Goal: Task Accomplishment & Management: Manage account settings

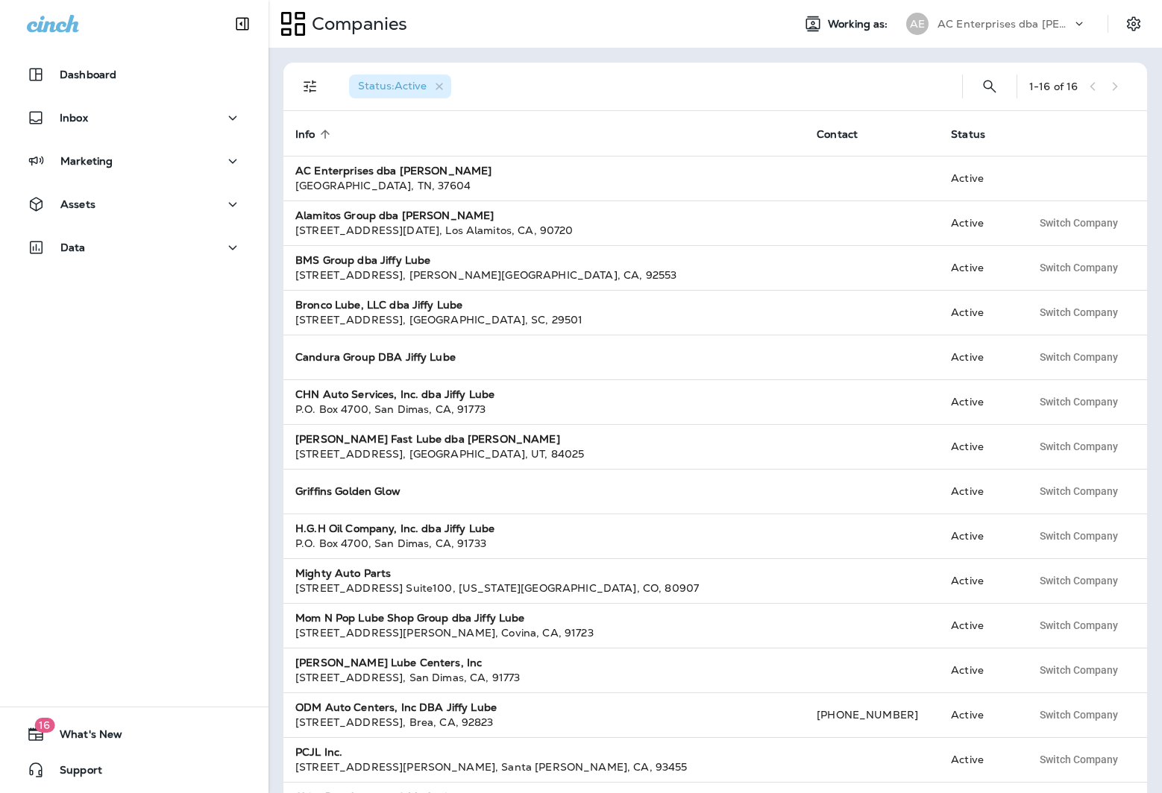
click at [1088, 22] on div at bounding box center [1085, 27] width 28 height 22
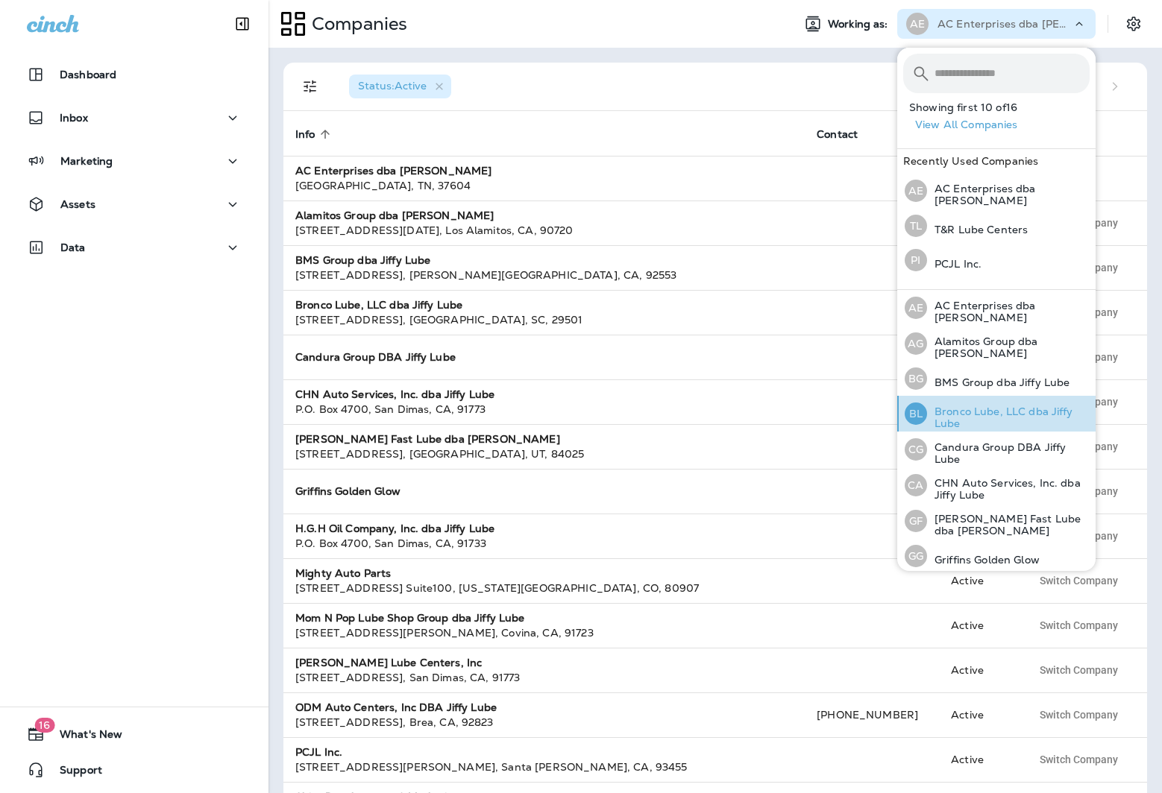
click at [987, 417] on p "Bronco Lube, LLC dba Jiffy Lube" at bounding box center [1008, 418] width 163 height 24
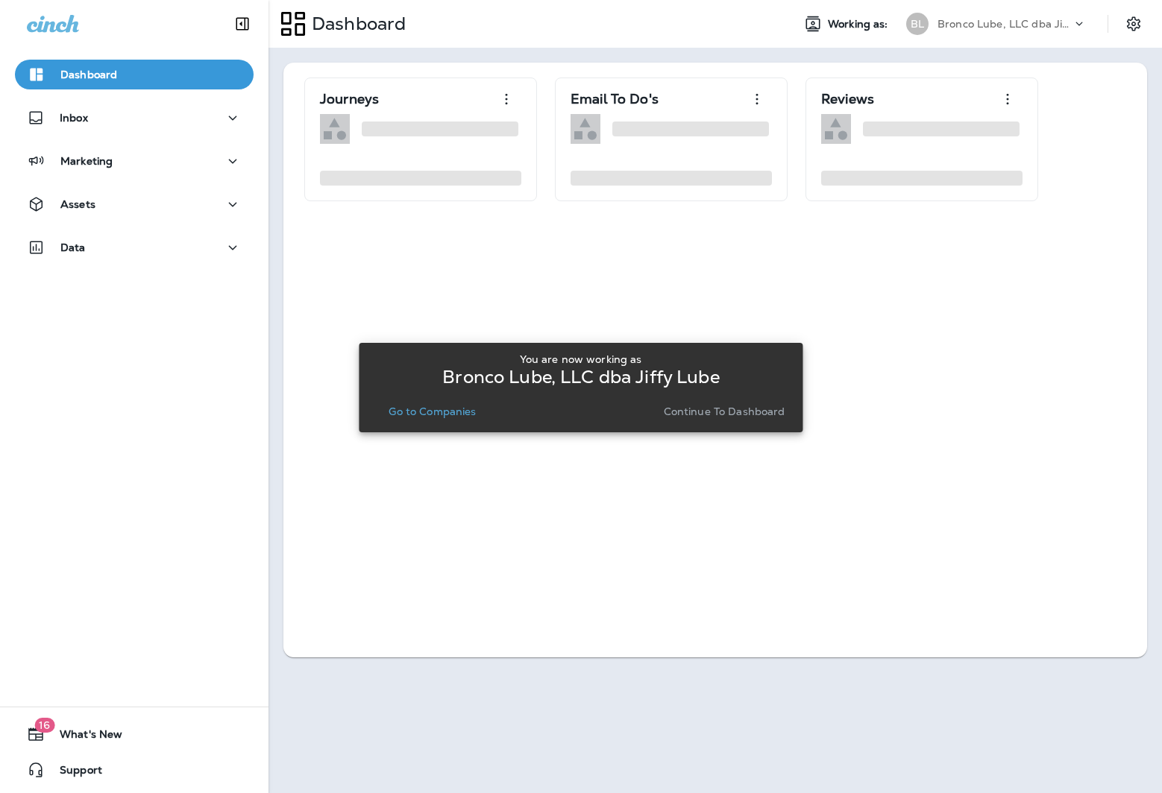
click at [456, 409] on p "Go to Companies" at bounding box center [431, 412] width 87 height 12
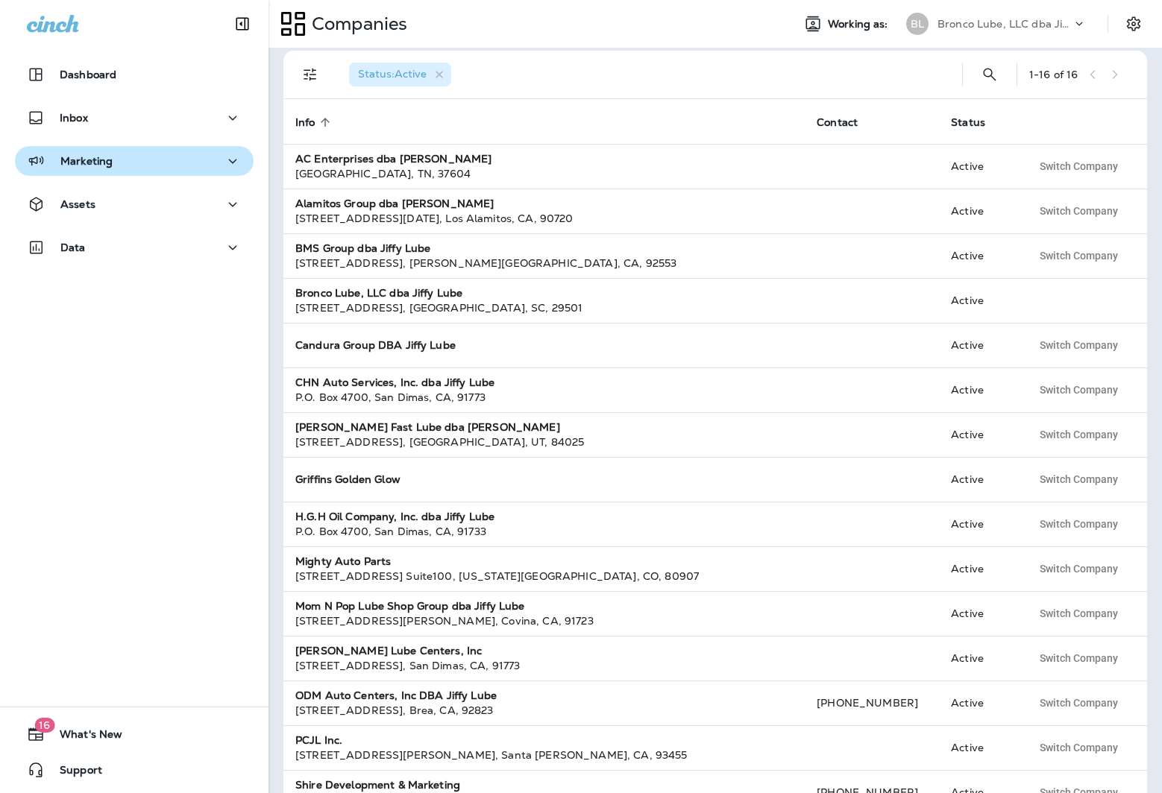
scroll to position [17, 0]
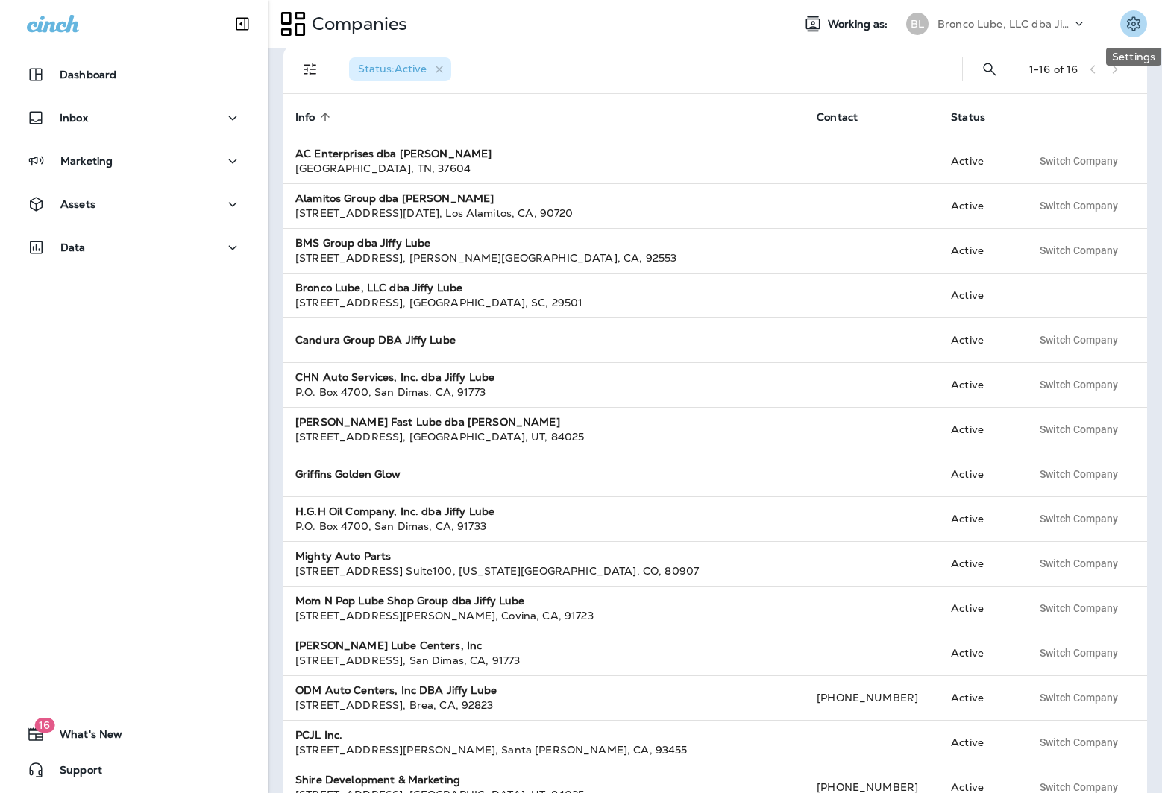
click at [1121, 25] on button "Settings" at bounding box center [1133, 23] width 27 height 27
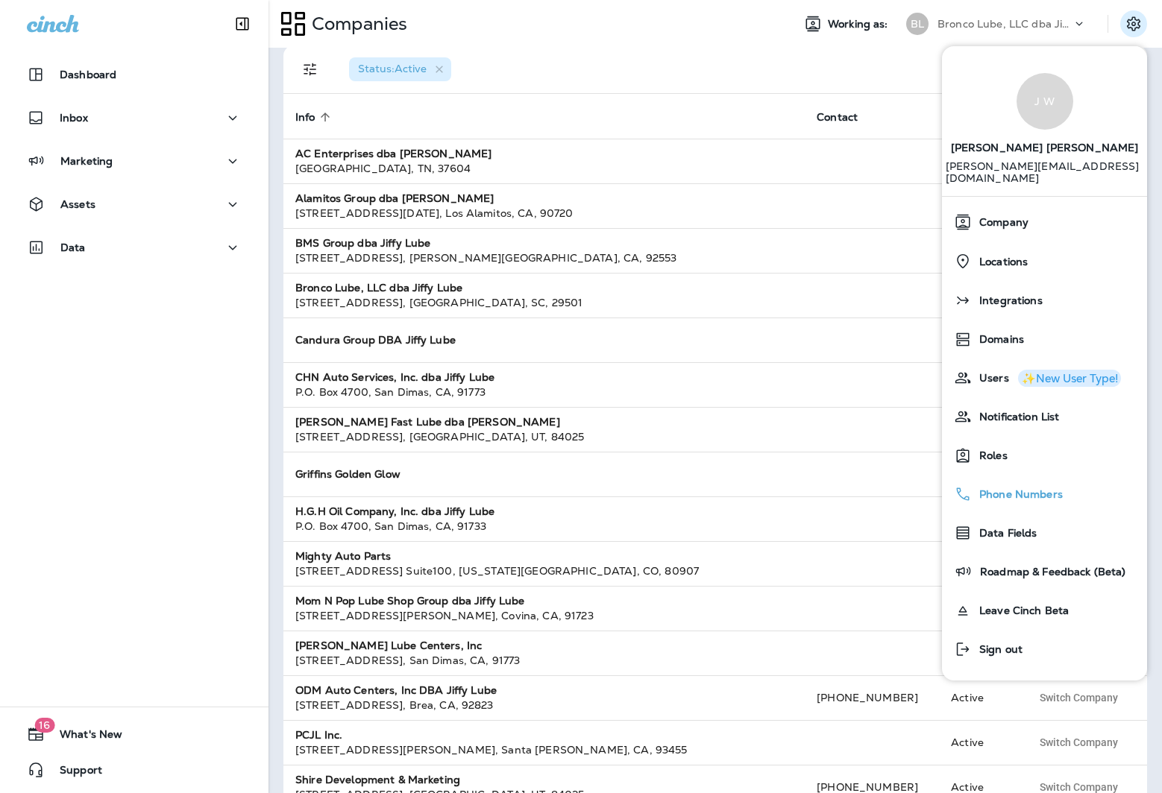
click at [1056, 488] on span "Phone Numbers" at bounding box center [1016, 494] width 91 height 13
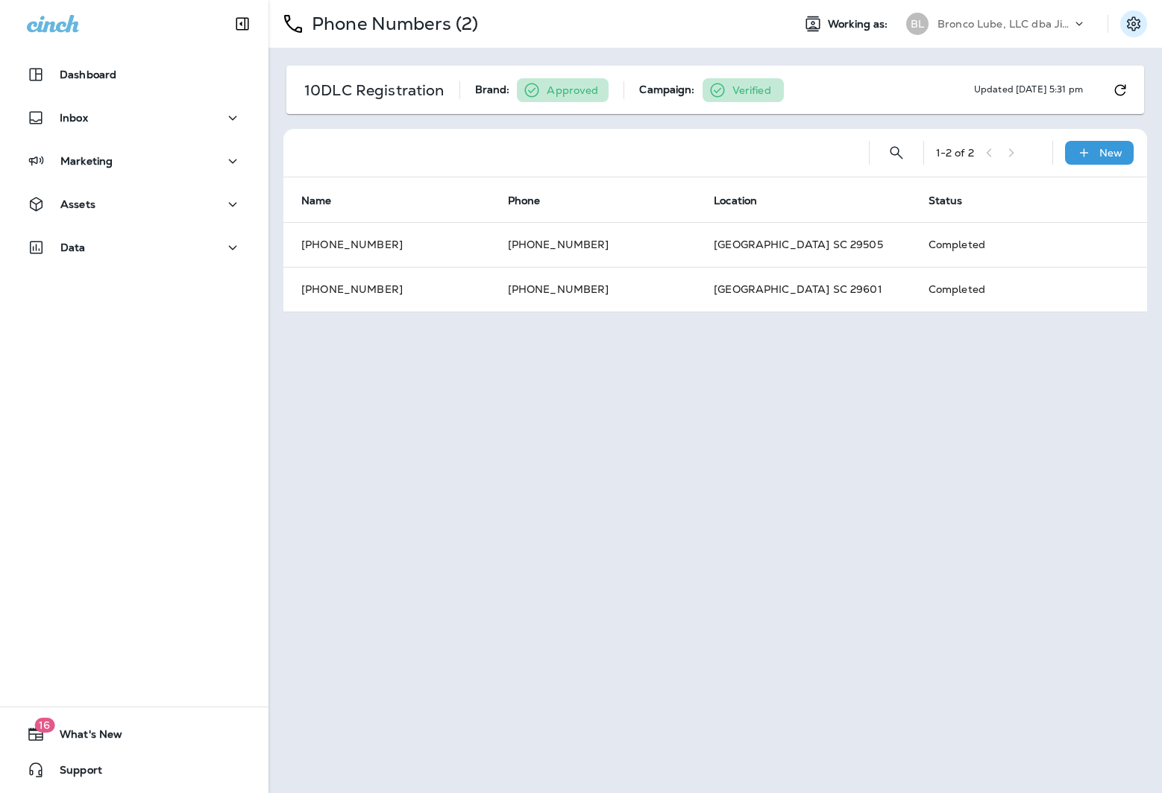
click at [1129, 25] on icon "Settings" at bounding box center [1132, 23] width 13 height 14
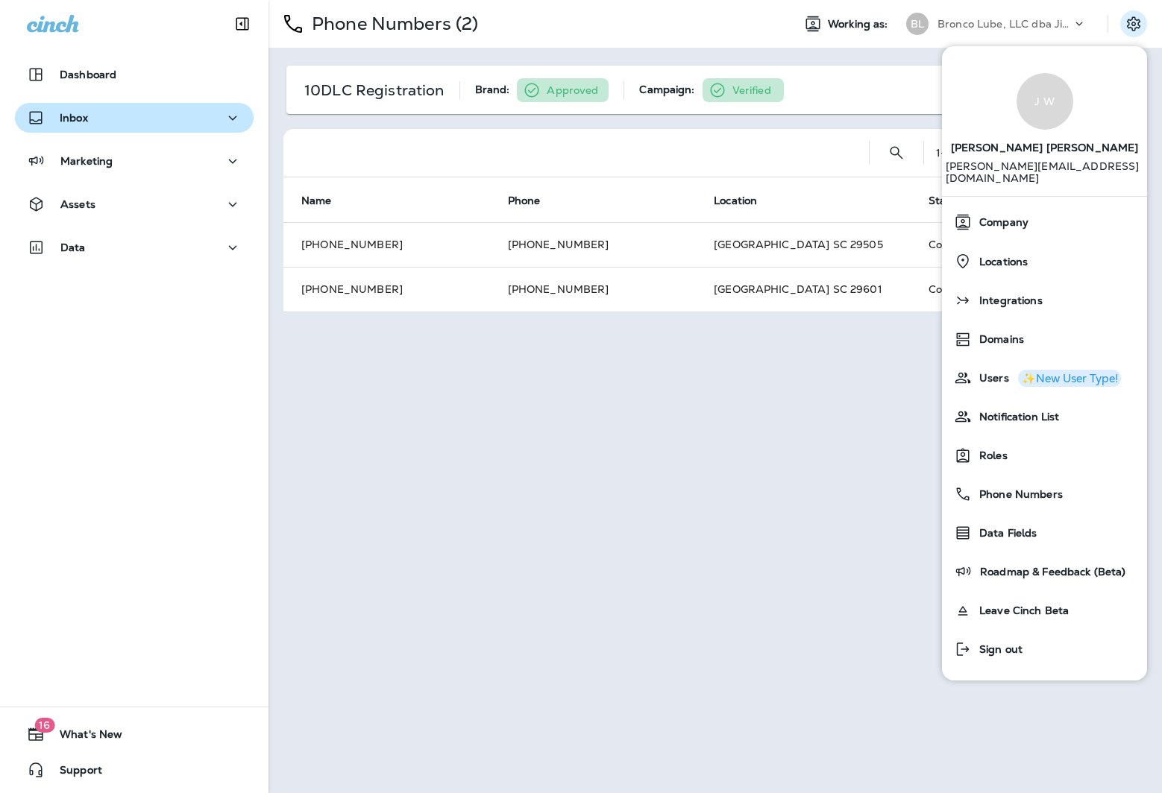
click at [83, 127] on button "Inbox" at bounding box center [134, 118] width 239 height 30
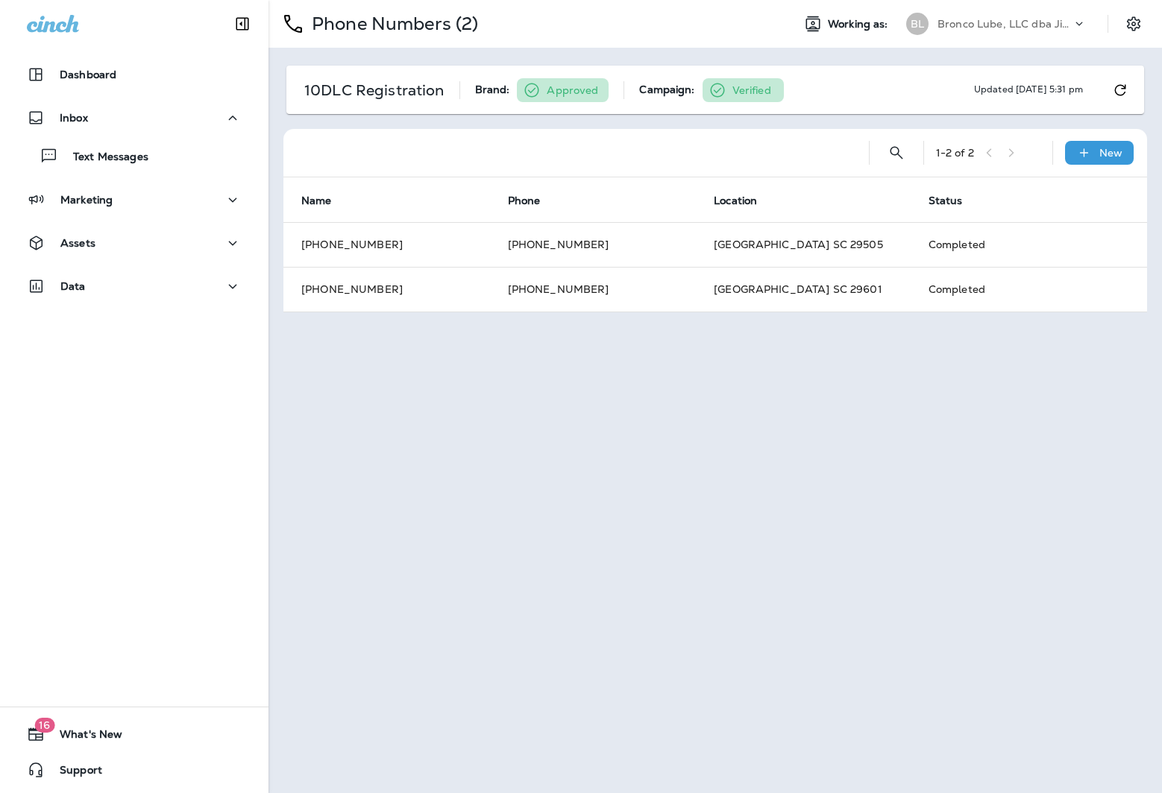
click at [1032, 13] on div "Bronco Lube, LLC dba Jiffy Lube" at bounding box center [1004, 24] width 134 height 22
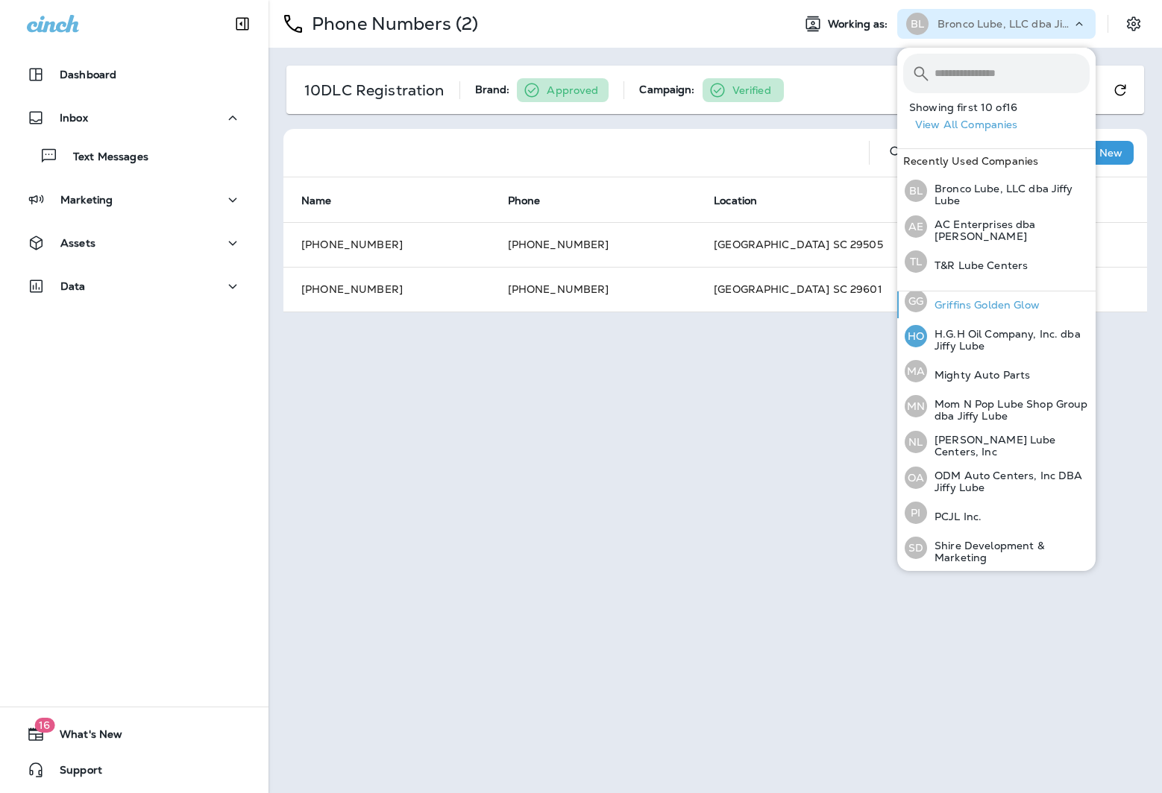
scroll to position [286, 0]
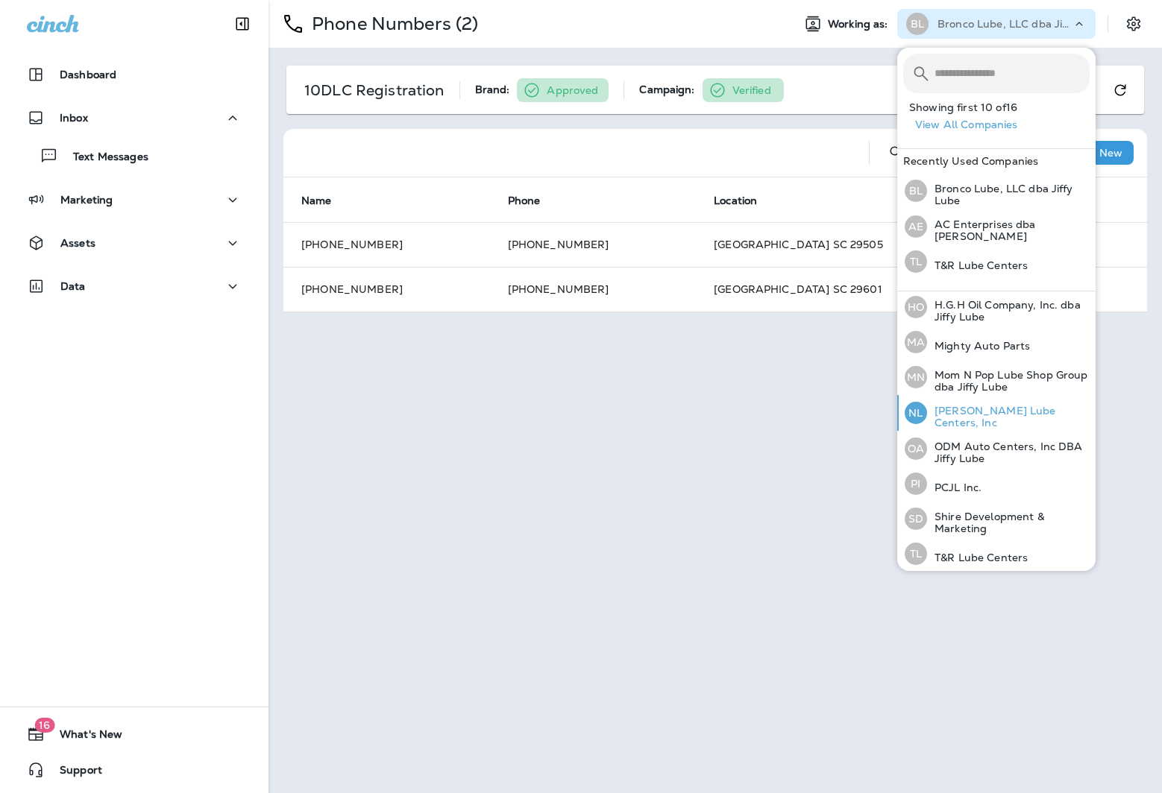
click at [1002, 413] on p "[PERSON_NAME] Lube Centers, Inc" at bounding box center [1008, 417] width 163 height 24
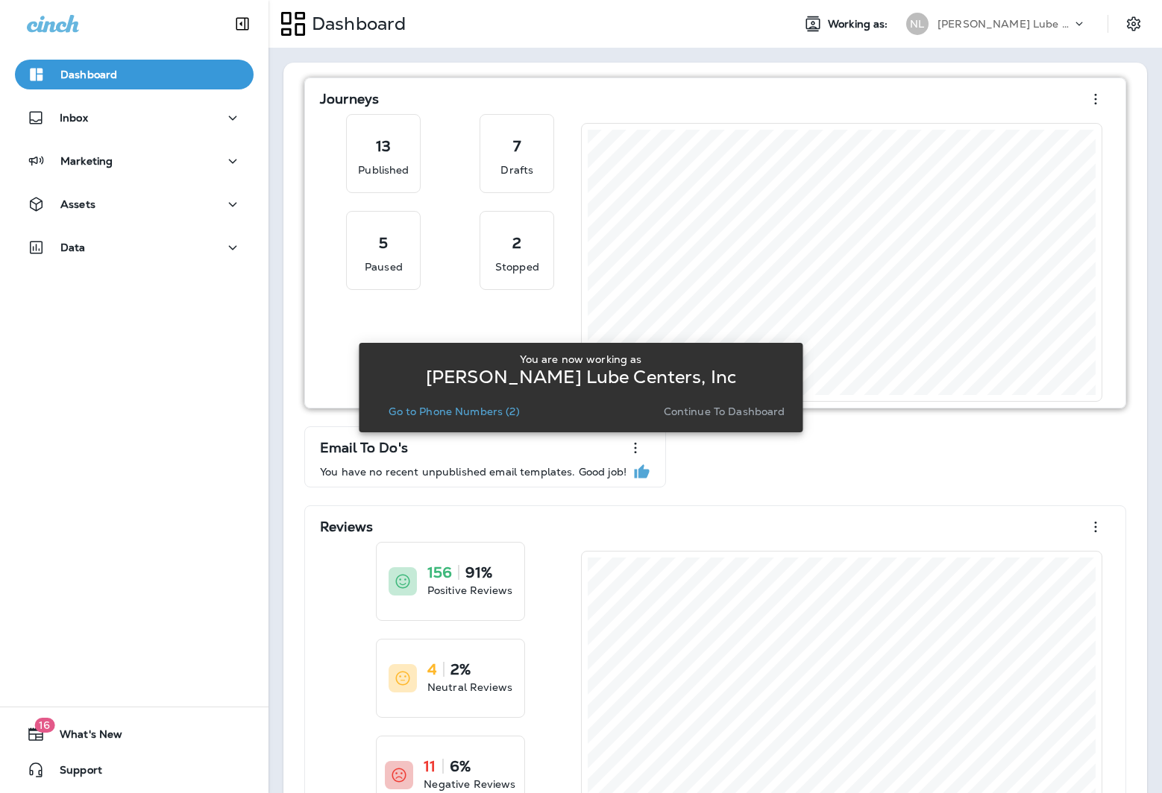
drag, startPoint x: 710, startPoint y: 409, endPoint x: 427, endPoint y: 382, distance: 283.9
click at [710, 409] on p "Continue to Dashboard" at bounding box center [725, 412] width 122 height 12
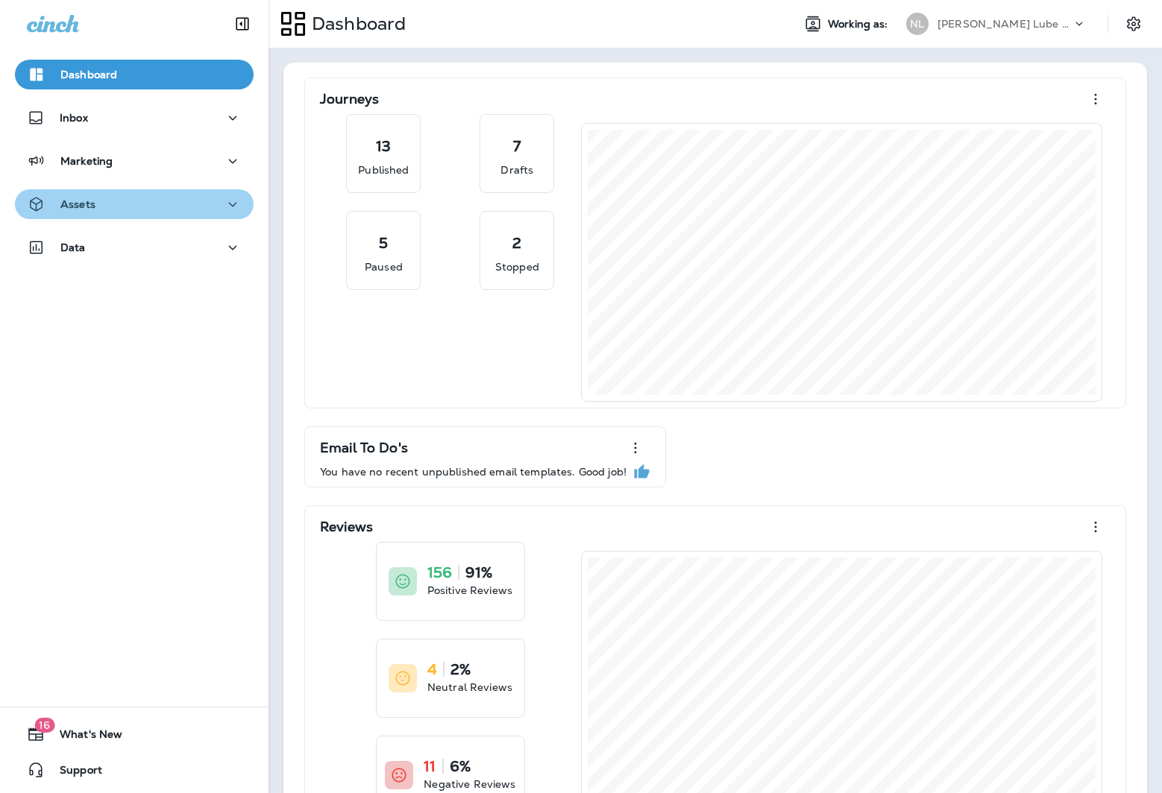
click at [142, 202] on div "Assets" at bounding box center [134, 204] width 215 height 19
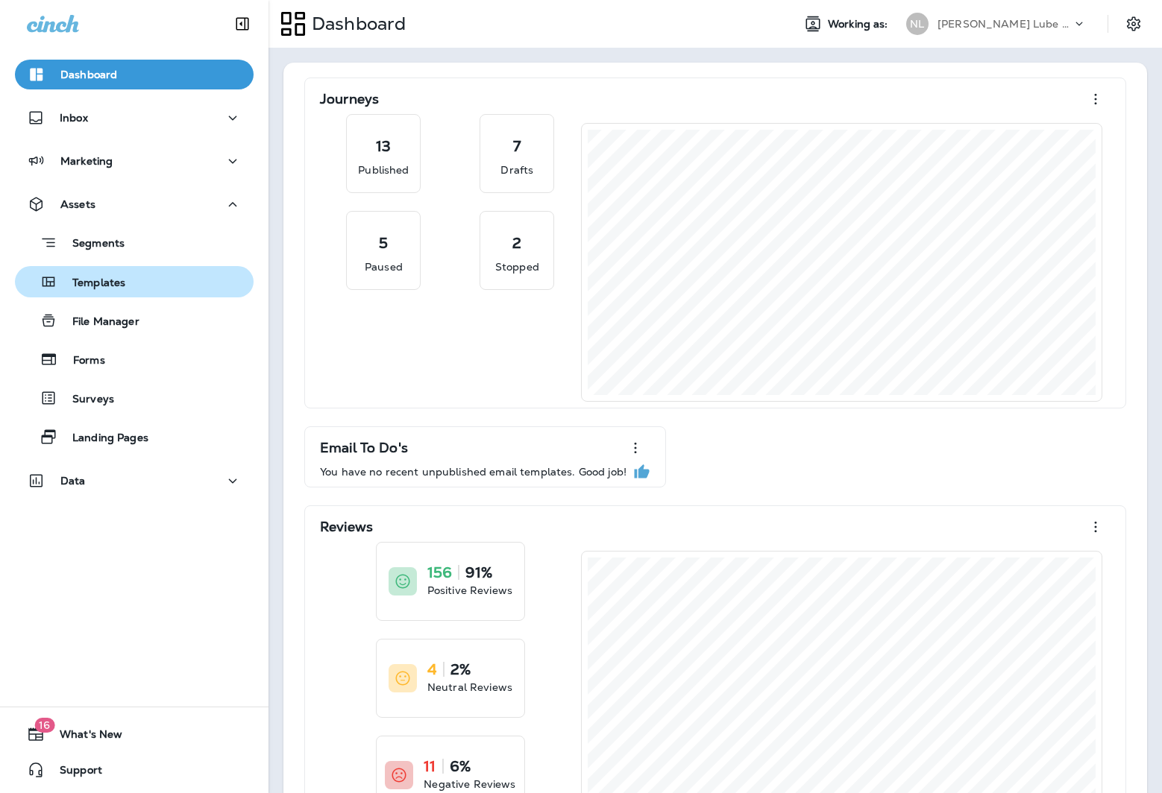
click at [126, 283] on div "Templates" at bounding box center [134, 282] width 227 height 22
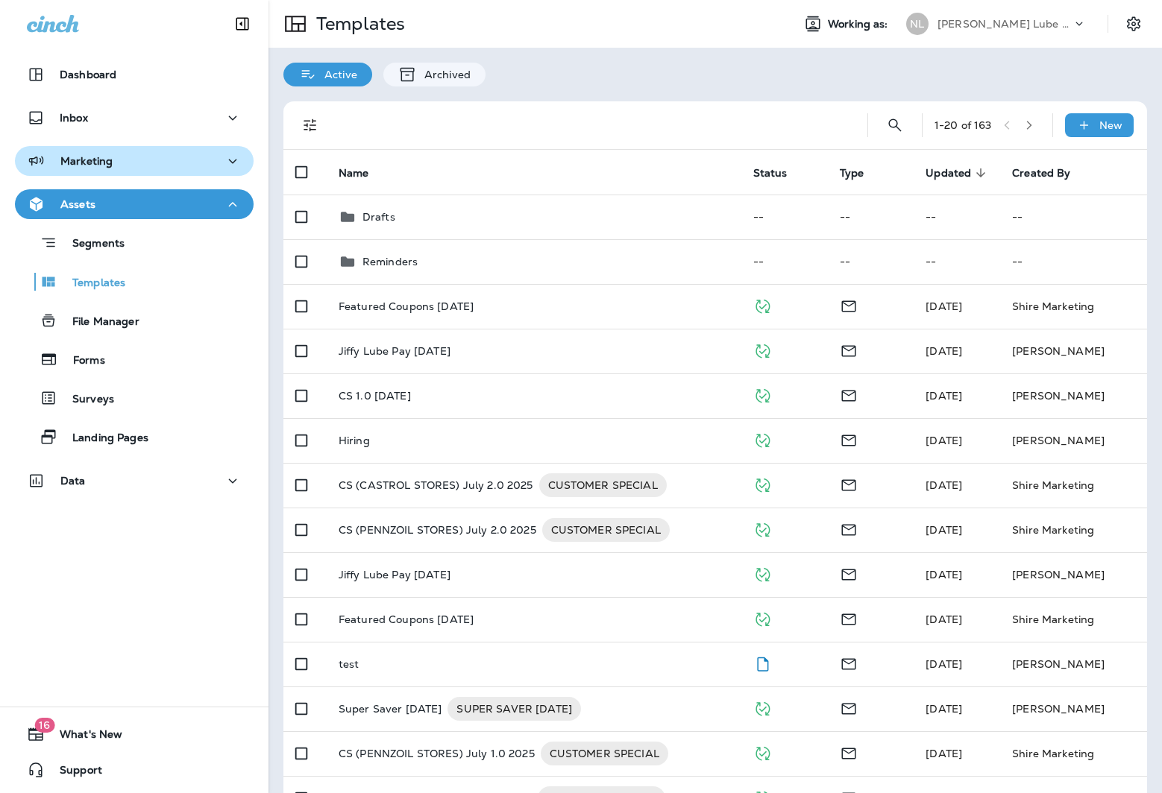
click at [107, 163] on p "Marketing" at bounding box center [86, 161] width 52 height 12
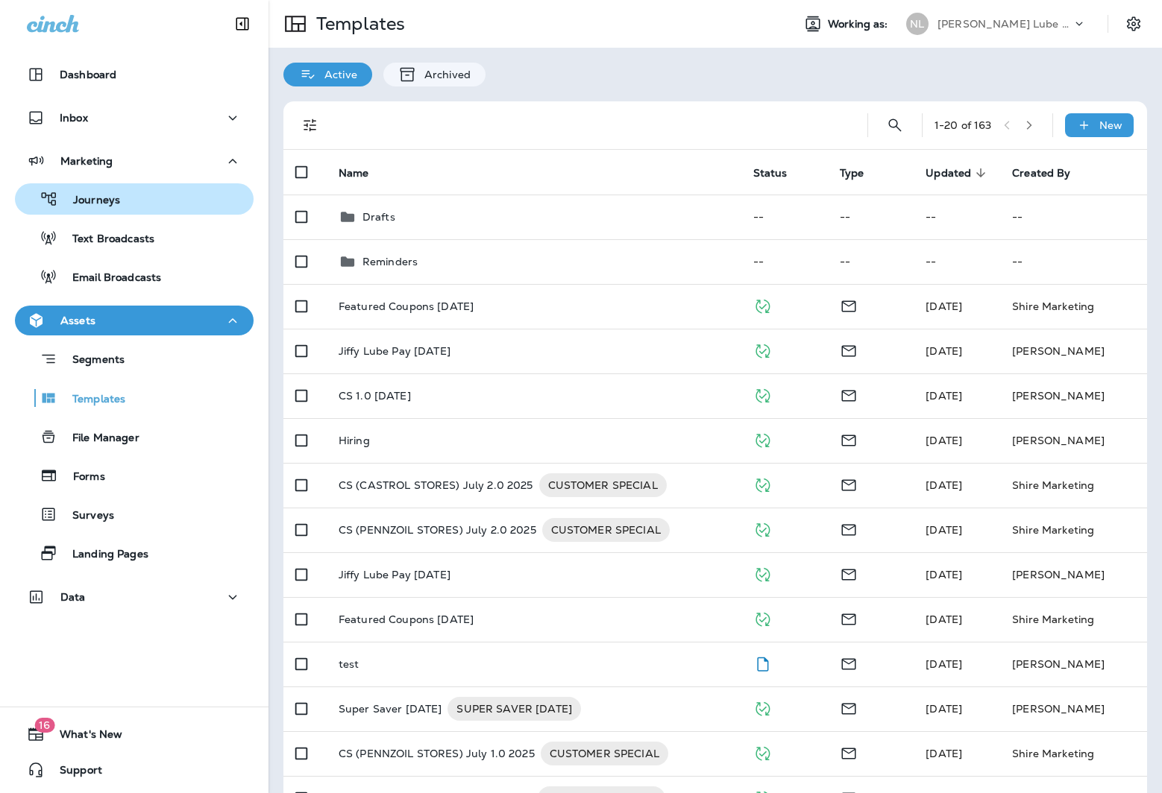
click at [132, 208] on div "Journeys" at bounding box center [134, 199] width 227 height 22
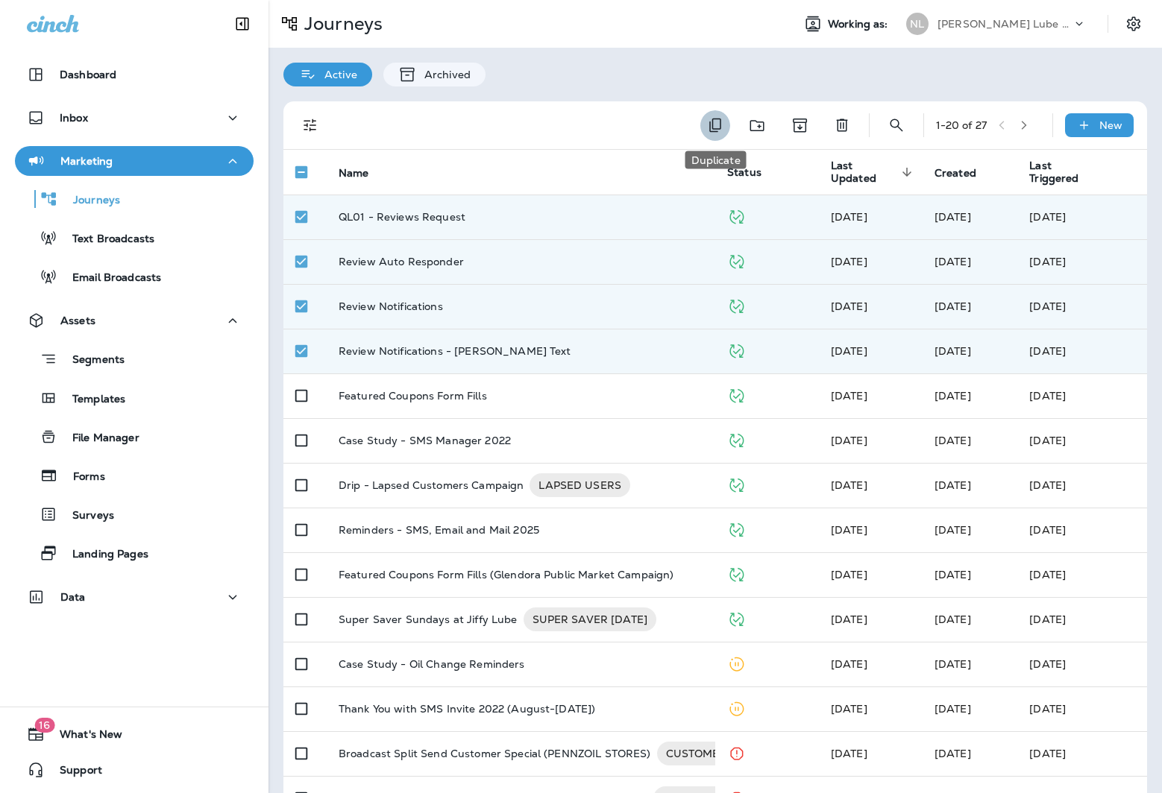
click at [717, 125] on icon "Duplicate" at bounding box center [715, 125] width 18 height 18
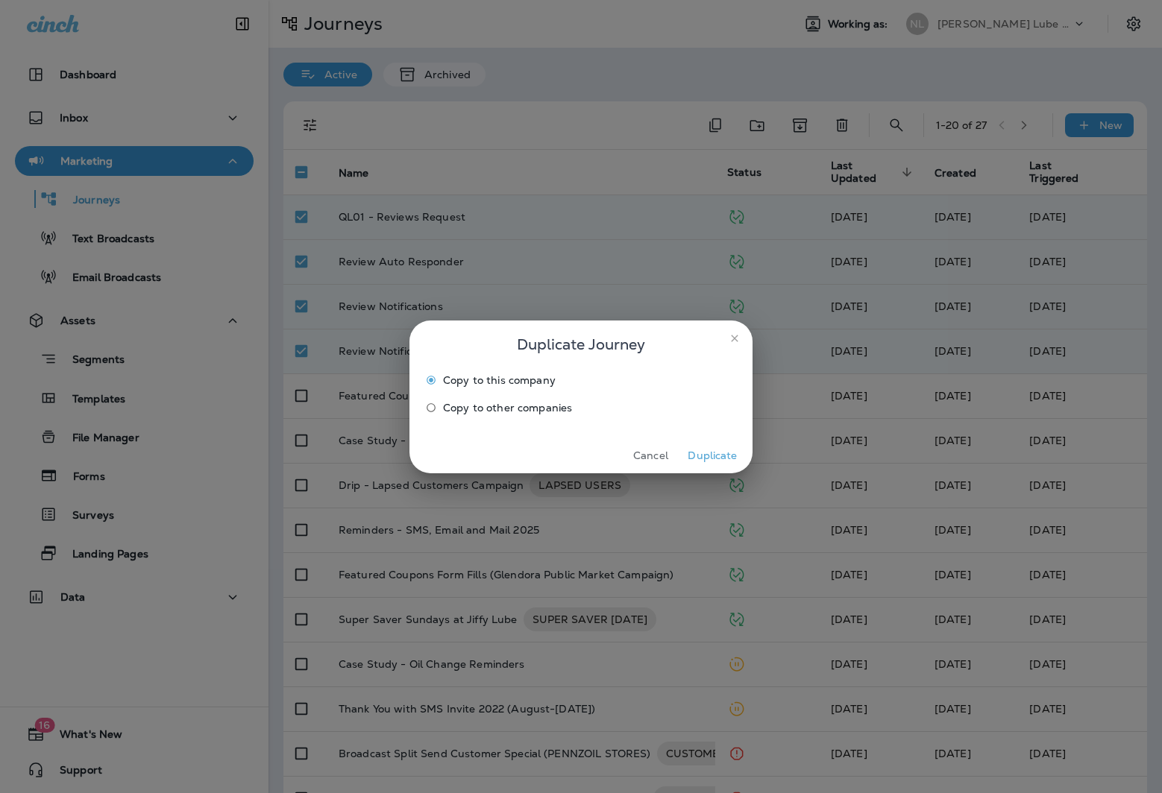
click at [512, 403] on span "Copy to other companies" at bounding box center [507, 408] width 129 height 12
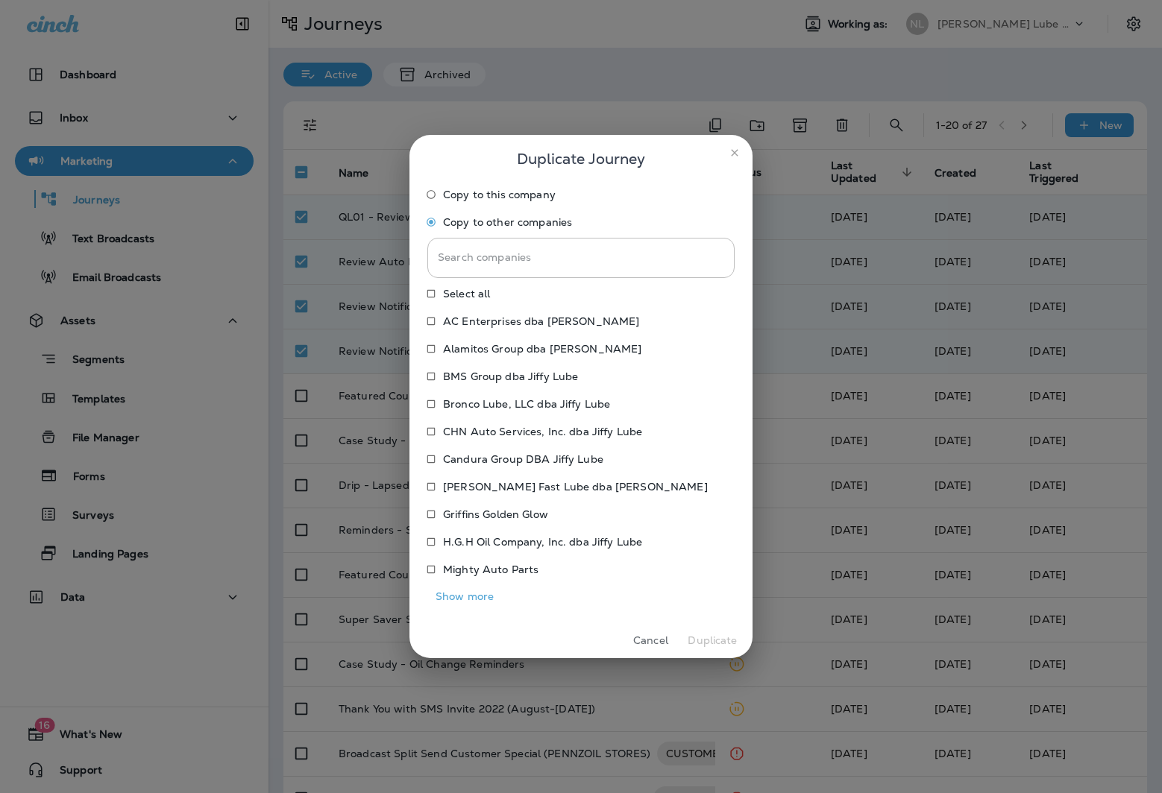
click at [516, 402] on p "Bronco Lube, LLC dba Jiffy Lube" at bounding box center [526, 404] width 167 height 12
click at [716, 640] on button "Duplicate" at bounding box center [712, 640] width 56 height 23
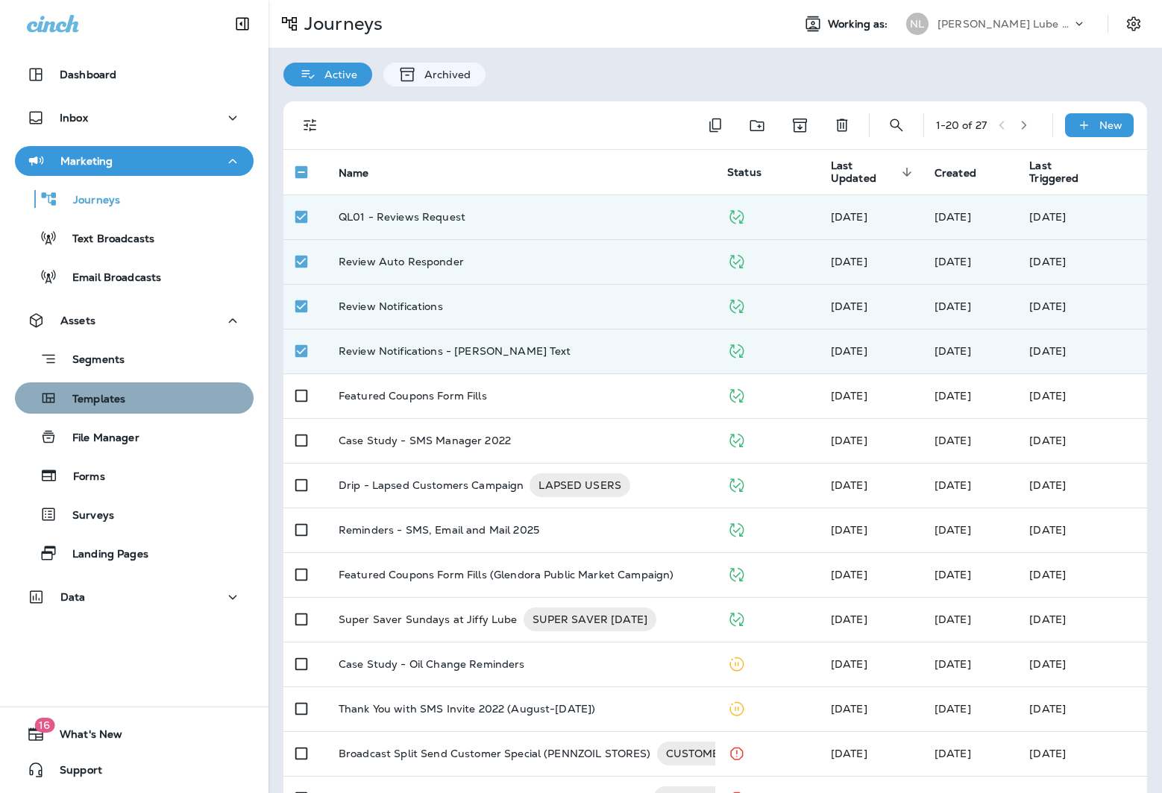
click at [95, 398] on p "Templates" at bounding box center [91, 400] width 68 height 14
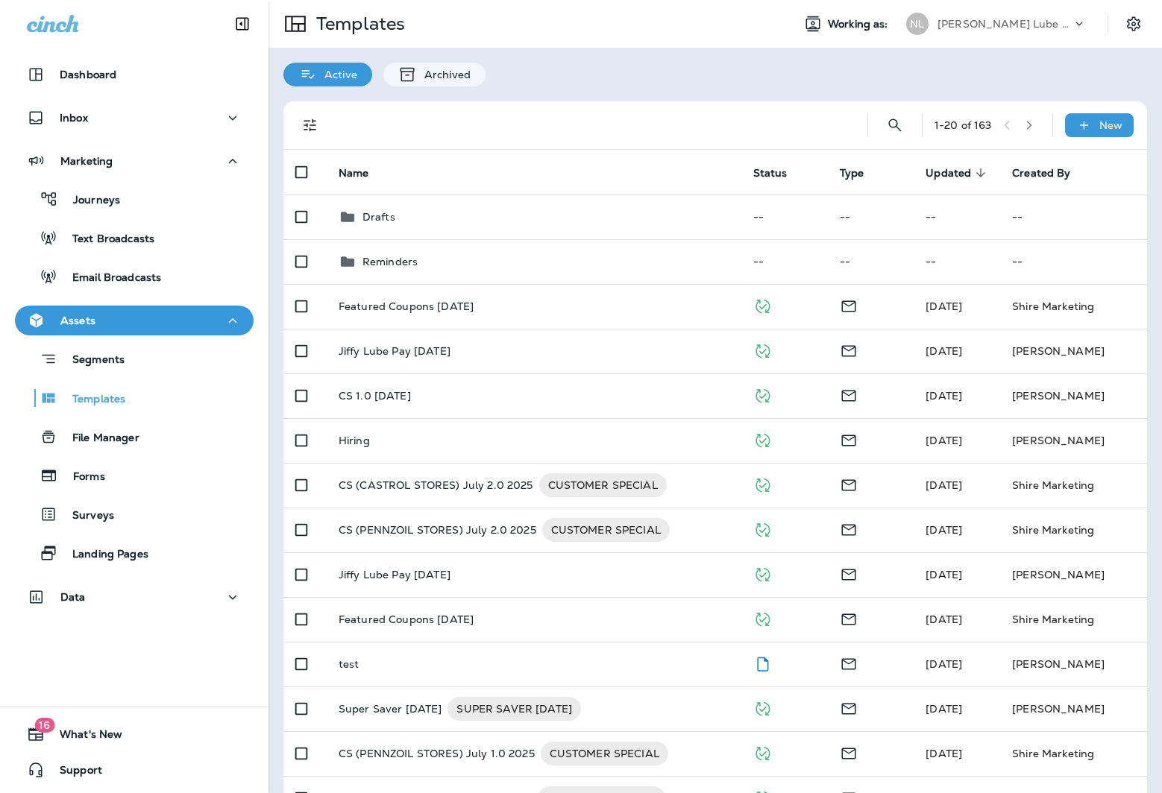
click at [1030, 122] on icon "button" at bounding box center [1029, 125] width 10 height 10
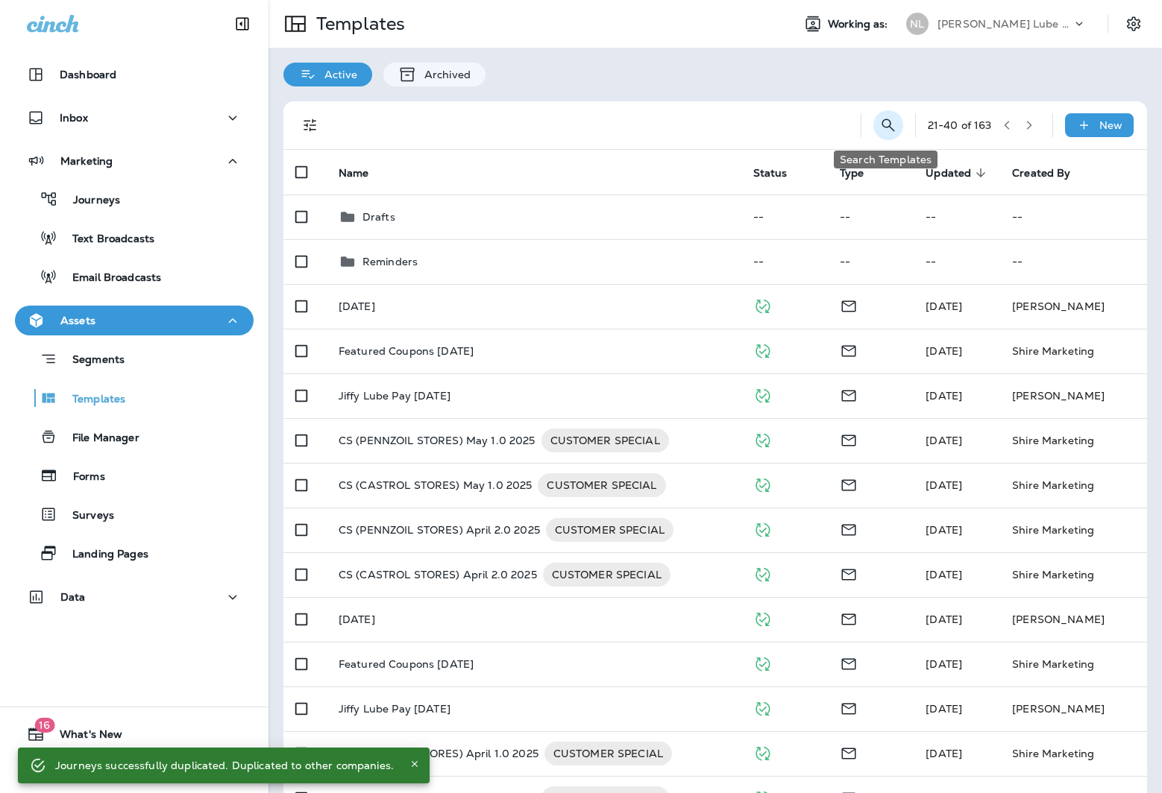
click at [888, 124] on icon "Search Templates" at bounding box center [888, 125] width 18 height 18
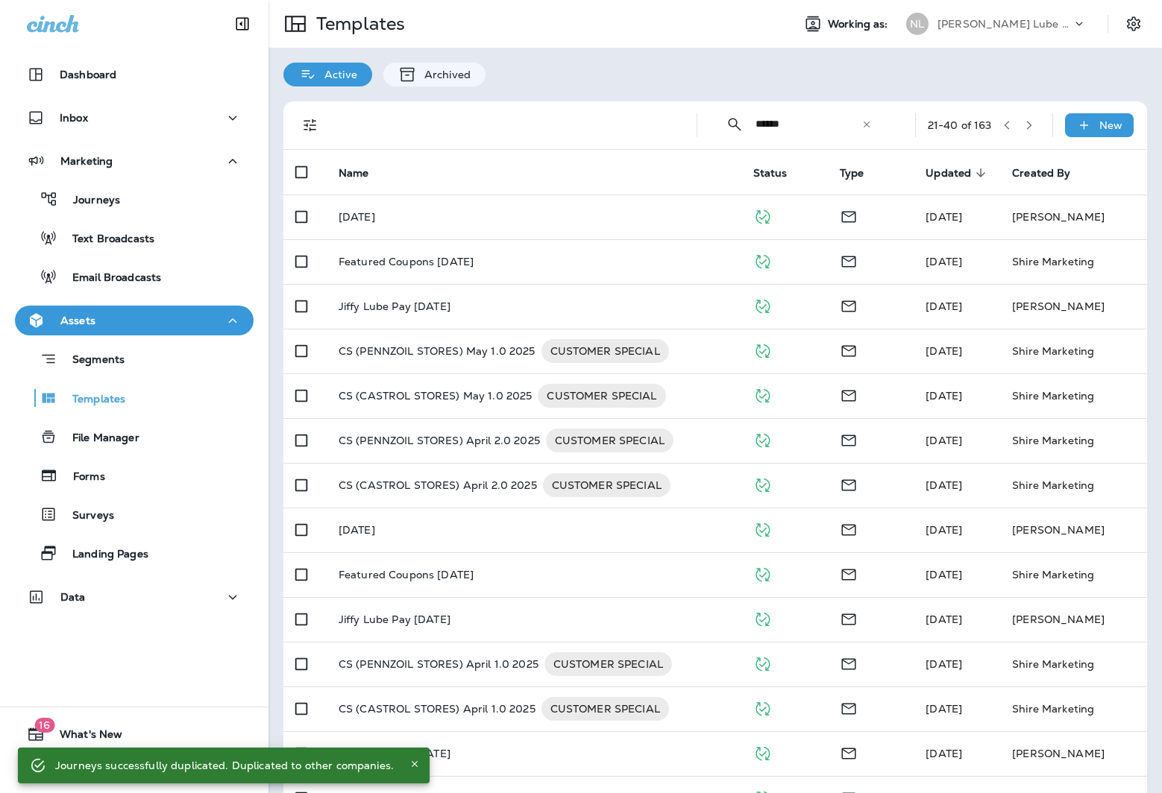
type input "******"
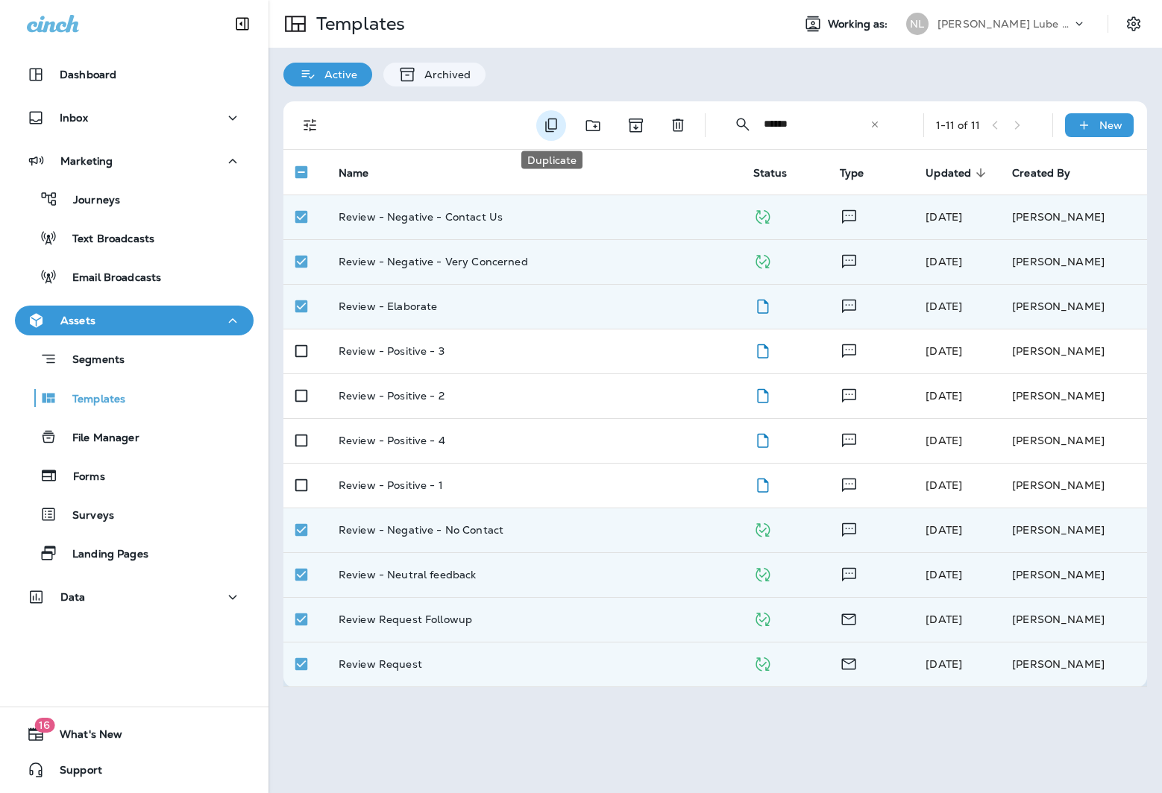
click at [553, 130] on icon "Duplicate" at bounding box center [551, 125] width 18 height 18
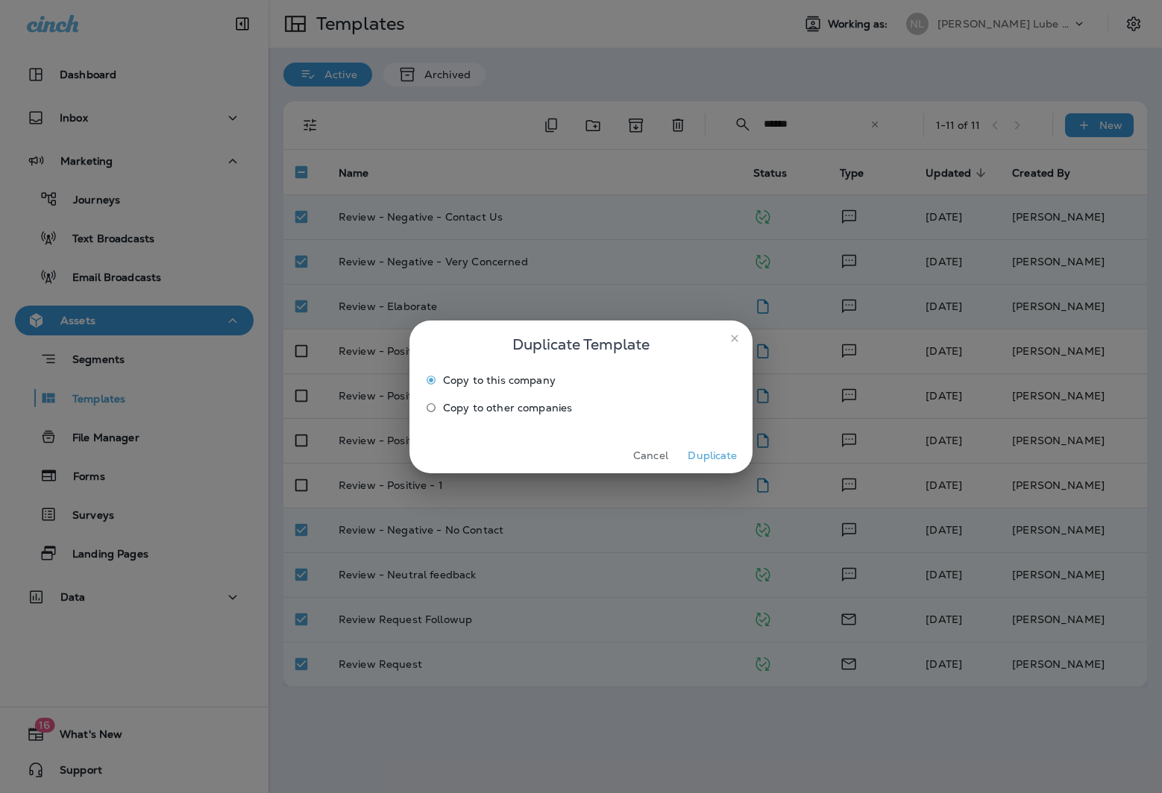
click at [520, 403] on span "Copy to other companies" at bounding box center [507, 408] width 129 height 12
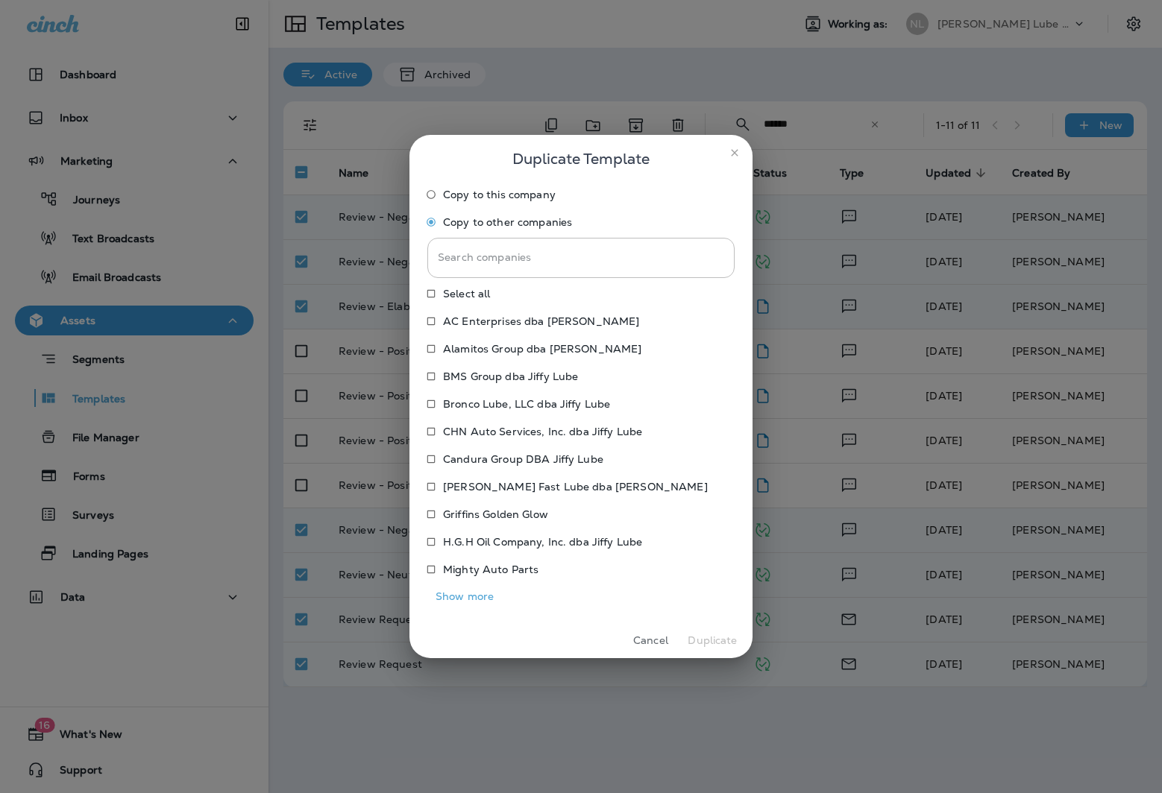
click at [536, 403] on p "Bronco Lube, LLC dba Jiffy Lube" at bounding box center [526, 404] width 167 height 12
click at [716, 643] on button "Duplicate" at bounding box center [712, 640] width 56 height 23
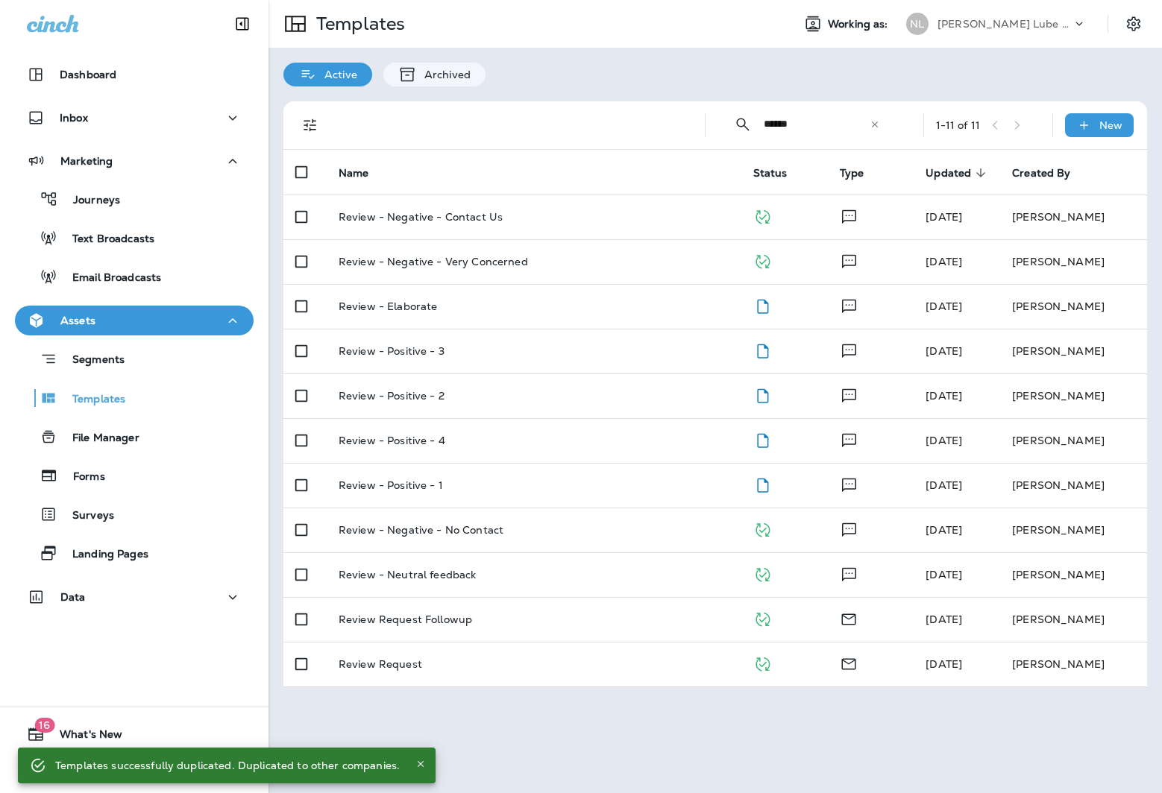
click at [1048, 28] on p "[PERSON_NAME] Lube Centers, Inc" at bounding box center [1004, 24] width 134 height 12
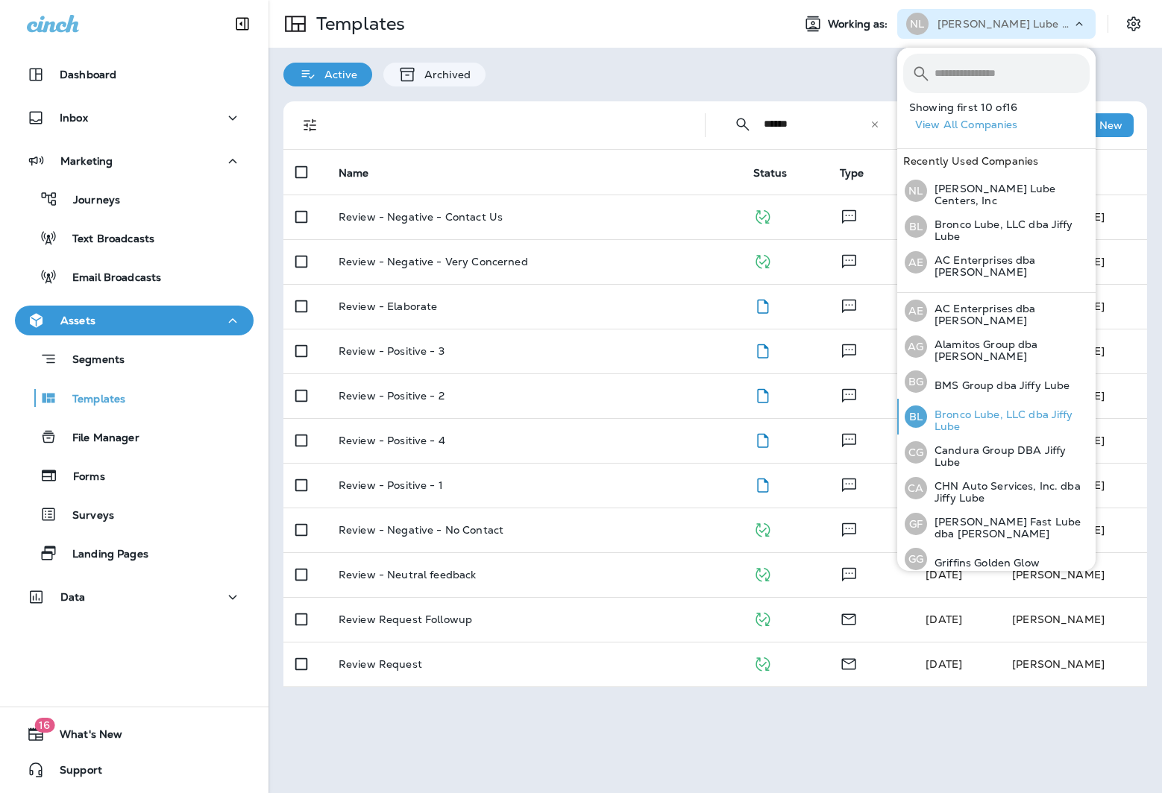
click at [1009, 409] on p "Bronco Lube, LLC dba Jiffy Lube" at bounding box center [1008, 421] width 163 height 24
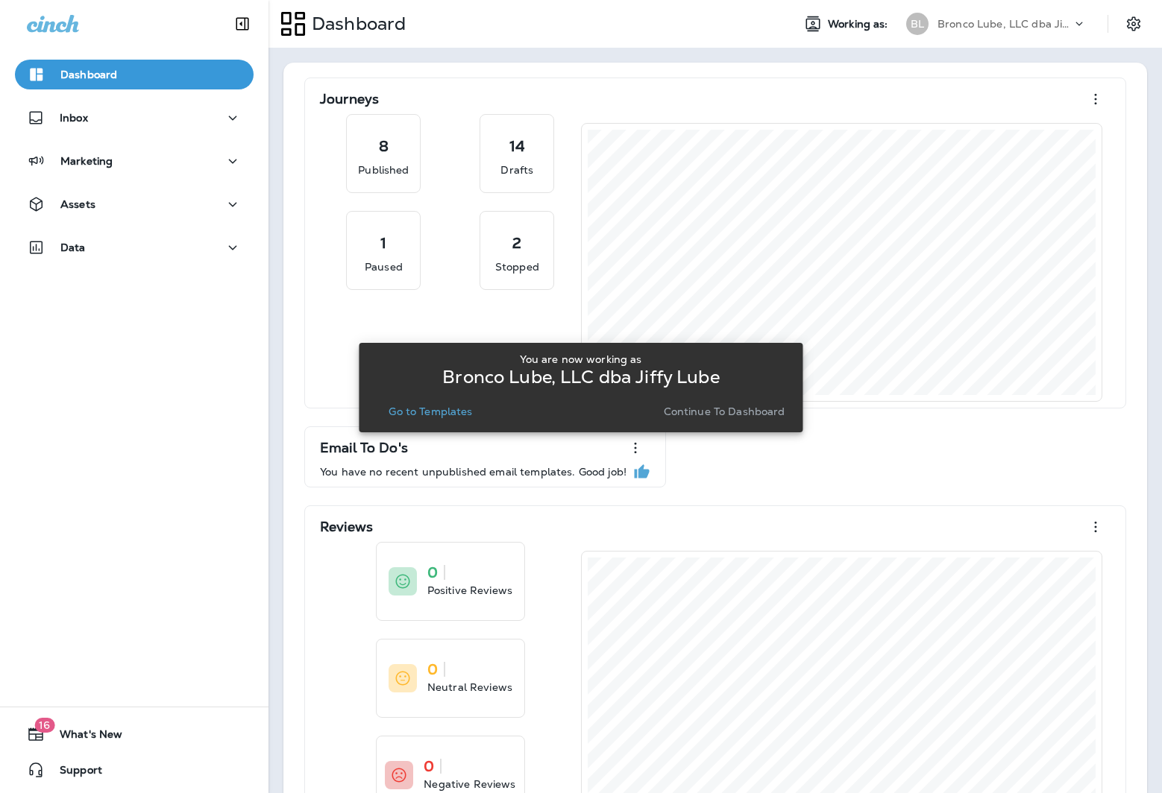
click at [453, 410] on p "Go to Templates" at bounding box center [429, 412] width 83 height 12
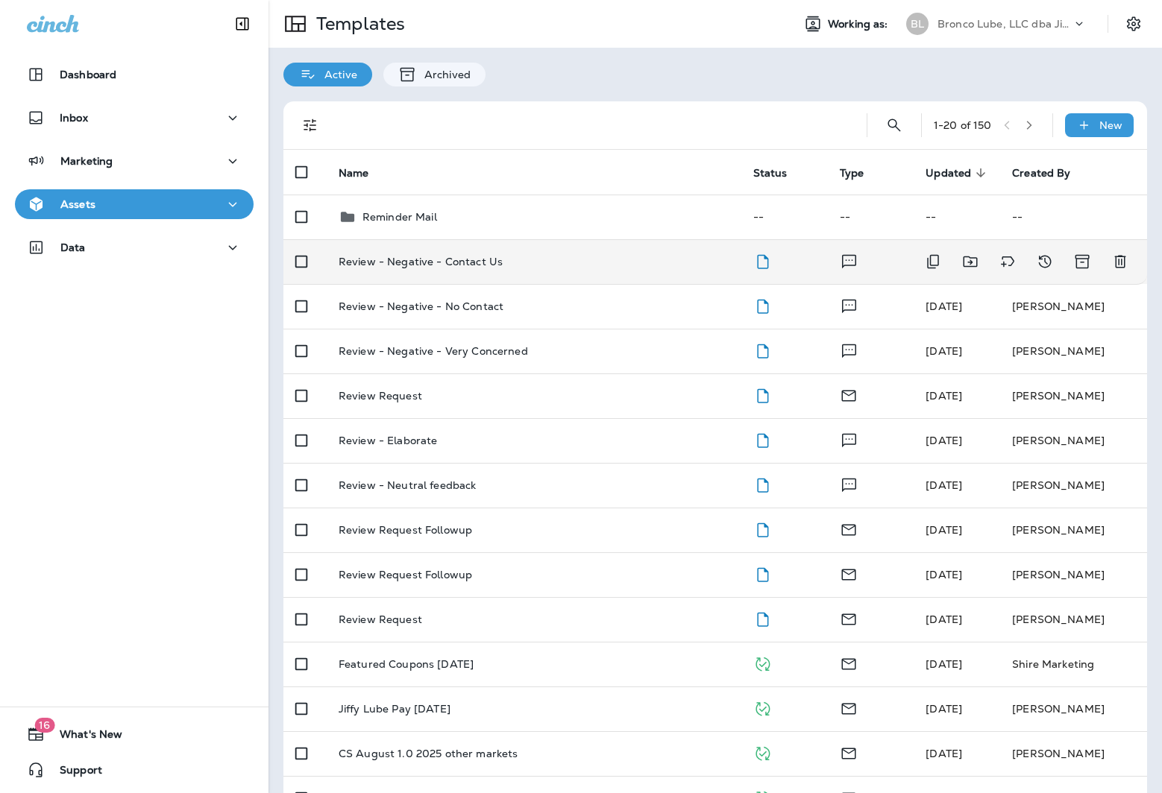
click at [462, 262] on p "Review - Negative - Contact Us" at bounding box center [420, 262] width 164 height 12
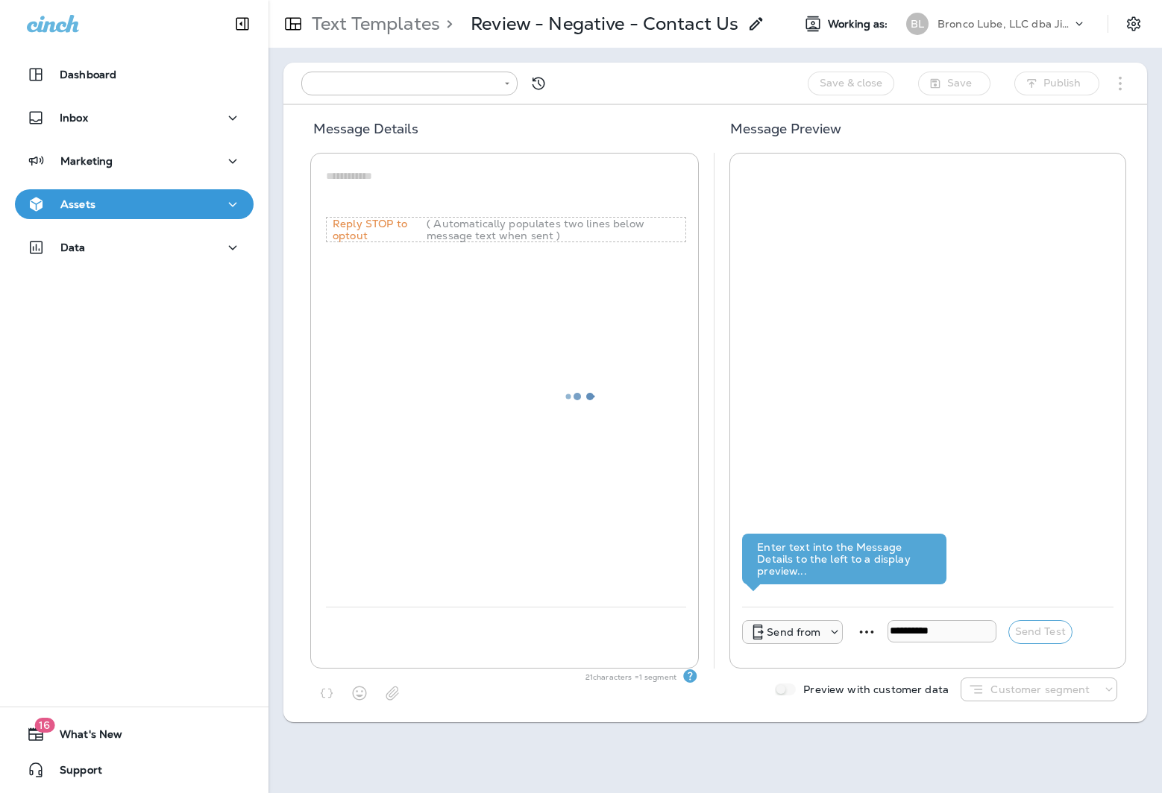
type input "**********"
type textarea "**********"
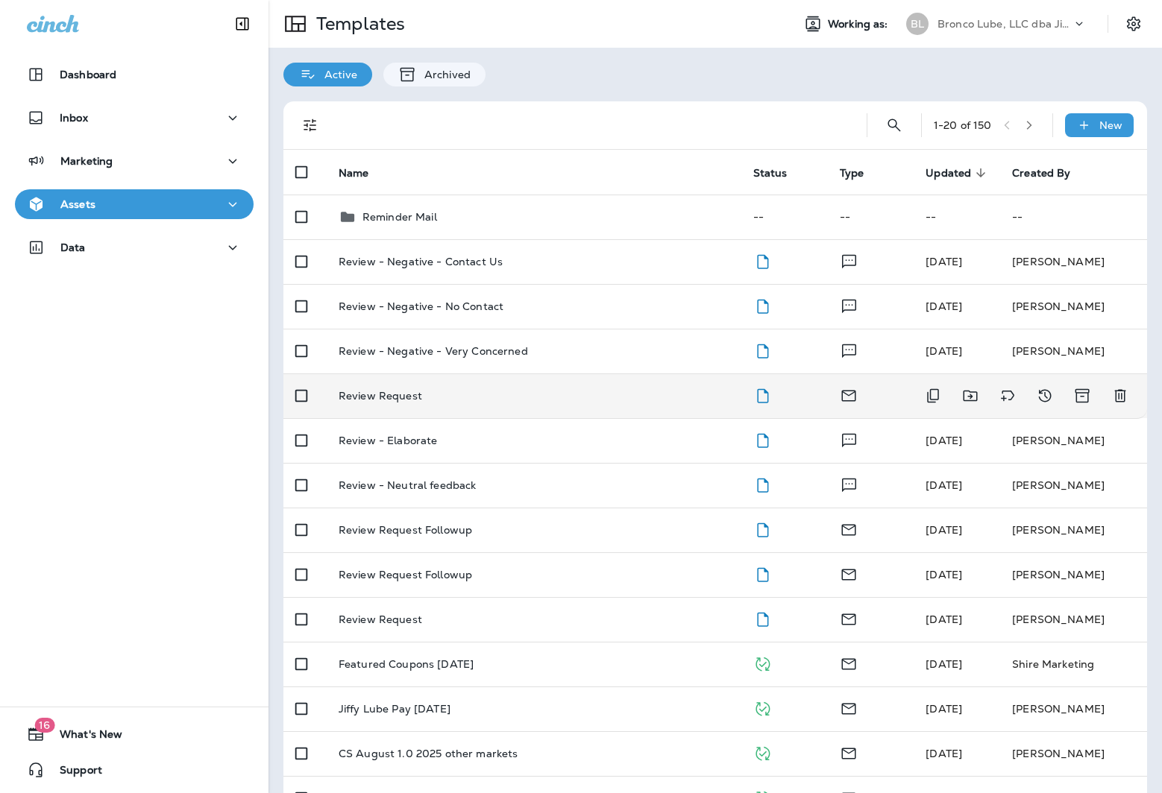
click at [387, 399] on p "Review Request" at bounding box center [379, 396] width 83 height 12
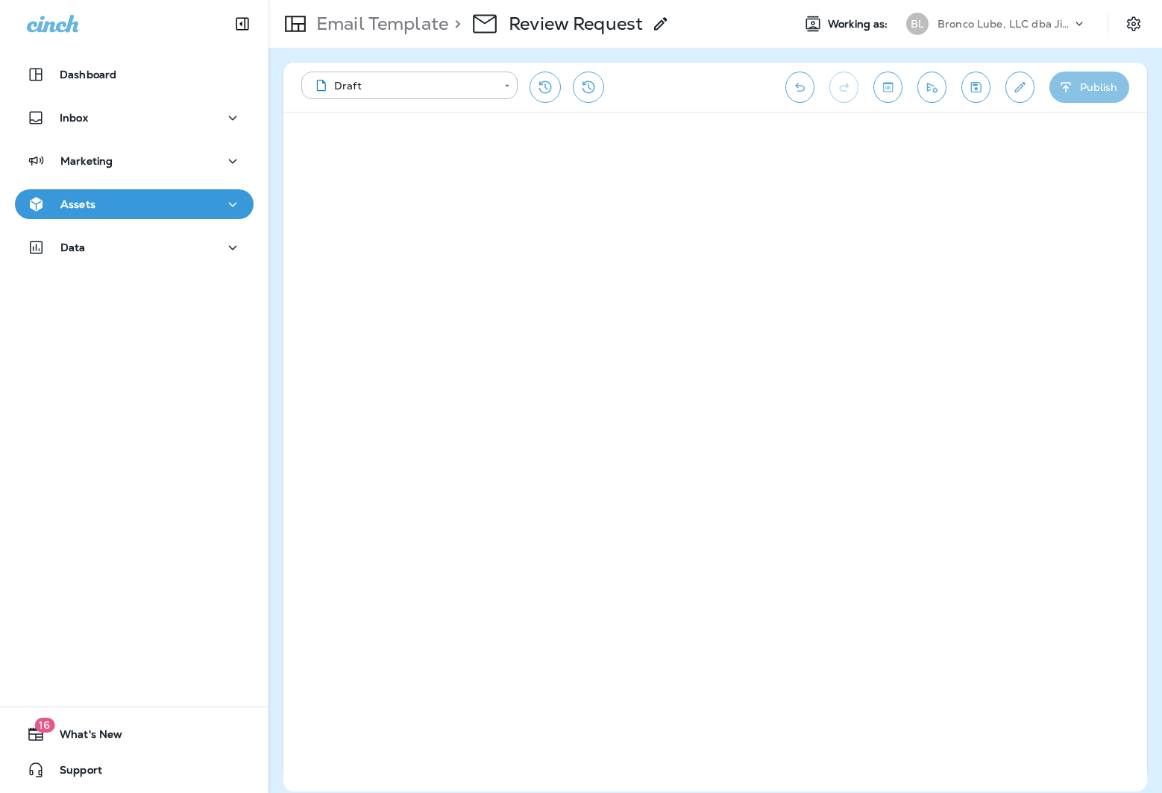
click at [1080, 83] on button "Publish" at bounding box center [1089, 87] width 80 height 31
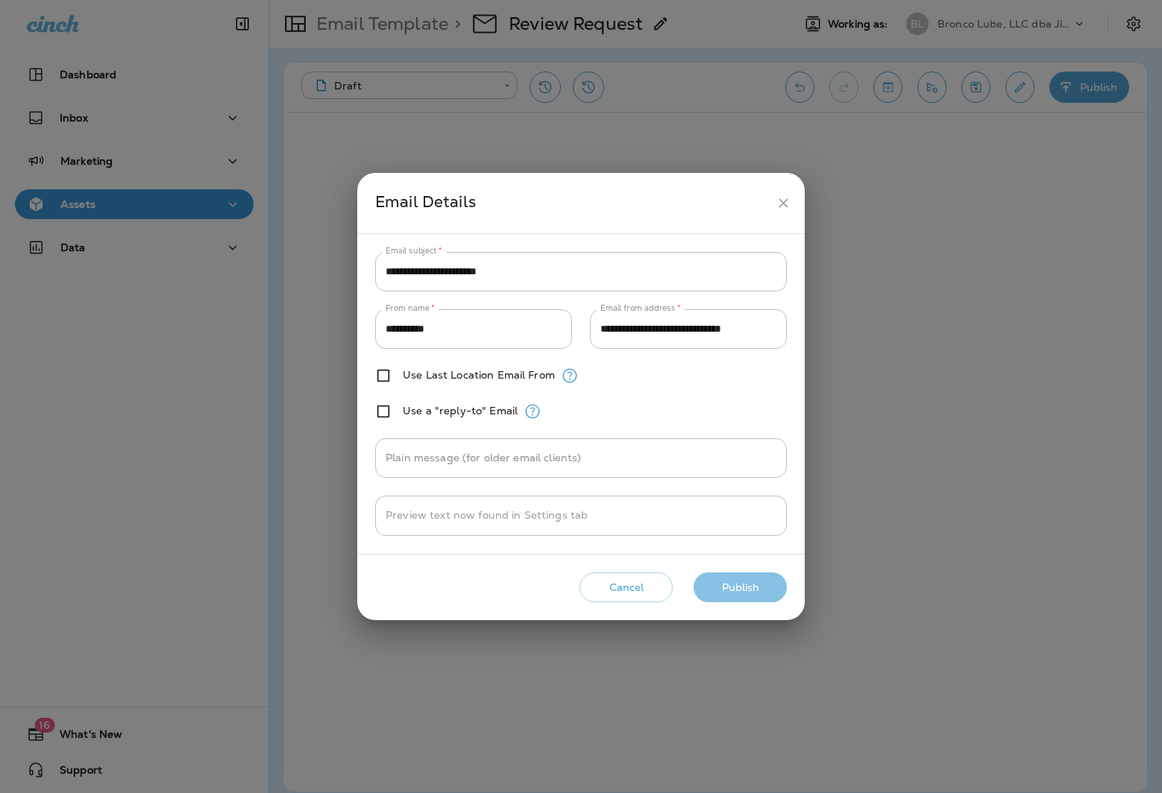
click at [719, 581] on button "Publish" at bounding box center [739, 588] width 93 height 31
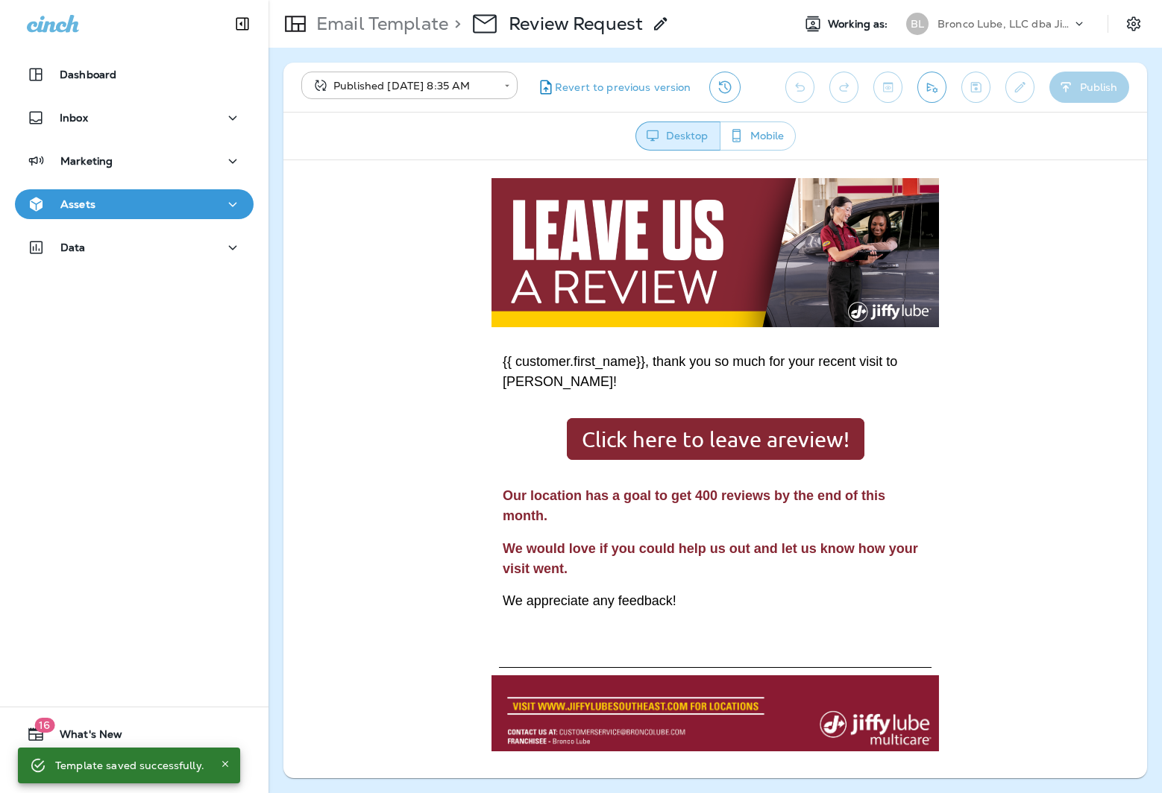
click at [731, 238] on img at bounding box center [714, 251] width 447 height 149
click at [452, 0] on body "**********" at bounding box center [581, 0] width 1162 height 0
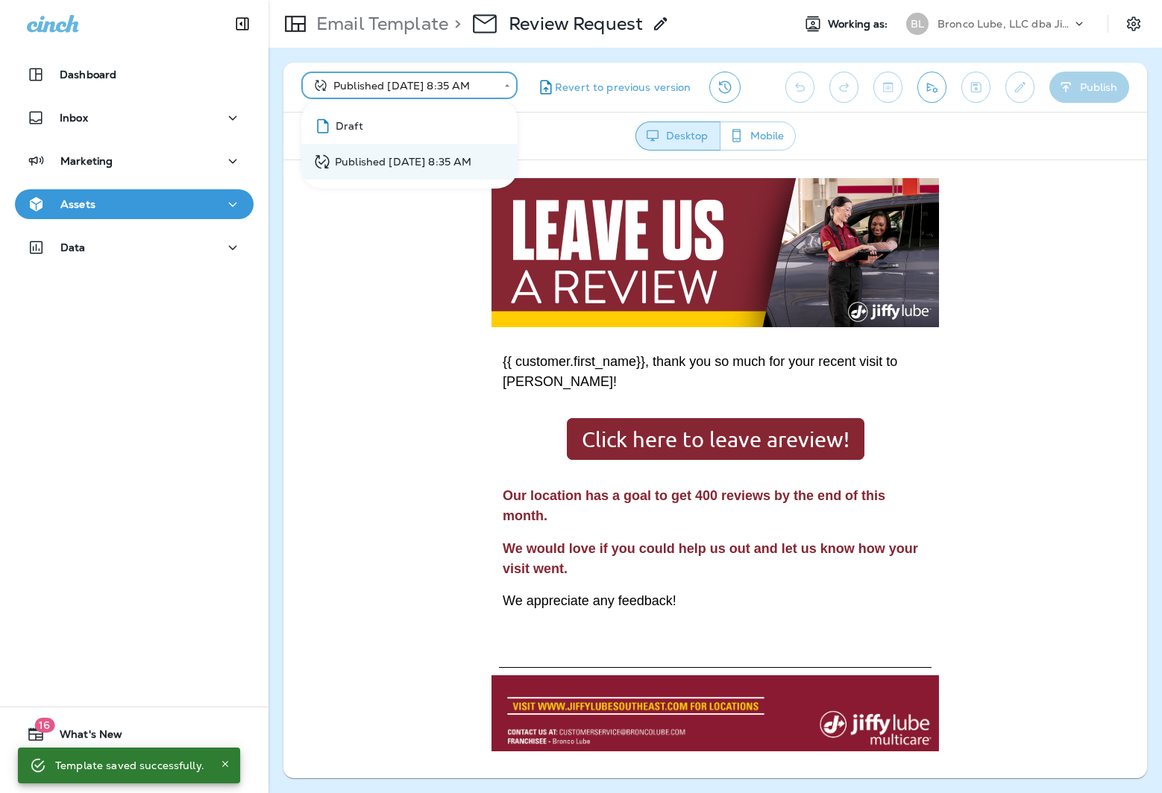
click at [420, 129] on li "Draft" at bounding box center [409, 126] width 216 height 36
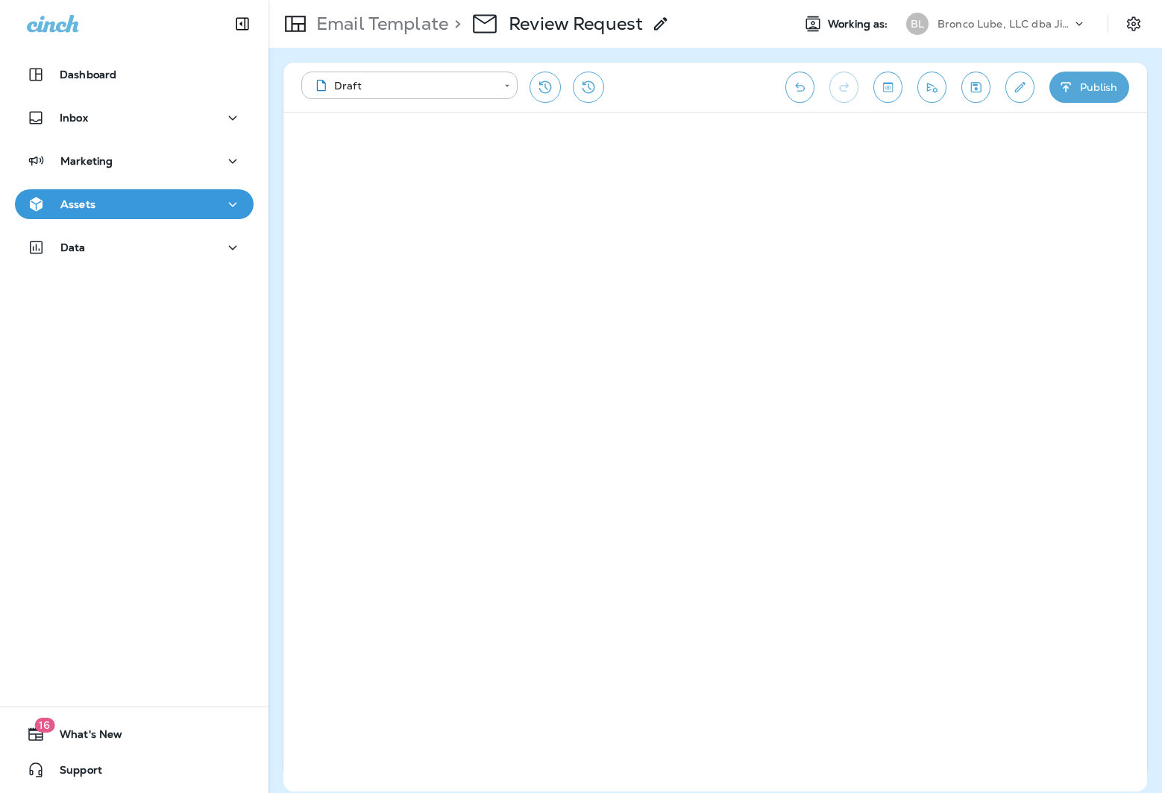
click at [151, 212] on div "Assets" at bounding box center [134, 204] width 215 height 19
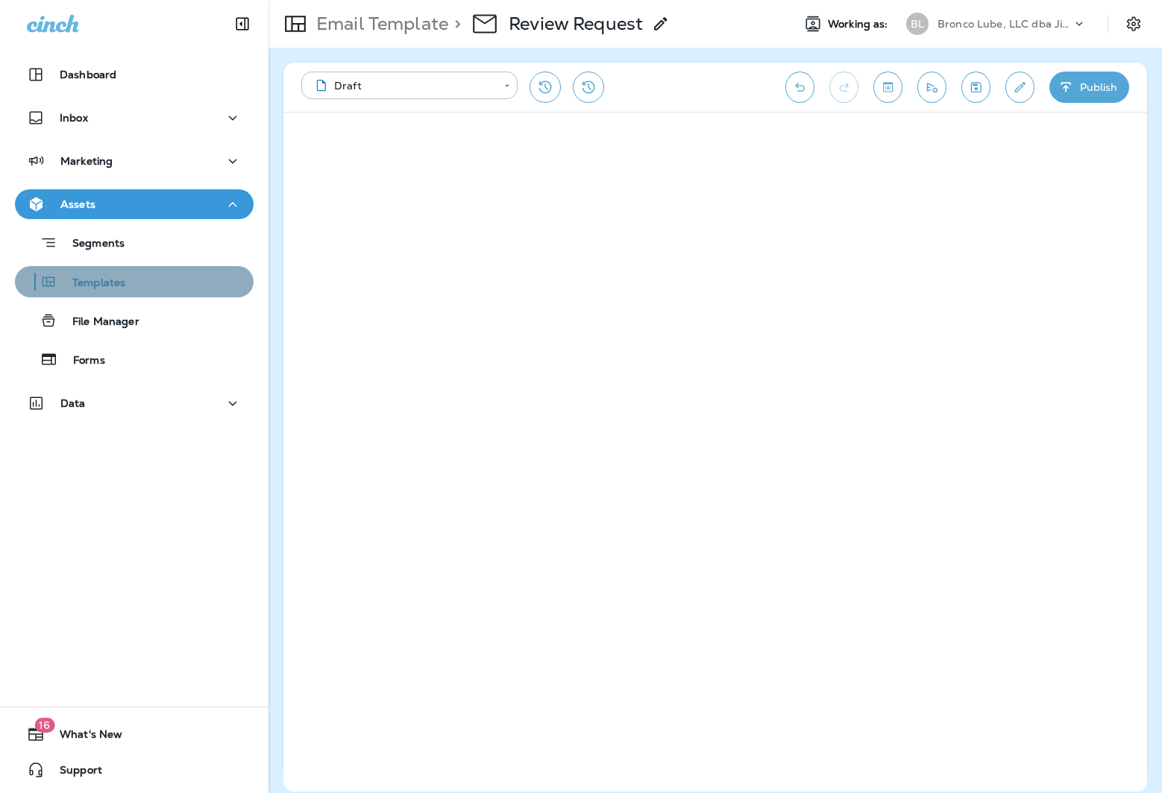
click at [104, 291] on div "Templates" at bounding box center [73, 282] width 104 height 22
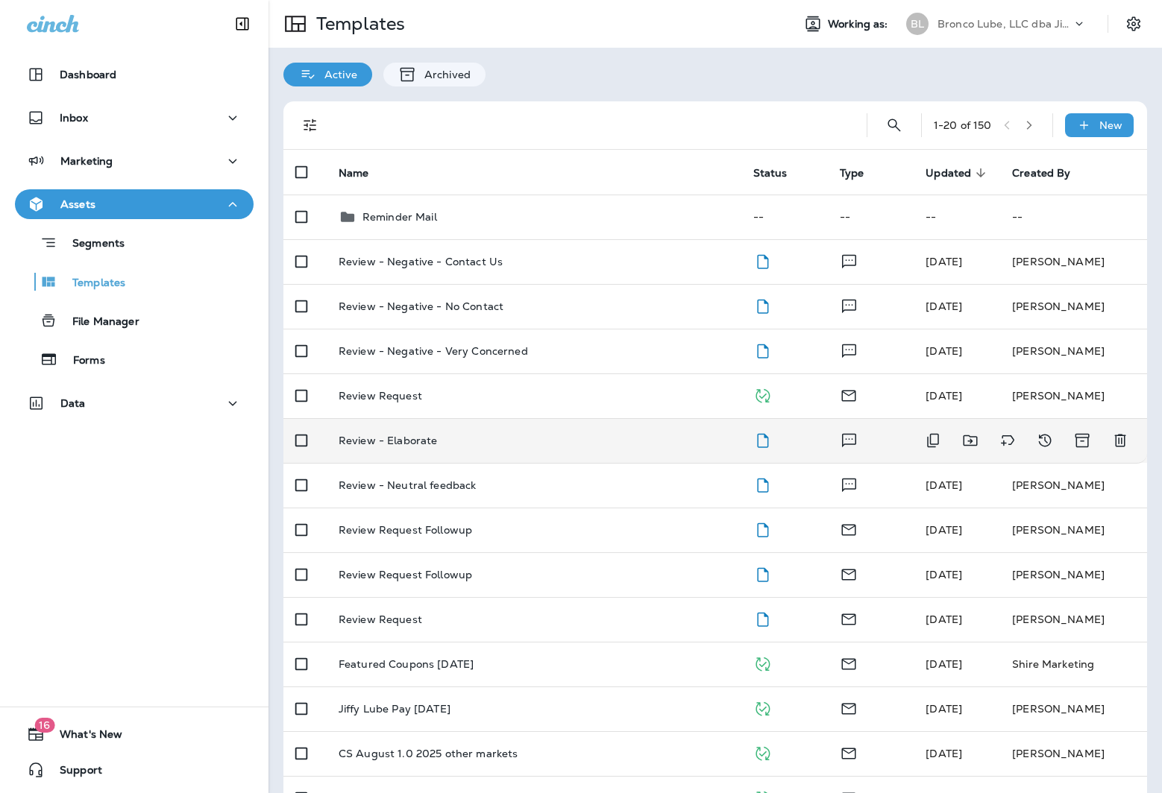
click at [405, 439] on p "Review - Elaborate" at bounding box center [387, 441] width 99 height 12
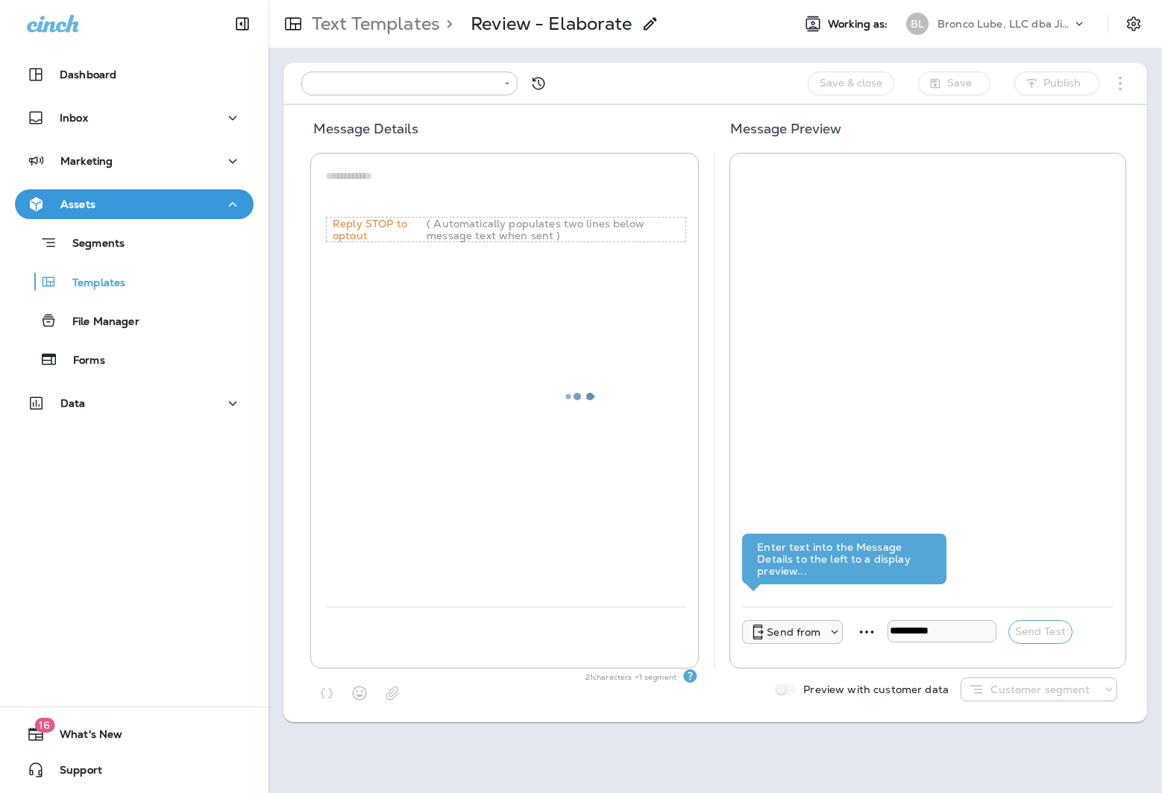
type input "**********"
type textarea "**********"
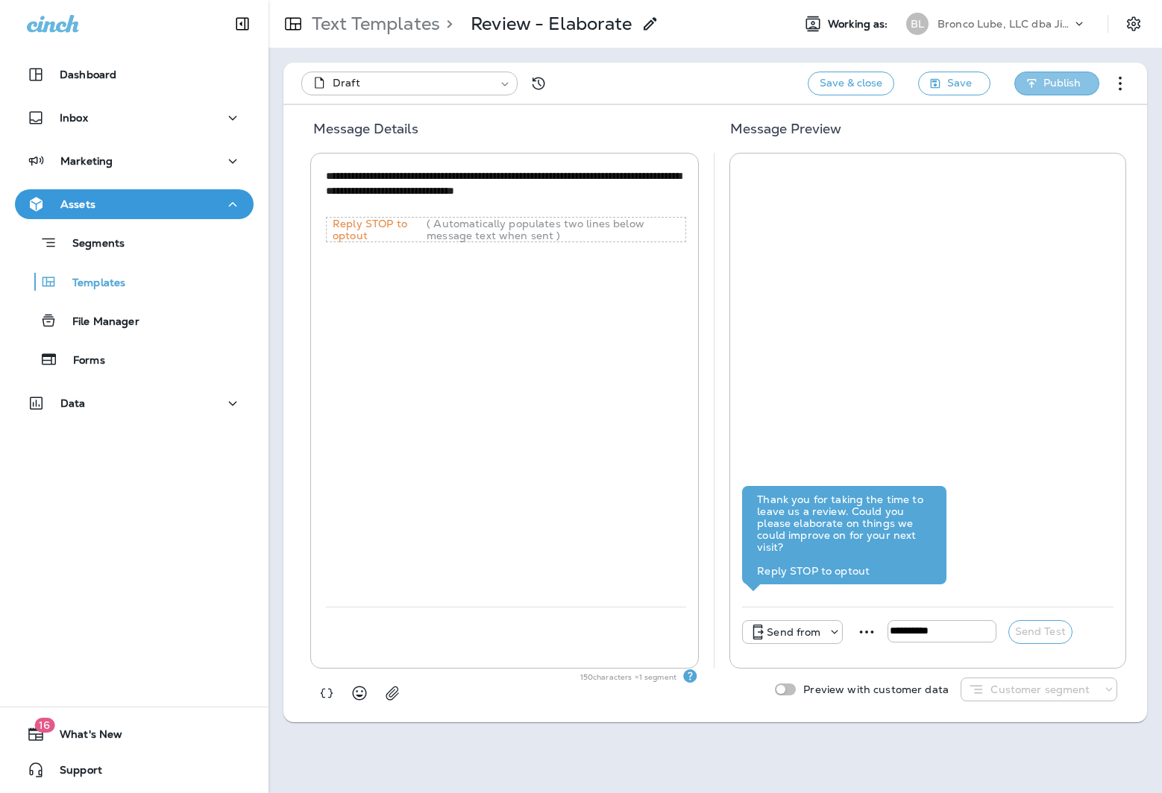
click at [1059, 81] on span "Publish" at bounding box center [1061, 83] width 37 height 19
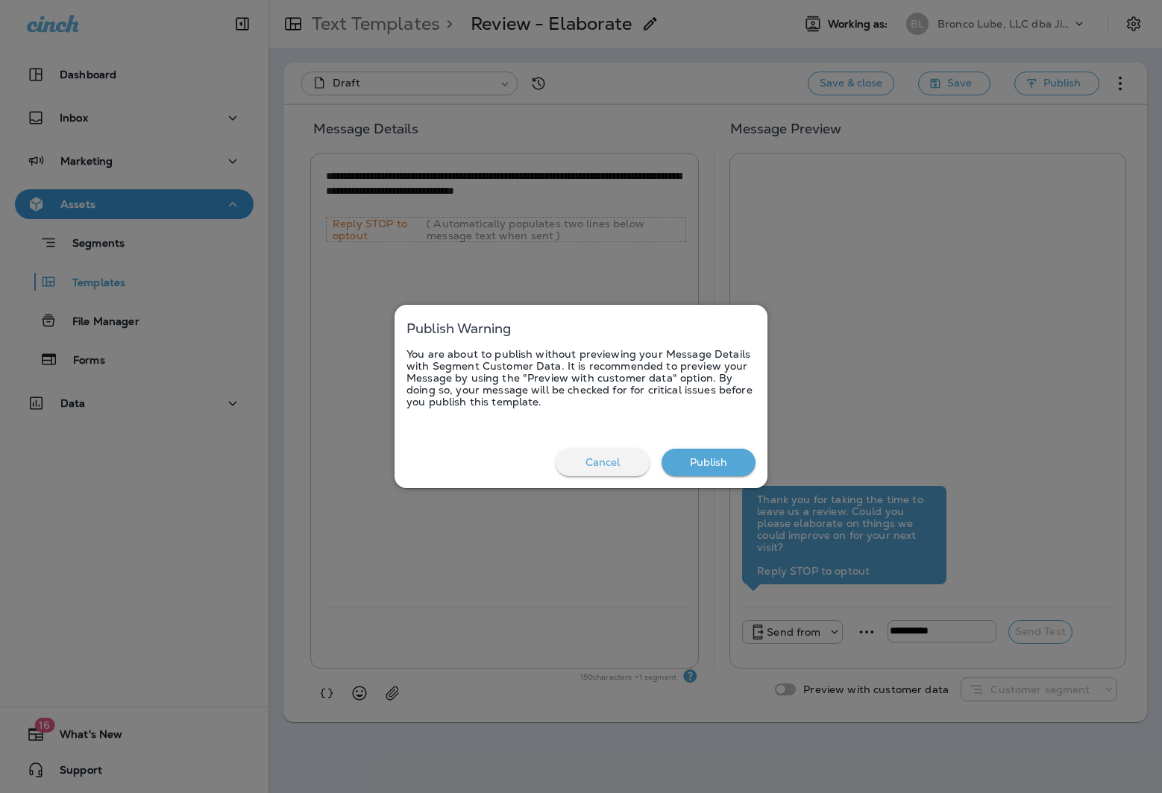
click at [700, 457] on button "Publish" at bounding box center [708, 463] width 94 height 28
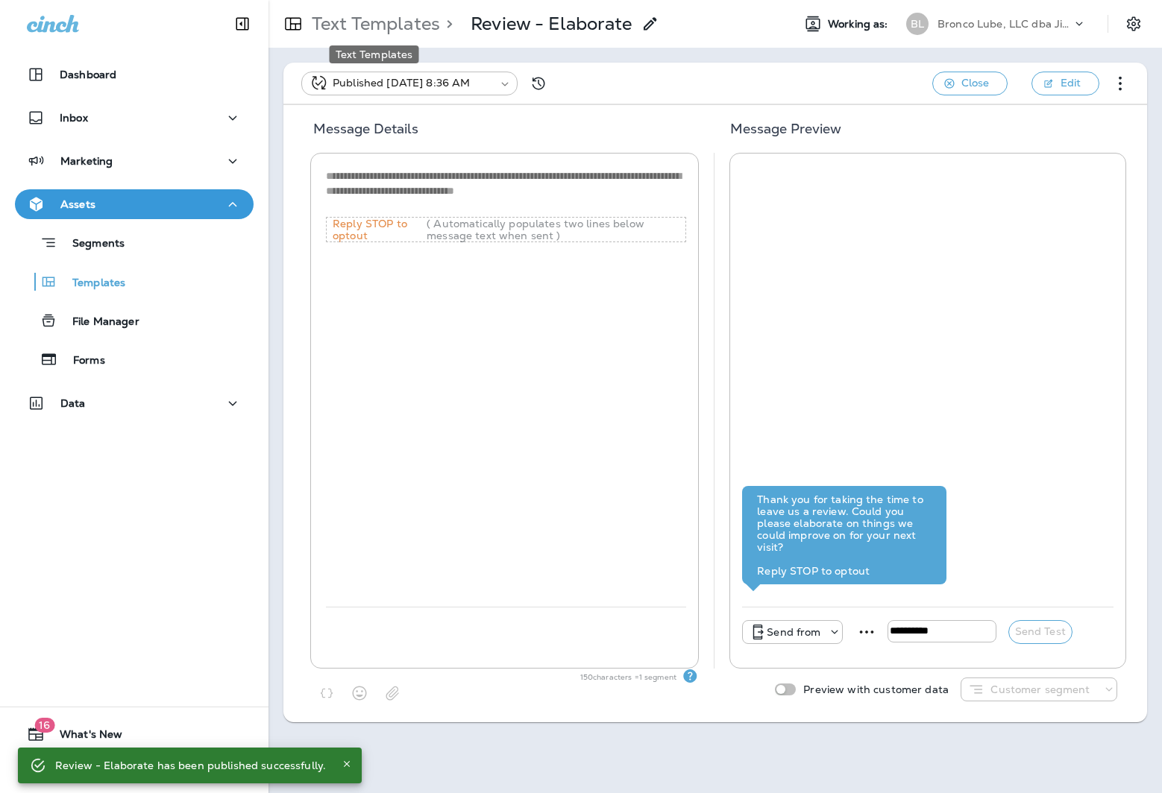
click at [415, 25] on p "Text Templates" at bounding box center [373, 24] width 134 height 22
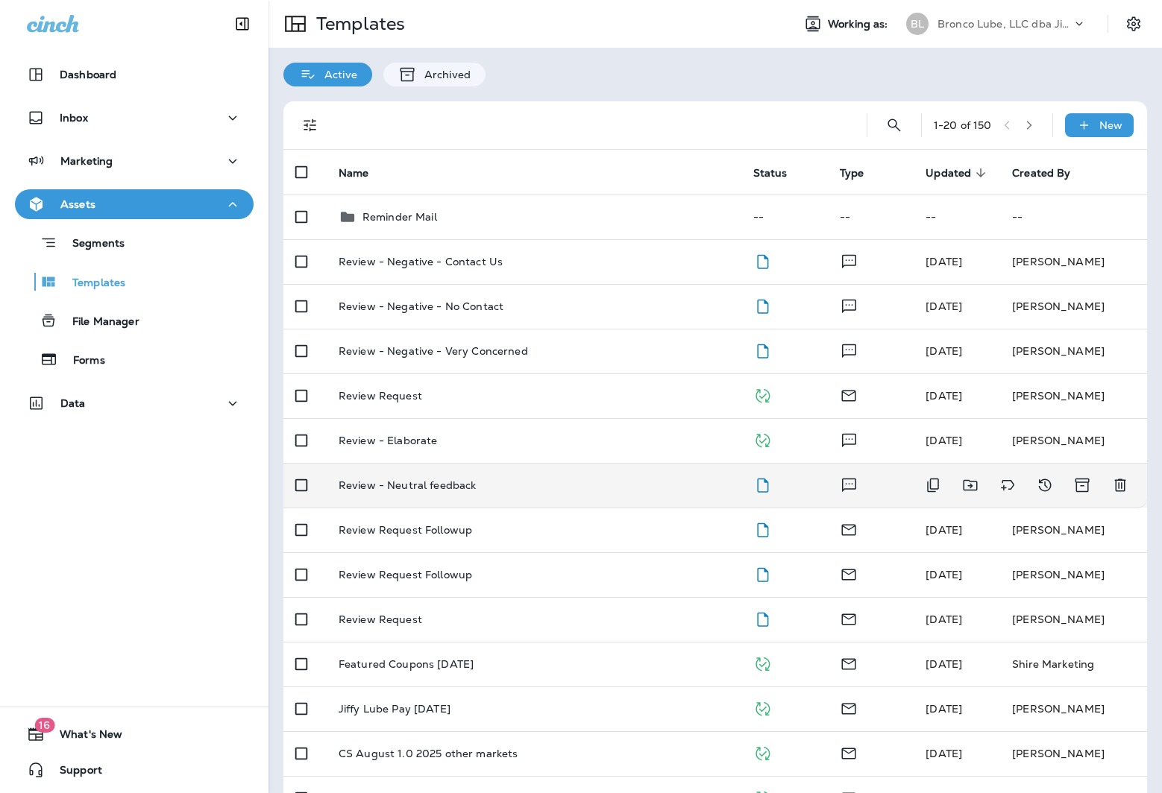
click at [421, 485] on p "Review - Neutral feedback" at bounding box center [407, 485] width 138 height 12
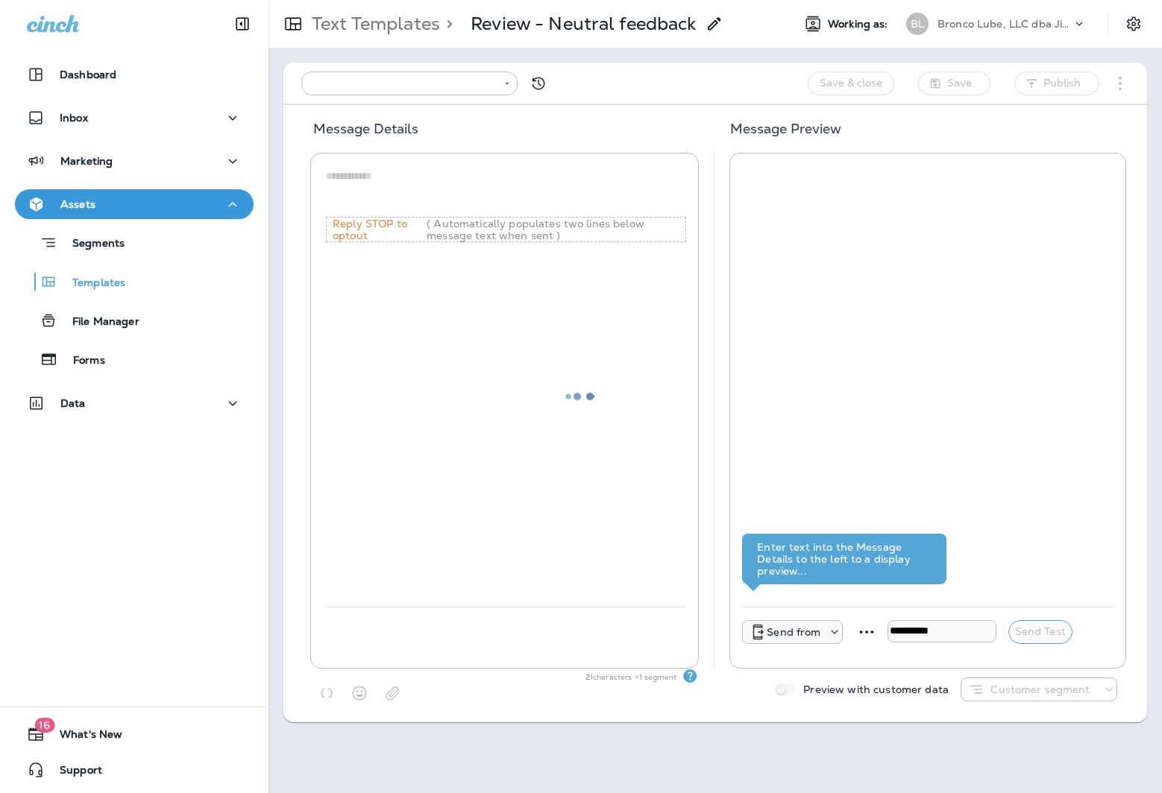
type input "**********"
type textarea "**********"
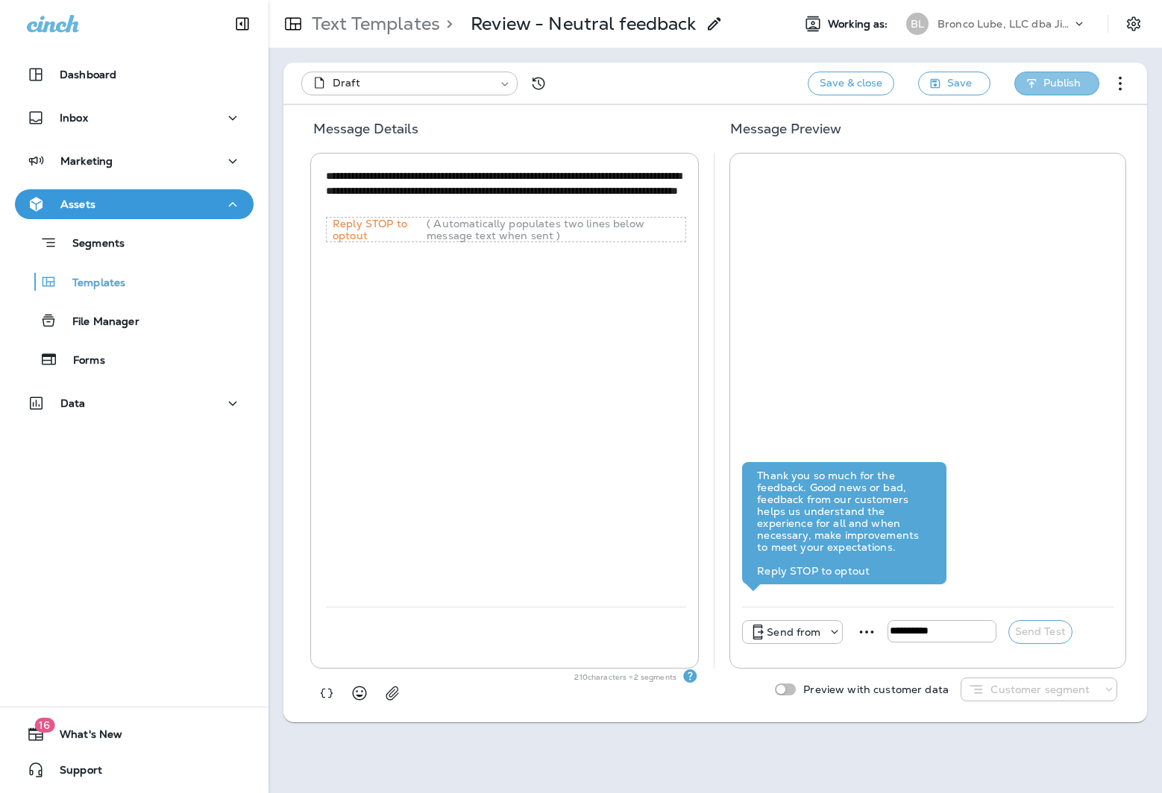
click at [1055, 78] on span "Publish" at bounding box center [1061, 83] width 37 height 19
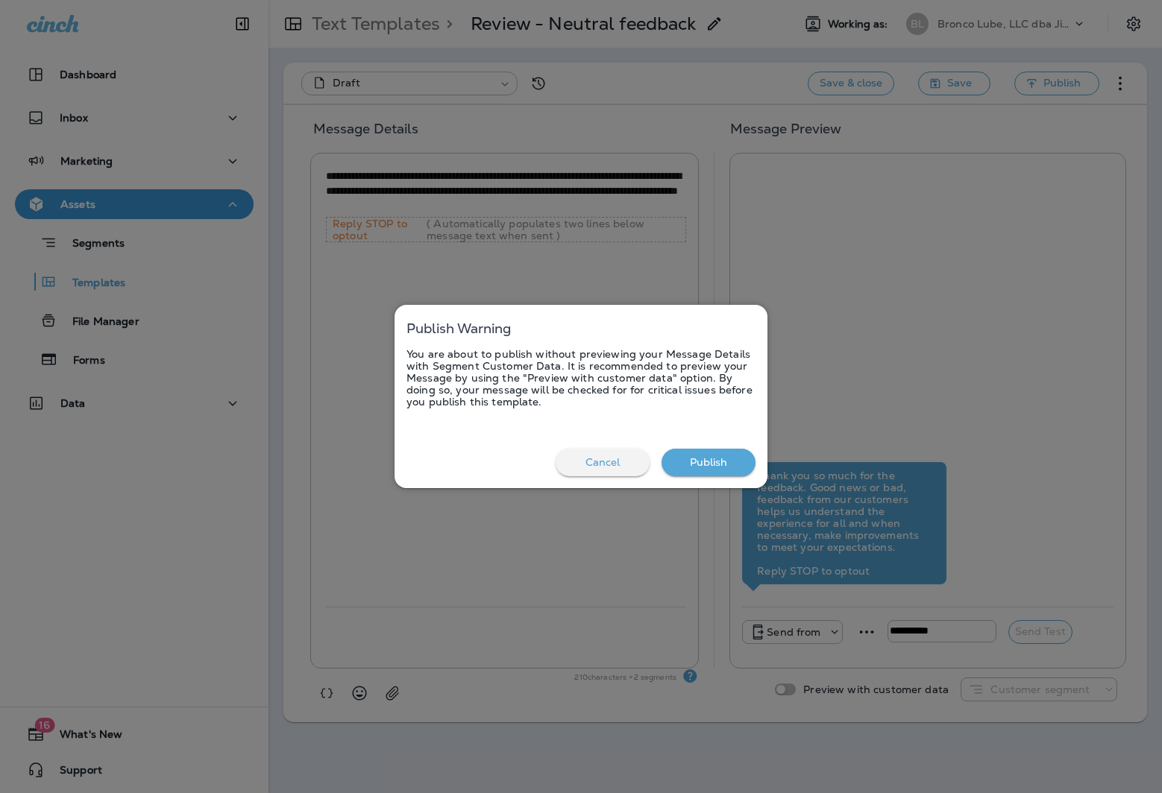
click at [689, 455] on button "Publish" at bounding box center [708, 463] width 94 height 28
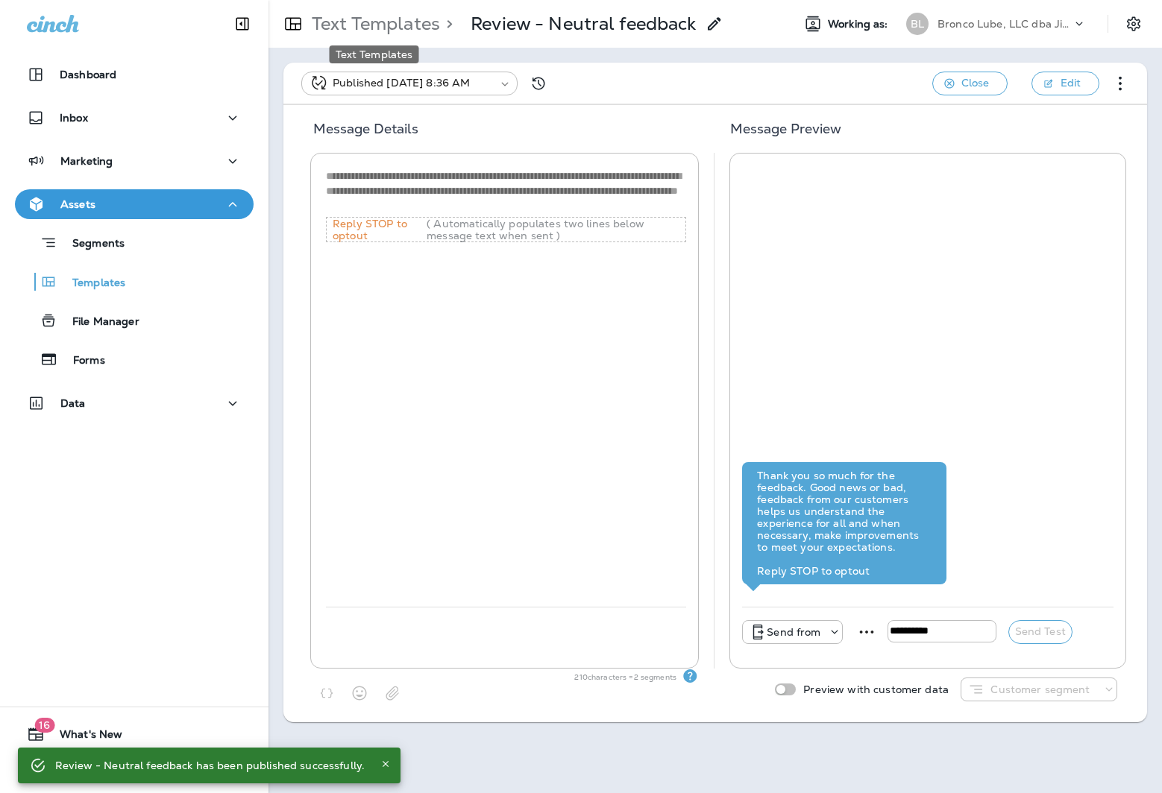
click at [376, 23] on p "Text Templates" at bounding box center [373, 24] width 134 height 22
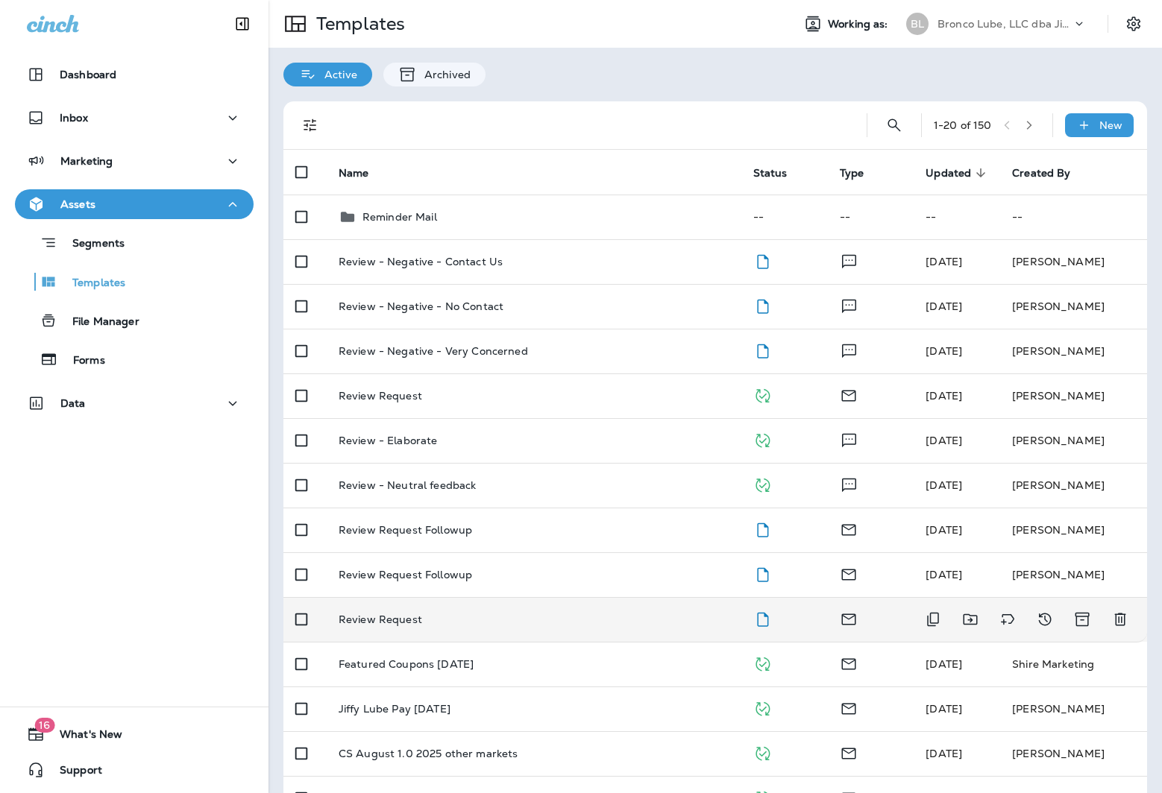
click at [385, 616] on p "Review Request" at bounding box center [379, 620] width 83 height 12
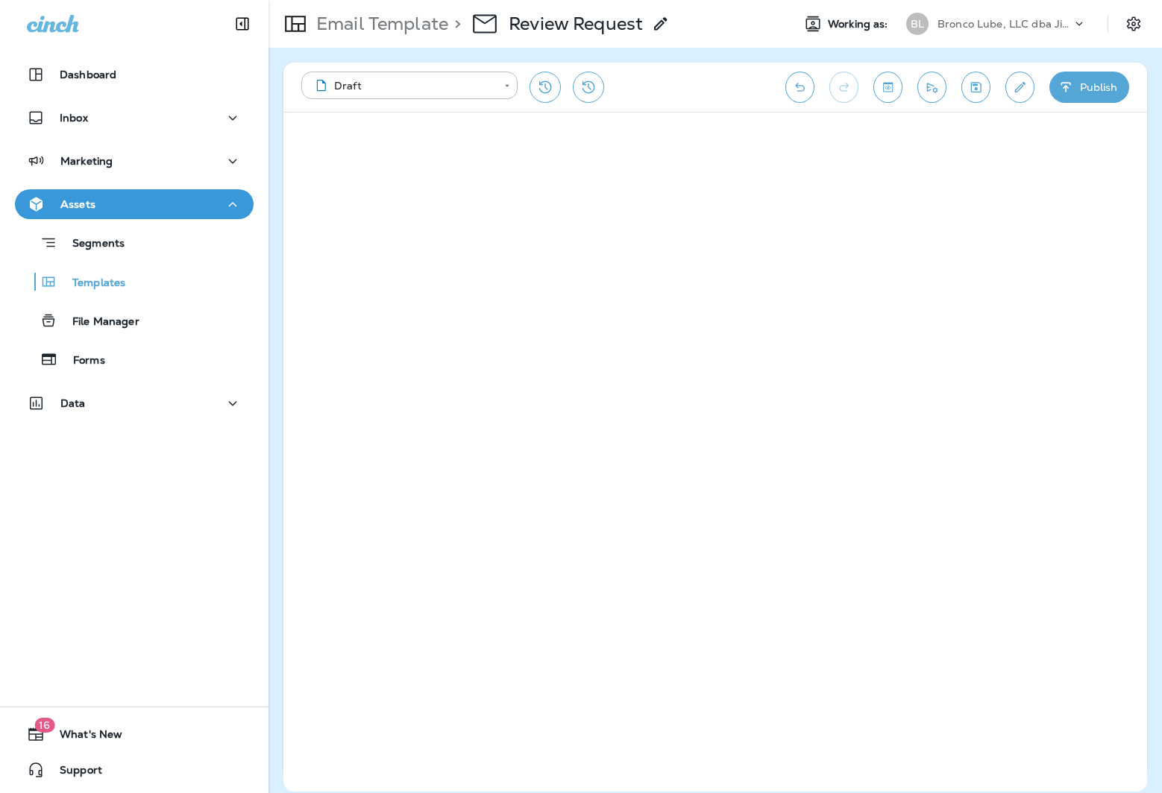
click at [419, 34] on p "Email Template" at bounding box center [379, 24] width 138 height 22
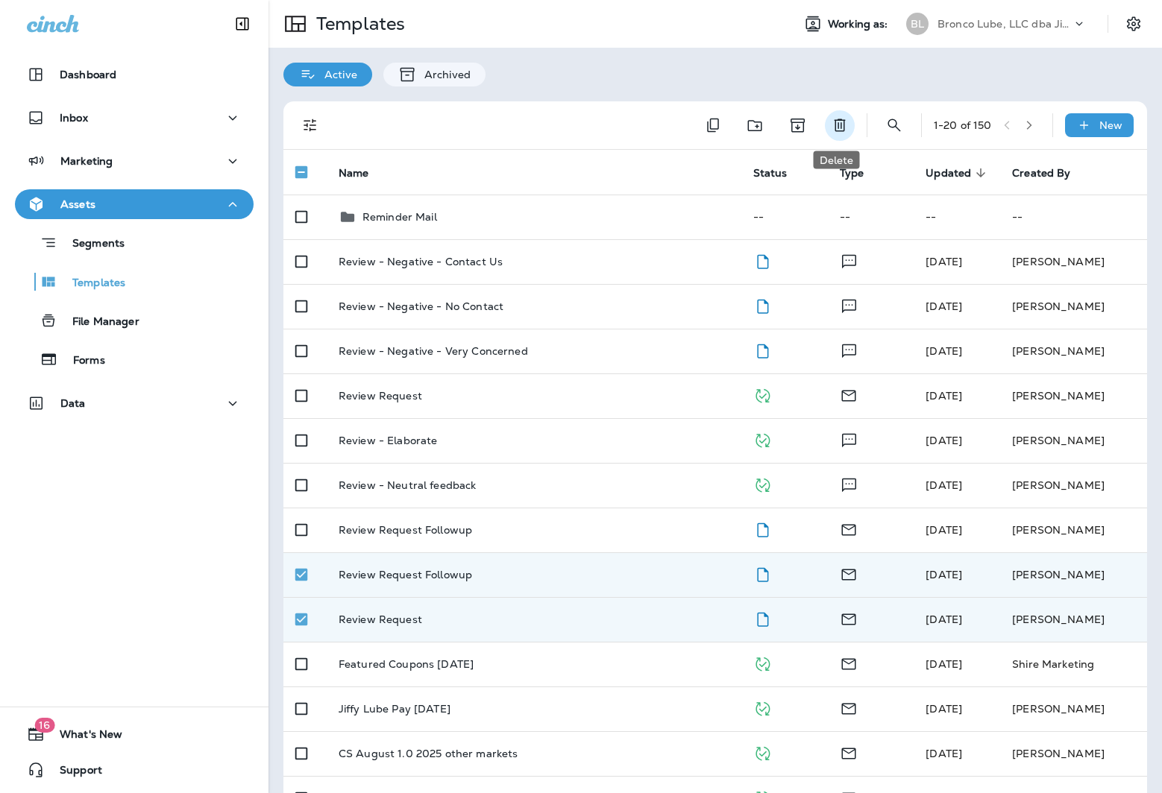
click at [830, 120] on icon "Delete" at bounding box center [839, 125] width 18 height 18
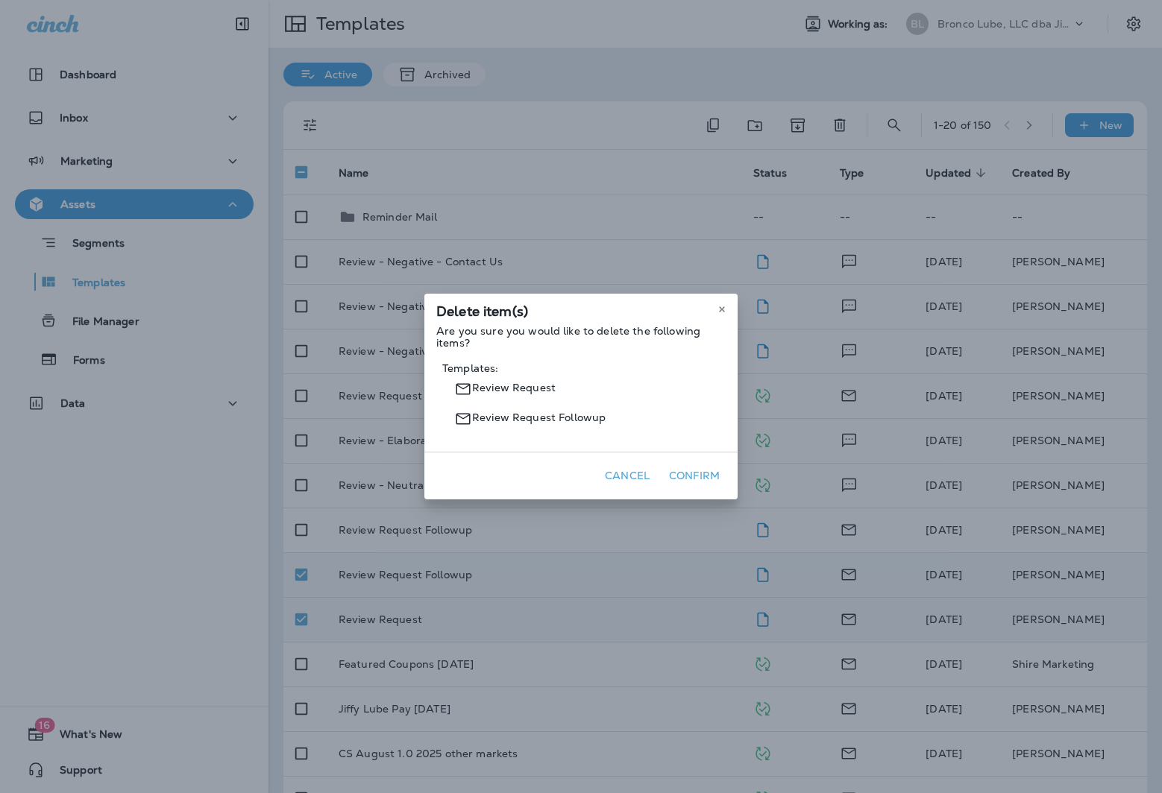
click at [702, 472] on button "Confirm" at bounding box center [694, 475] width 63 height 23
click at [693, 476] on div "Delete item(s) Are you sure you would like to delete the following items? Templ…" at bounding box center [581, 396] width 1162 height 793
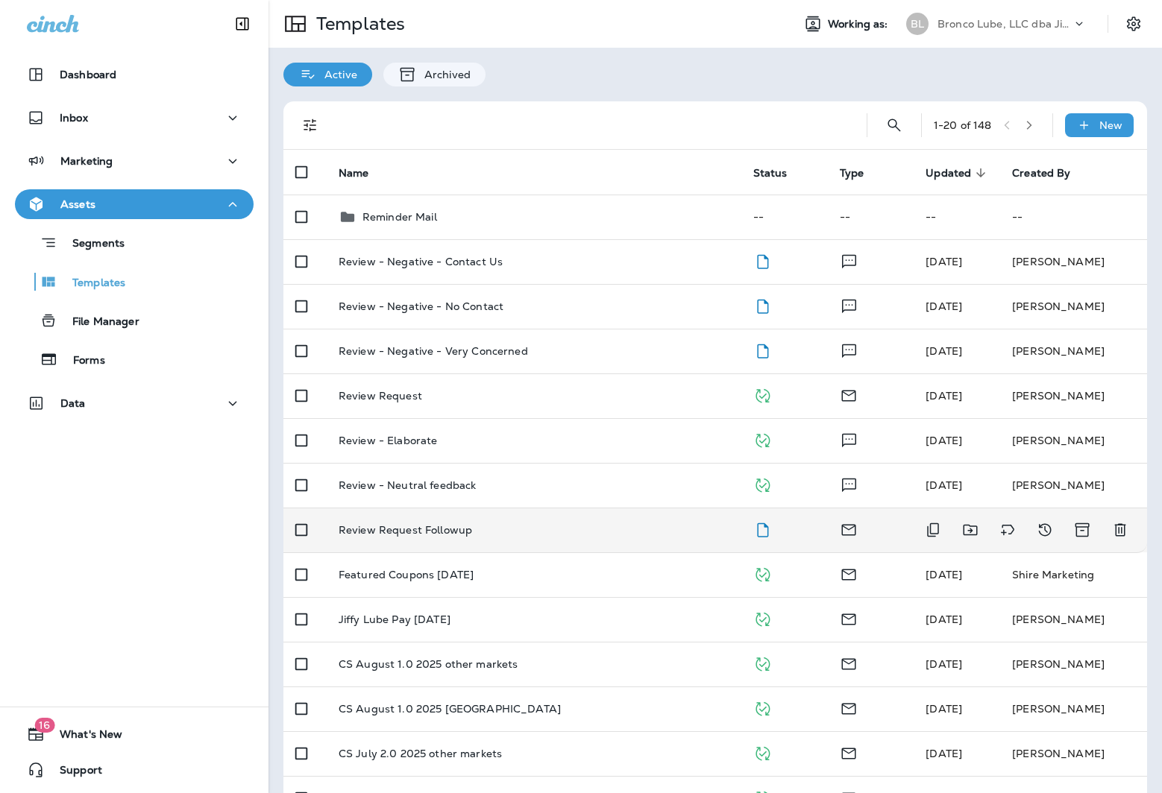
click at [404, 526] on p "Review Request Followup" at bounding box center [404, 530] width 133 height 12
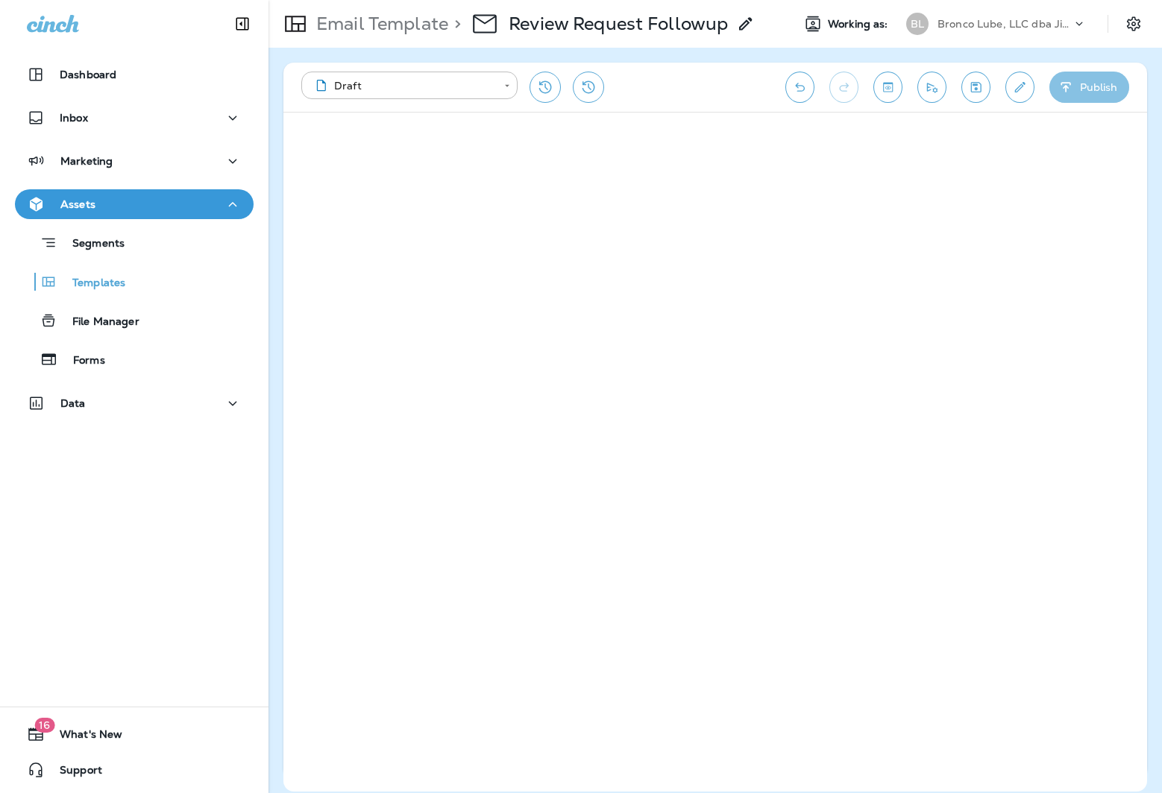
click at [1104, 86] on button "Publish" at bounding box center [1089, 87] width 80 height 31
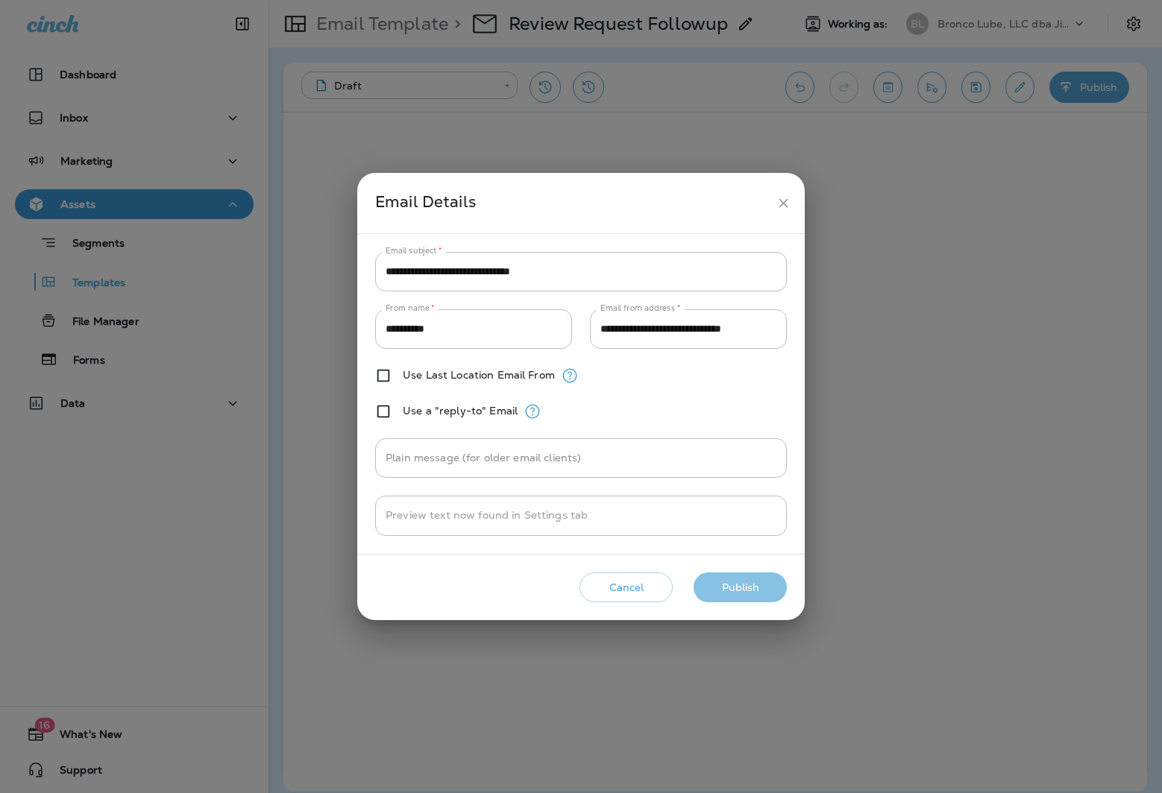
click at [750, 587] on button "Publish" at bounding box center [739, 588] width 93 height 31
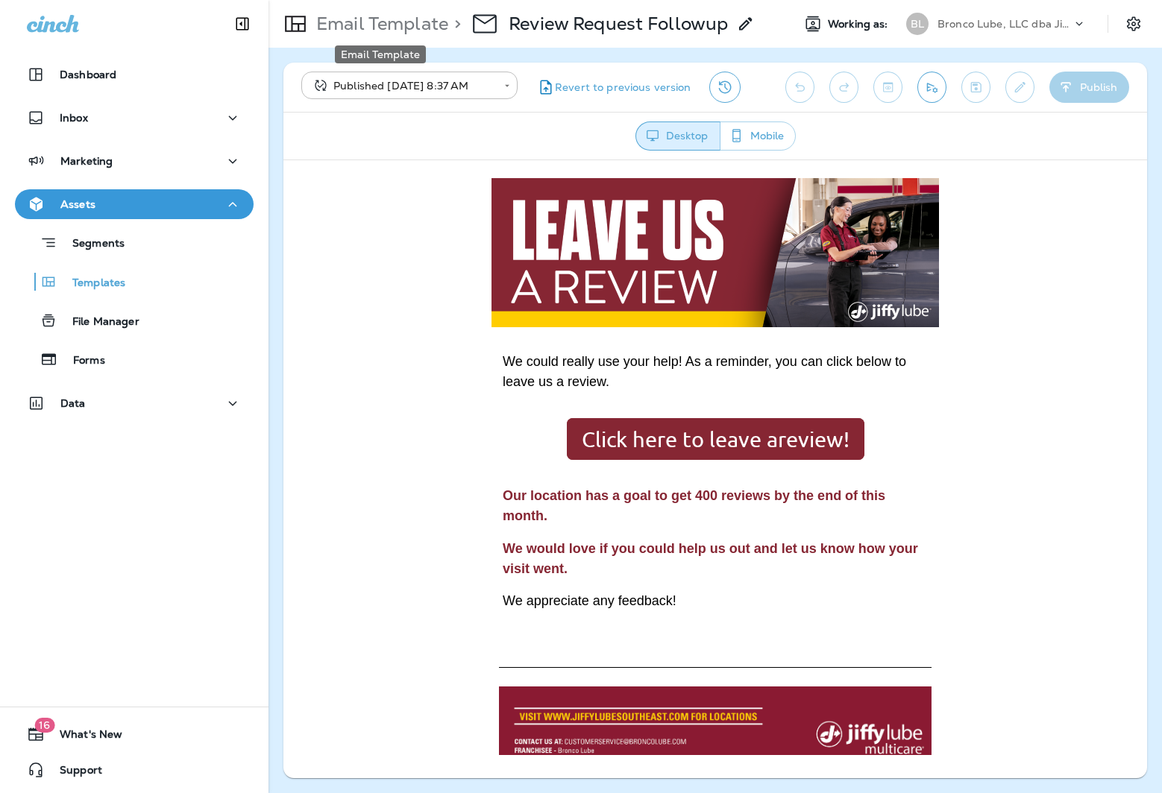
click at [393, 24] on p "Email Template" at bounding box center [379, 24] width 138 height 22
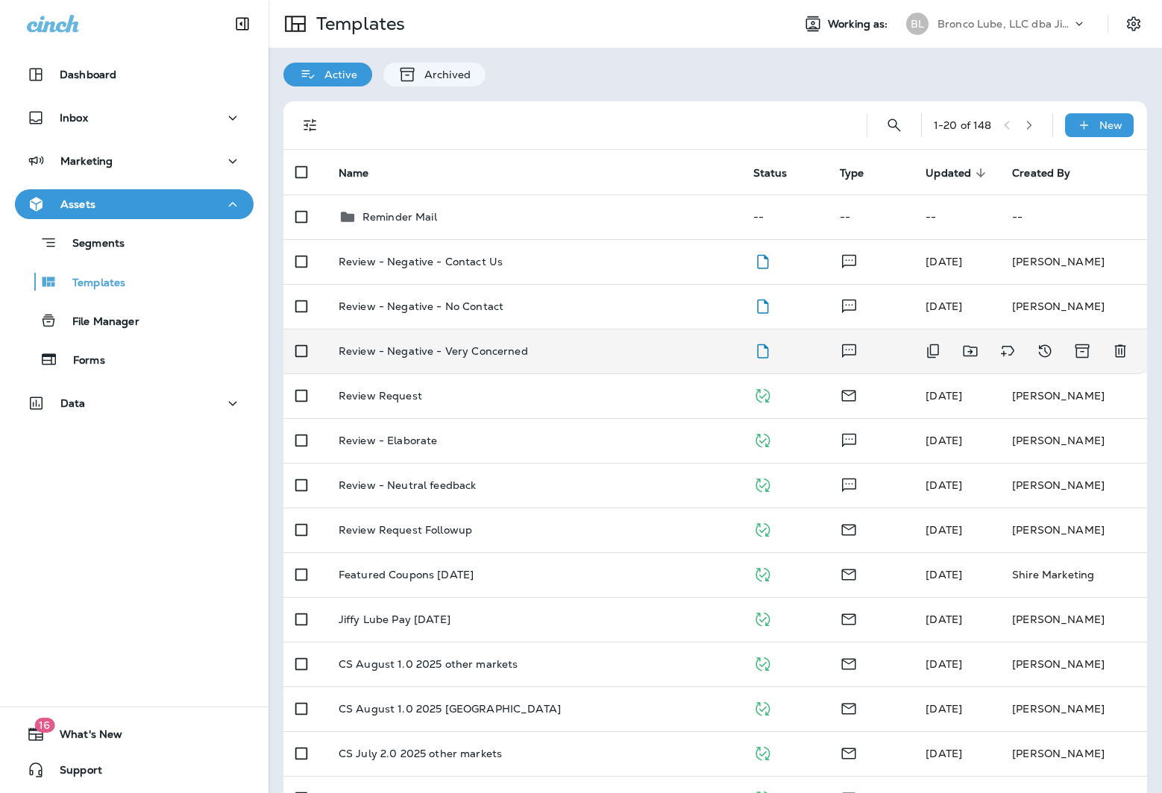
click at [429, 345] on p "Review - Negative - Very Concerned" at bounding box center [432, 351] width 189 height 12
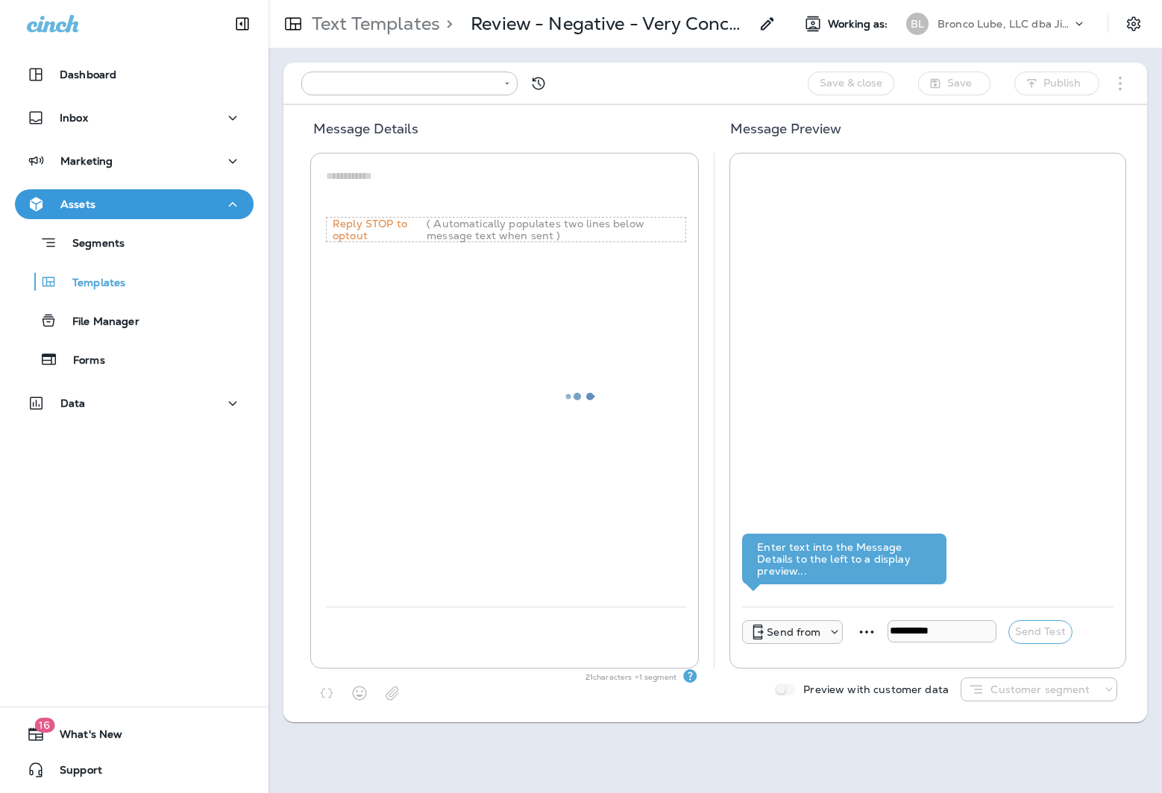
type input "**********"
type textarea "**********"
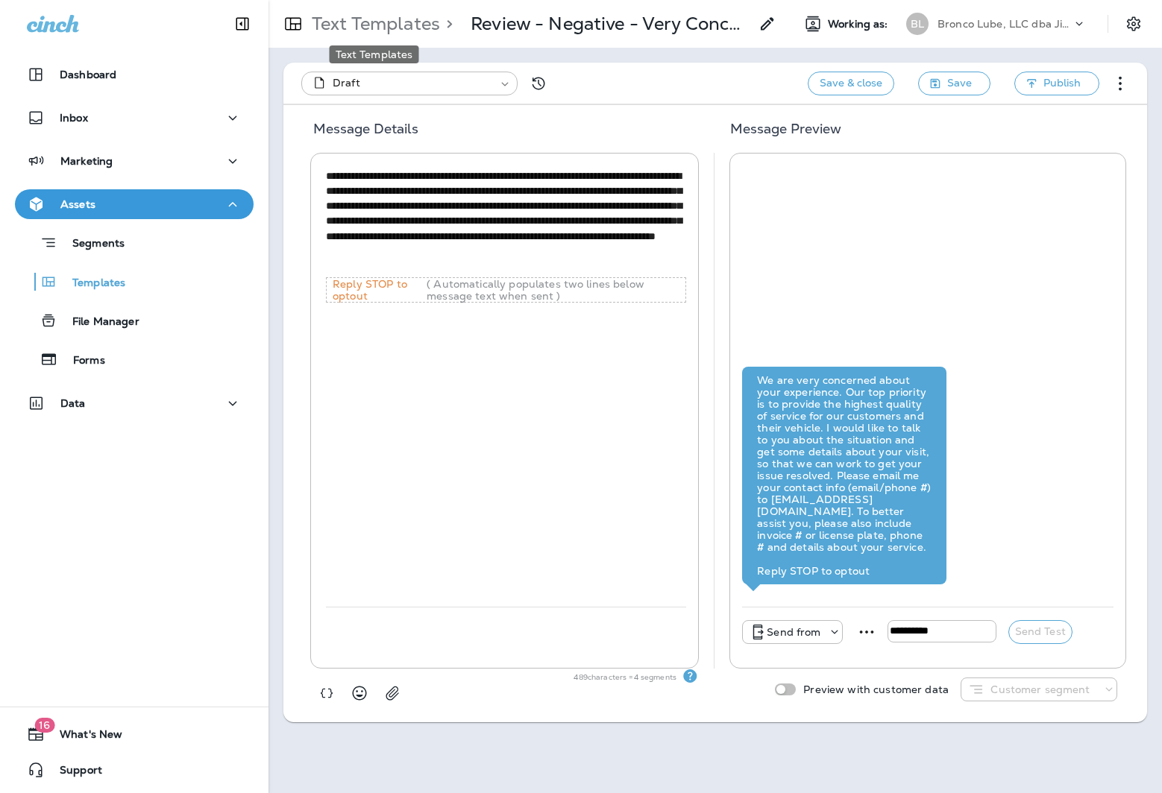
click at [384, 22] on p "Text Templates" at bounding box center [373, 24] width 134 height 22
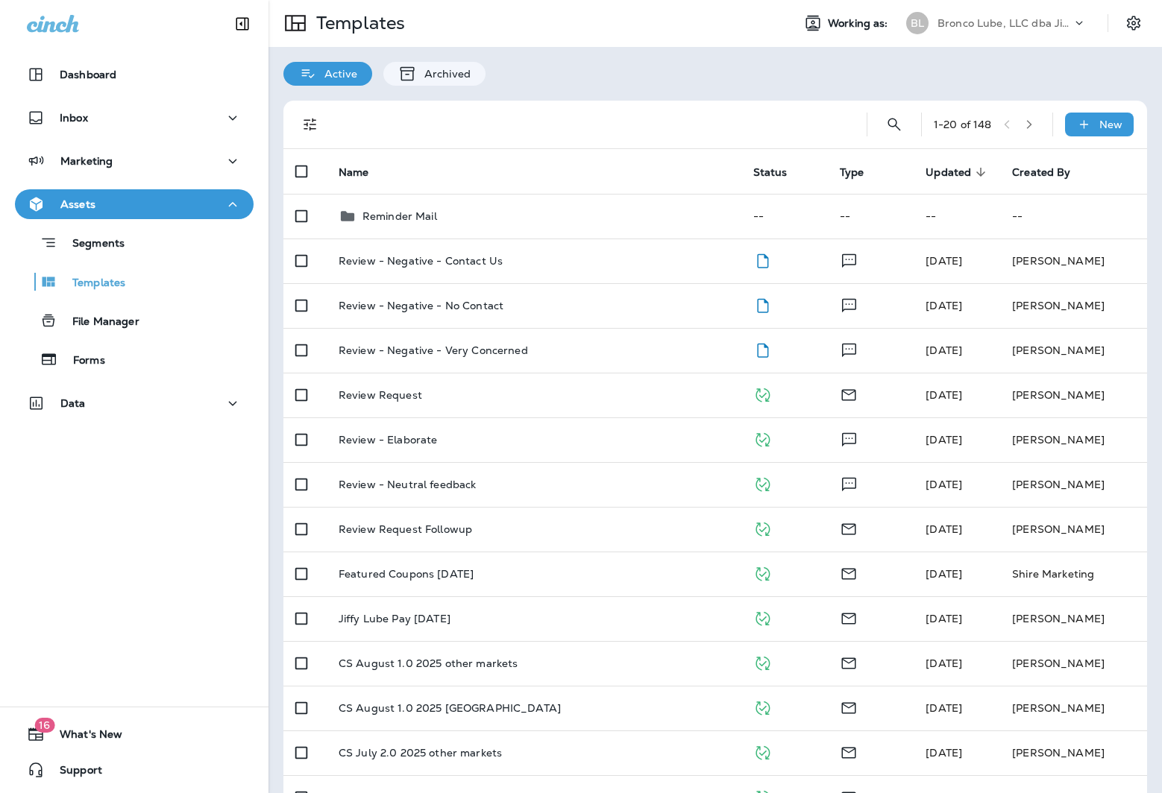
scroll to position [4, 0]
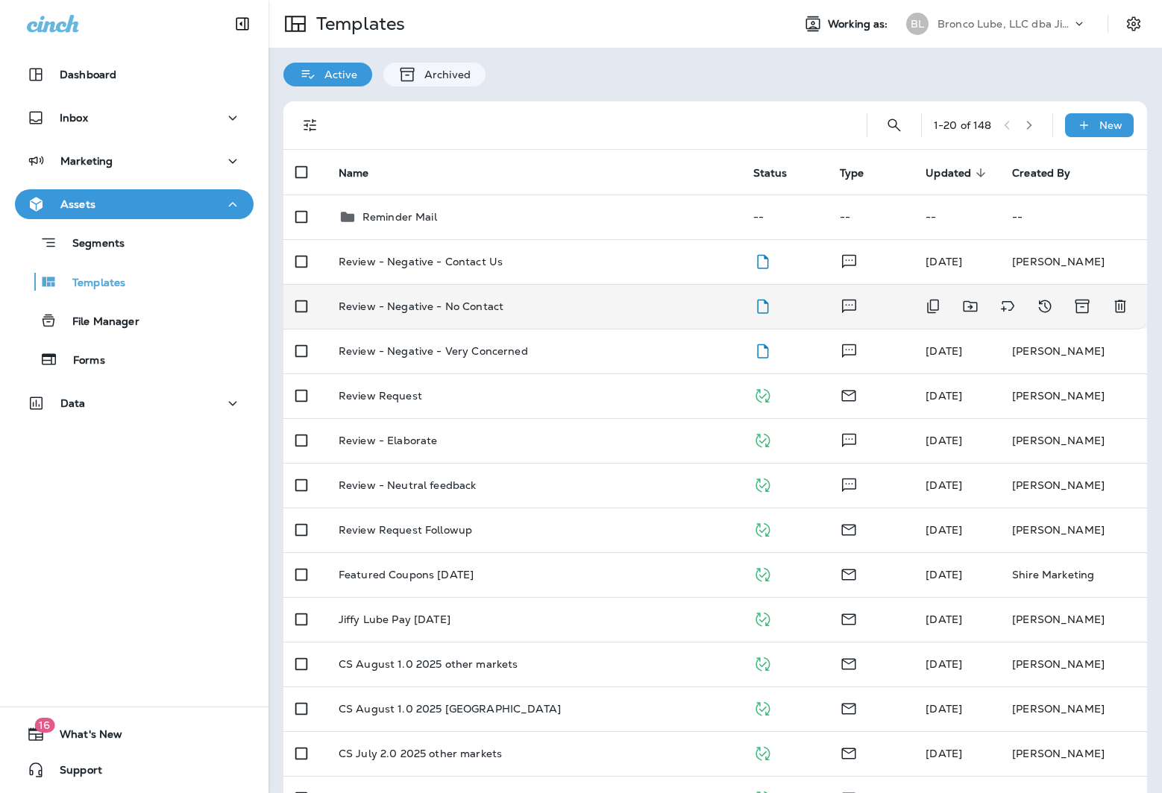
click at [485, 304] on p "Review - Negative - No Contact" at bounding box center [420, 306] width 165 height 12
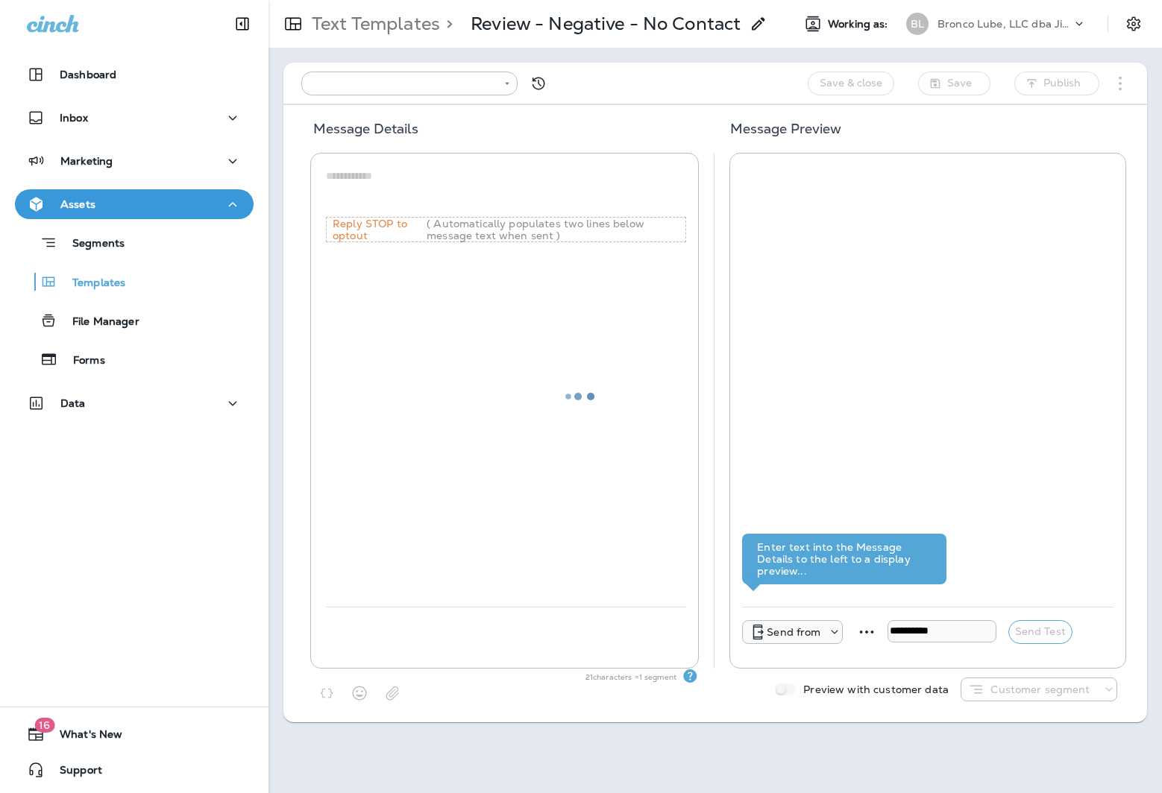
type input "**********"
type textarea "**********"
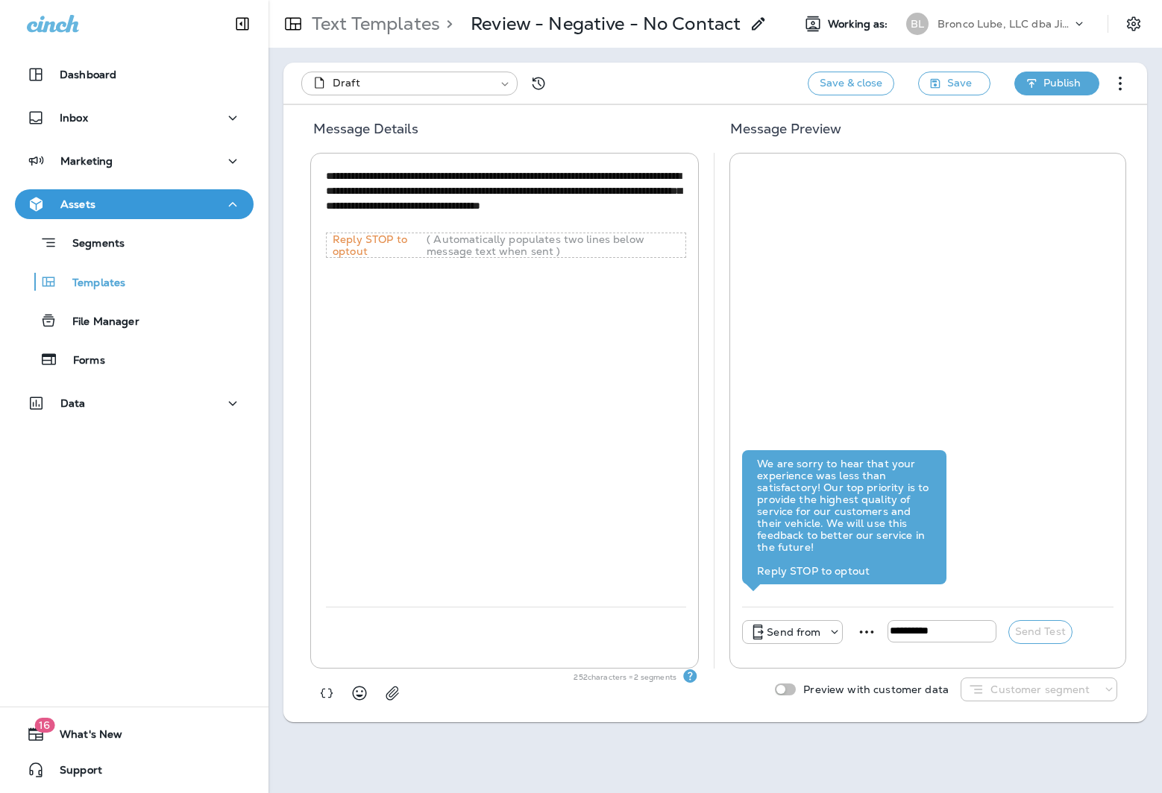
click at [1062, 89] on span "Publish" at bounding box center [1061, 83] width 37 height 19
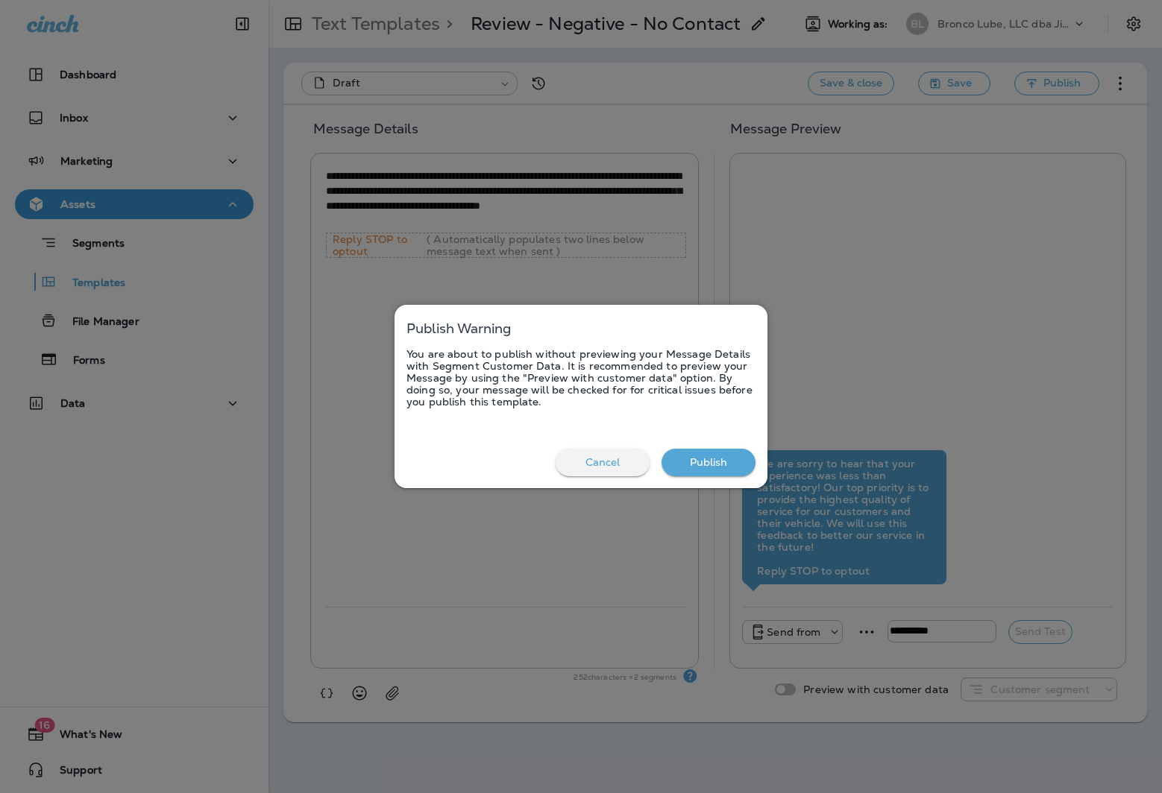
click at [709, 460] on button "Publish" at bounding box center [708, 463] width 94 height 28
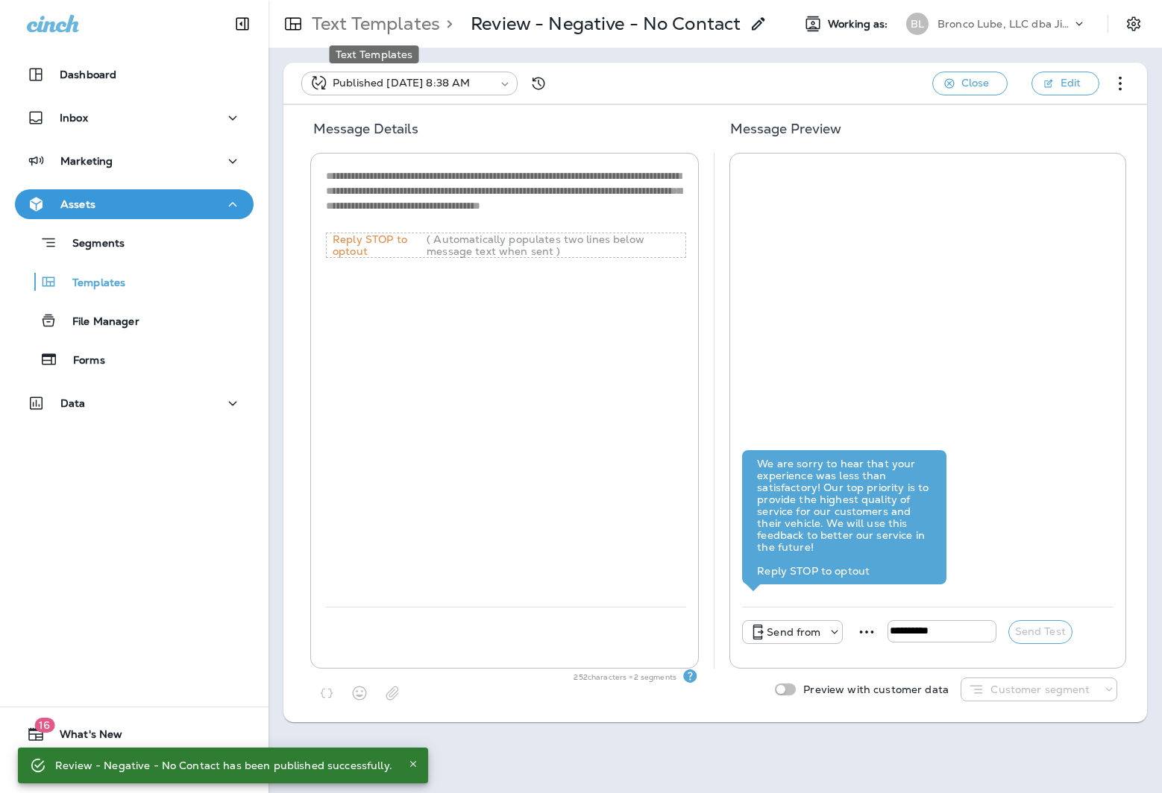
click at [397, 25] on p "Text Templates" at bounding box center [373, 24] width 134 height 22
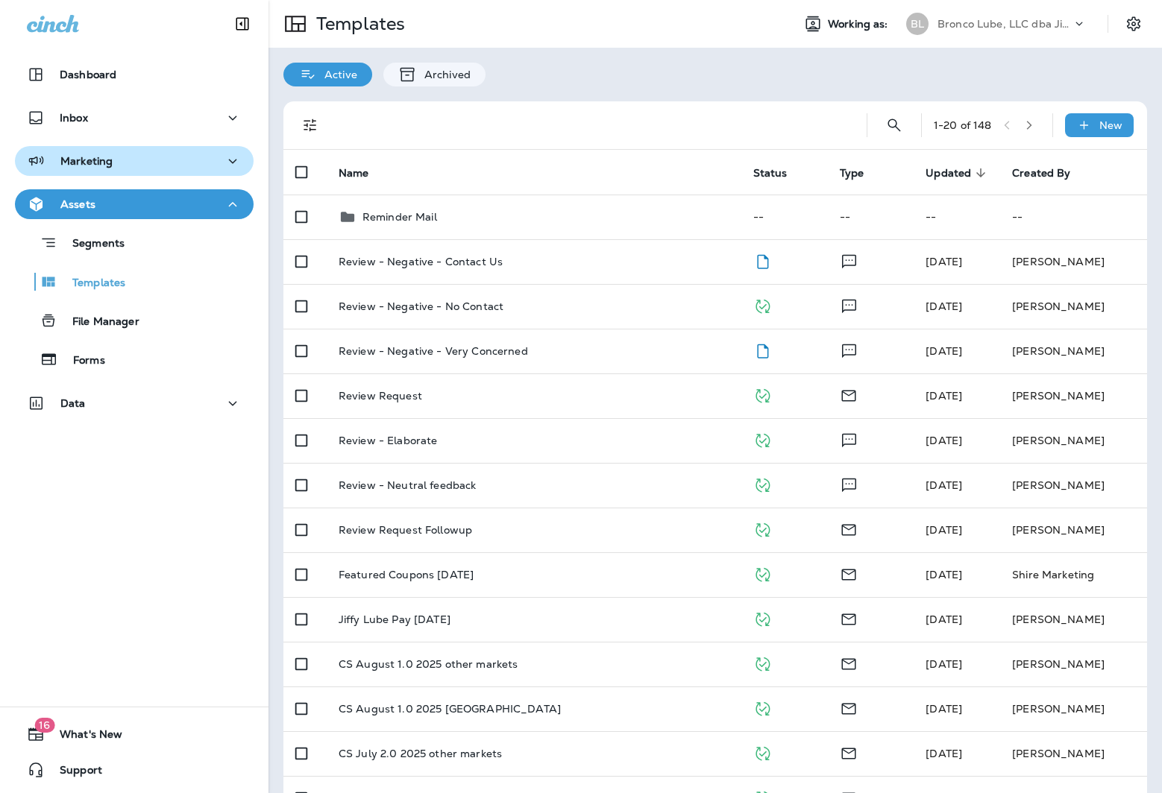
click at [107, 166] on p "Marketing" at bounding box center [86, 161] width 52 height 12
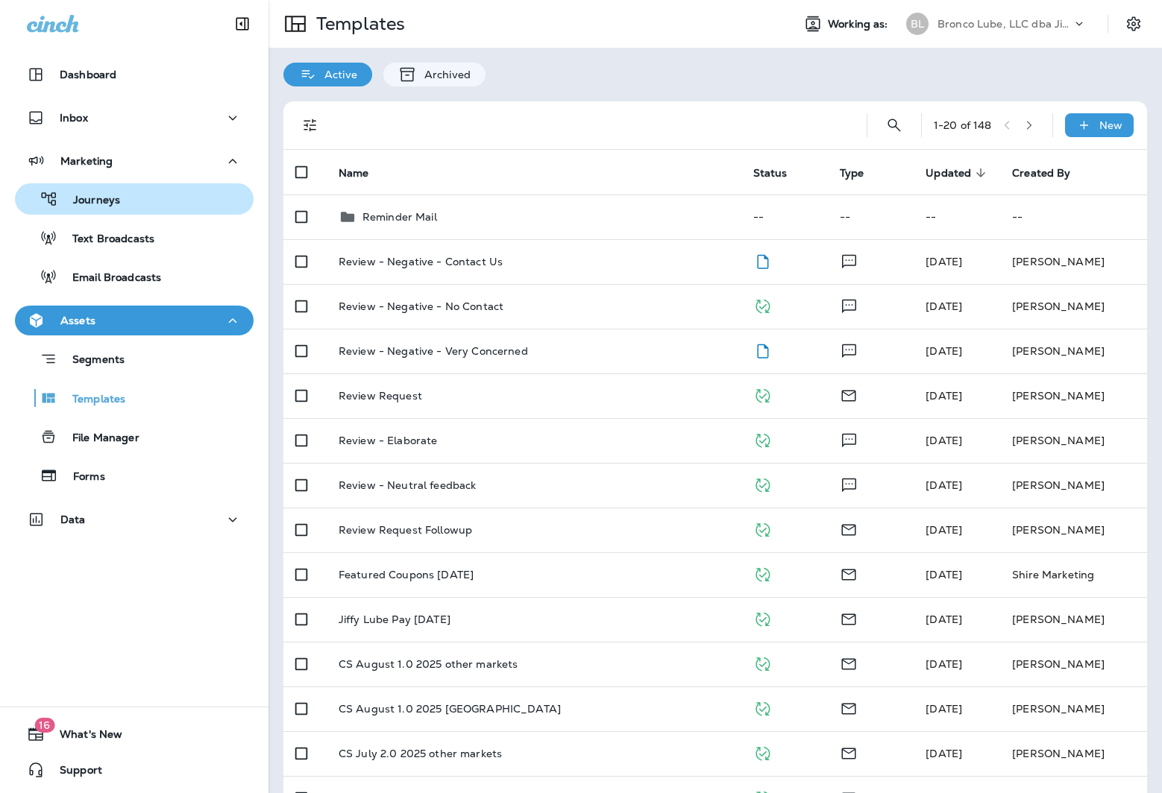
click at [156, 204] on div "Journeys" at bounding box center [134, 199] width 227 height 22
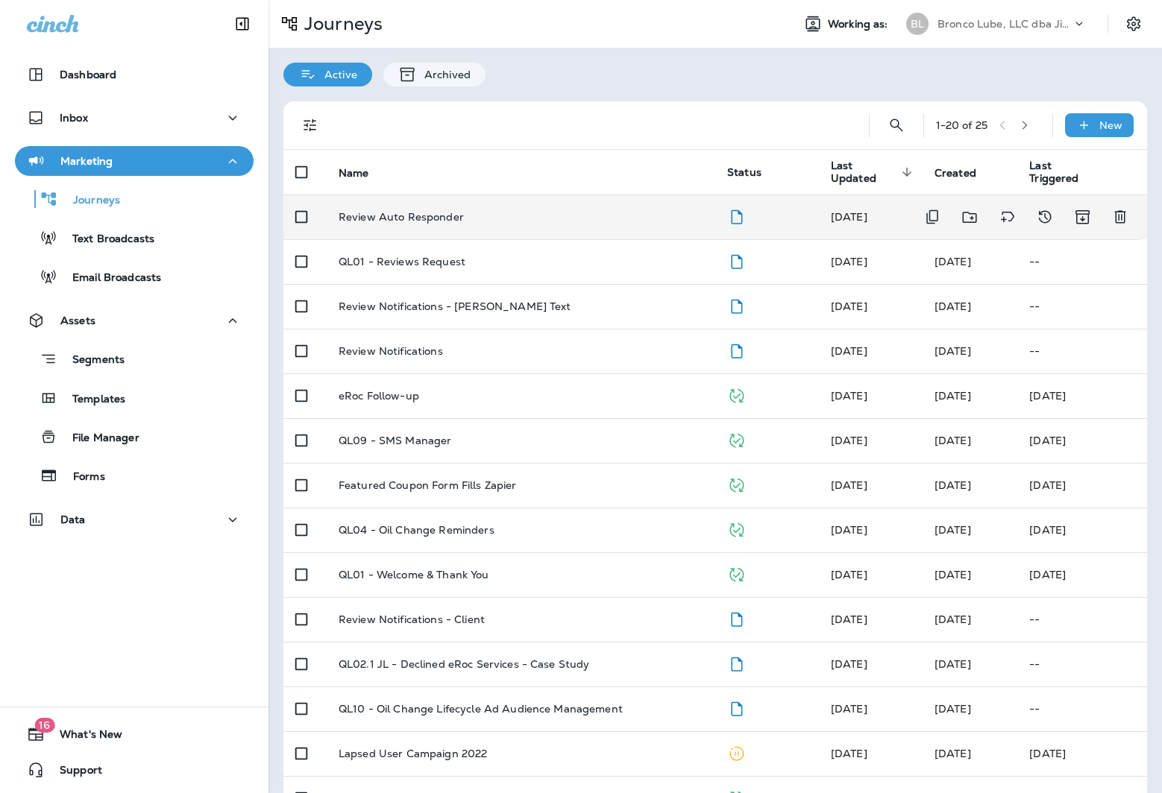
click at [428, 214] on p "Review Auto Responder" at bounding box center [400, 217] width 125 height 12
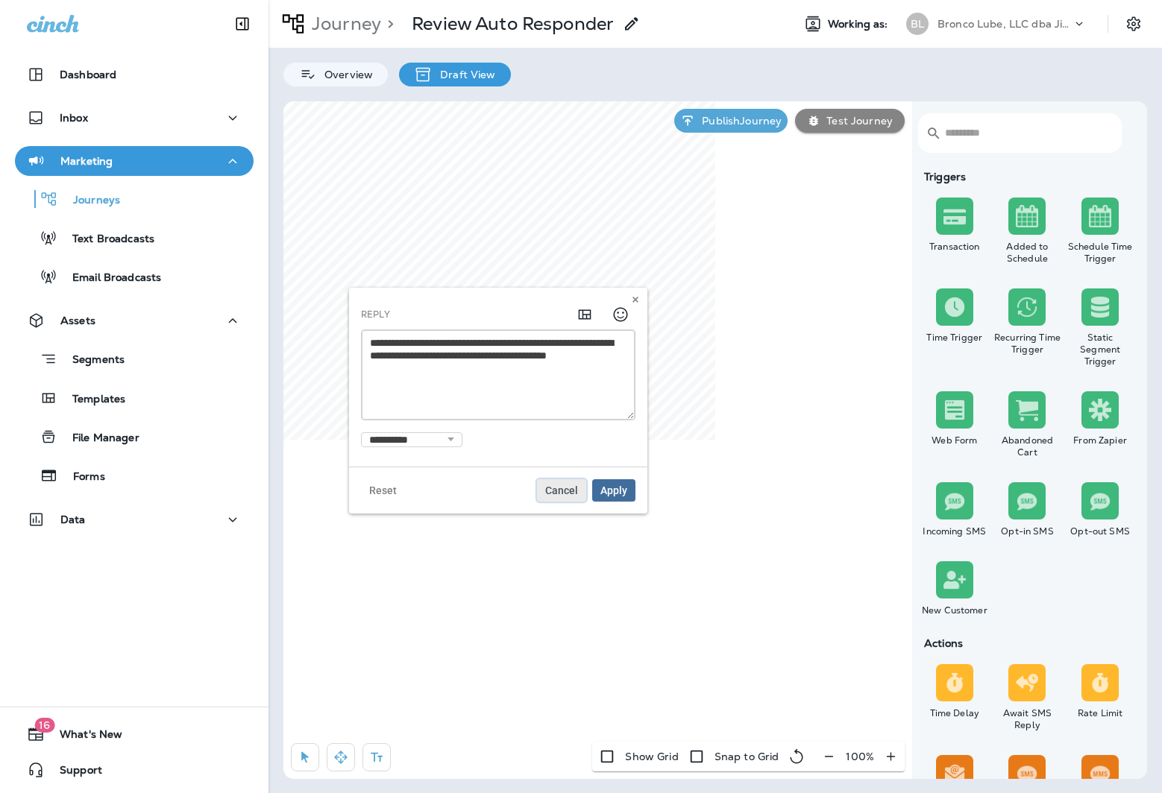
click at [552, 488] on span "Cancel" at bounding box center [561, 490] width 33 height 10
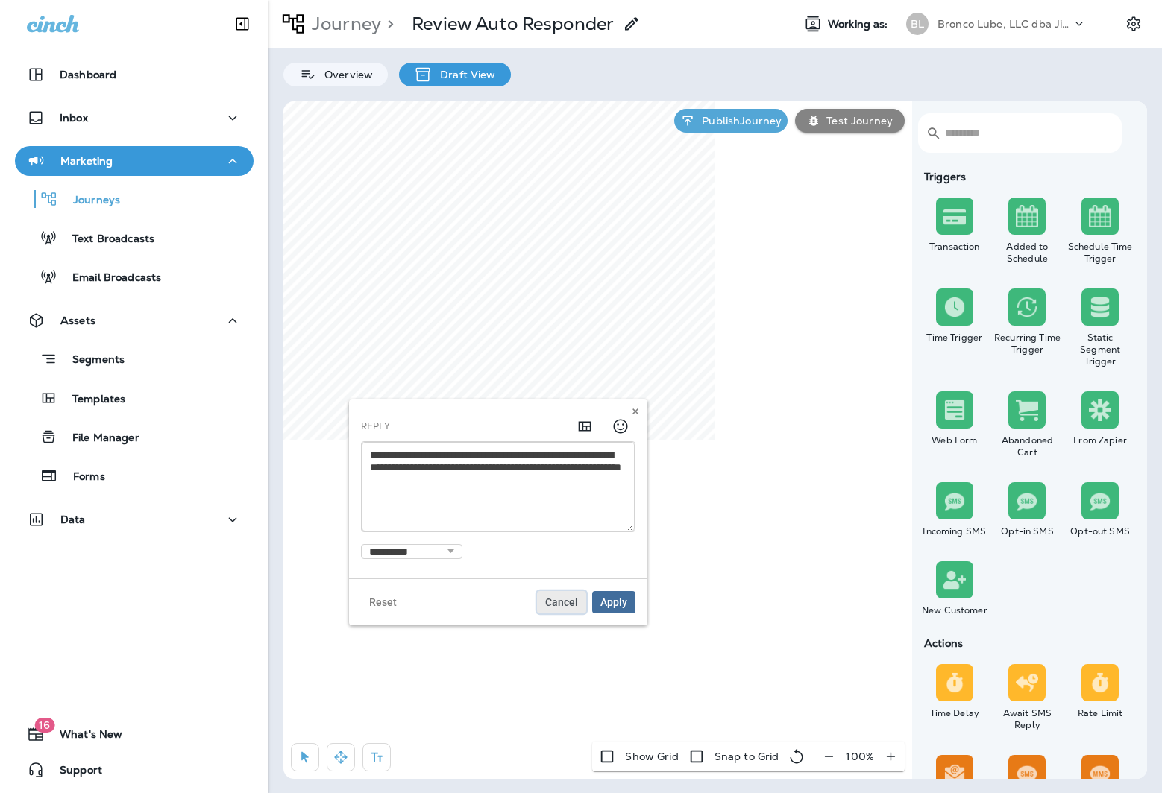
click at [564, 604] on span "Cancel" at bounding box center [561, 602] width 33 height 10
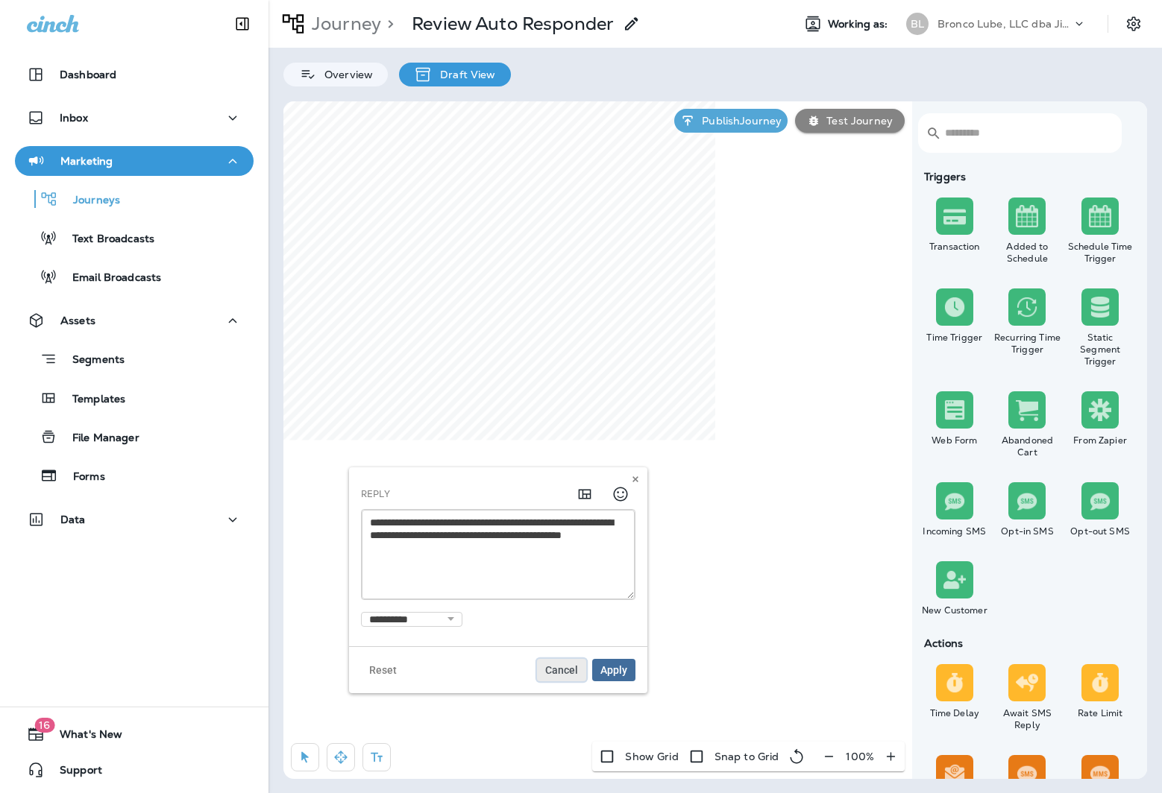
click at [558, 666] on span "Cancel" at bounding box center [561, 670] width 33 height 10
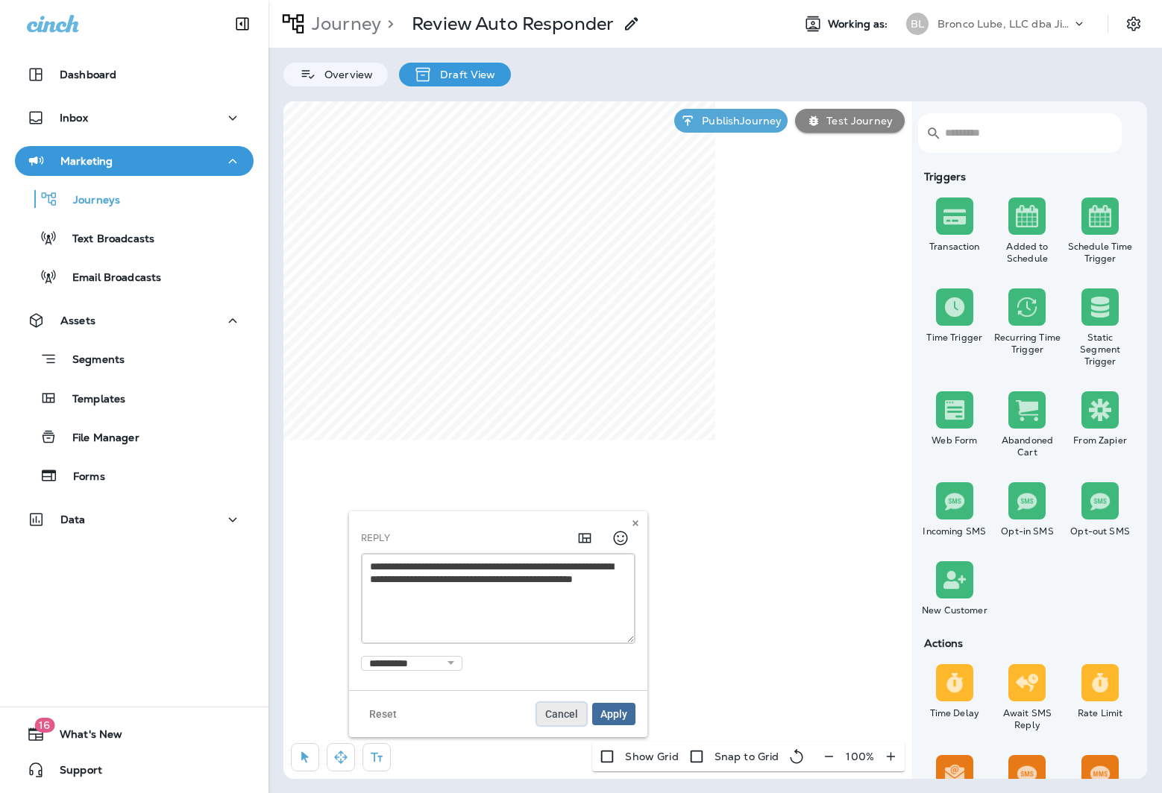
click at [564, 707] on button "Cancel" at bounding box center [561, 714] width 49 height 22
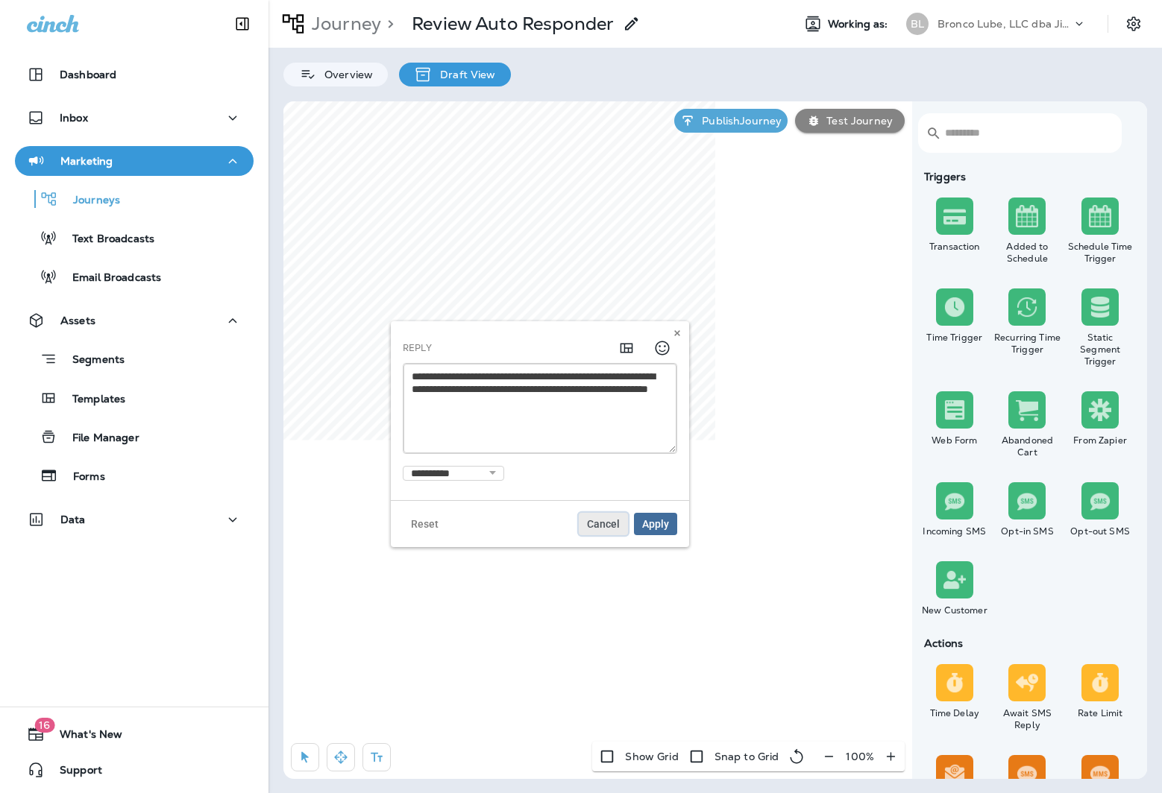
click at [589, 529] on span "Cancel" at bounding box center [603, 524] width 33 height 10
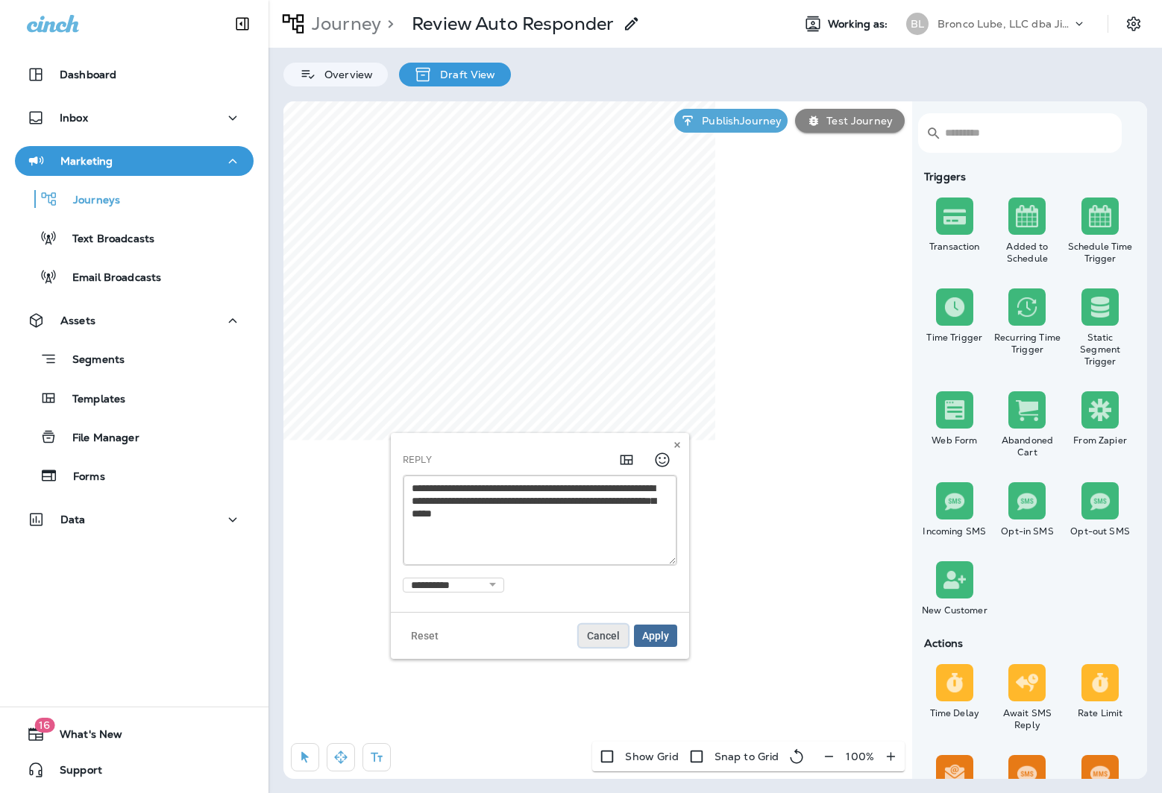
click at [604, 641] on span "Cancel" at bounding box center [603, 636] width 33 height 10
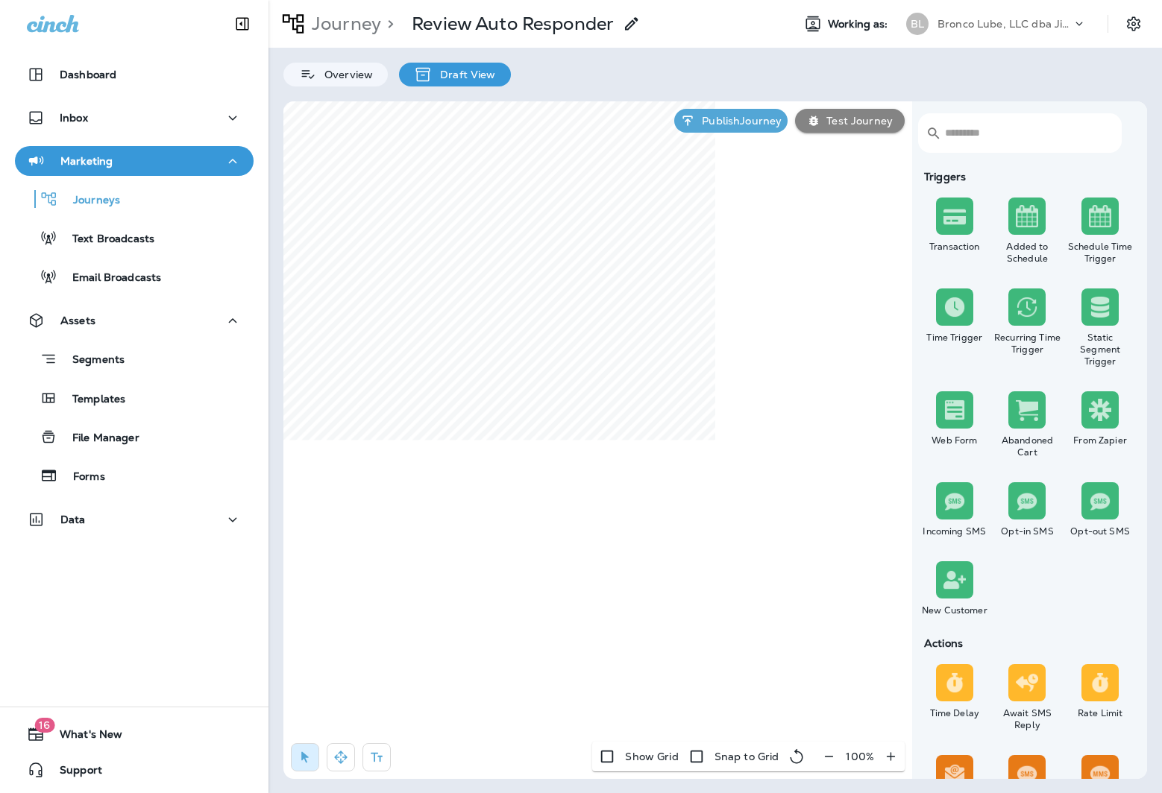
select select "**********"
select select "******"
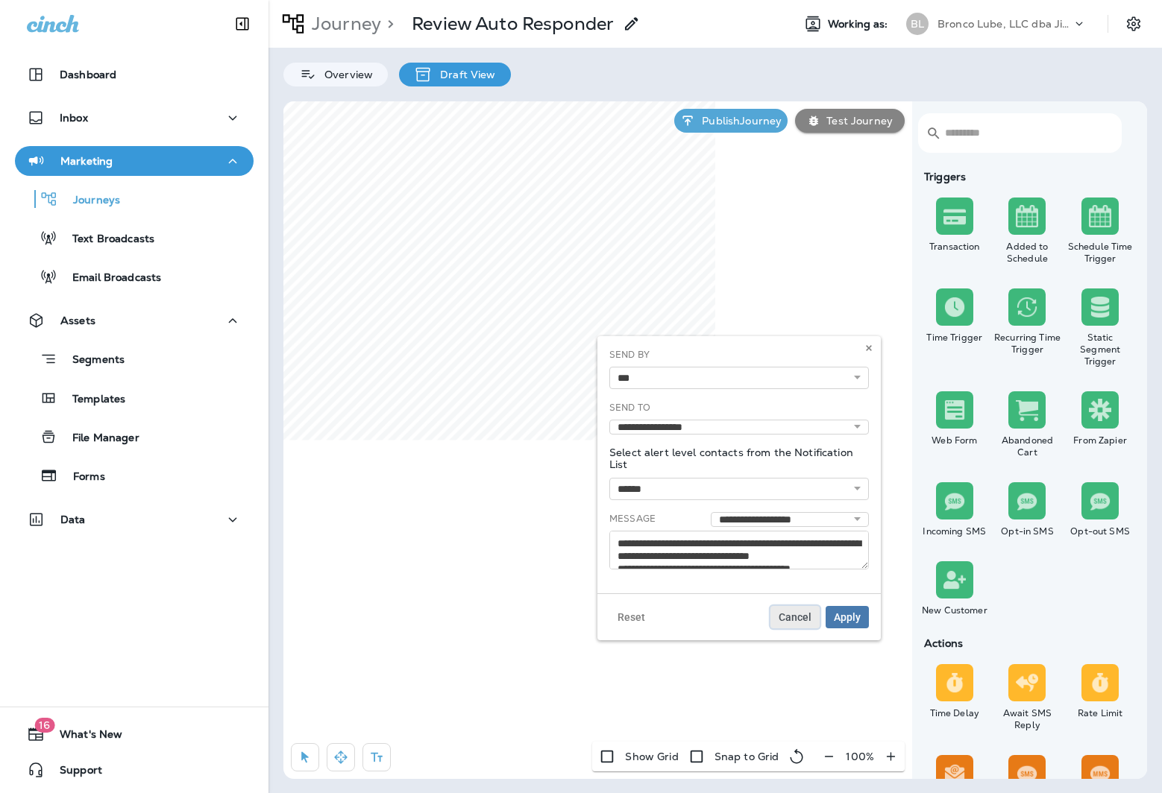
click at [798, 615] on span "Cancel" at bounding box center [794, 617] width 33 height 10
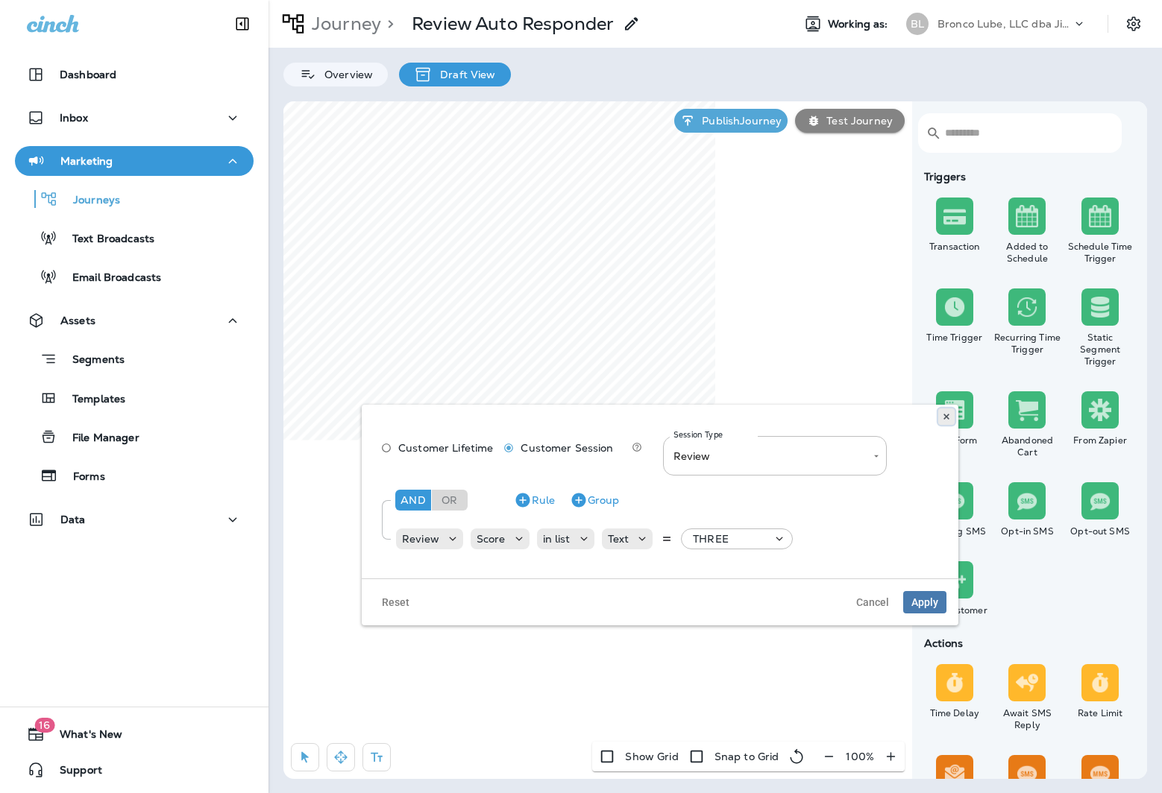
click at [947, 416] on use at bounding box center [945, 417] width 5 height 6
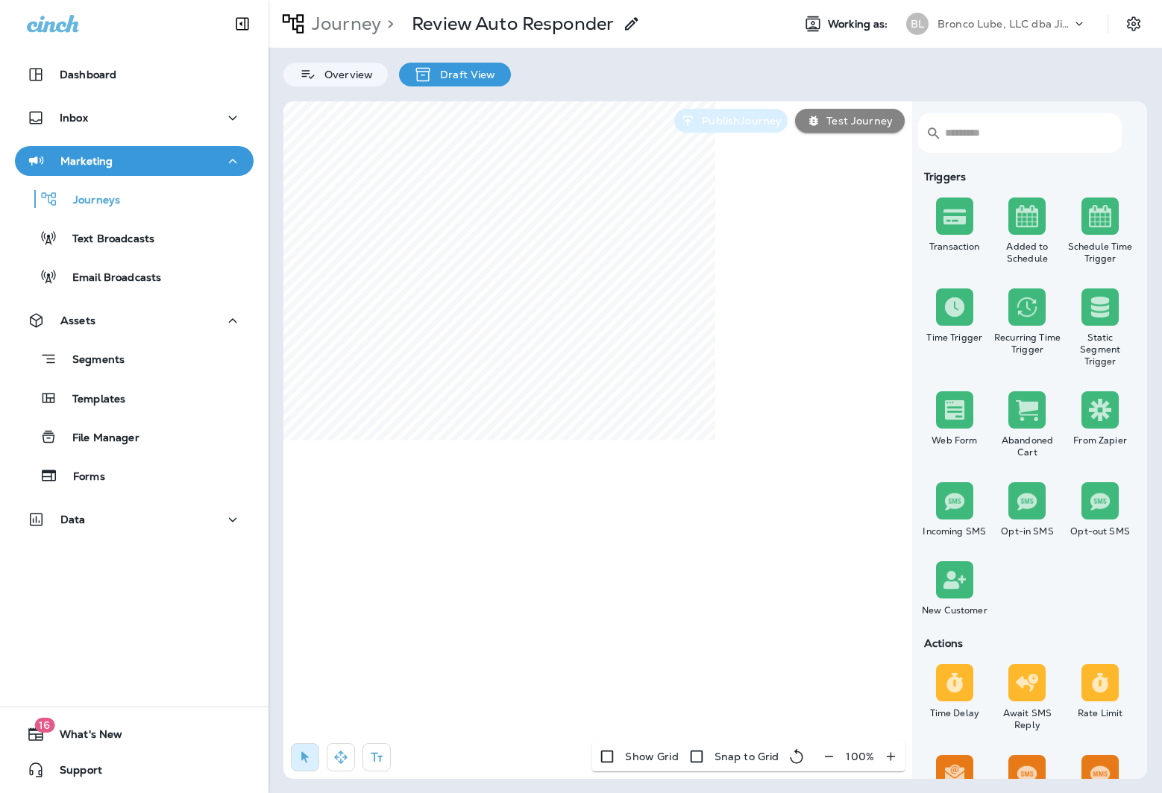
click at [746, 121] on p "Publish Journey" at bounding box center [739, 121] width 86 height 12
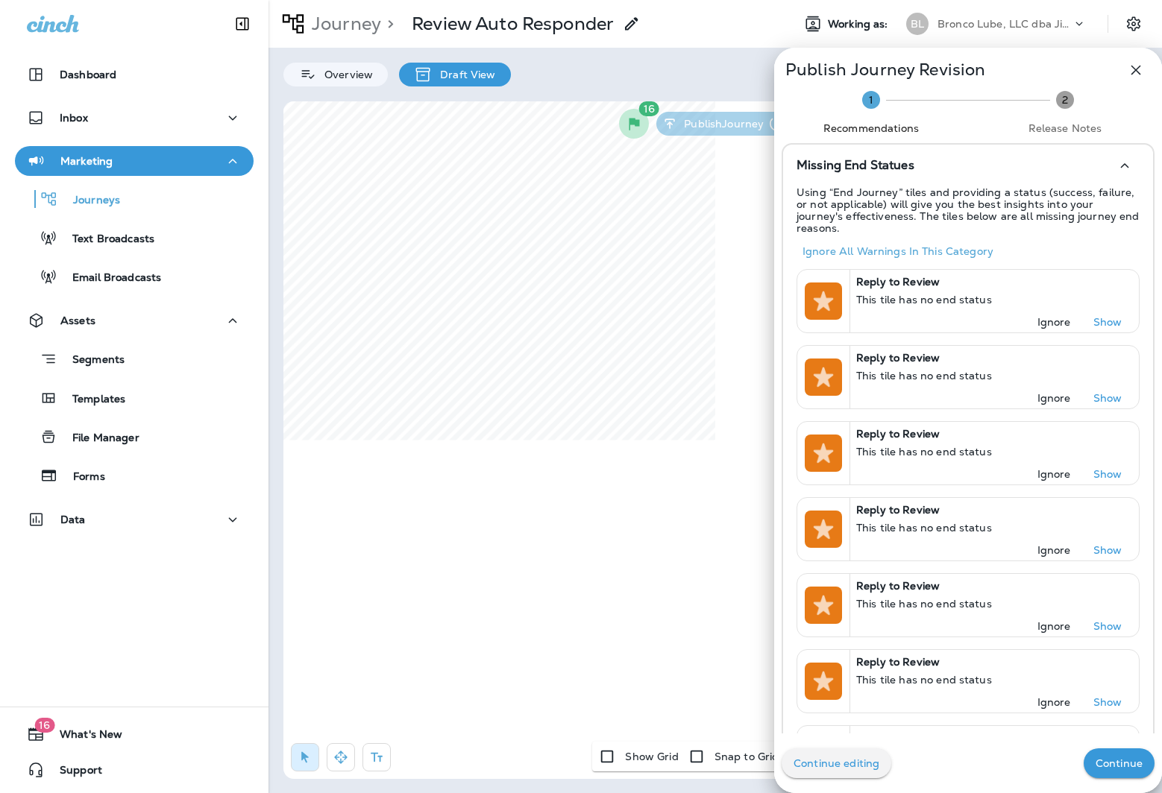
click at [1126, 778] on button "Continue" at bounding box center [1118, 763] width 71 height 30
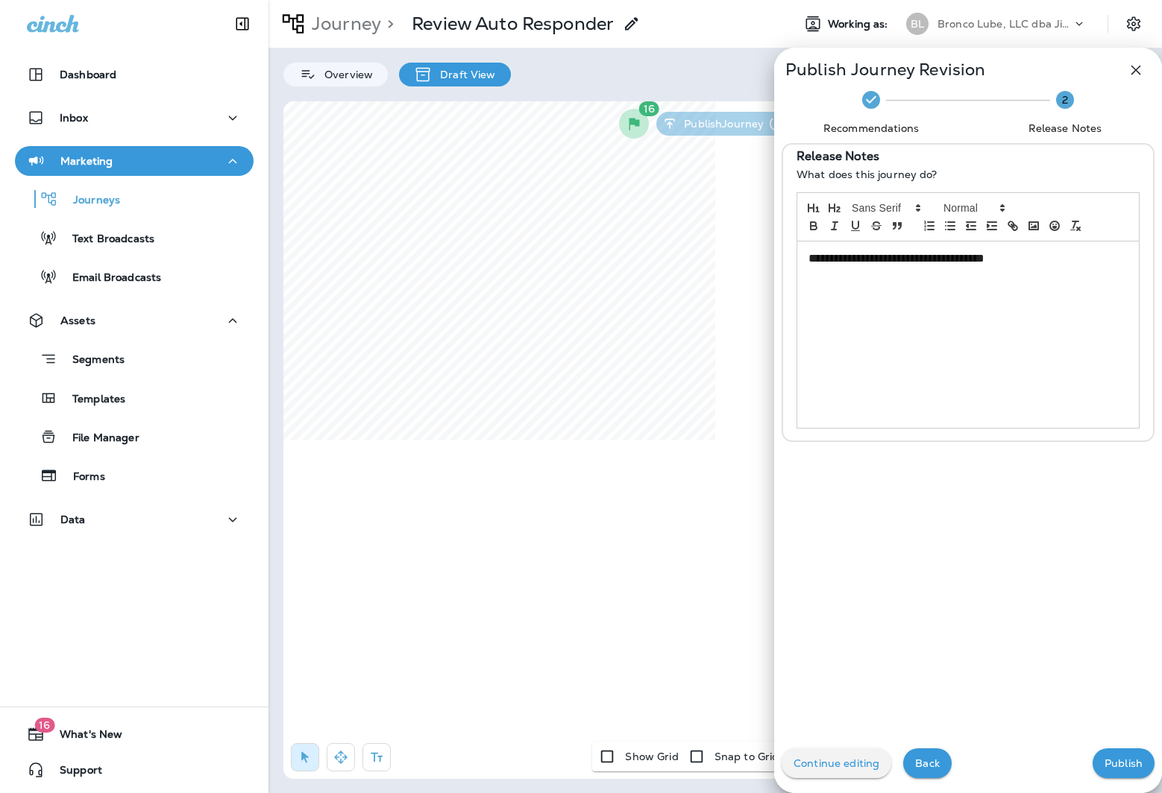
click at [1127, 766] on p "Publish" at bounding box center [1123, 763] width 38 height 12
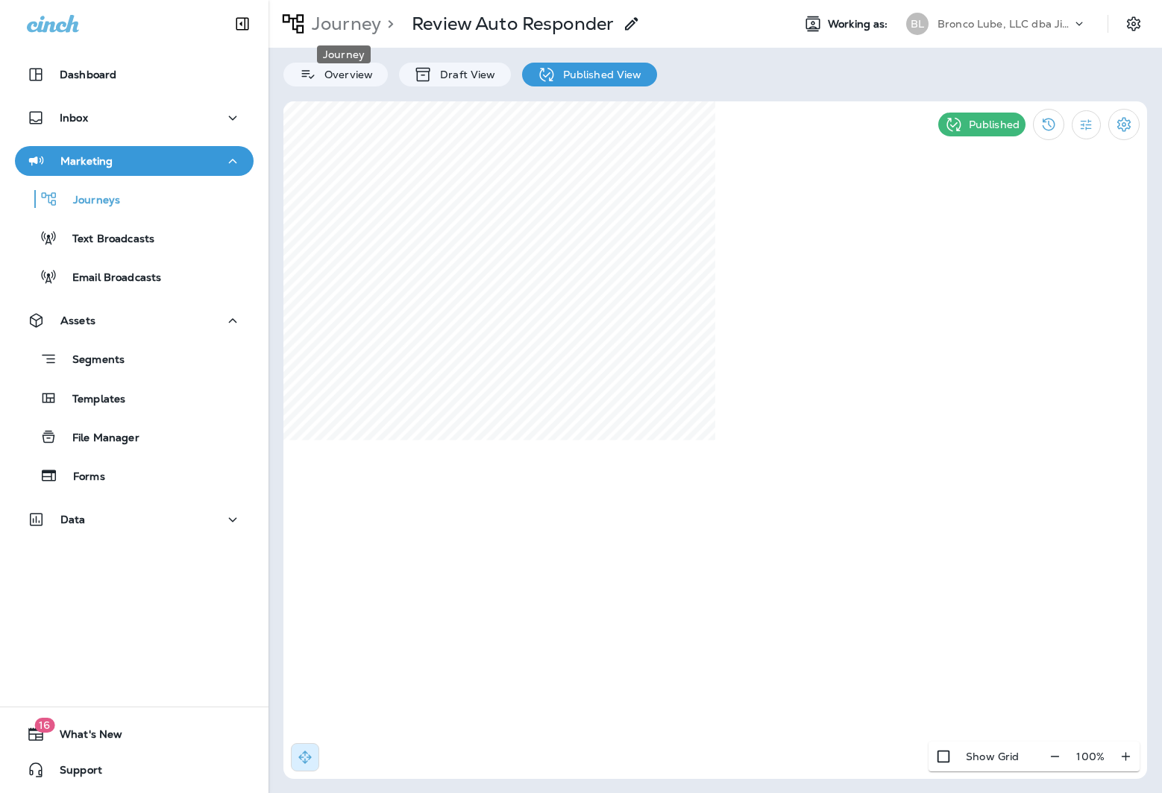
click at [338, 31] on p "Journey" at bounding box center [343, 24] width 75 height 22
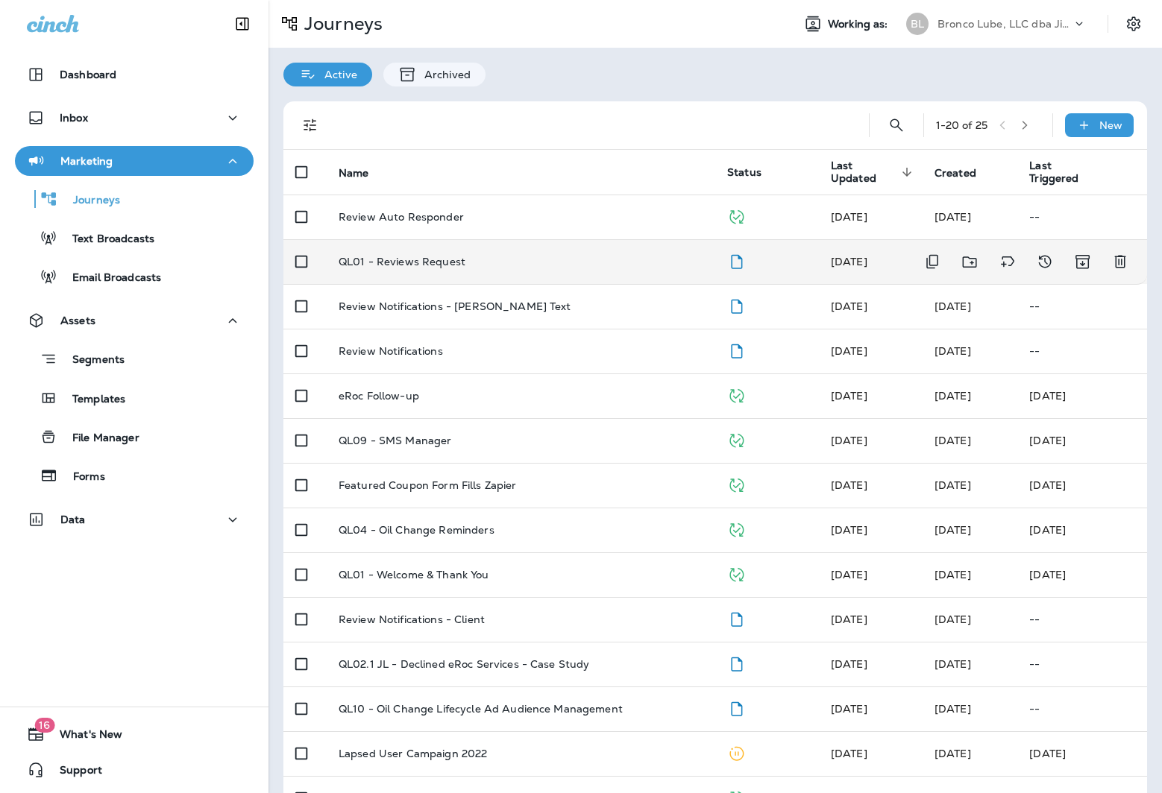
click at [418, 256] on p "QL01 - Reviews Request" at bounding box center [401, 262] width 127 height 12
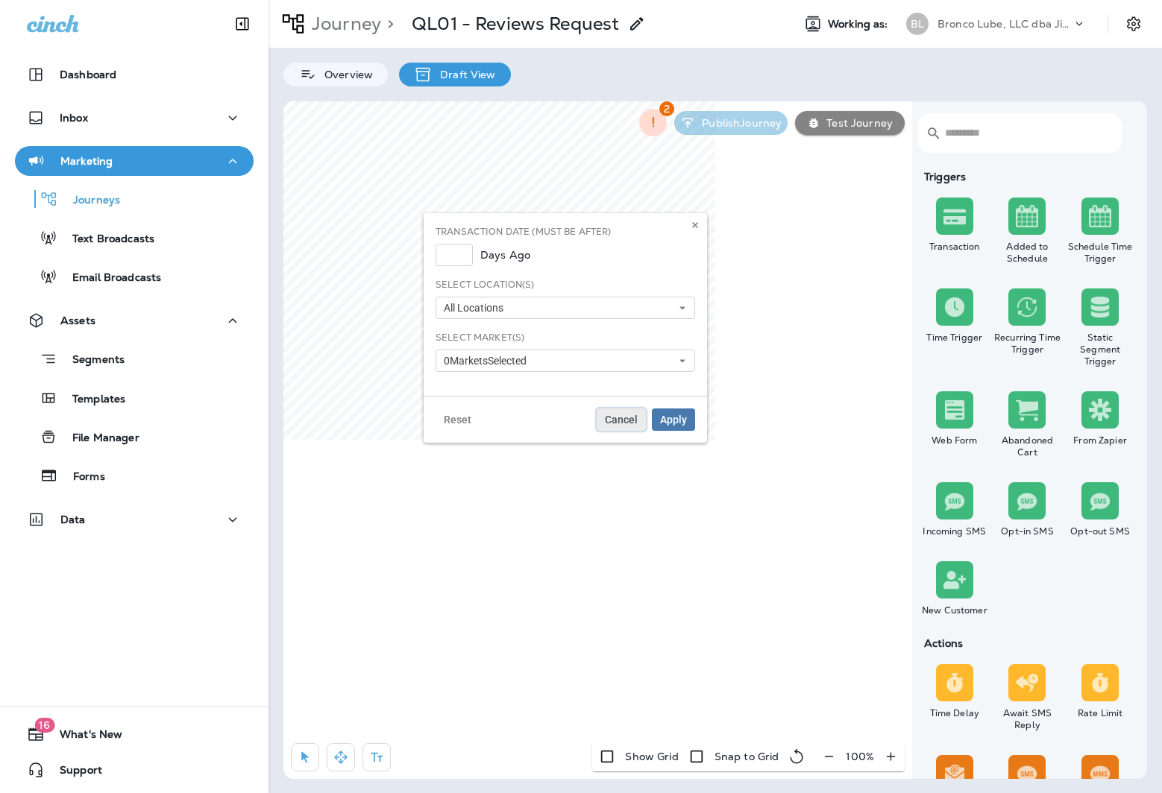
click at [628, 417] on span "Cancel" at bounding box center [621, 420] width 33 height 10
select select "*"
select select "**"
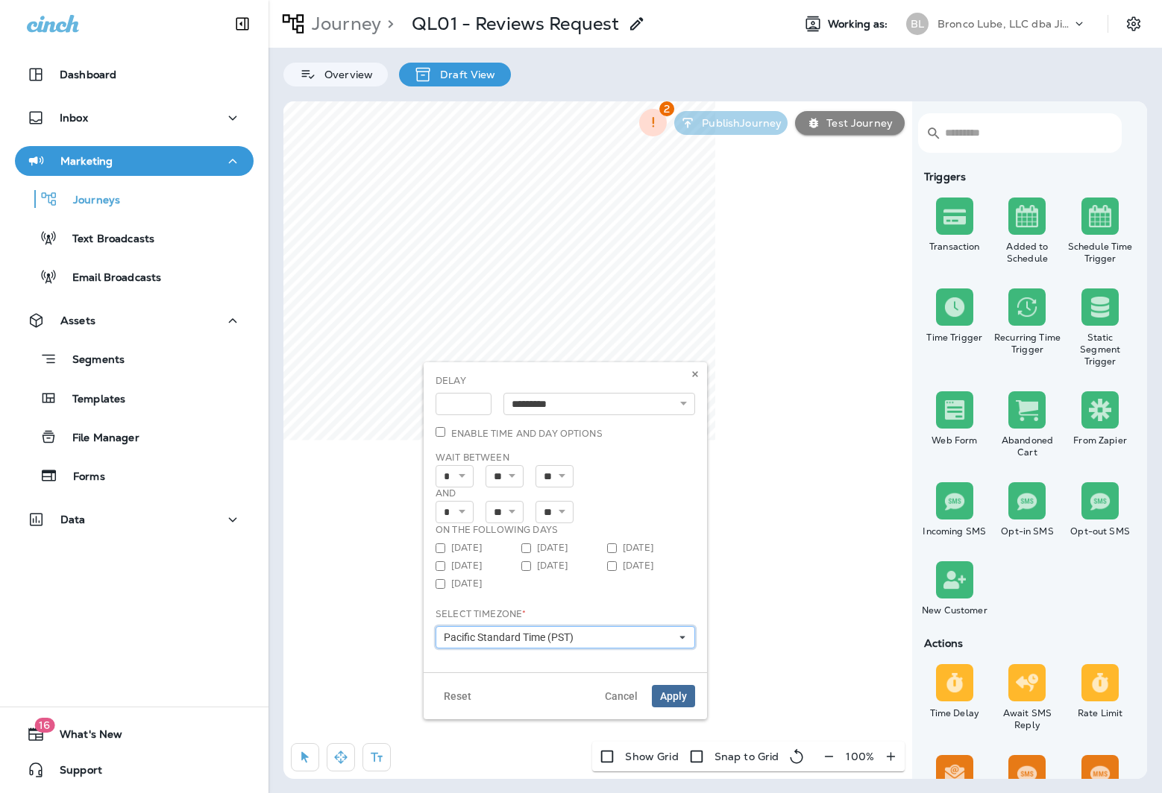
click at [546, 638] on span "Pacific Standard Time (PST)" at bounding box center [512, 637] width 136 height 13
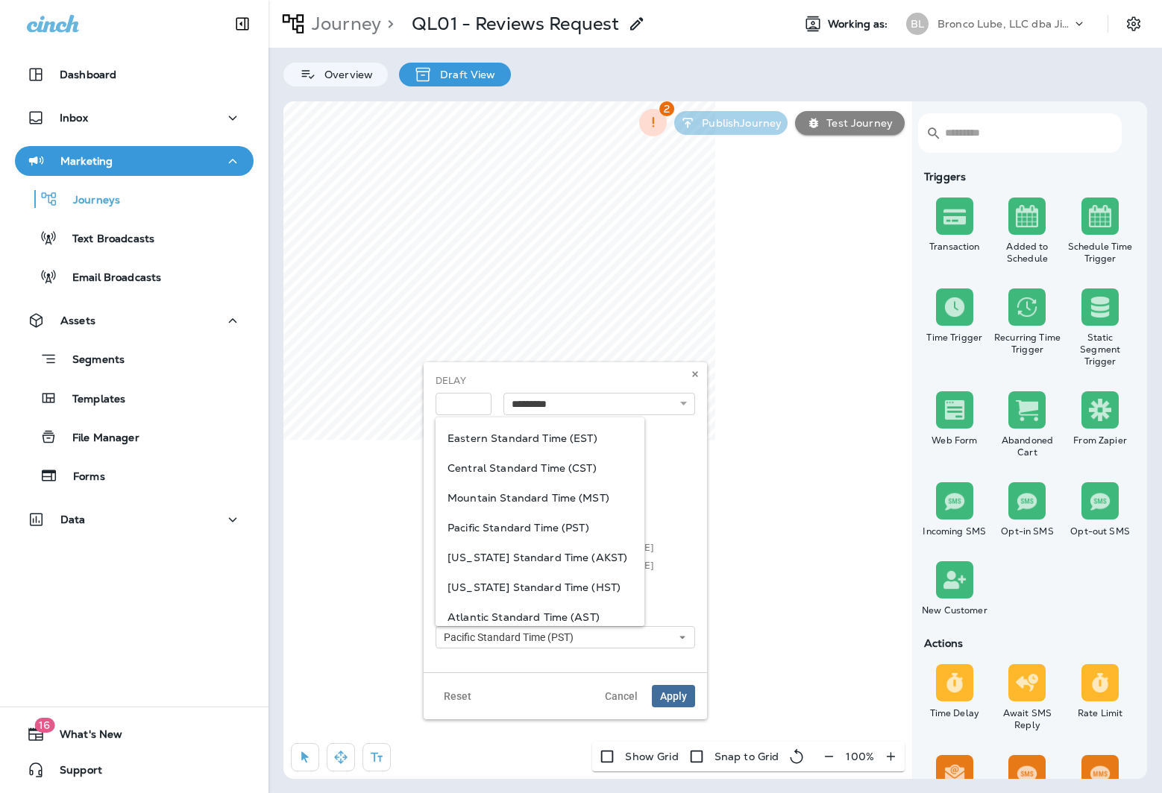
click at [542, 431] on div "Eastern Standard Time (EST)" at bounding box center [539, 438] width 209 height 30
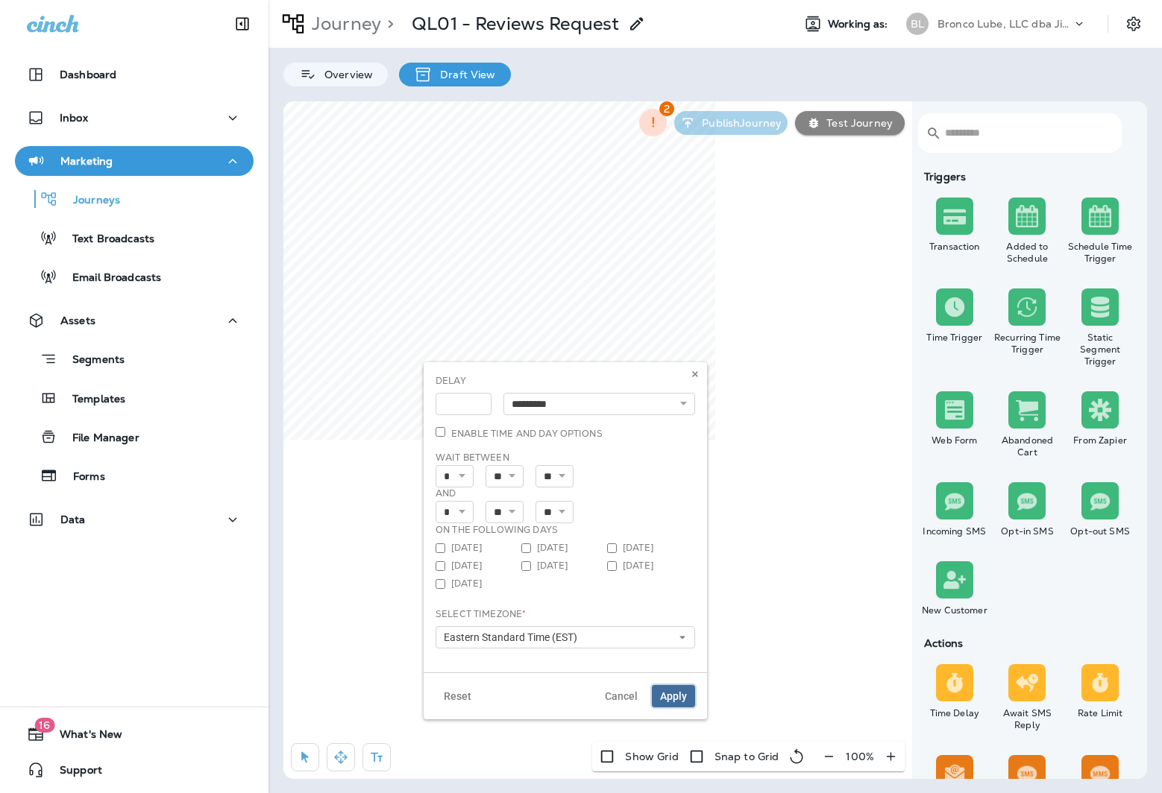
click at [678, 697] on span "Apply" at bounding box center [673, 696] width 27 height 10
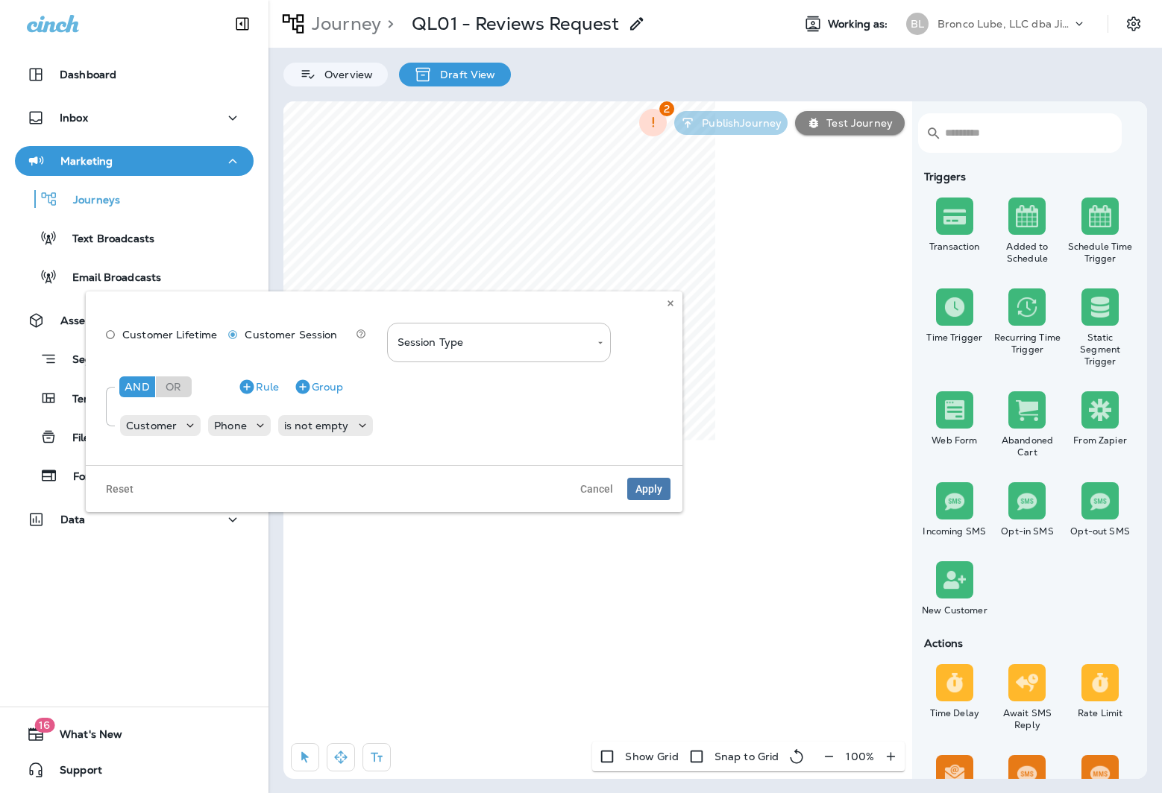
type input "**********"
click at [471, 165] on body "Dashboard Inbox Marketing Journeys Text Broadcasts Email Broadcasts Assets Segm…" at bounding box center [581, 82] width 1162 height 165
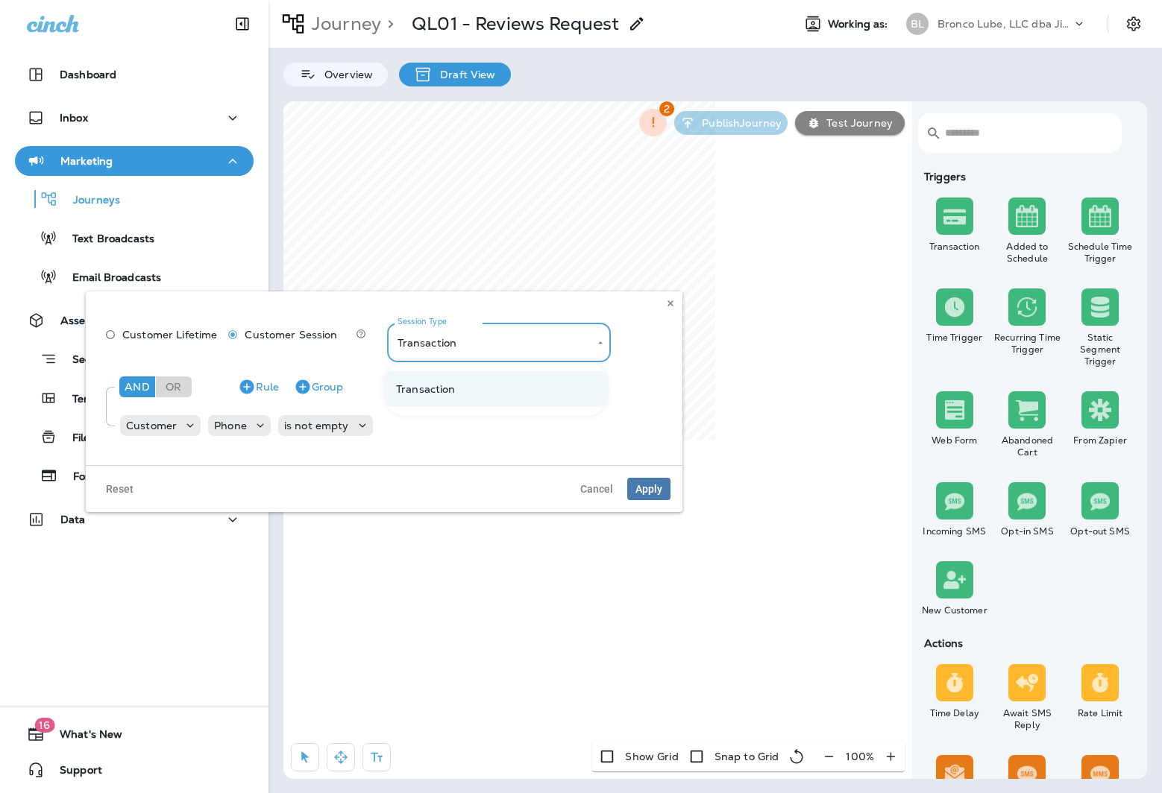
click at [523, 388] on li "Transaction" at bounding box center [496, 389] width 224 height 36
click at [649, 488] on span "Apply" at bounding box center [648, 489] width 27 height 10
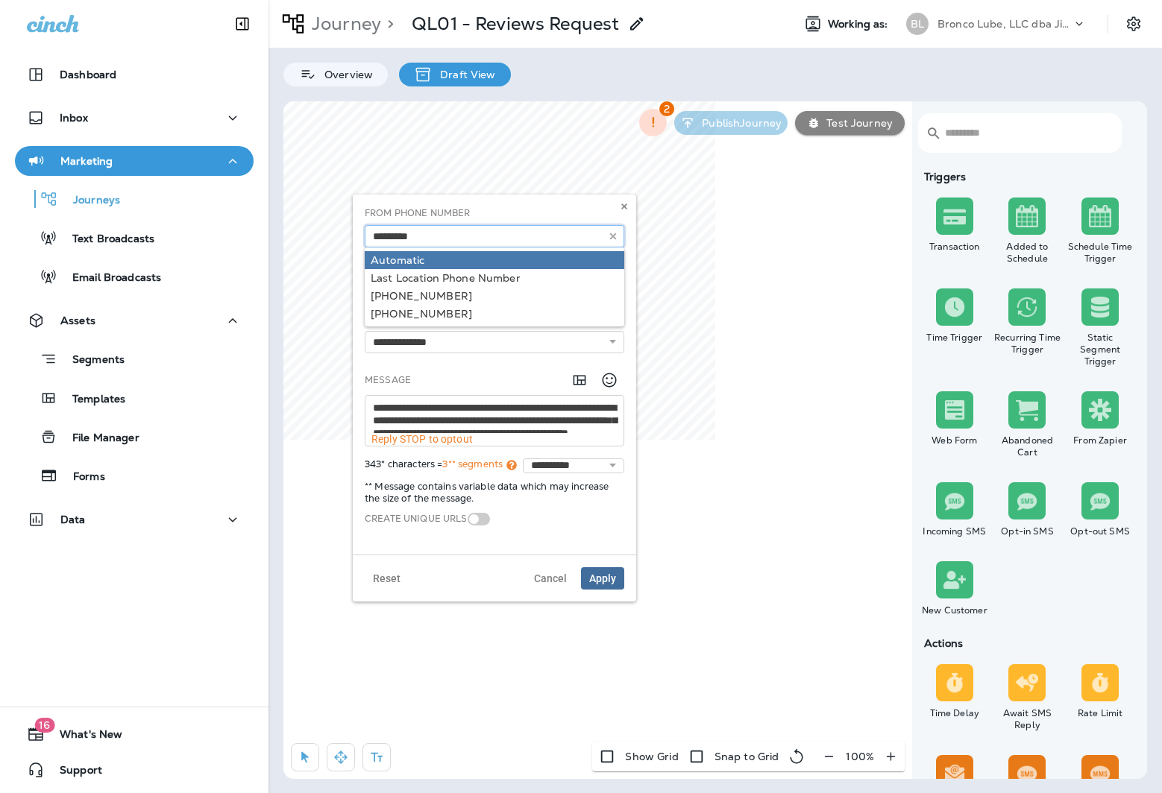
click at [499, 238] on input "text" at bounding box center [494, 236] width 259 height 22
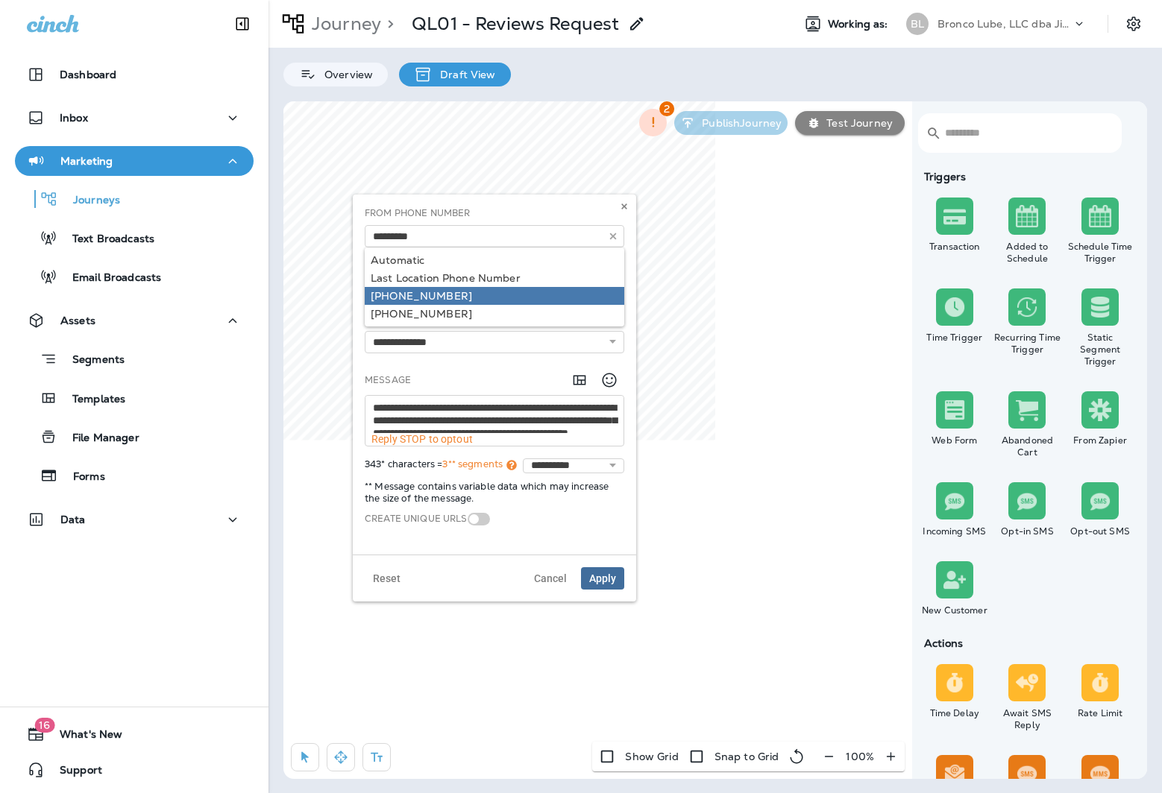
type input "**********"
click at [491, 289] on div "**********" at bounding box center [494, 375] width 271 height 336
click at [595, 576] on span "Apply" at bounding box center [602, 578] width 27 height 10
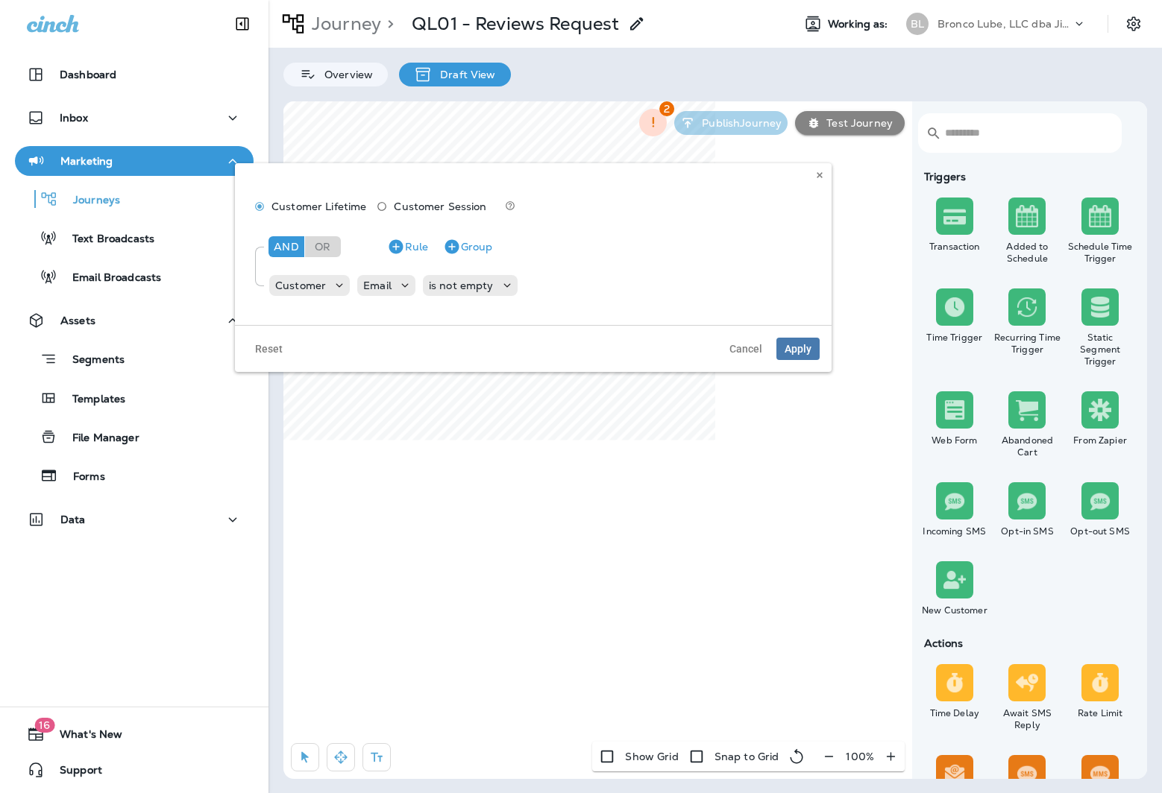
click at [403, 211] on span "Customer Session" at bounding box center [440, 207] width 92 height 12
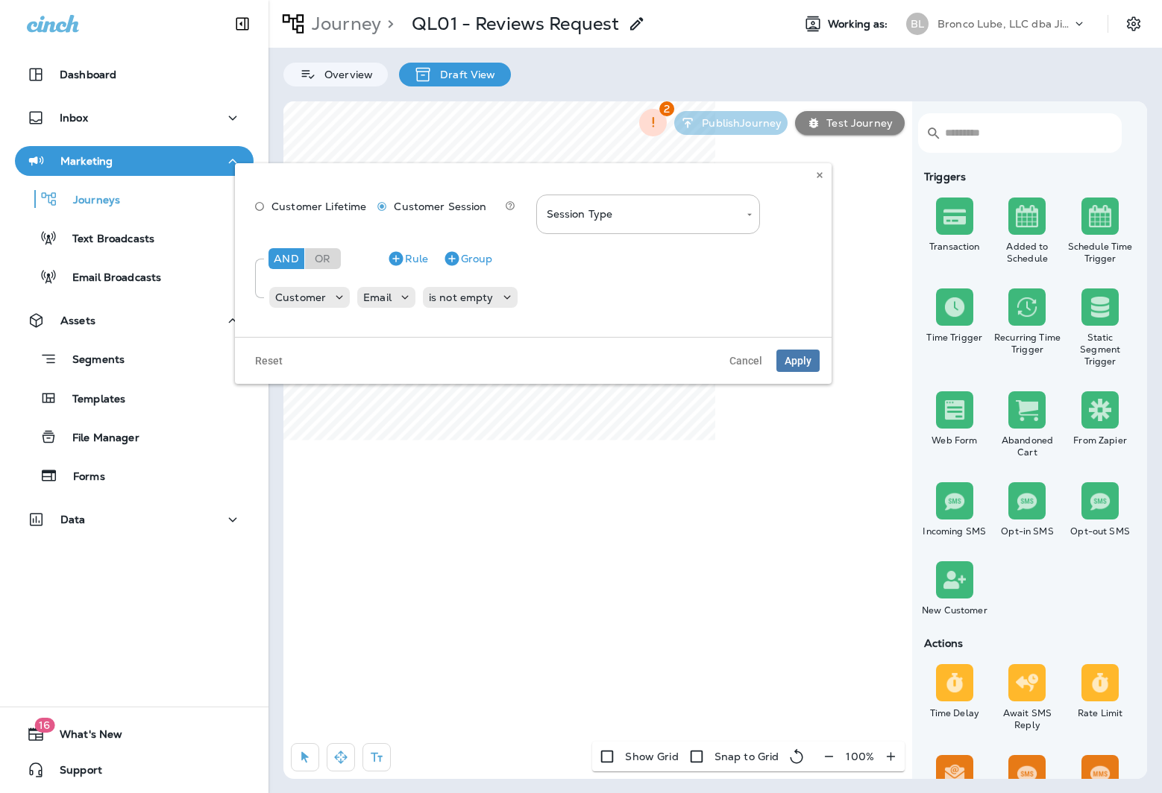
type input "**********"
click at [804, 362] on span "Apply" at bounding box center [797, 361] width 27 height 10
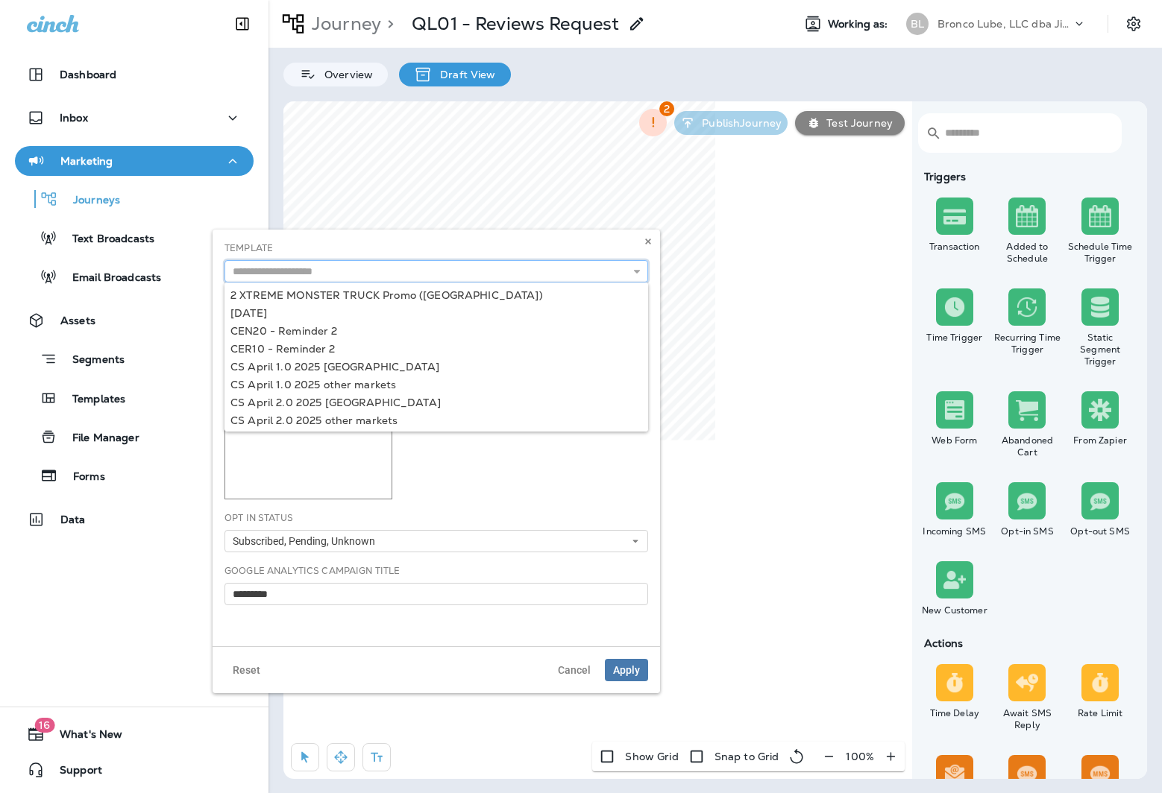
click at [298, 272] on input "text" at bounding box center [435, 271] width 423 height 22
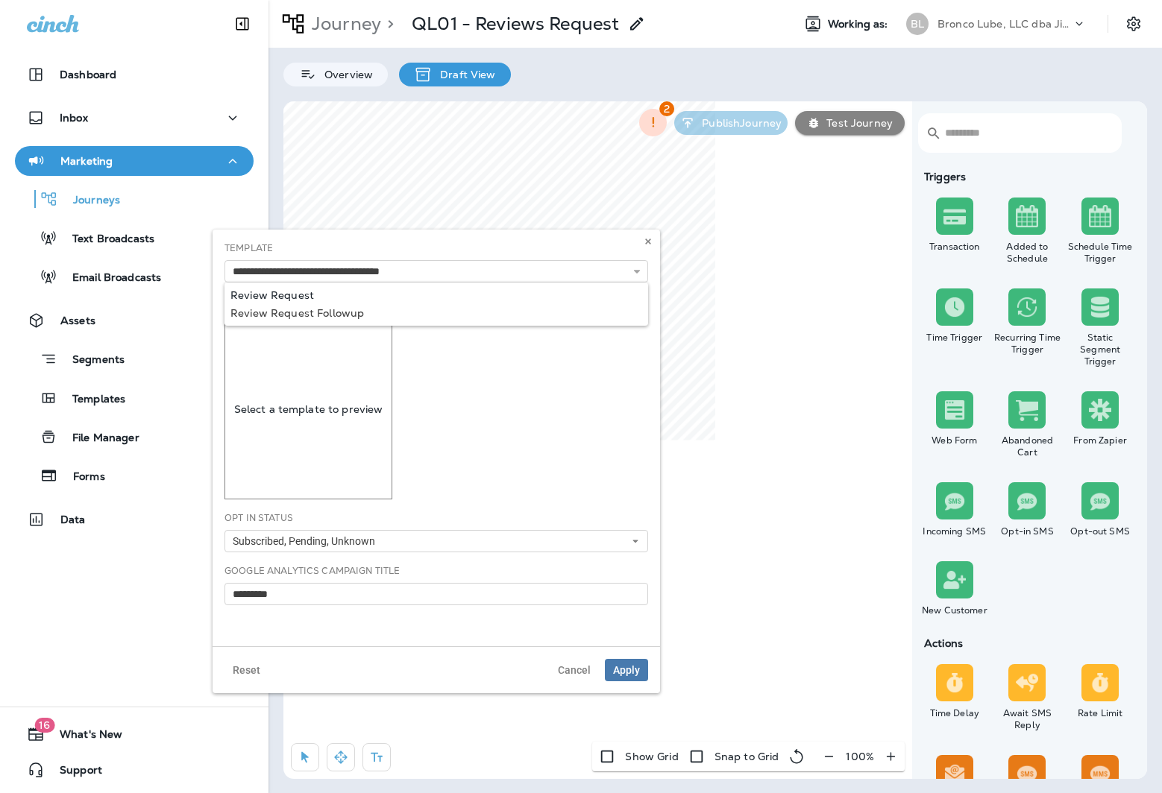
click at [288, 294] on div "**********" at bounding box center [435, 438] width 447 height 417
click at [401, 275] on input "**********" at bounding box center [435, 271] width 423 height 22
type input "**********"
click at [342, 292] on div "**********" at bounding box center [435, 438] width 447 height 417
click at [633, 671] on span "Apply" at bounding box center [626, 670] width 27 height 10
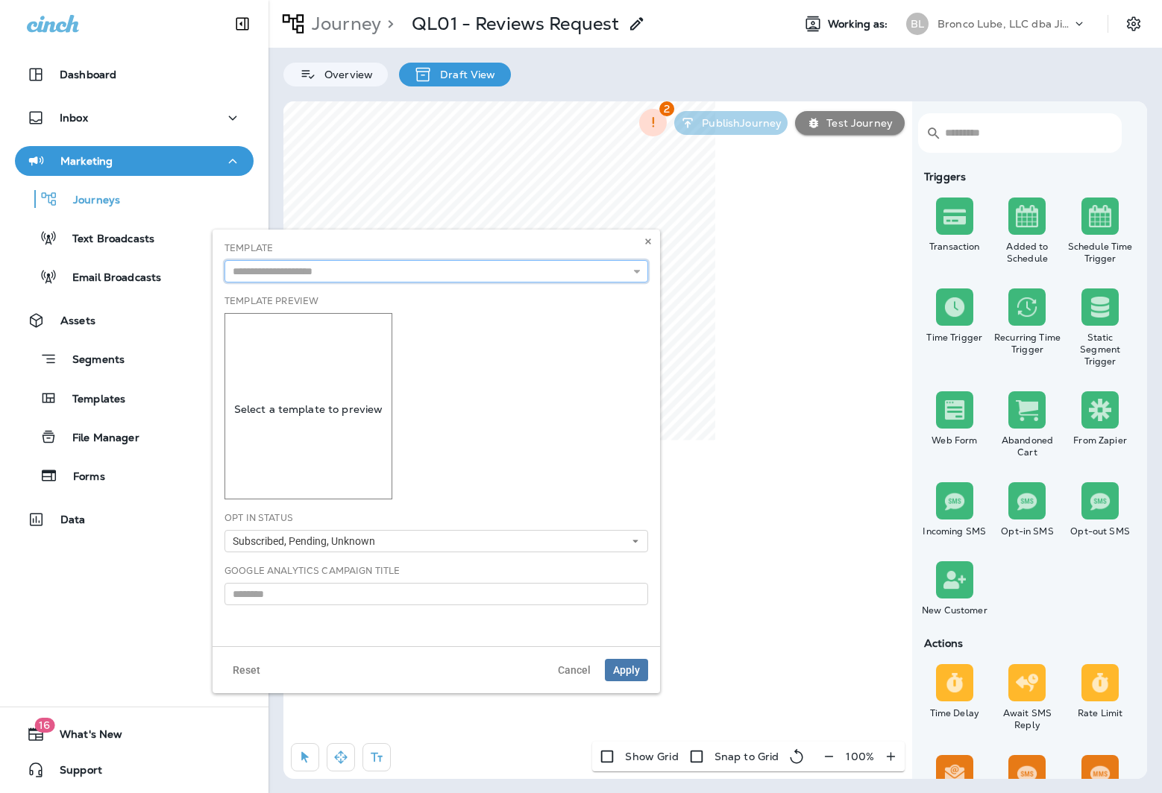
click at [307, 270] on input "text" at bounding box center [435, 271] width 423 height 22
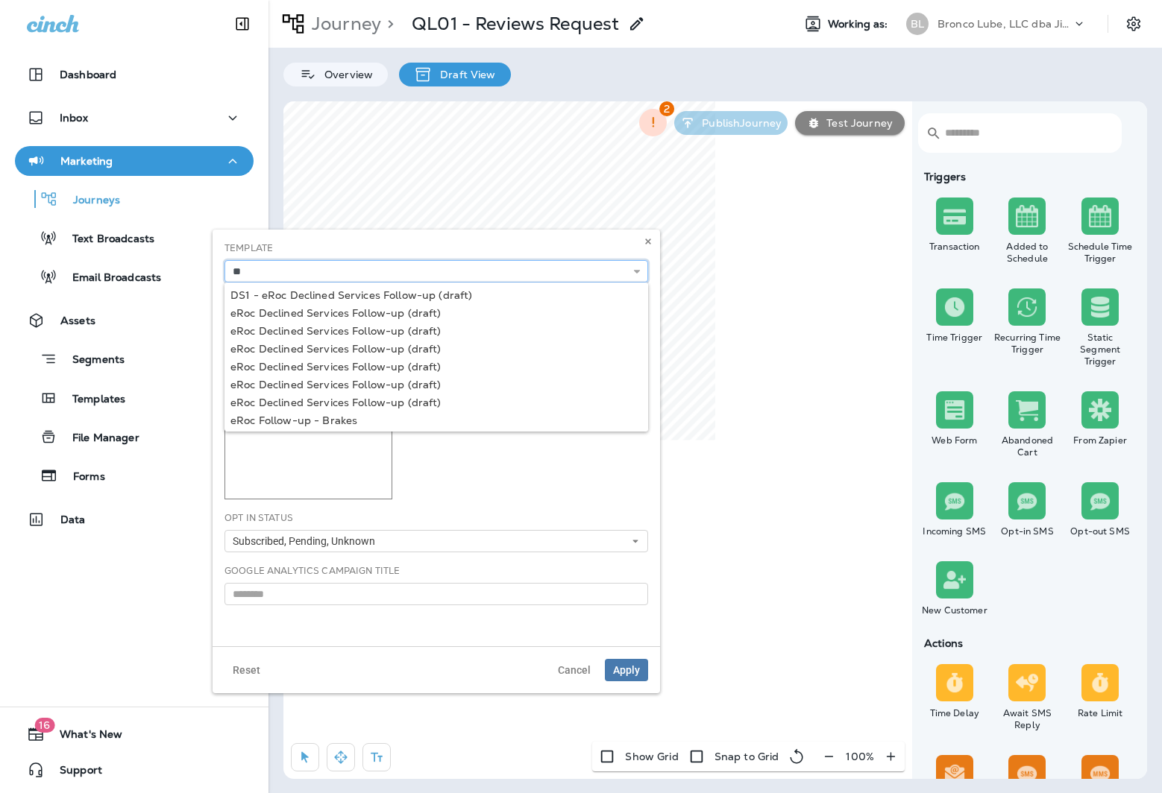
type input "*"
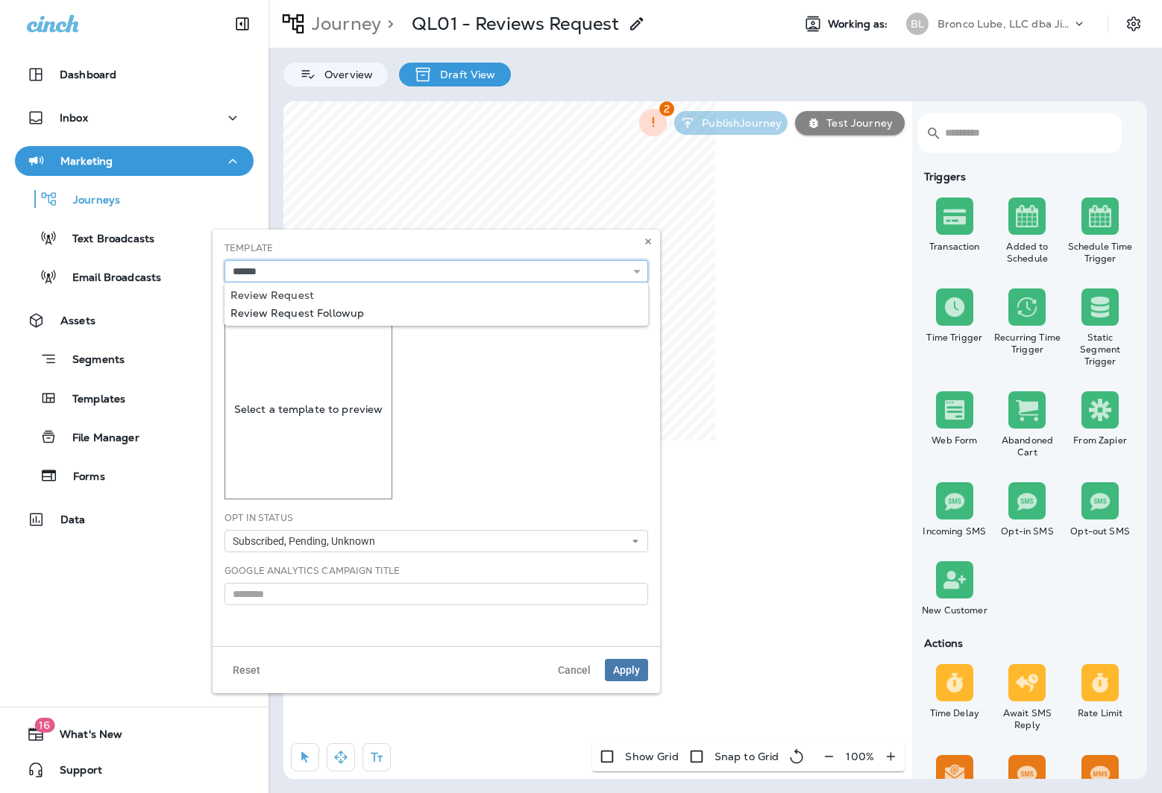
type input "**********"
click at [299, 314] on div "**********" at bounding box center [435, 438] width 447 height 417
click at [630, 671] on span "Apply" at bounding box center [626, 670] width 27 height 10
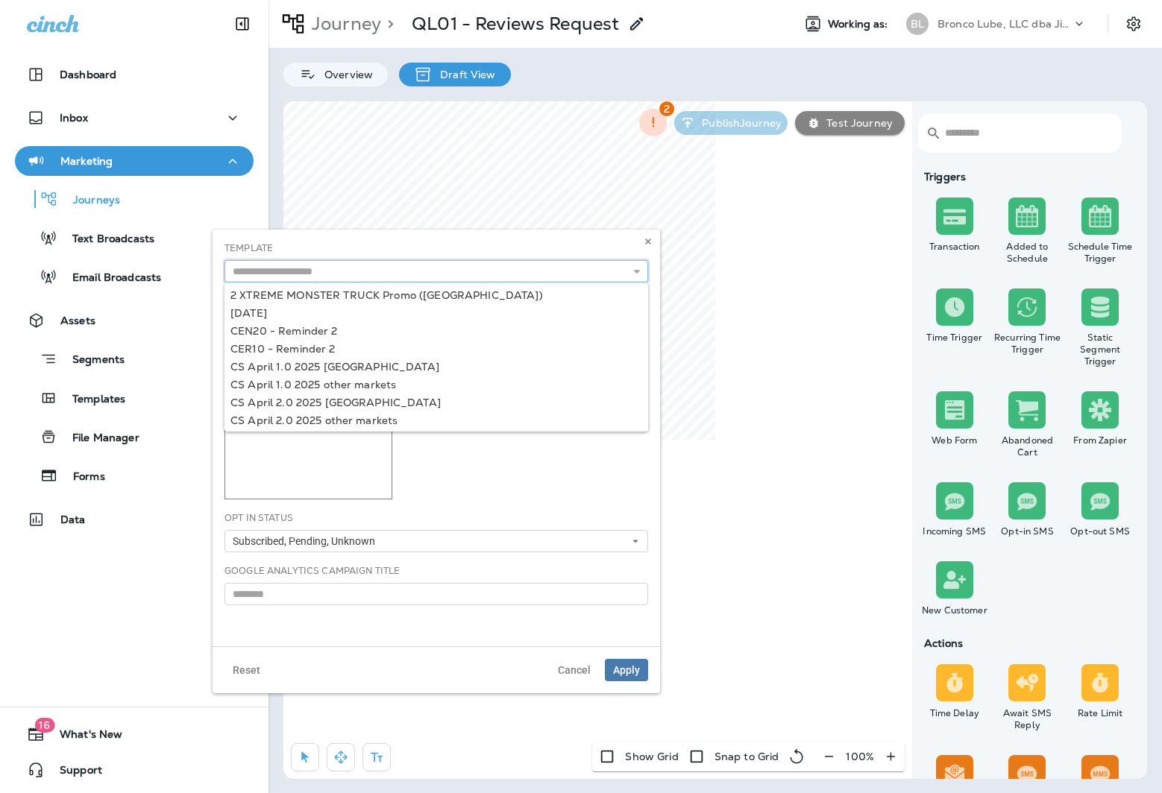
click at [366, 274] on input "text" at bounding box center [435, 271] width 423 height 22
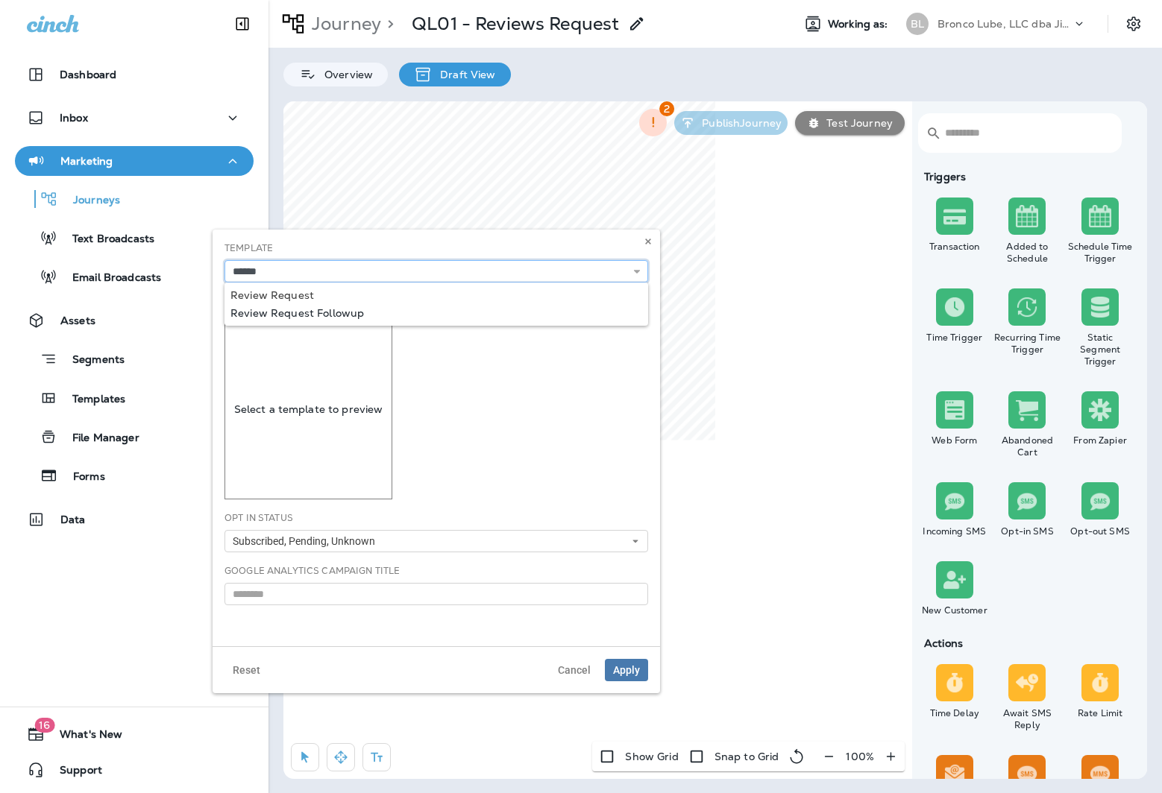
type input "**********"
click at [343, 306] on div "**********" at bounding box center [435, 438] width 447 height 417
click at [631, 672] on span "Apply" at bounding box center [626, 670] width 27 height 10
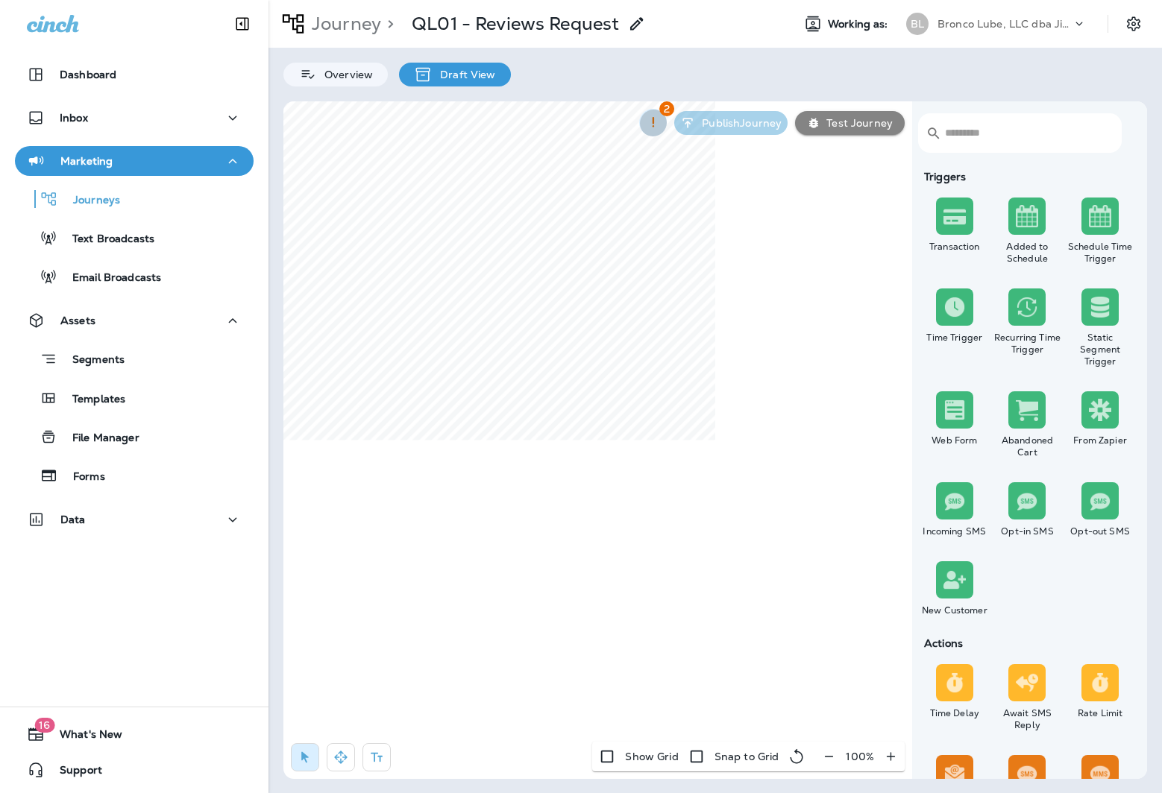
click at [651, 121] on icon "button" at bounding box center [653, 123] width 16 height 16
click at [584, 167] on li "Send Email" at bounding box center [592, 170] width 109 height 36
click at [674, 649] on div at bounding box center [581, 396] width 1162 height 793
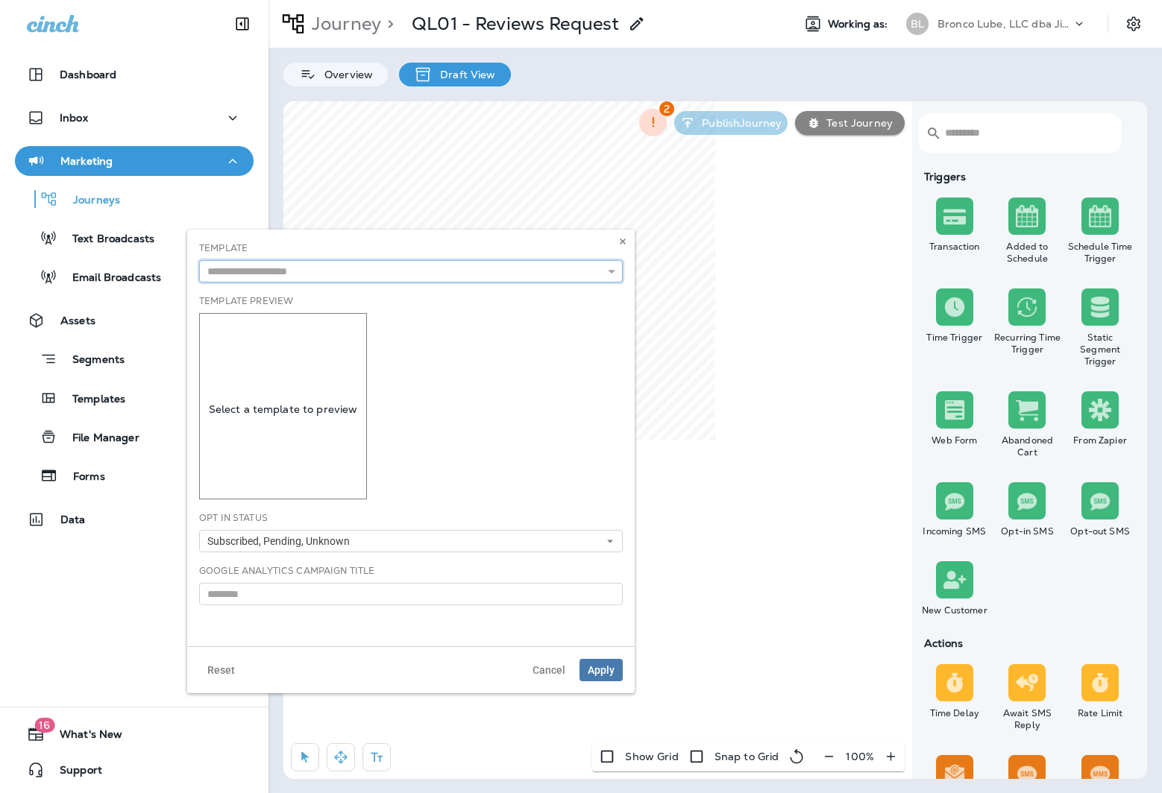
click at [321, 277] on input "text" at bounding box center [410, 271] width 423 height 22
type input "**********"
click at [320, 315] on div "**********" at bounding box center [410, 438] width 447 height 417
click at [520, 377] on div "Template Preview Select a template to preview" at bounding box center [410, 396] width 423 height 205
click at [272, 392] on div "Select a template to preview" at bounding box center [283, 406] width 168 height 186
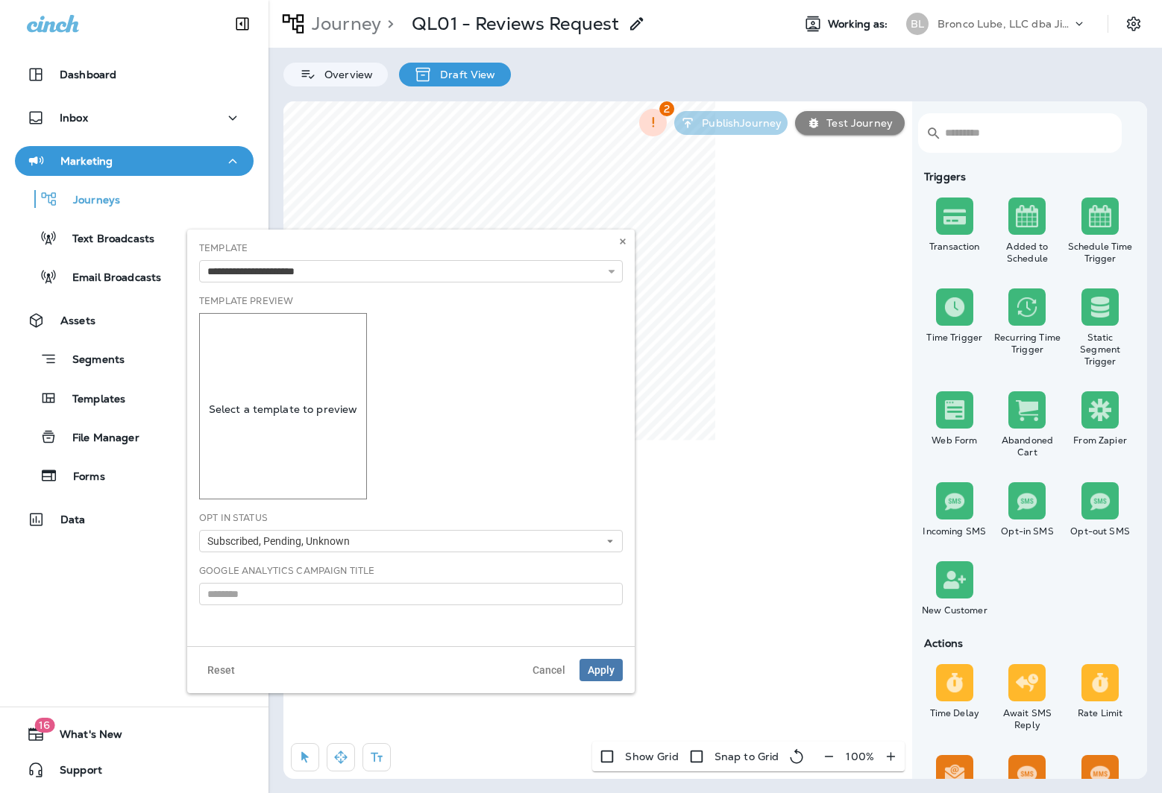
click at [220, 630] on div "**********" at bounding box center [410, 438] width 447 height 417
click at [599, 672] on span "Apply" at bounding box center [600, 670] width 27 height 10
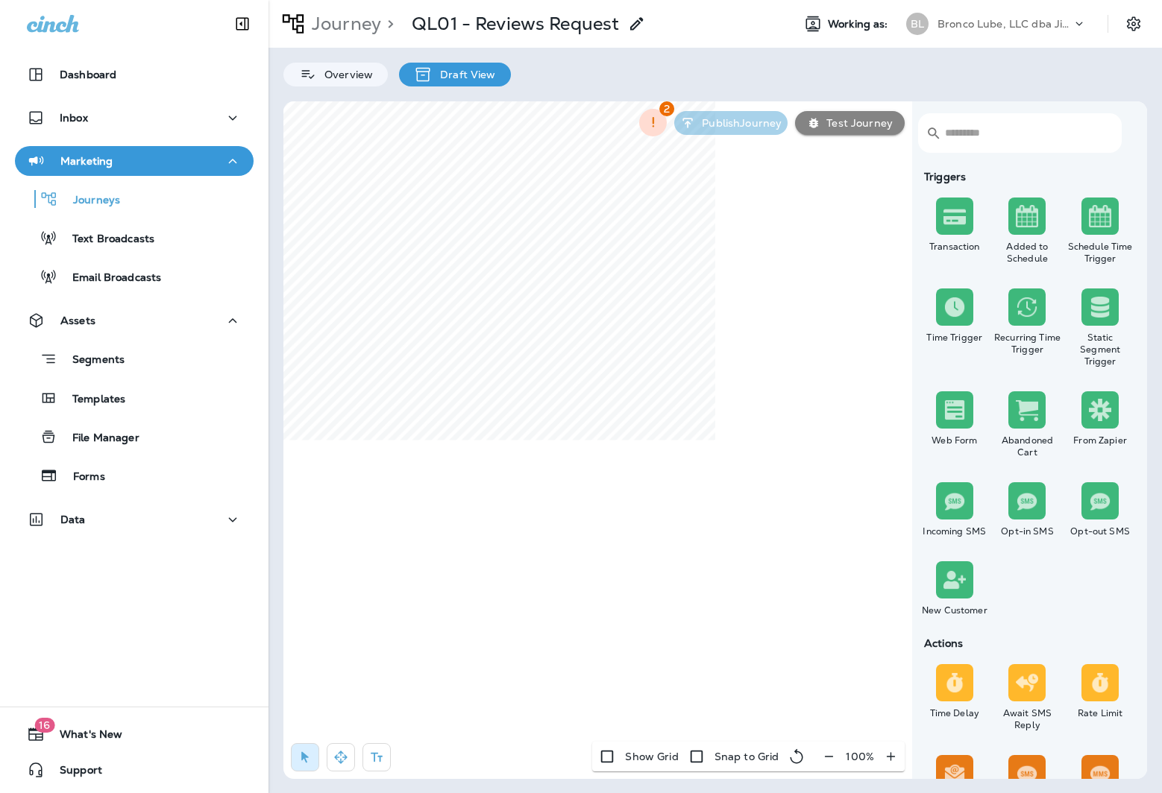
click at [702, 132] on div "2 Publish Journey Test Journey" at bounding box center [771, 122] width 280 height 42
click at [357, 75] on p "Overview" at bounding box center [345, 75] width 56 height 12
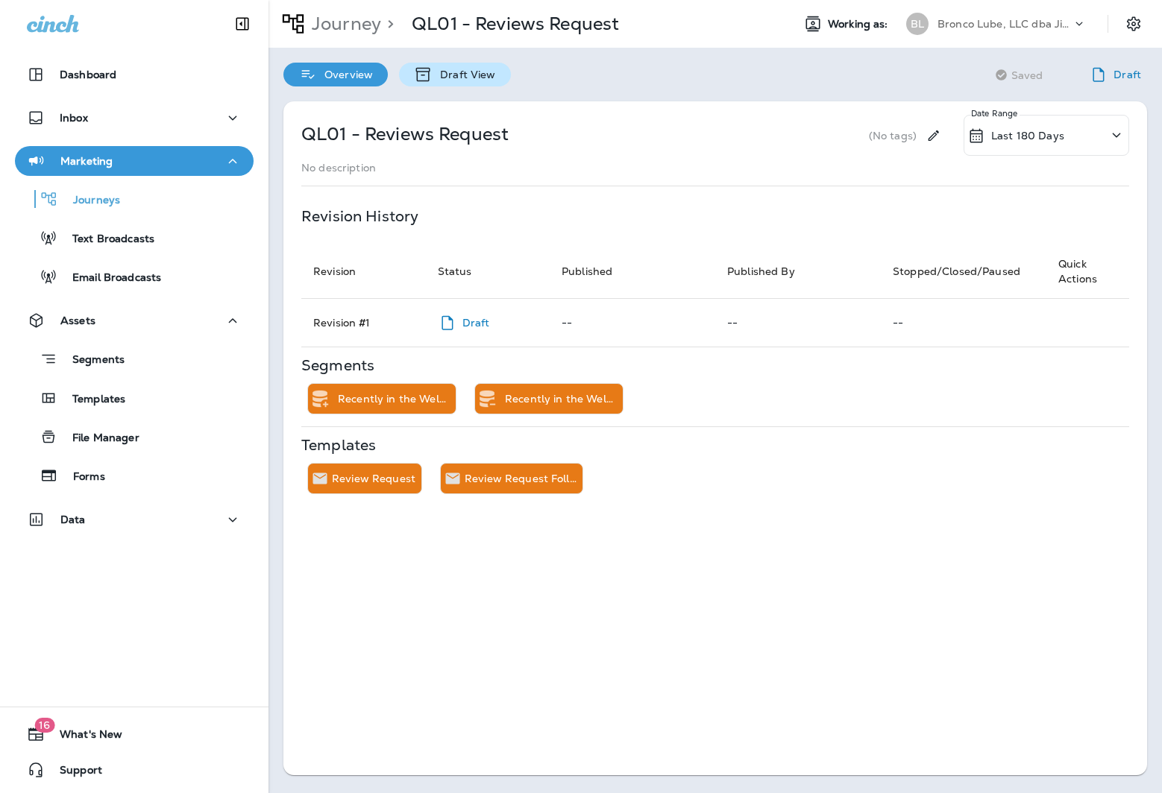
click at [456, 71] on p "Draft View" at bounding box center [463, 75] width 63 height 12
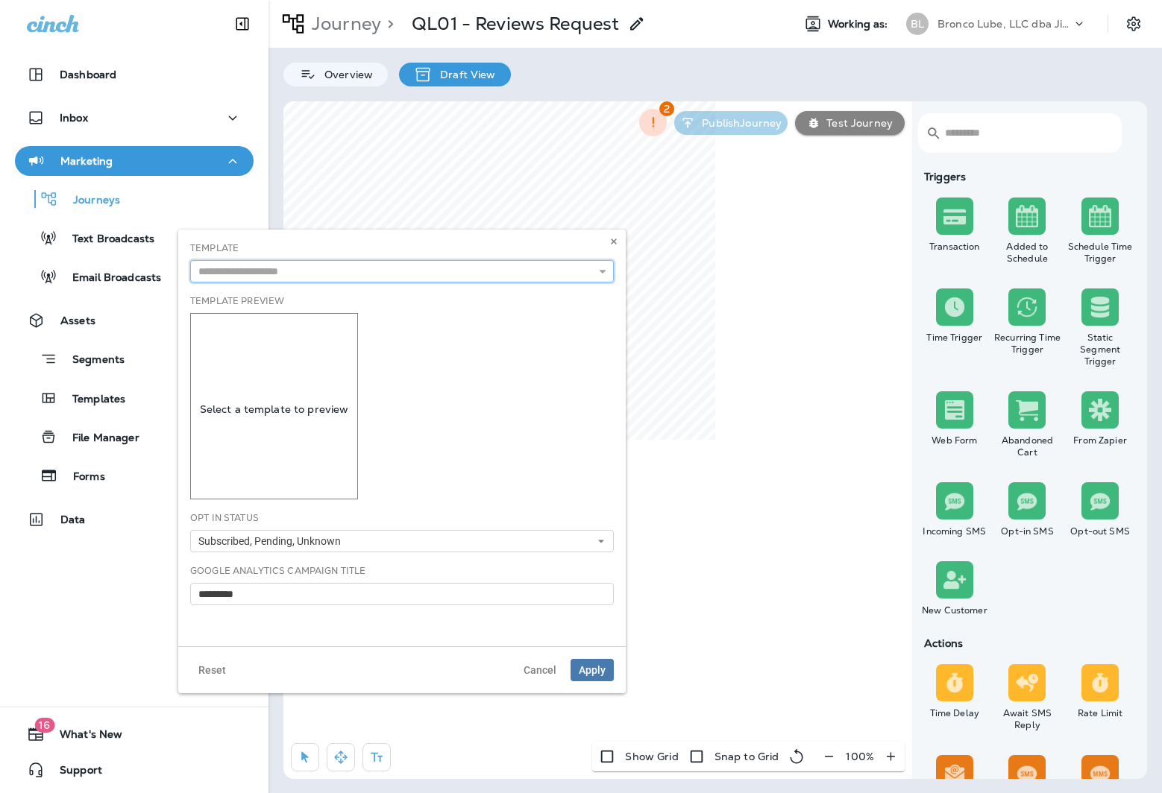
click at [268, 269] on input "text" at bounding box center [401, 271] width 423 height 22
type input "**********"
click at [268, 297] on div "**********" at bounding box center [401, 438] width 447 height 417
click at [596, 667] on span "Apply" at bounding box center [592, 670] width 27 height 10
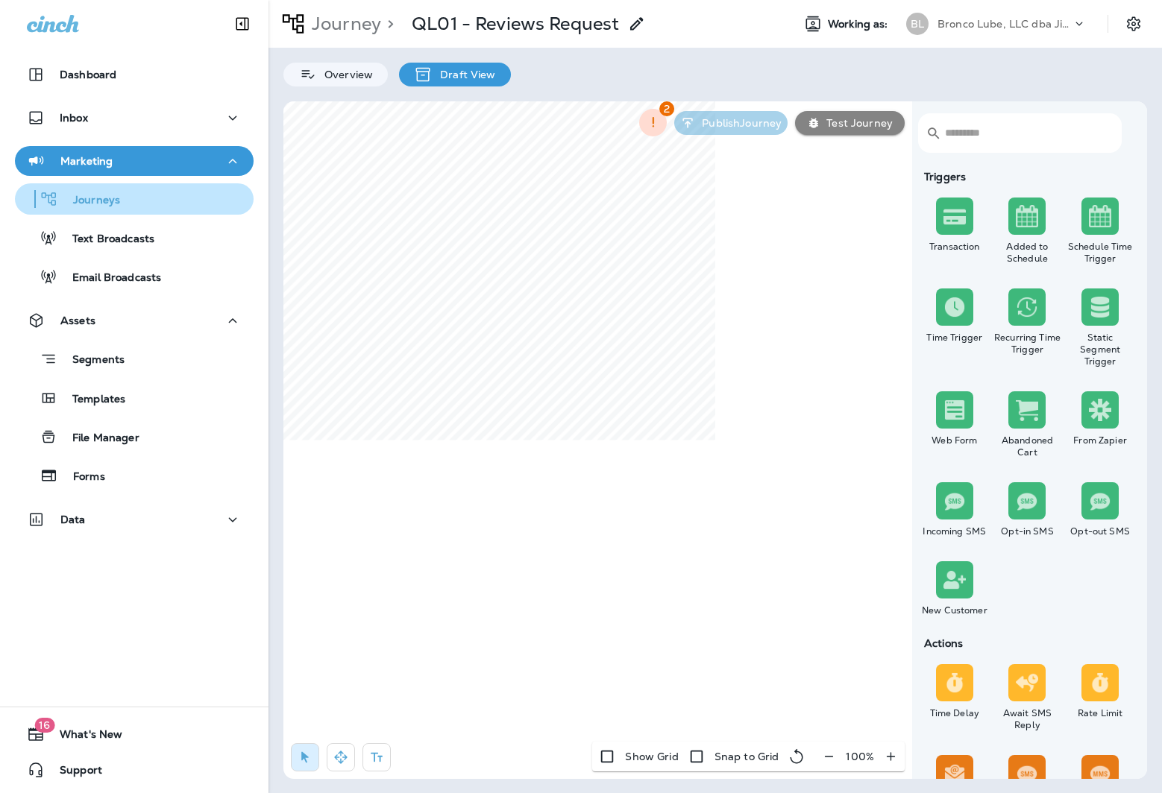
click at [114, 206] on p "Journeys" at bounding box center [89, 201] width 62 height 14
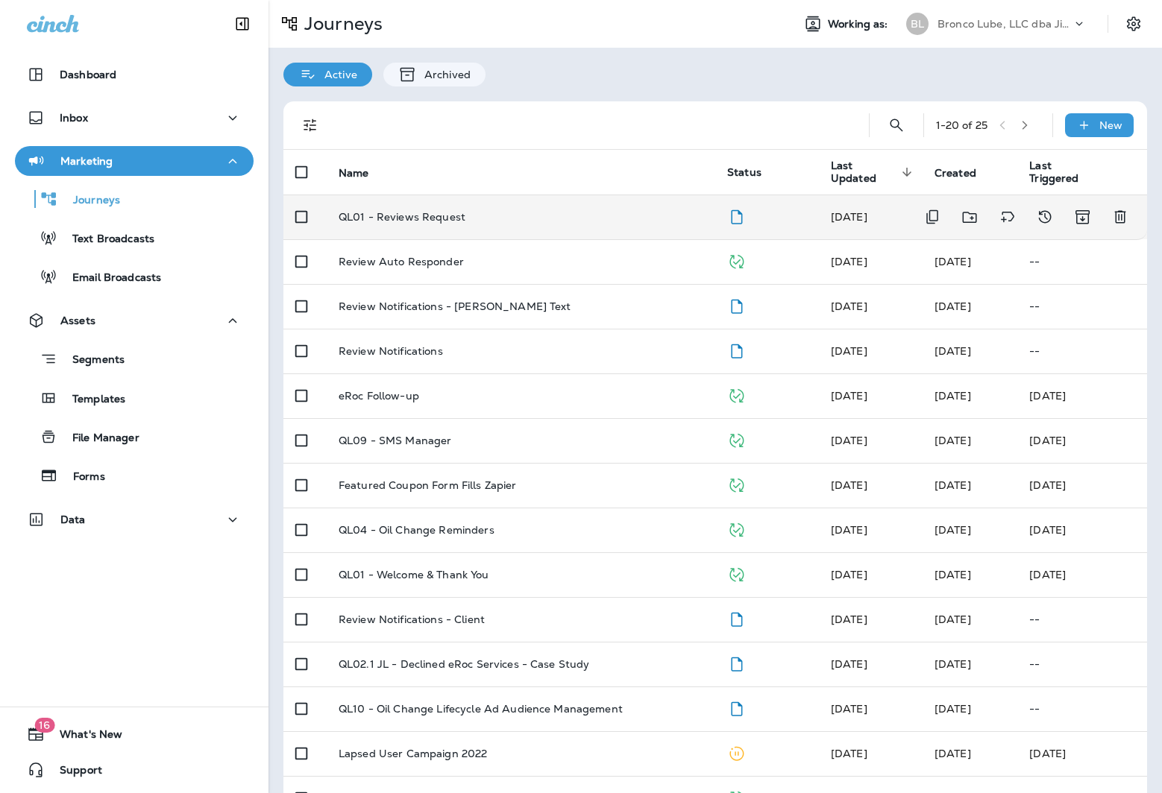
click at [387, 212] on p "QL01 - Reviews Request" at bounding box center [401, 217] width 127 height 12
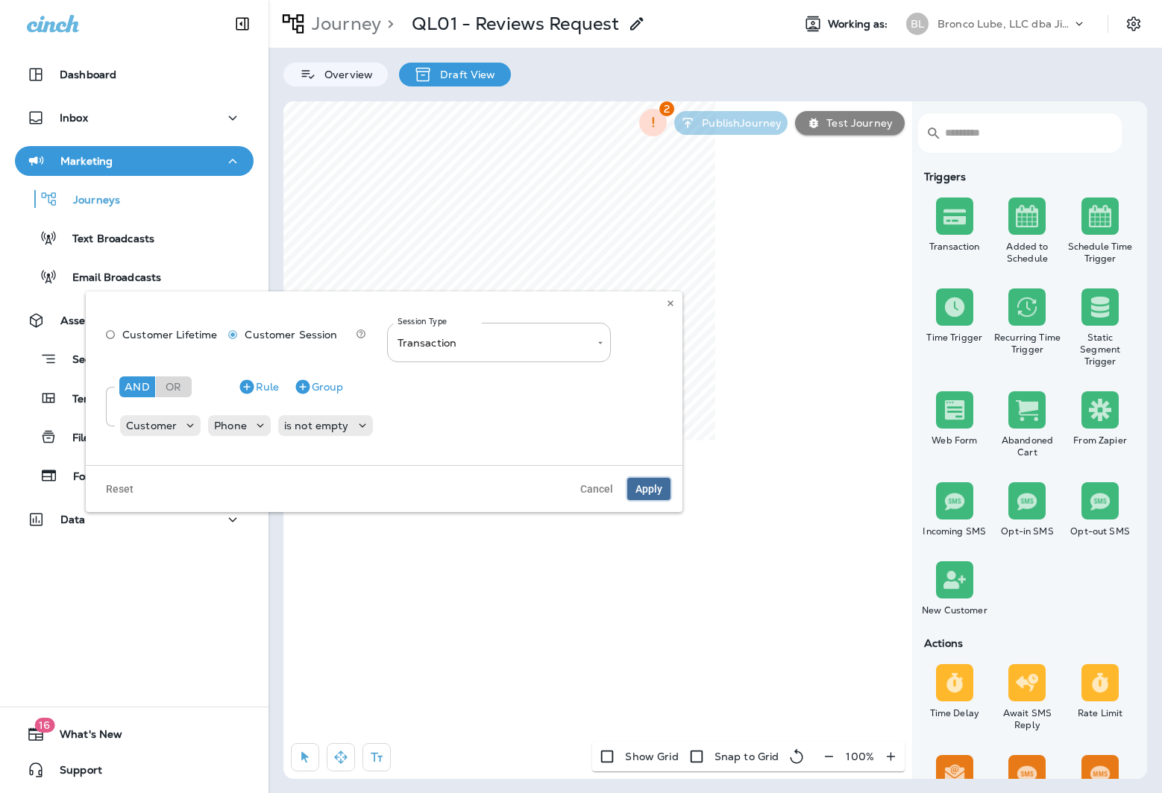
click at [658, 488] on span "Apply" at bounding box center [648, 489] width 27 height 10
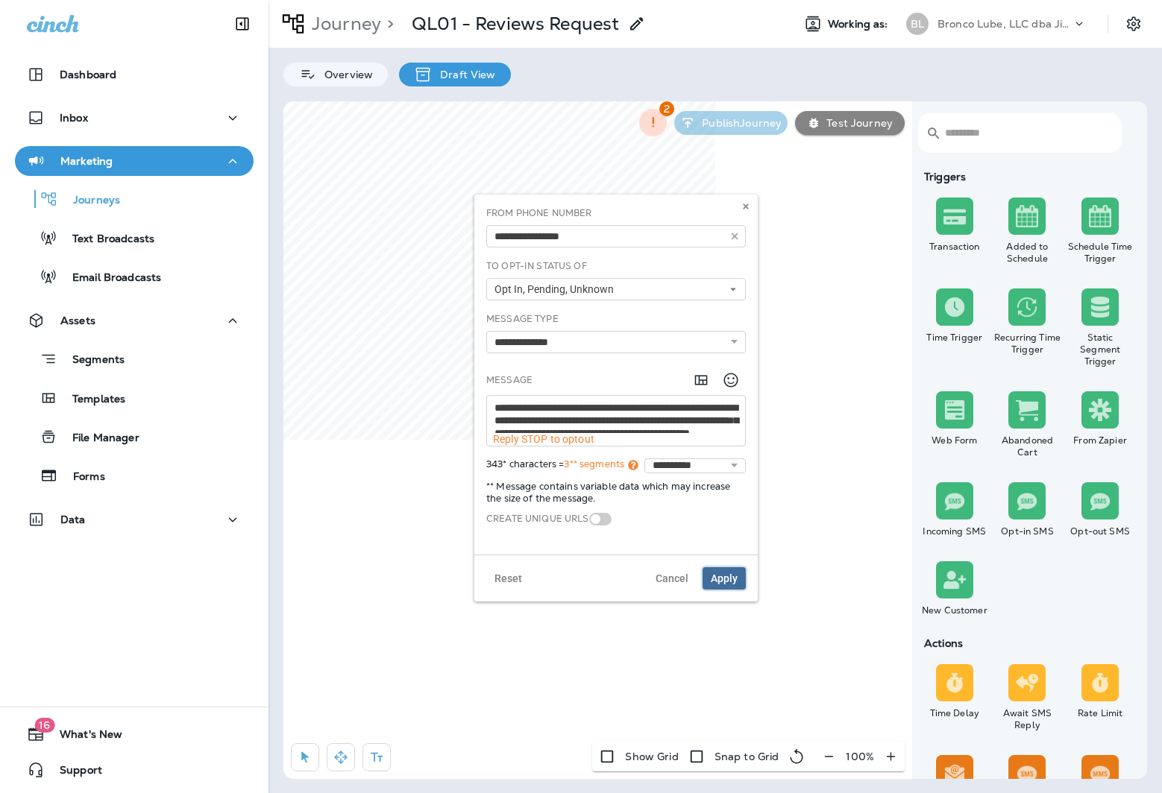
click at [724, 576] on span "Apply" at bounding box center [723, 578] width 27 height 10
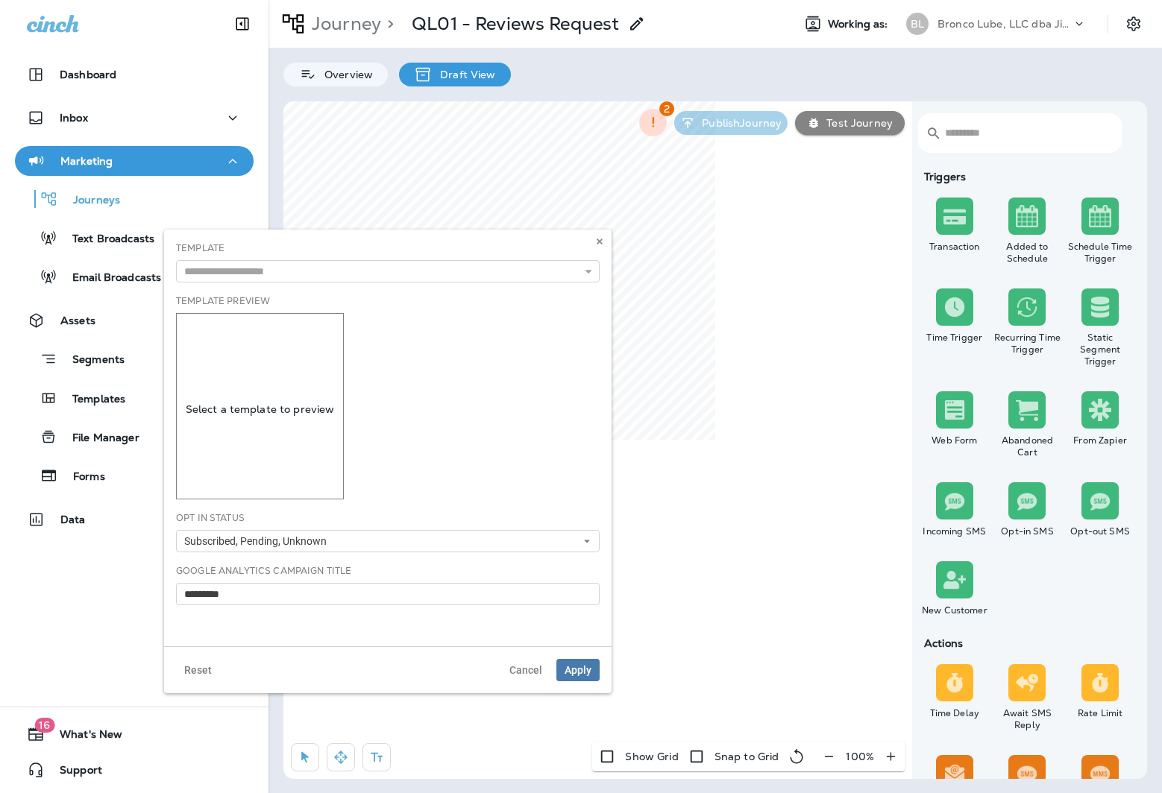
click at [291, 258] on div "Template 2 XTREME MONSTER TRUCK Promo ([GEOGRAPHIC_DATA]) [DATE] CEN20 - Remind…" at bounding box center [387, 262] width 423 height 41
click at [345, 279] on input "text" at bounding box center [387, 271] width 423 height 22
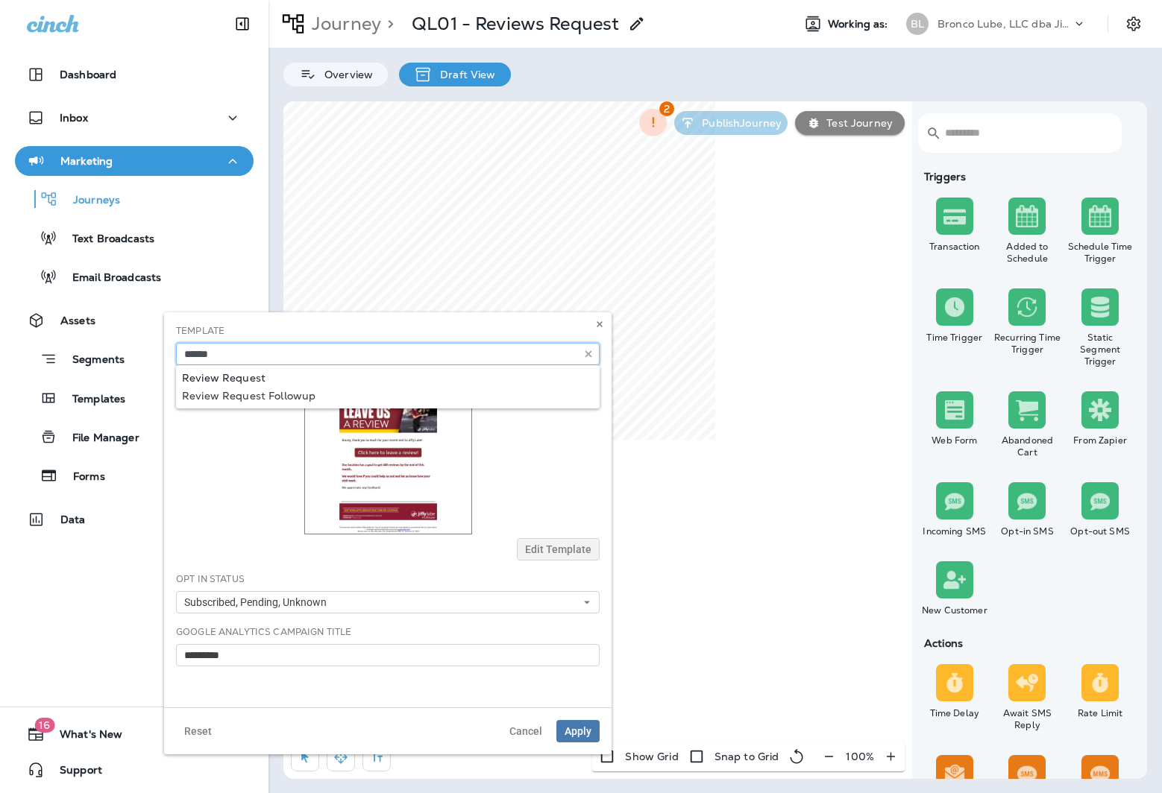
type input "**********"
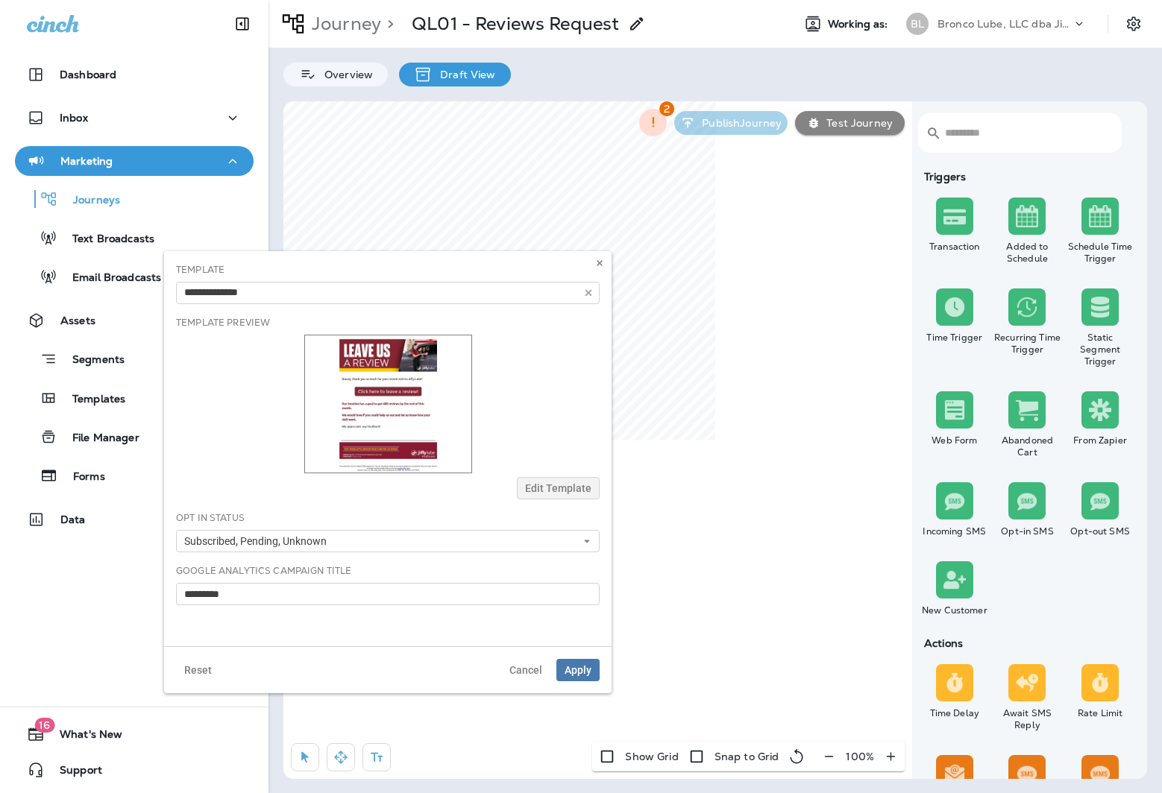
click at [234, 385] on div "**********" at bounding box center [387, 448] width 447 height 395
click at [578, 669] on span "Apply" at bounding box center [577, 670] width 27 height 10
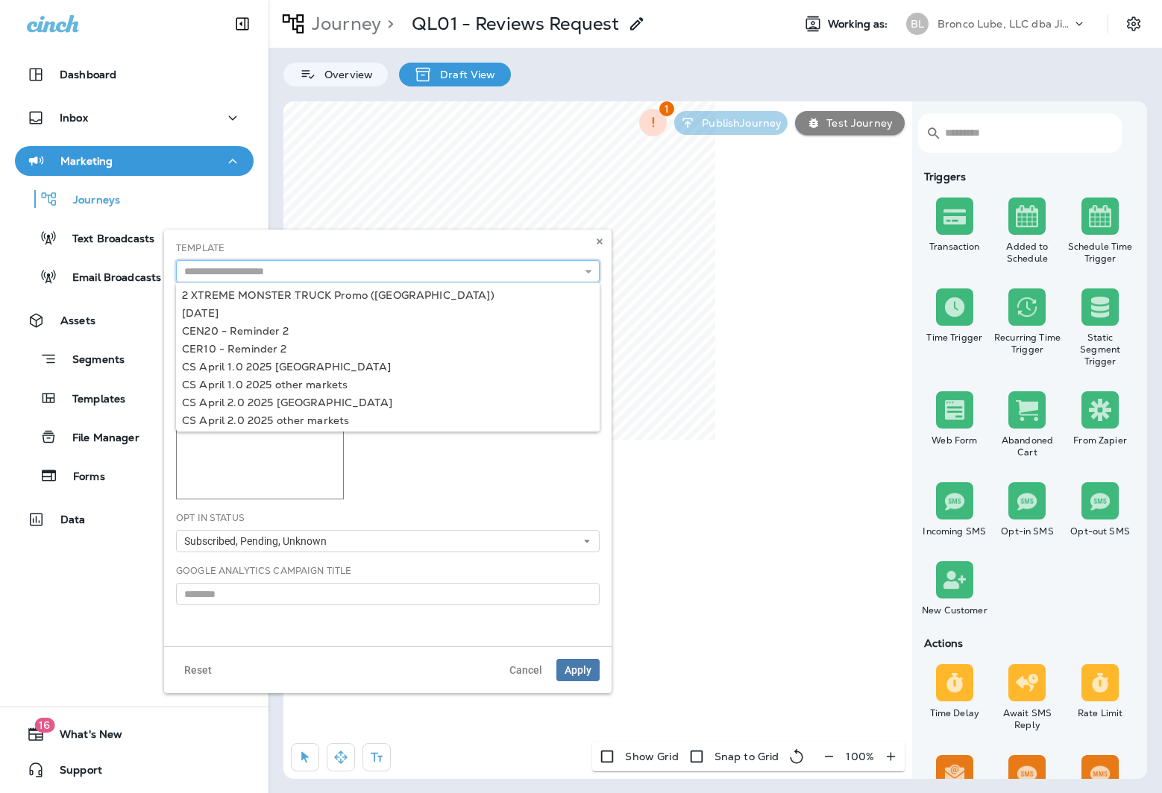
click at [307, 265] on input "text" at bounding box center [387, 271] width 423 height 22
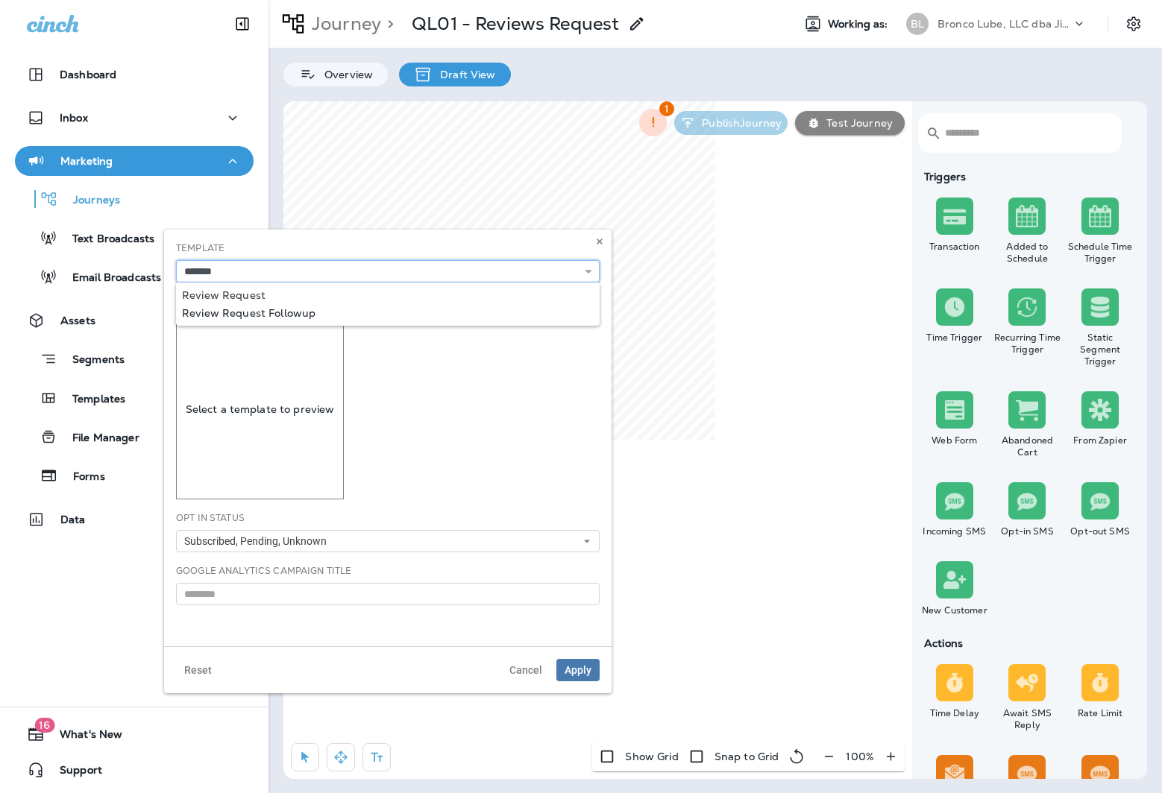
type input "**********"
click at [300, 312] on div "**********" at bounding box center [387, 438] width 447 height 417
click at [439, 433] on div "Template Preview Select a template to preview" at bounding box center [387, 396] width 423 height 205
click at [570, 668] on span "Apply" at bounding box center [577, 670] width 27 height 10
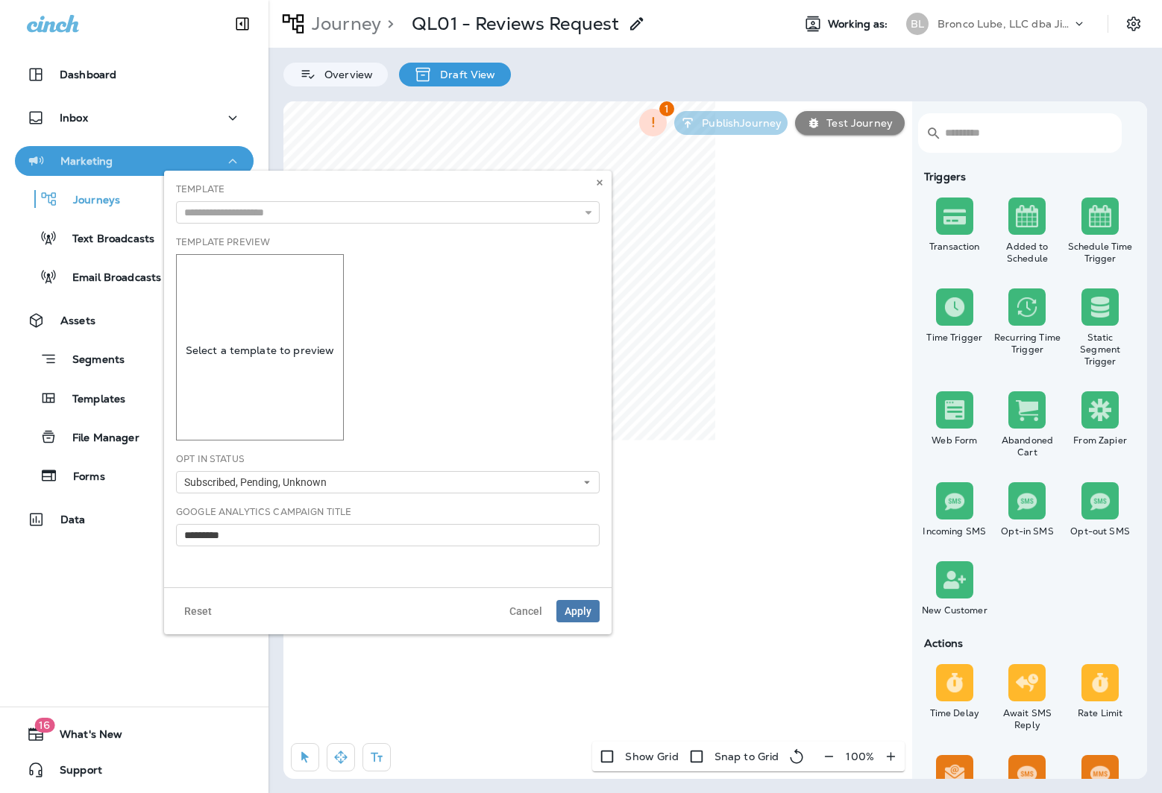
click at [113, 152] on div "Marketing" at bounding box center [134, 161] width 215 height 19
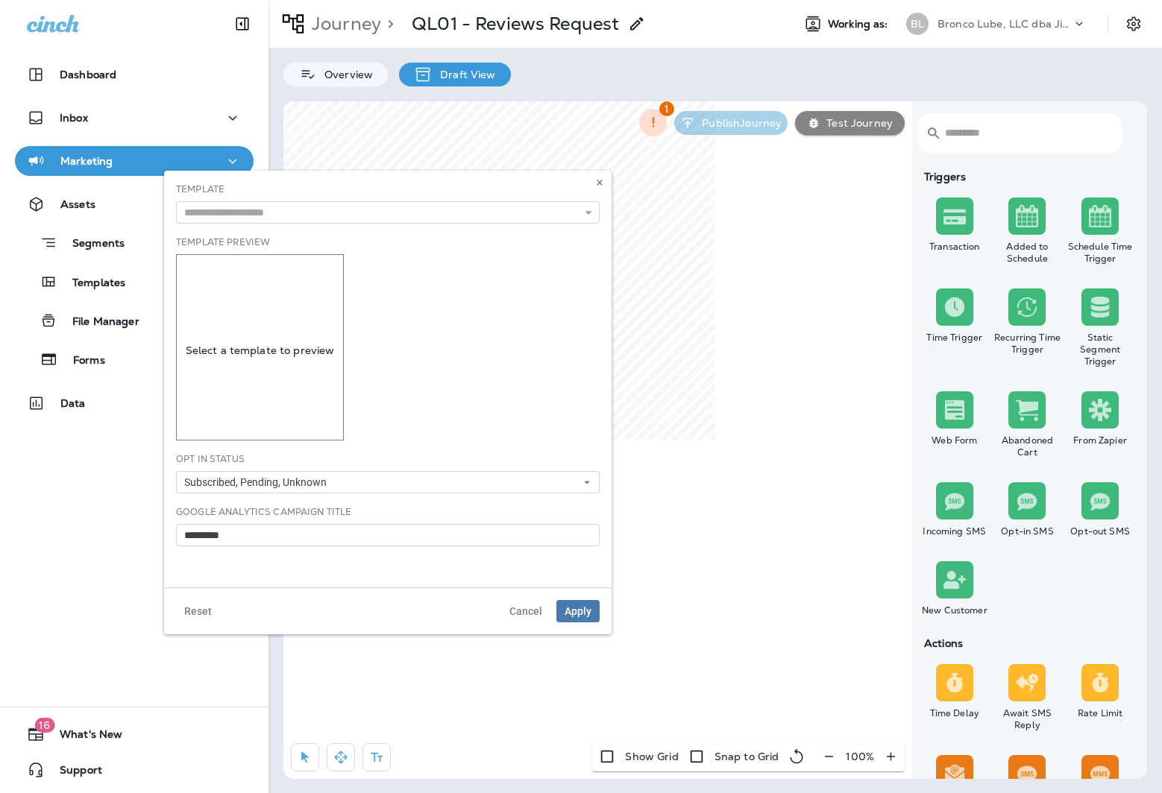
drag, startPoint x: 83, startPoint y: 166, endPoint x: 81, endPoint y: 173, distance: 7.6
click at [83, 166] on p "Marketing" at bounding box center [86, 161] width 52 height 12
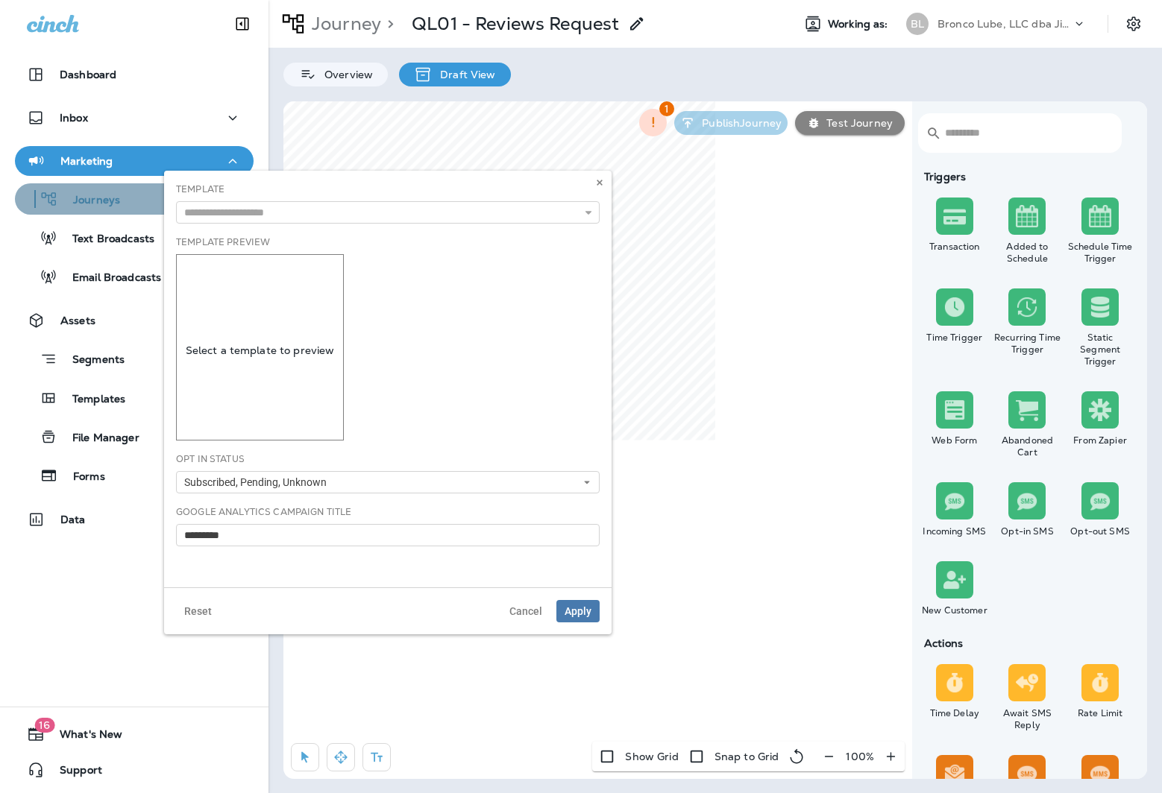
click at [78, 199] on p "Journeys" at bounding box center [89, 201] width 62 height 14
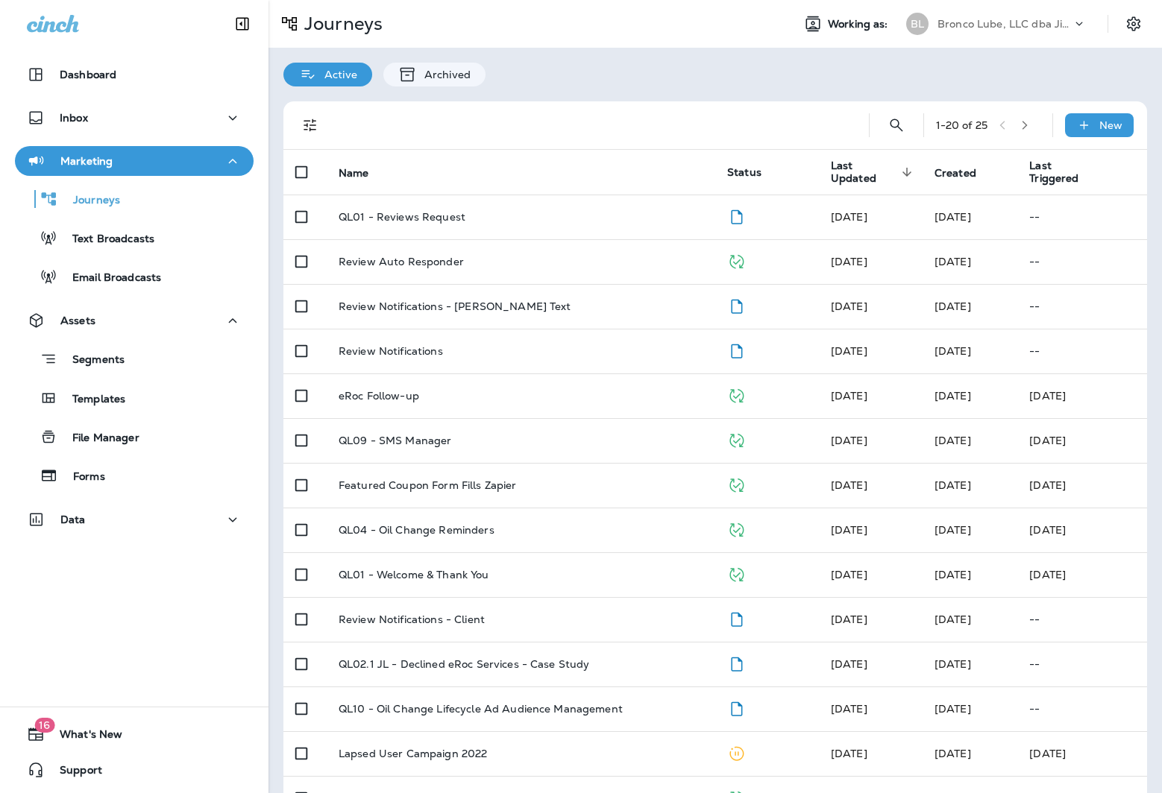
click at [96, 167] on p "Marketing" at bounding box center [86, 161] width 52 height 12
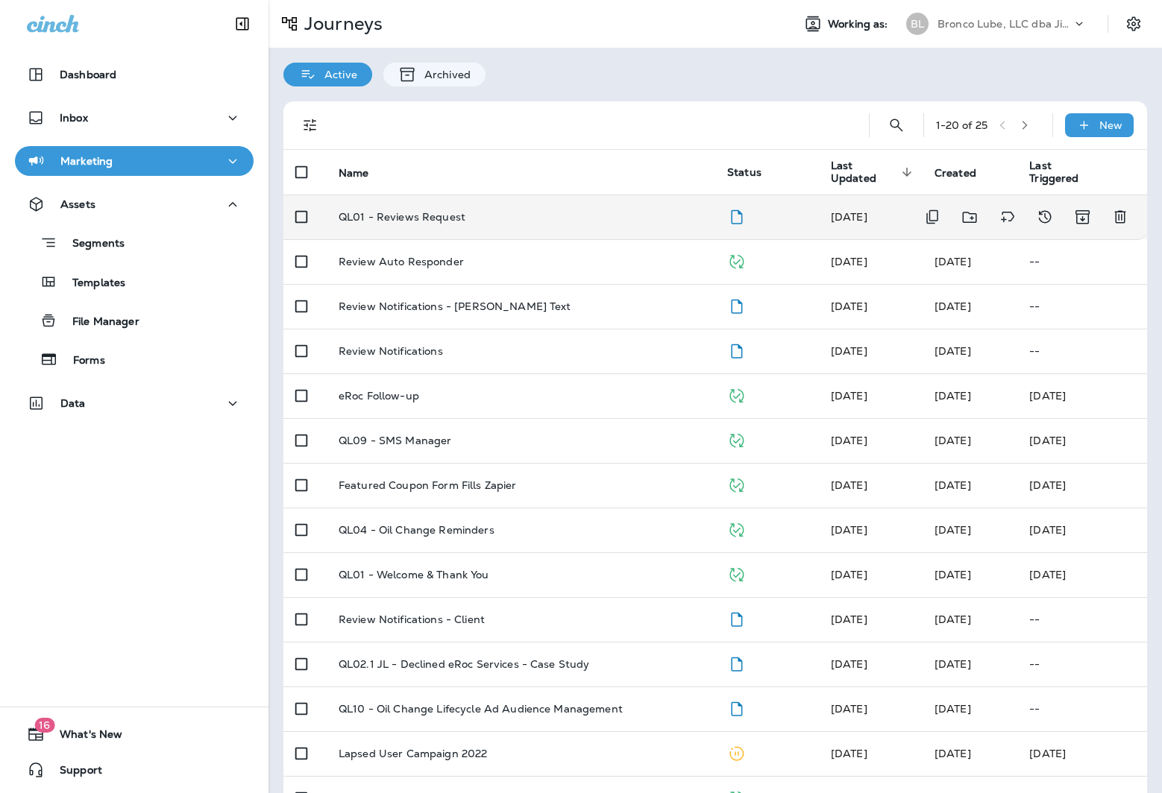
click at [411, 216] on p "QL01 - Reviews Request" at bounding box center [401, 217] width 127 height 12
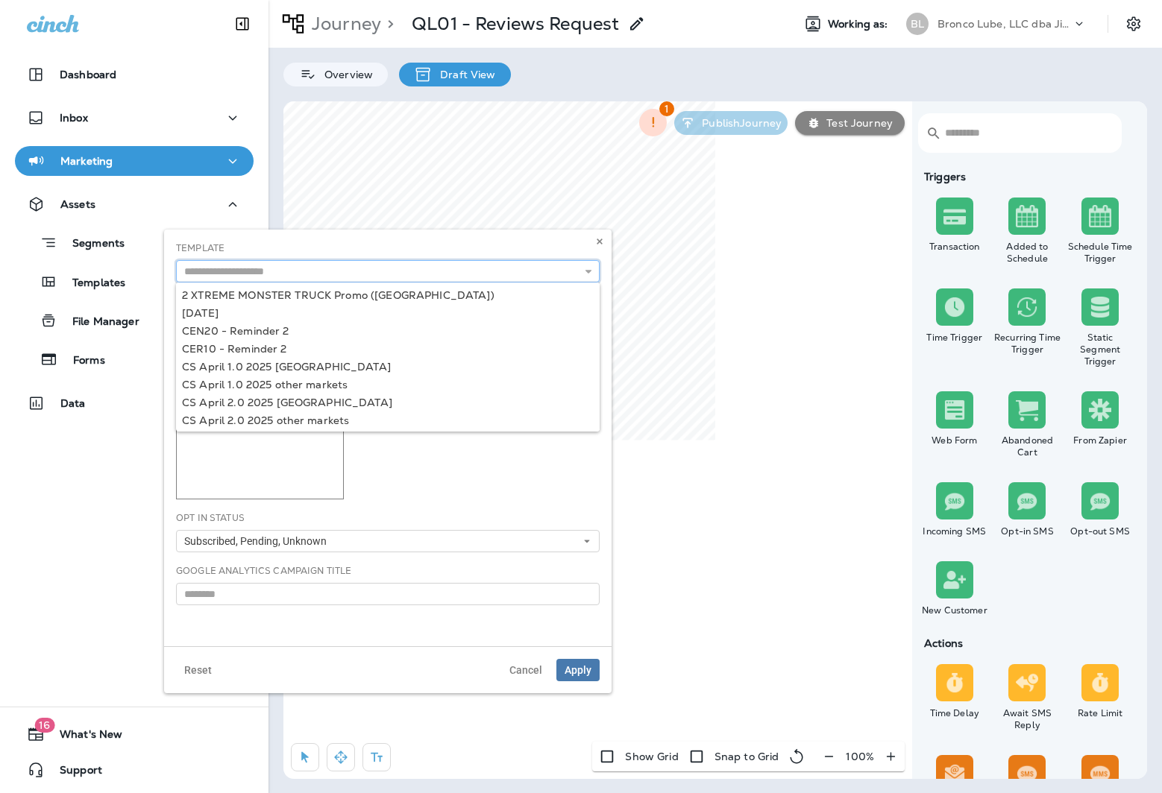
click at [298, 261] on input "text" at bounding box center [387, 271] width 423 height 22
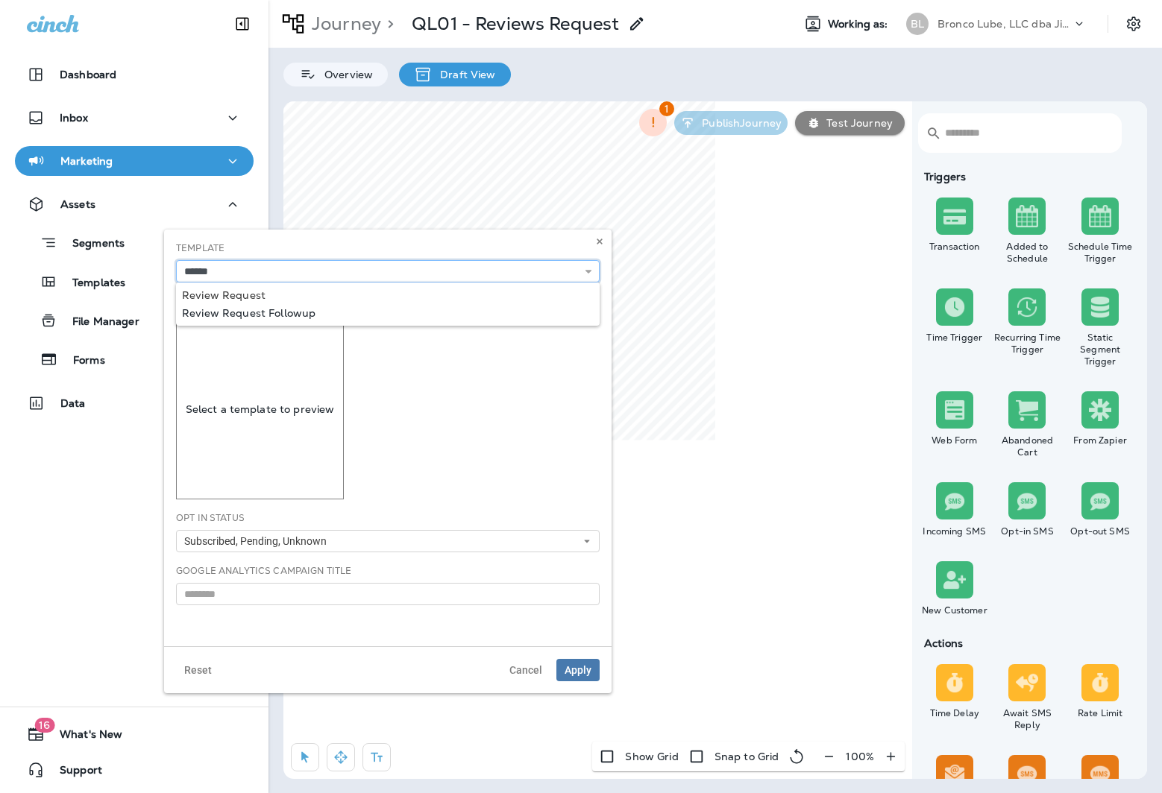
type input "**********"
click at [270, 309] on div "**********" at bounding box center [387, 438] width 447 height 417
click at [599, 242] on icon at bounding box center [599, 241] width 9 height 9
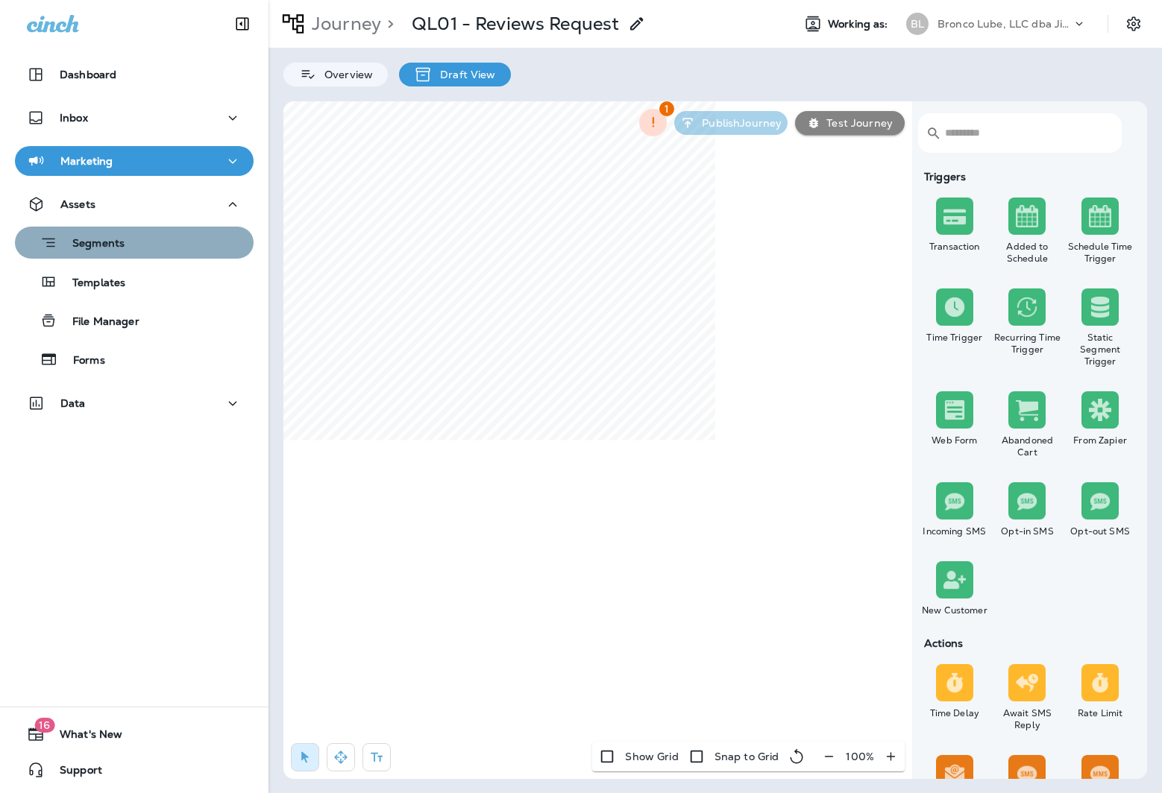
click at [104, 247] on p "Segments" at bounding box center [90, 244] width 67 height 15
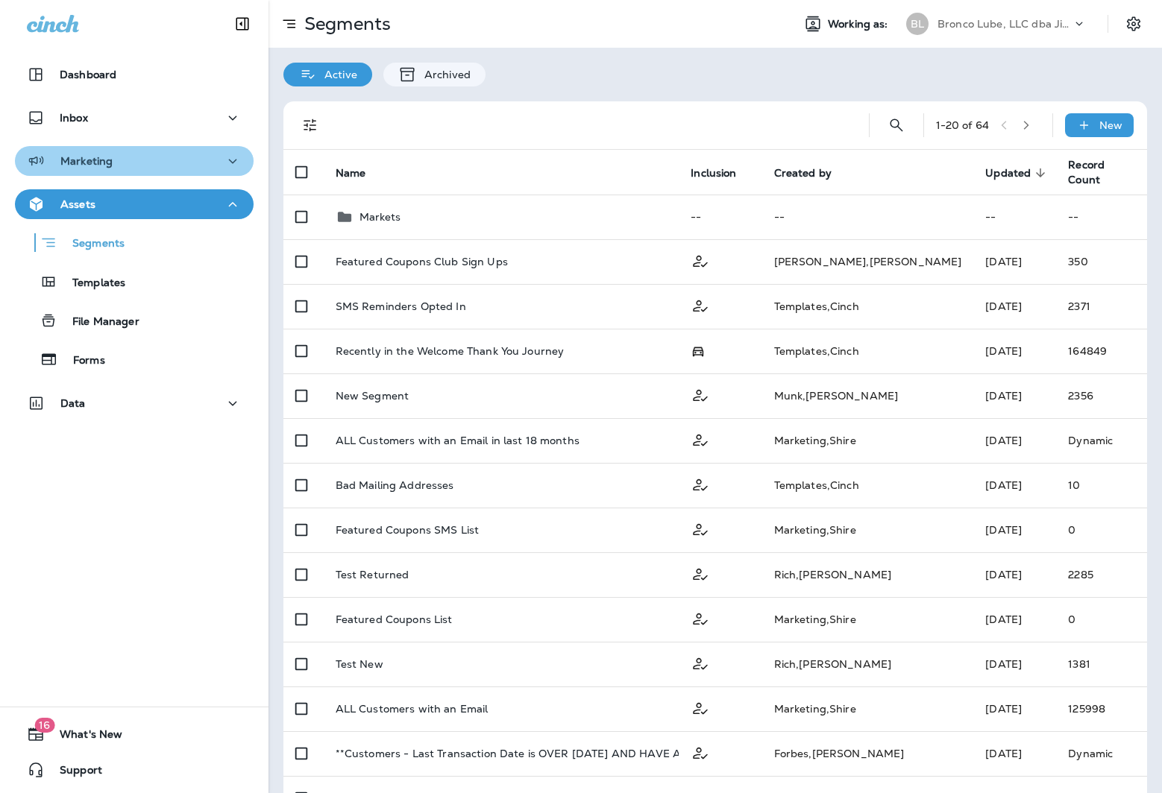
click at [109, 163] on p "Marketing" at bounding box center [86, 161] width 52 height 12
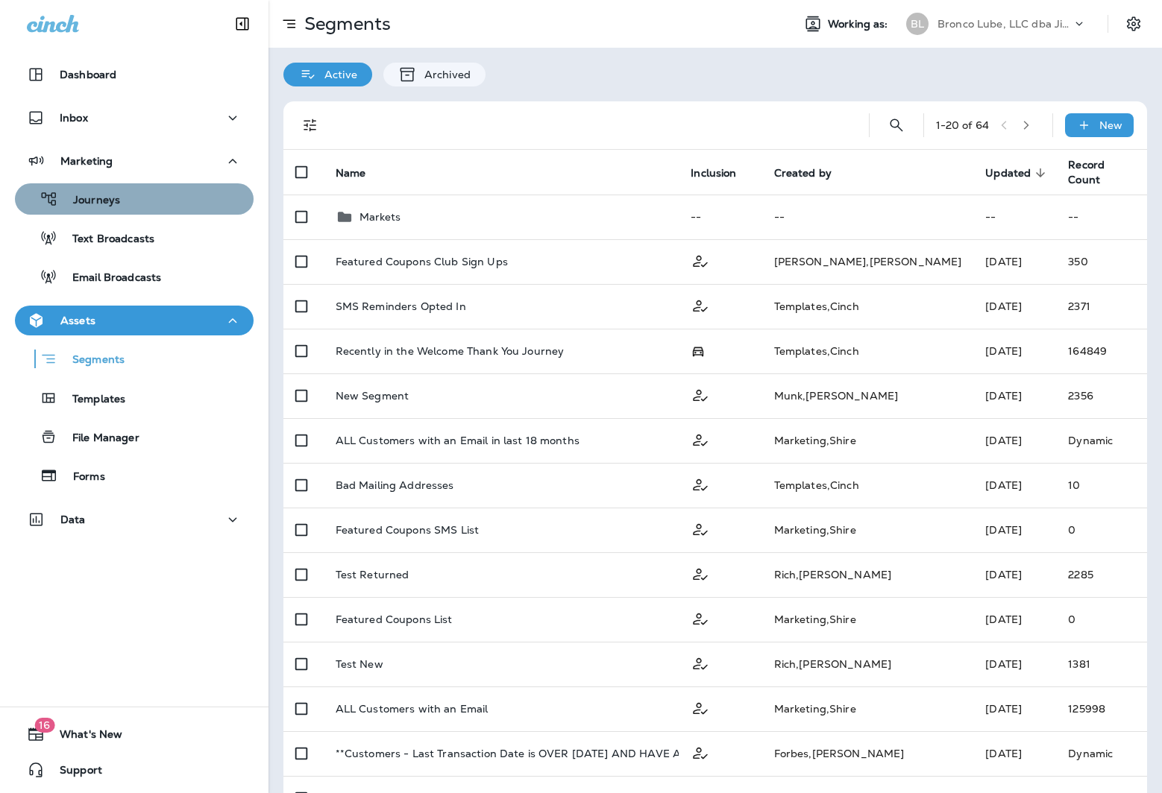
click at [132, 200] on div "Journeys" at bounding box center [134, 199] width 227 height 22
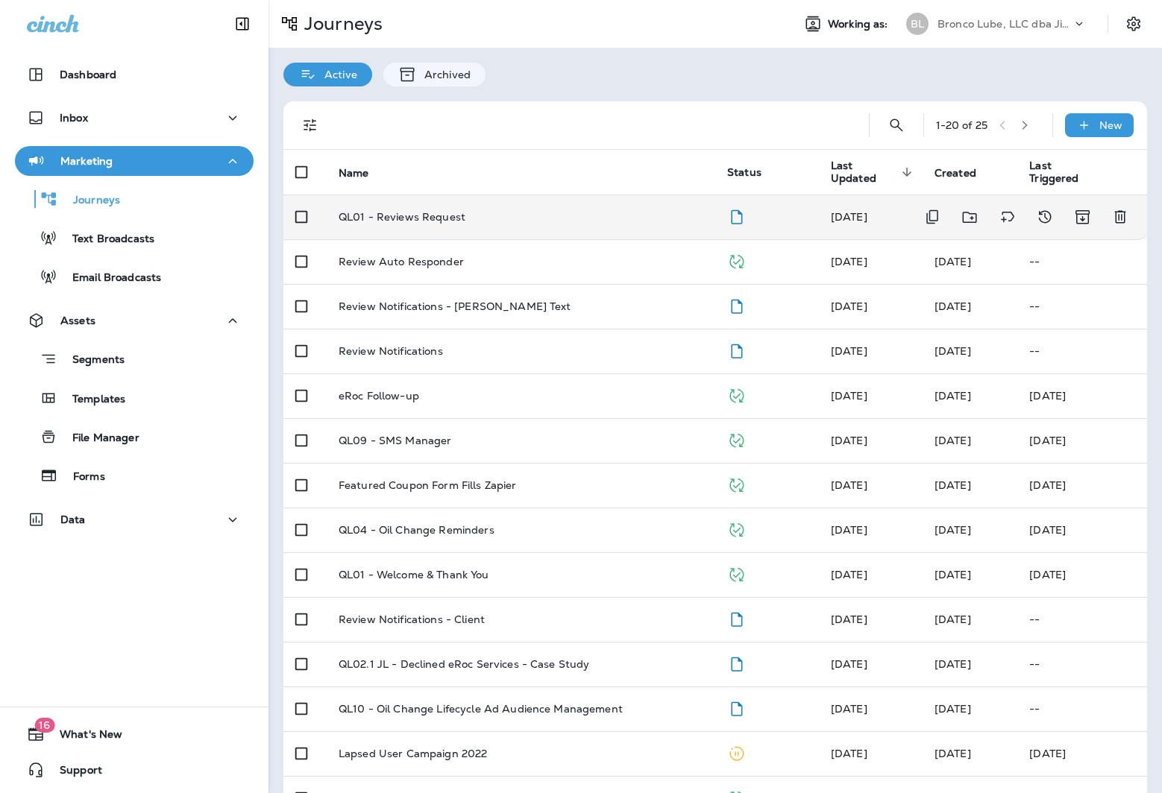
click at [389, 211] on p "QL01 - Reviews Request" at bounding box center [401, 217] width 127 height 12
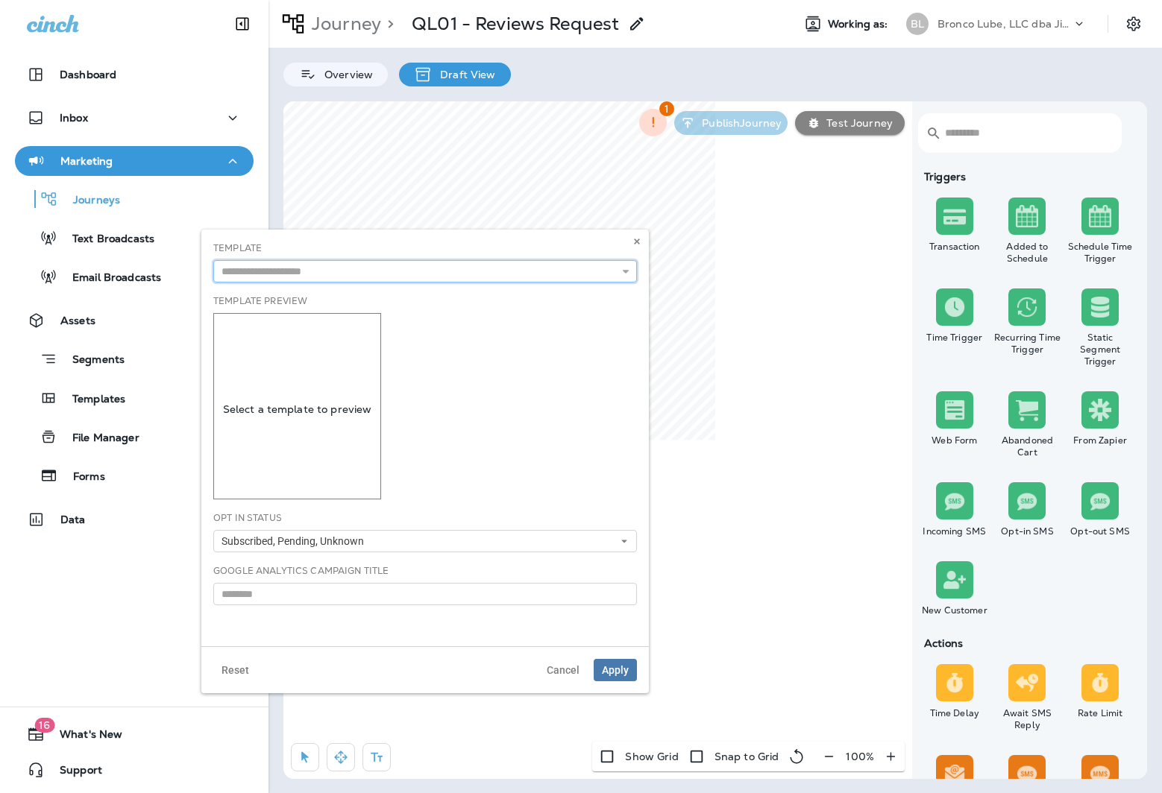
click at [323, 269] on input "text" at bounding box center [424, 271] width 423 height 22
type input "**********"
click at [288, 310] on div "**********" at bounding box center [424, 438] width 447 height 417
click at [468, 347] on div "Template Preview Select a template to preview" at bounding box center [424, 396] width 423 height 205
click at [306, 443] on div "Select a template to preview" at bounding box center [297, 406] width 168 height 186
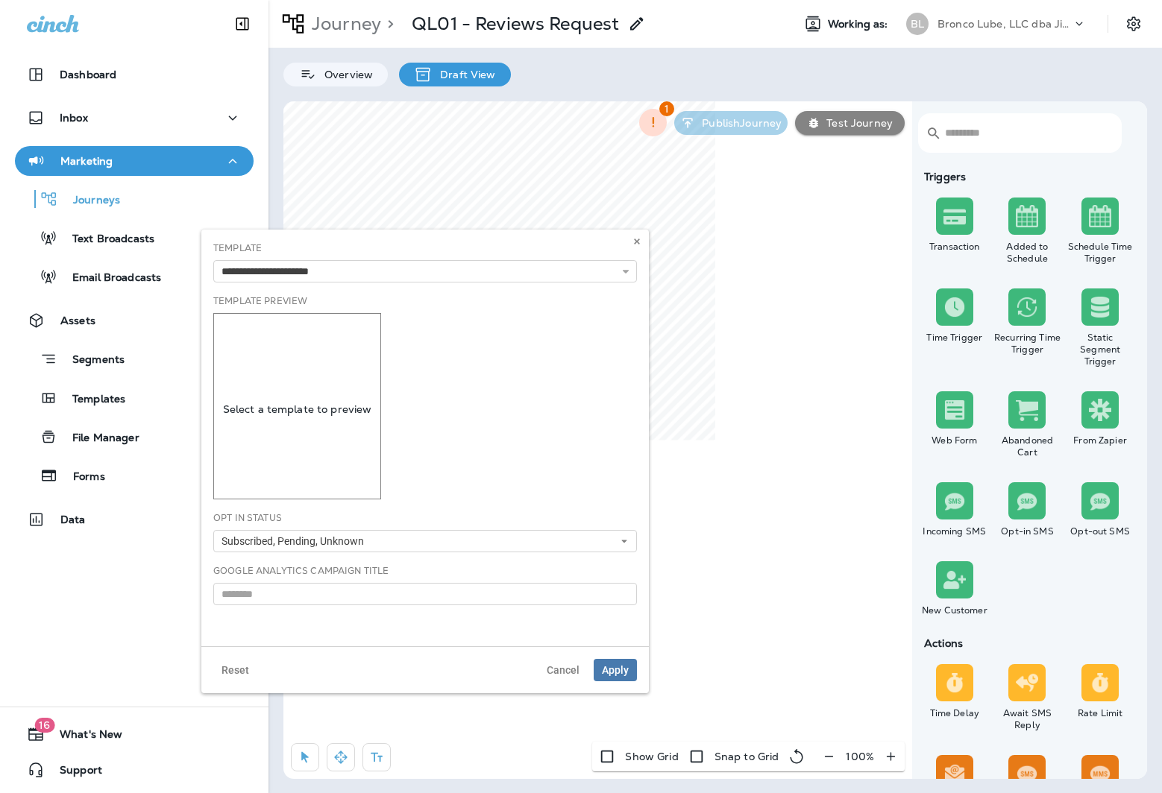
drag, startPoint x: 461, startPoint y: 415, endPoint x: 533, endPoint y: 570, distance: 171.8
click at [462, 425] on div "Template Preview Select a template to preview" at bounding box center [424, 396] width 423 height 205
click at [619, 666] on span "Apply" at bounding box center [615, 670] width 27 height 10
click at [388, 270] on input "text" at bounding box center [423, 271] width 423 height 22
type input "**********"
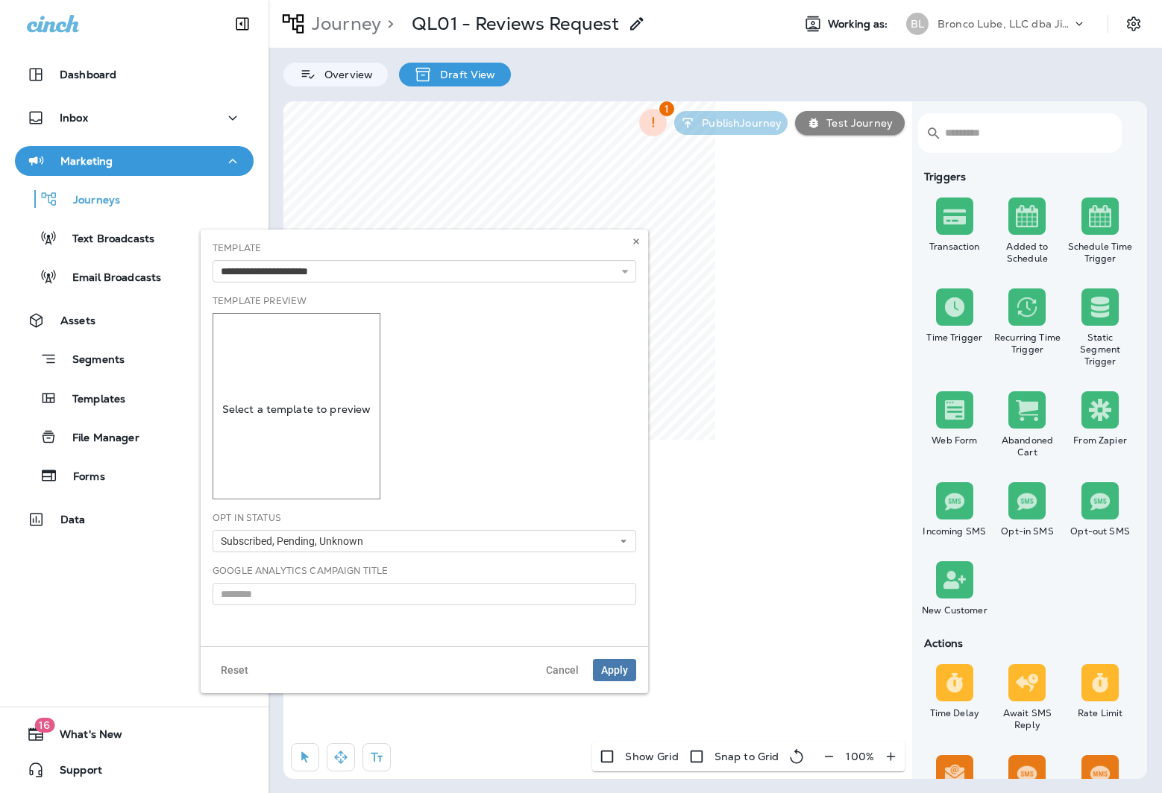
click at [368, 317] on div "**********" at bounding box center [424, 438] width 447 height 417
click at [463, 379] on div "Template Preview Select a template to preview" at bounding box center [423, 396] width 423 height 205
click at [616, 667] on span "Apply" at bounding box center [614, 670] width 27 height 10
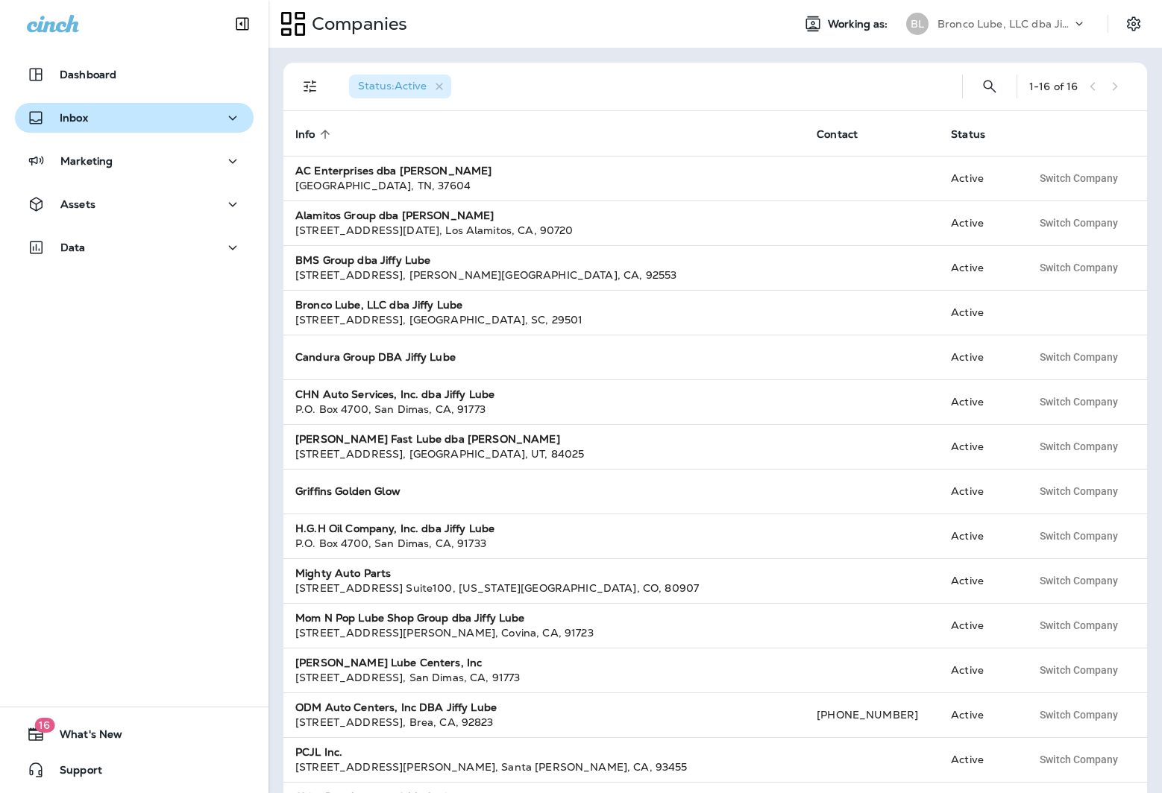
click at [92, 116] on div "Inbox" at bounding box center [134, 118] width 215 height 19
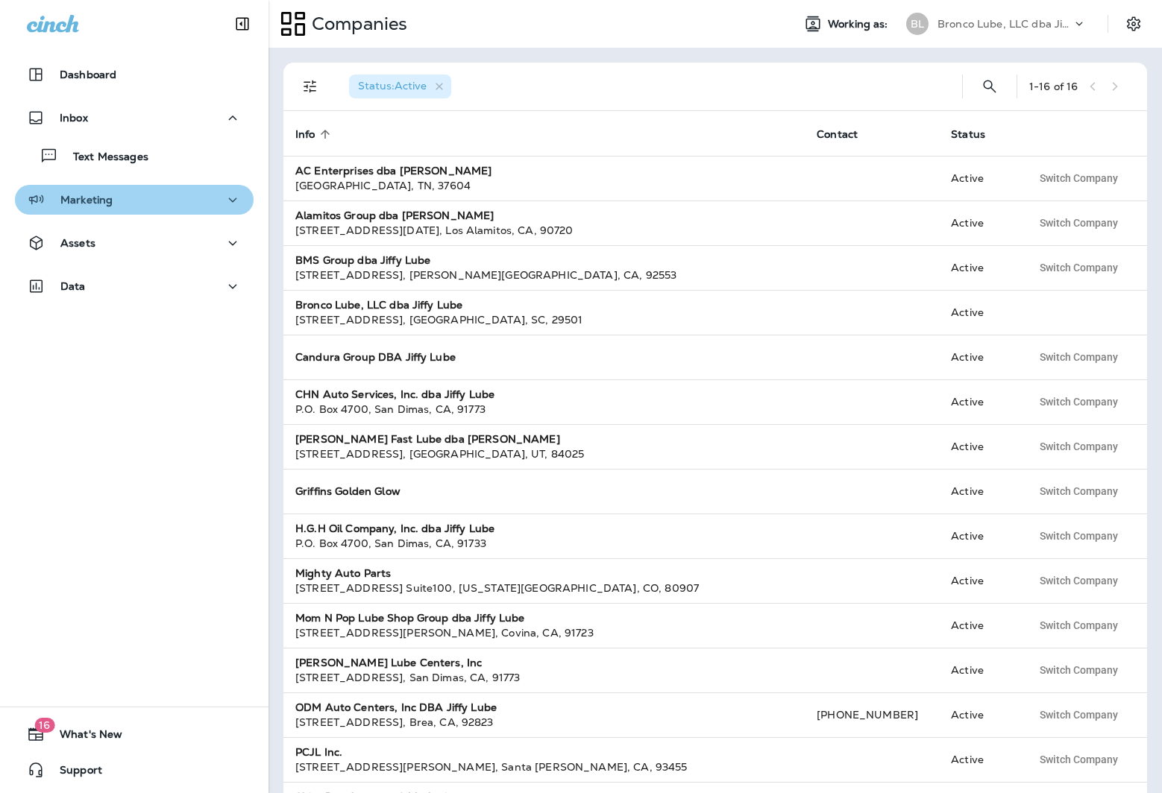
click at [87, 192] on div "Marketing" at bounding box center [70, 200] width 86 height 19
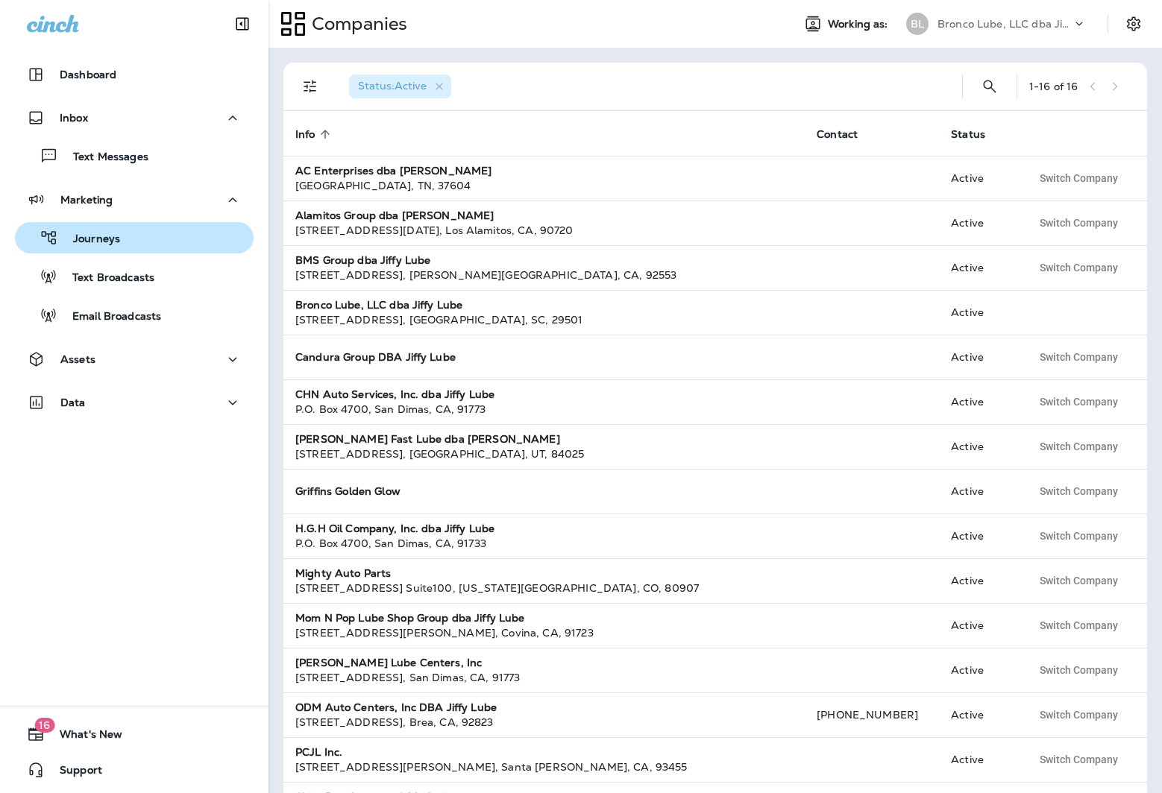
click at [112, 235] on p "Journeys" at bounding box center [89, 240] width 62 height 14
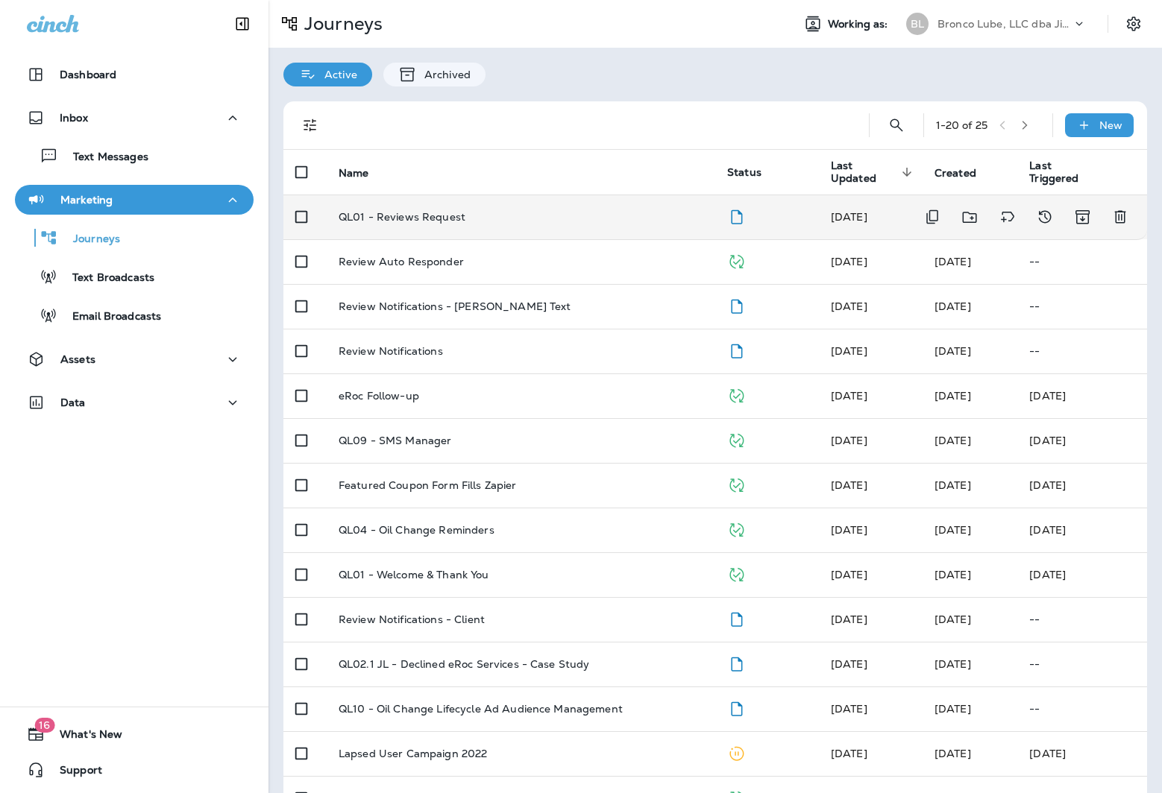
click at [432, 226] on td "QL01 - Reviews Request" at bounding box center [521, 217] width 388 height 45
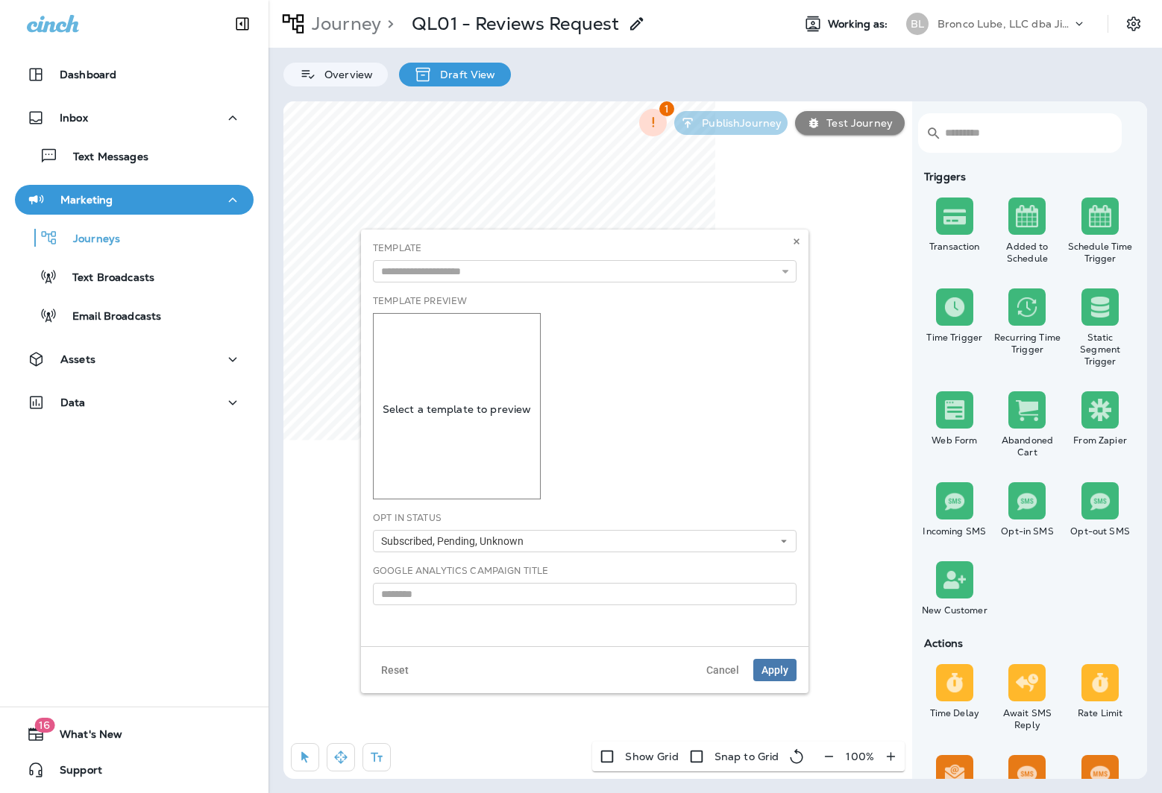
click at [609, 320] on div "Template Preview Select a template to preview" at bounding box center [584, 396] width 423 height 205
click at [611, 272] on input "text" at bounding box center [584, 271] width 423 height 22
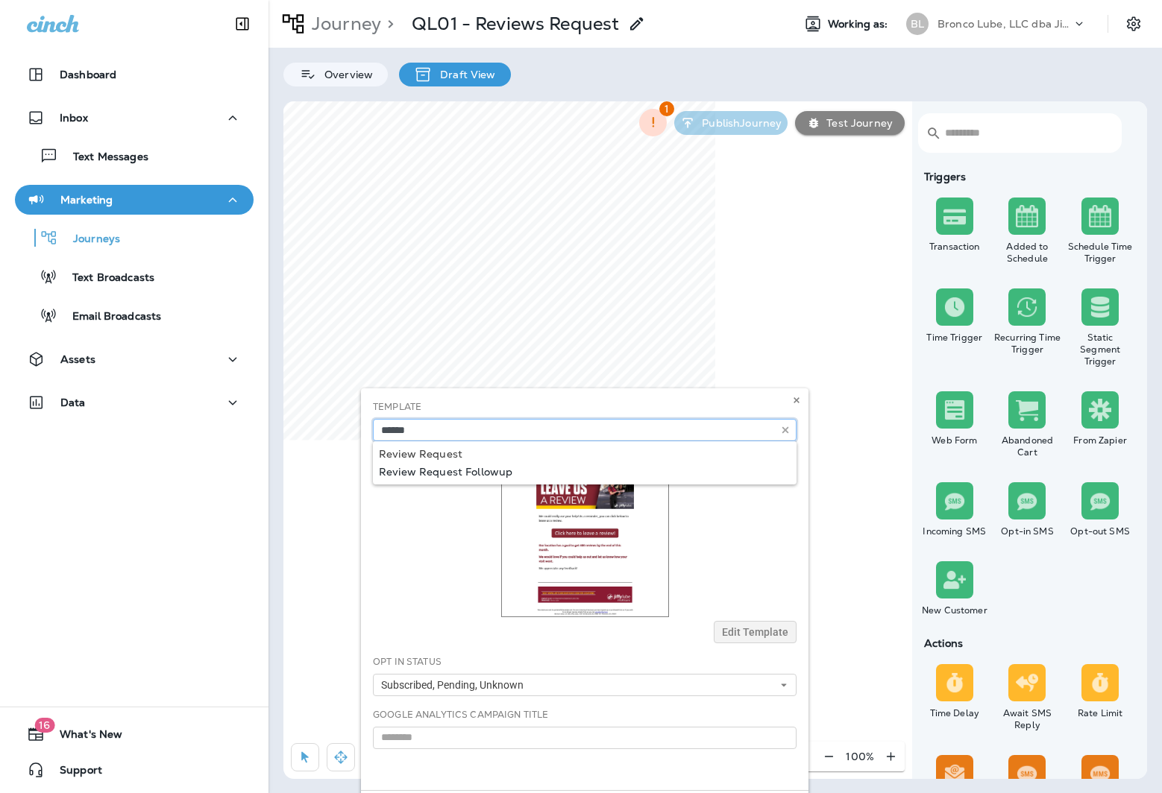
type input "**********"
click at [484, 474] on div "**********" at bounding box center [584, 589] width 447 height 402
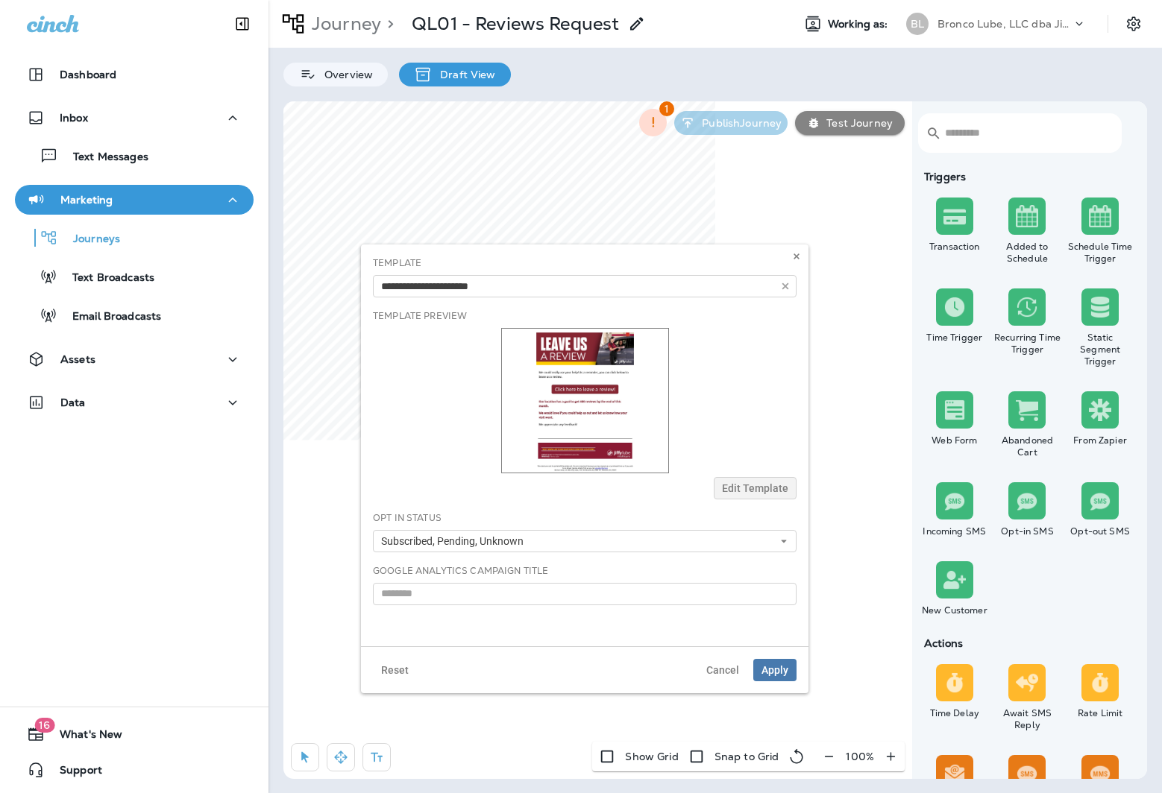
click at [695, 379] on div at bounding box center [584, 400] width 423 height 145
click at [787, 666] on span "Apply" at bounding box center [774, 670] width 27 height 10
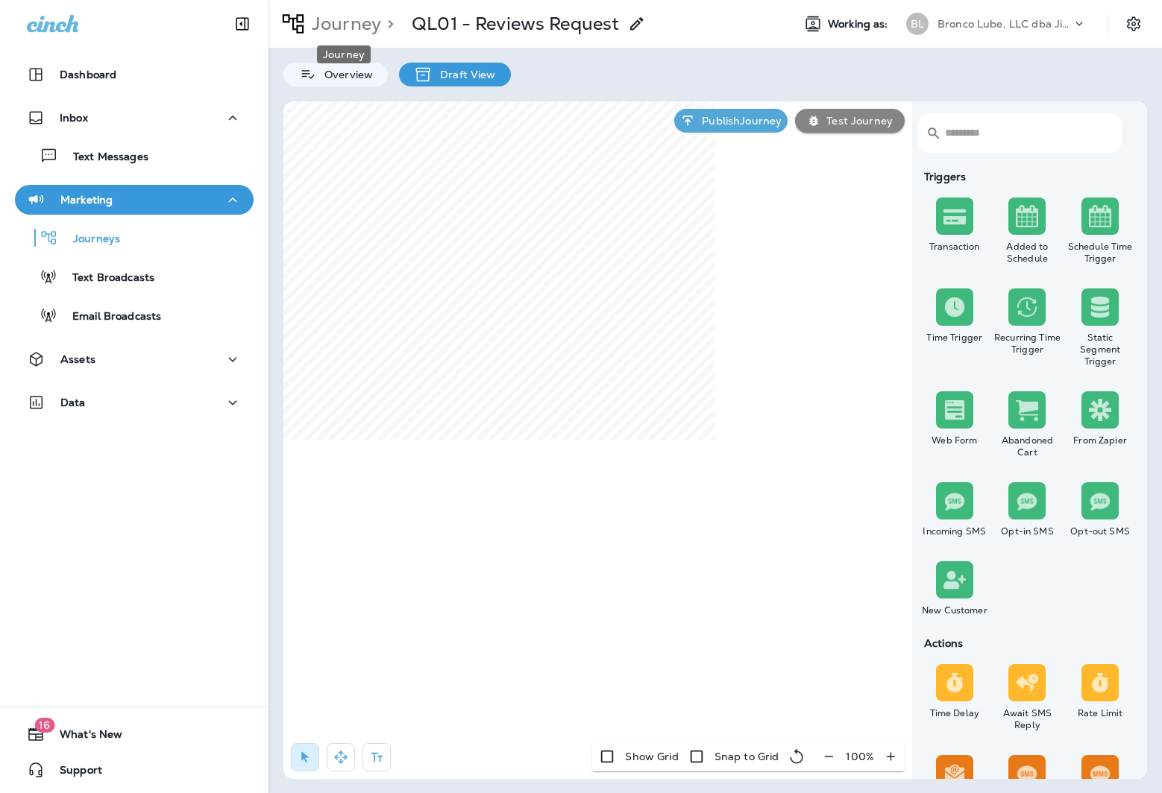
click at [350, 25] on p "Journey" at bounding box center [343, 24] width 75 height 22
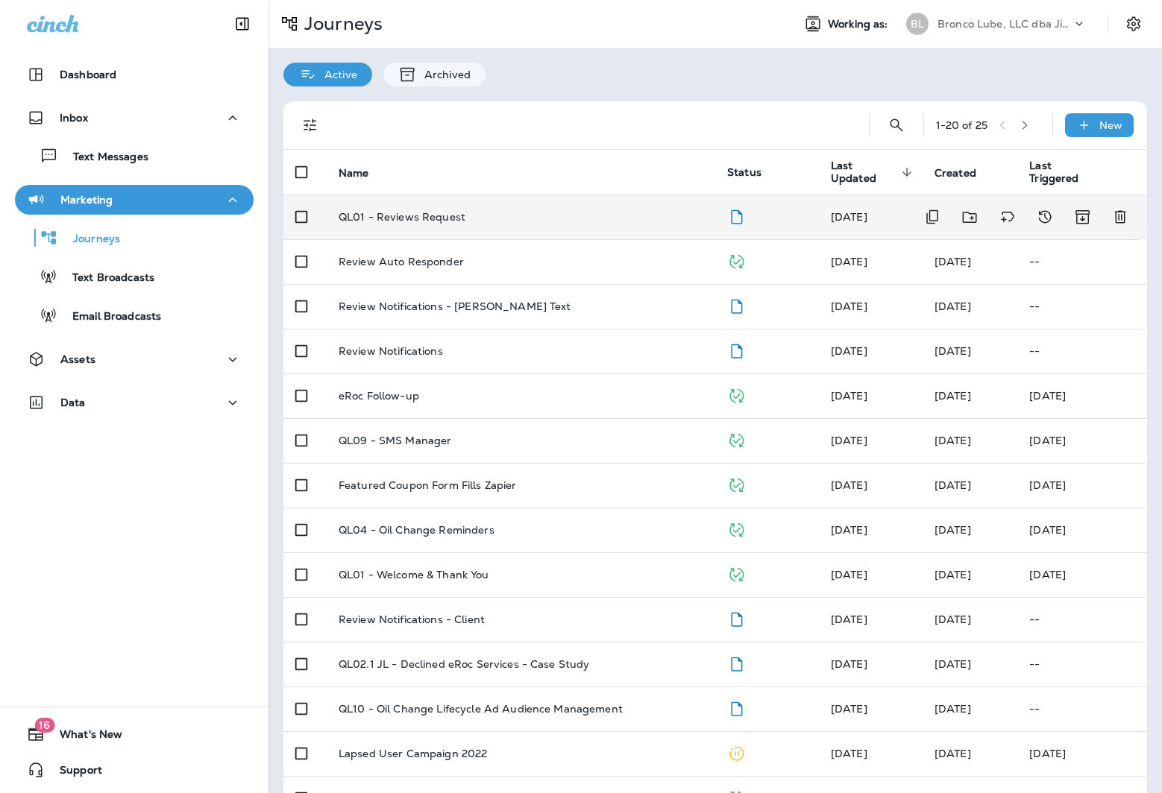
click at [443, 216] on p "QL01 - Reviews Request" at bounding box center [401, 217] width 127 height 12
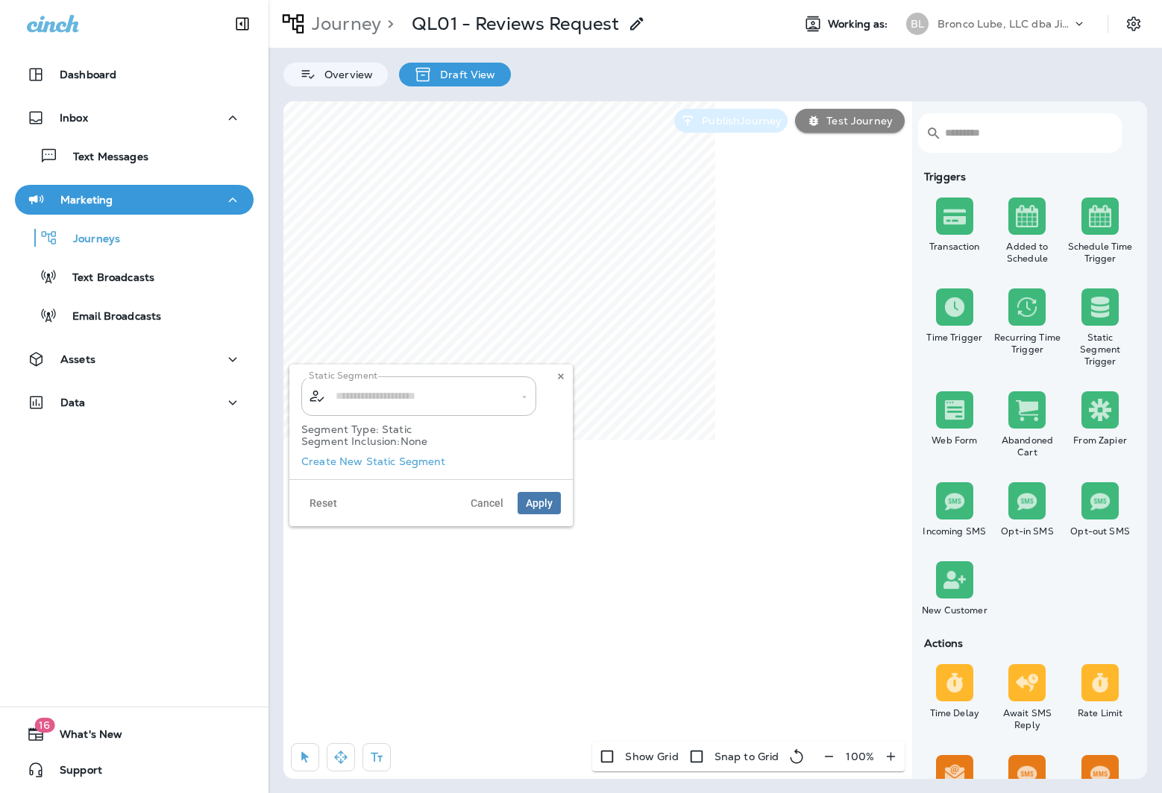
type input "**********"
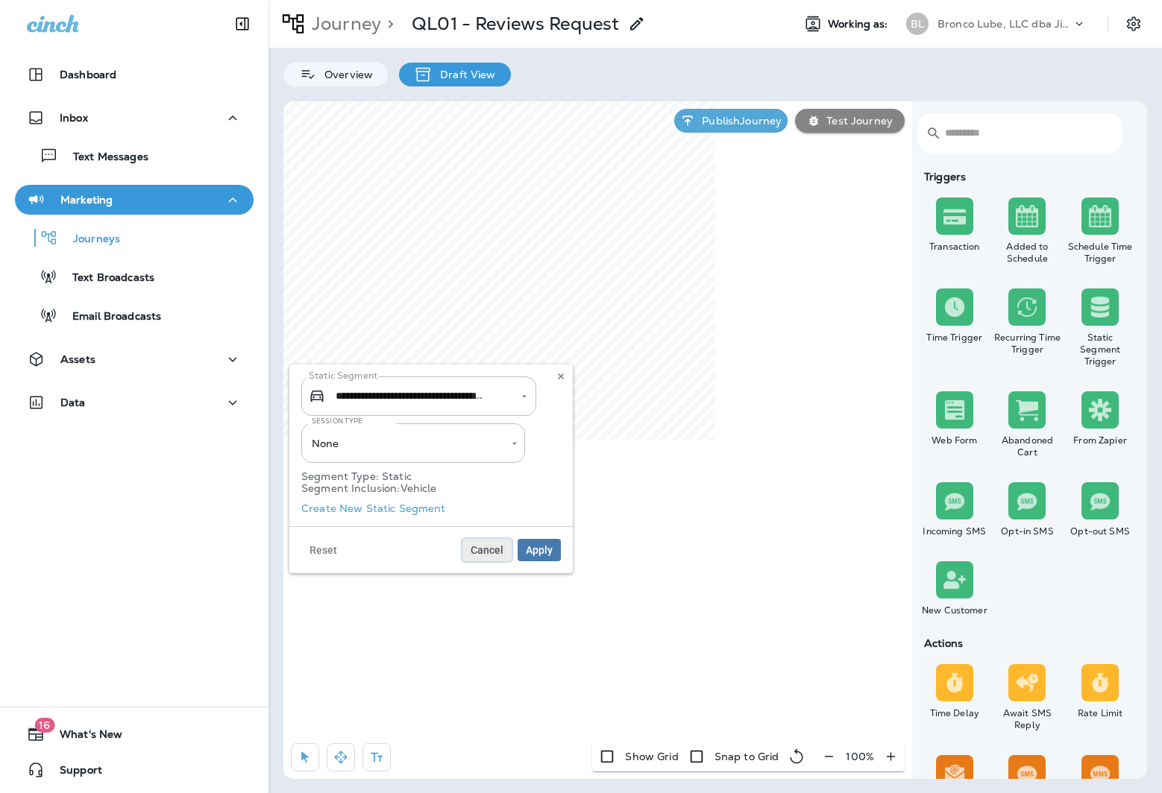
click at [487, 548] on span "Cancel" at bounding box center [486, 550] width 33 height 10
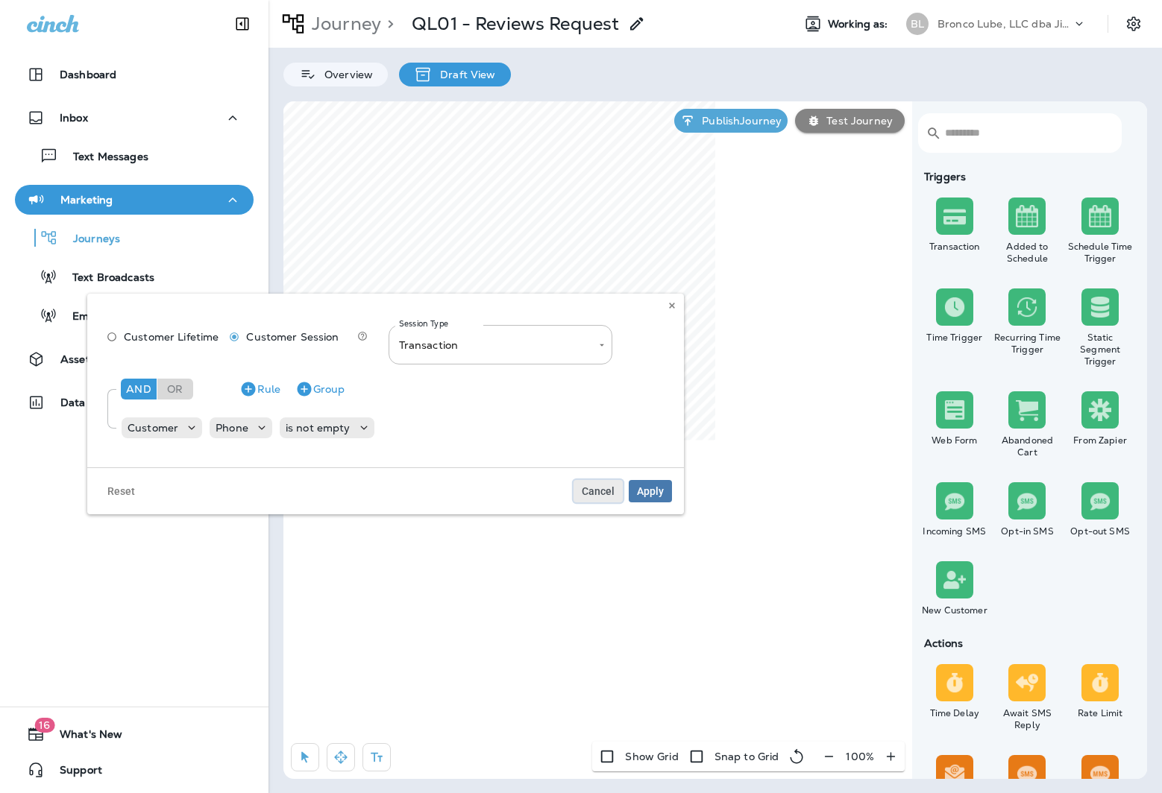
click at [600, 491] on span "Cancel" at bounding box center [597, 491] width 33 height 10
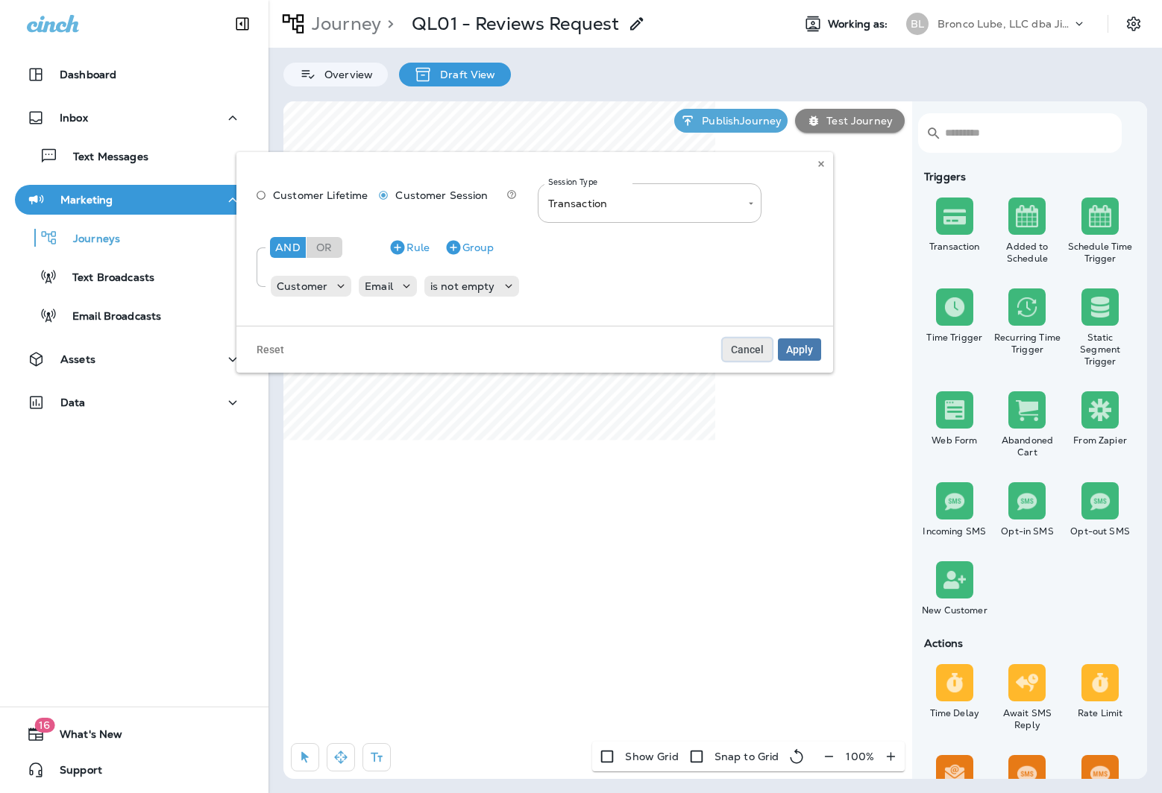
click at [744, 350] on span "Cancel" at bounding box center [747, 349] width 33 height 10
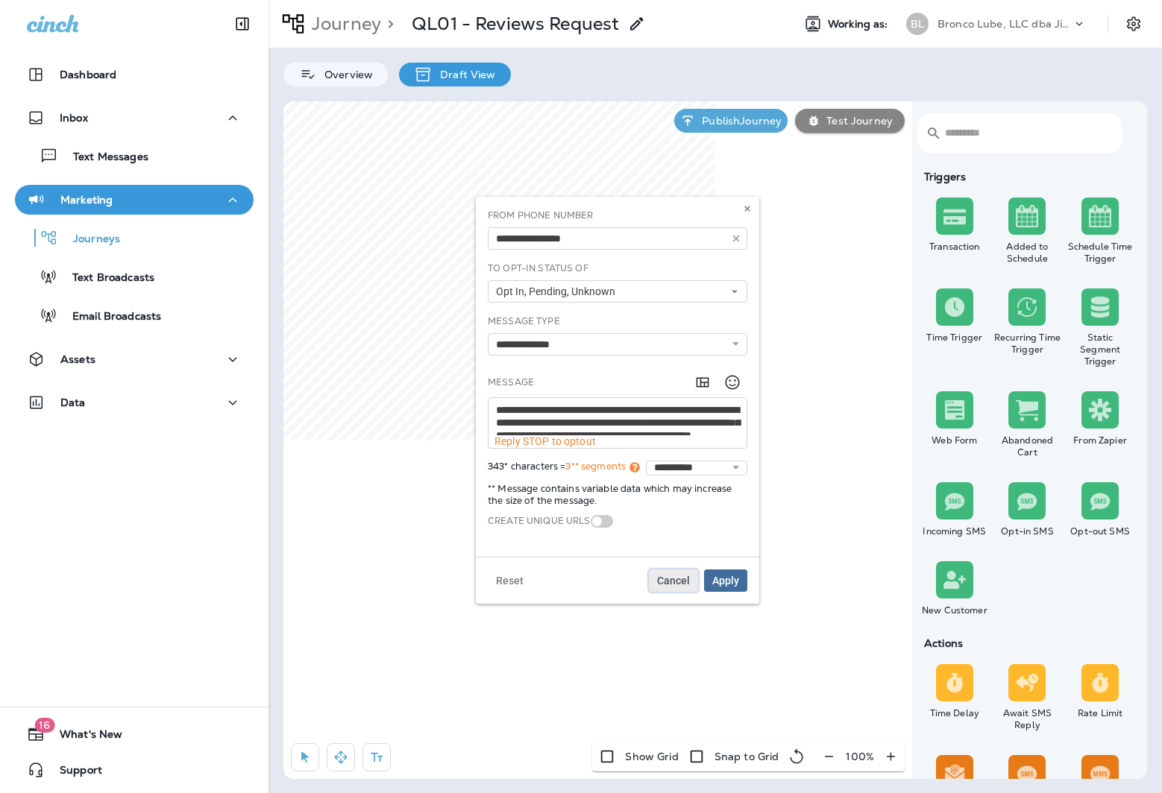
click at [677, 579] on span "Cancel" at bounding box center [673, 581] width 33 height 10
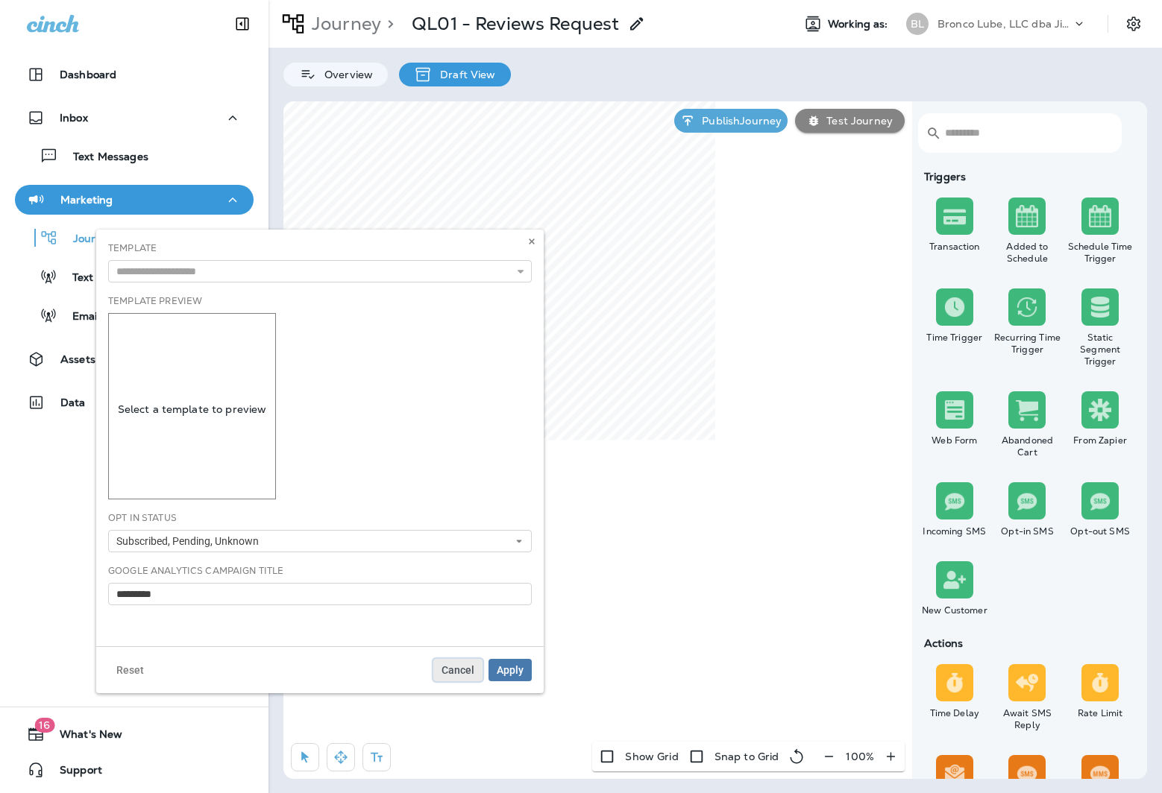
click at [446, 671] on span "Cancel" at bounding box center [457, 670] width 33 height 10
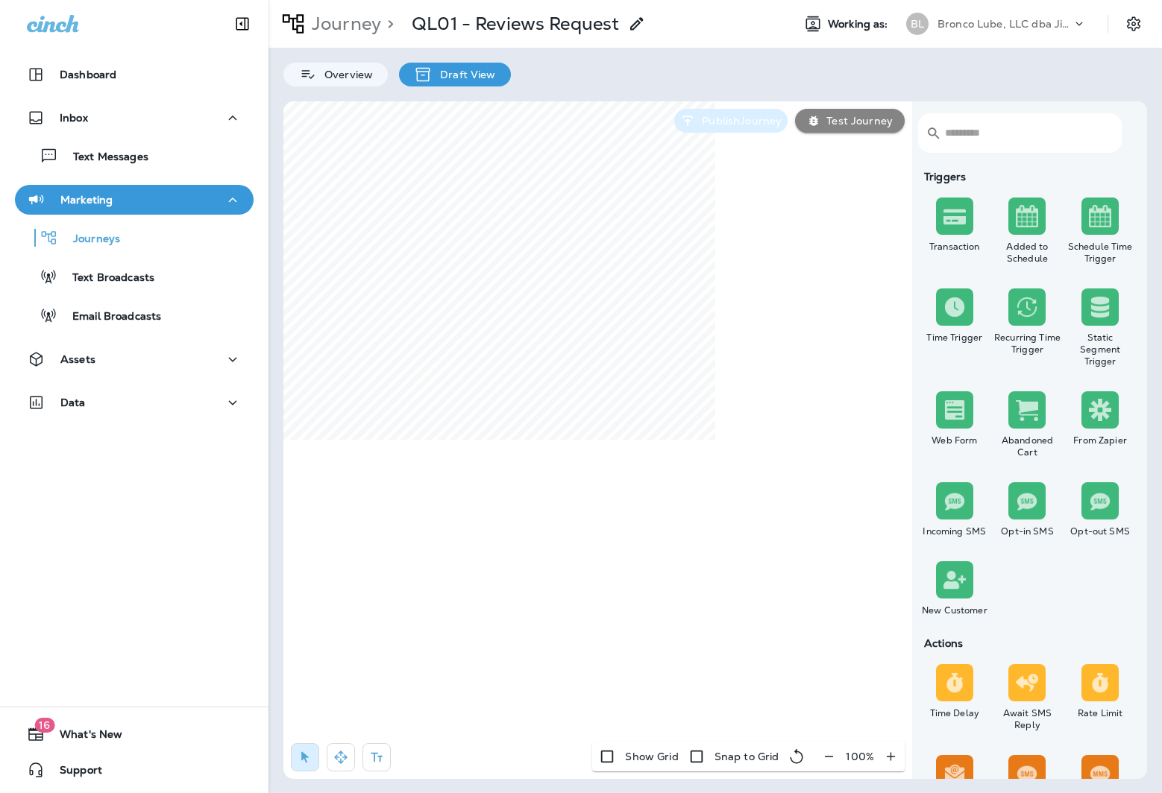
click at [751, 119] on p "Publish Journey" at bounding box center [739, 121] width 86 height 12
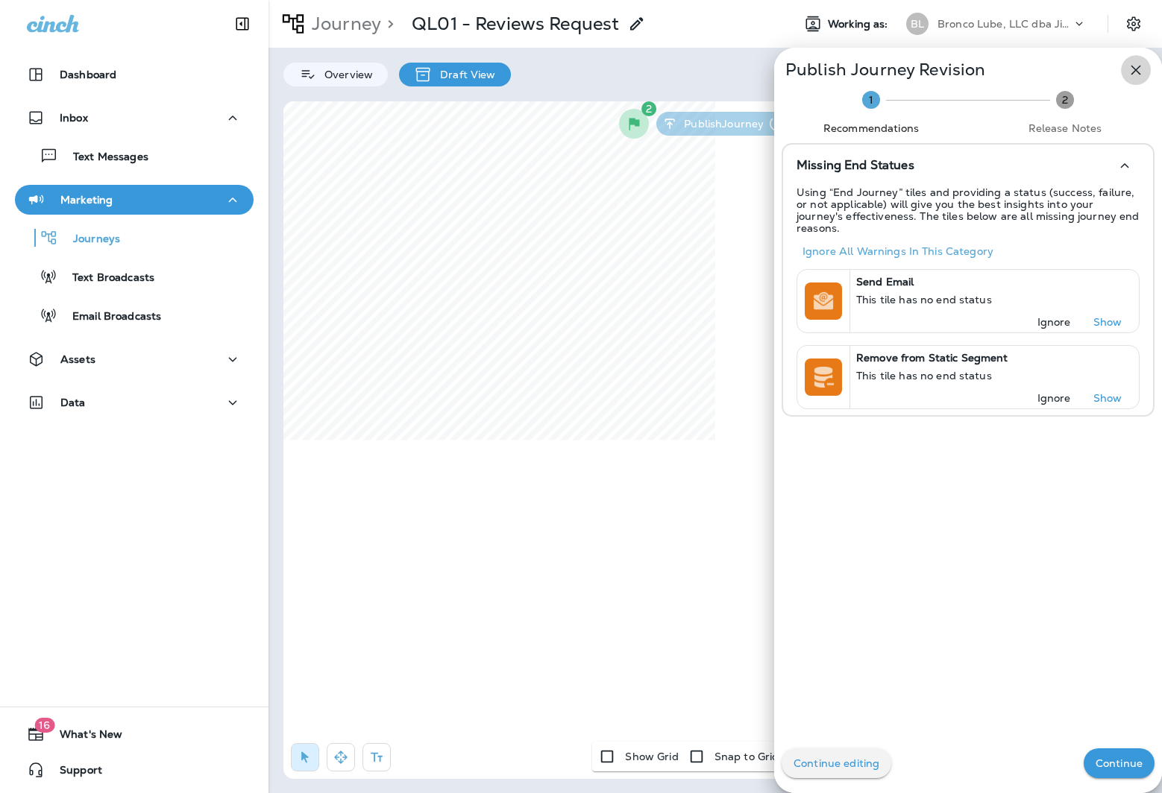
click at [1131, 74] on icon "button" at bounding box center [1136, 71] width 10 height 10
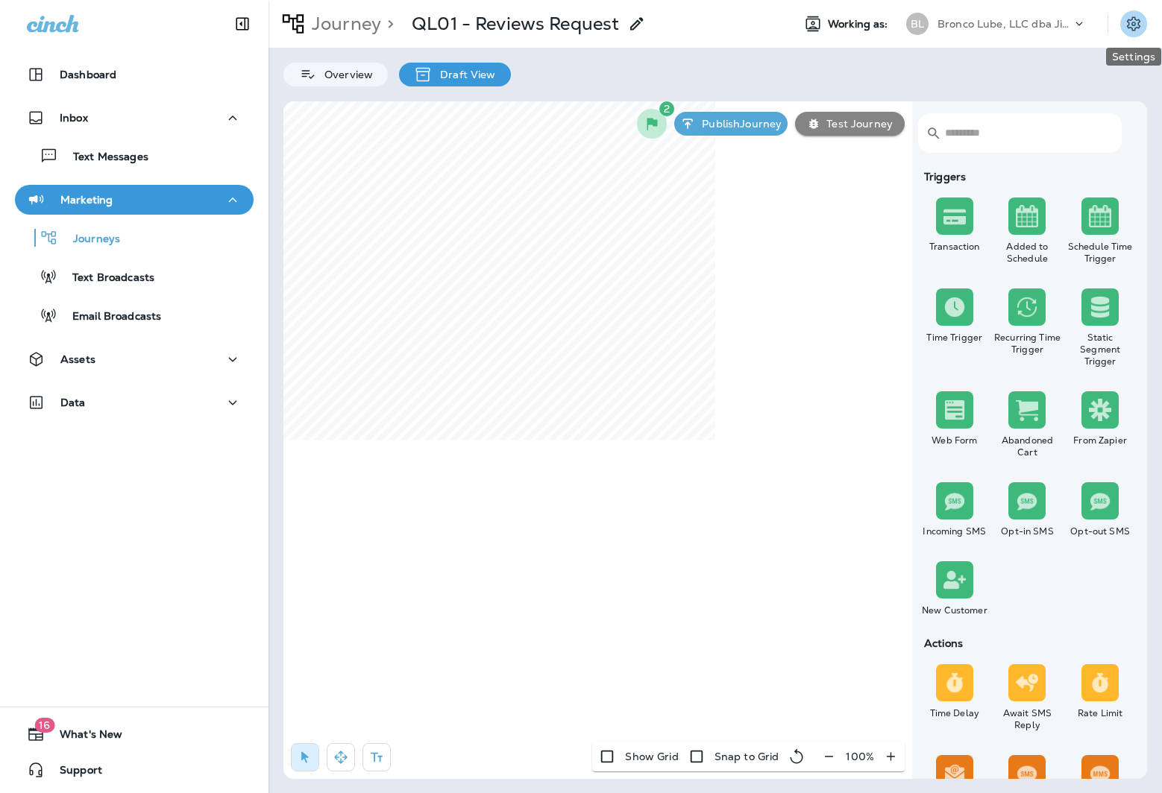
click at [1135, 22] on icon "Settings" at bounding box center [1133, 24] width 18 height 18
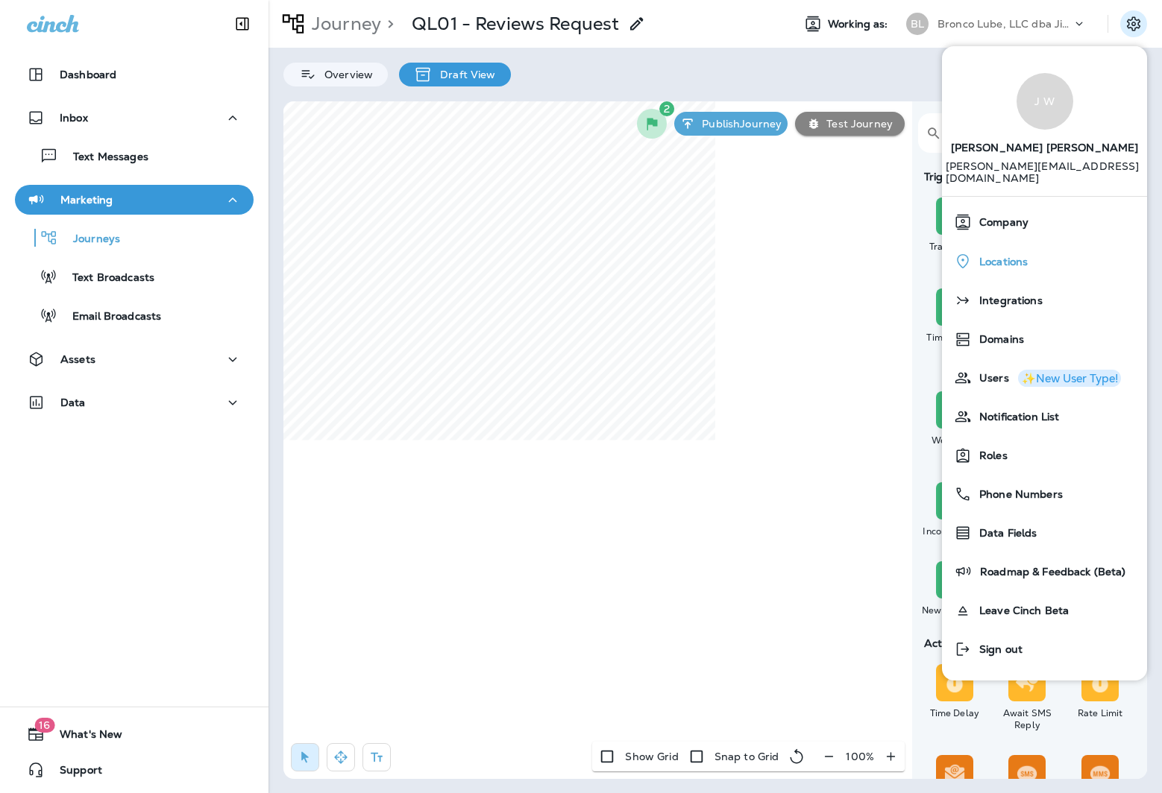
click at [1005, 256] on span "Locations" at bounding box center [999, 262] width 56 height 13
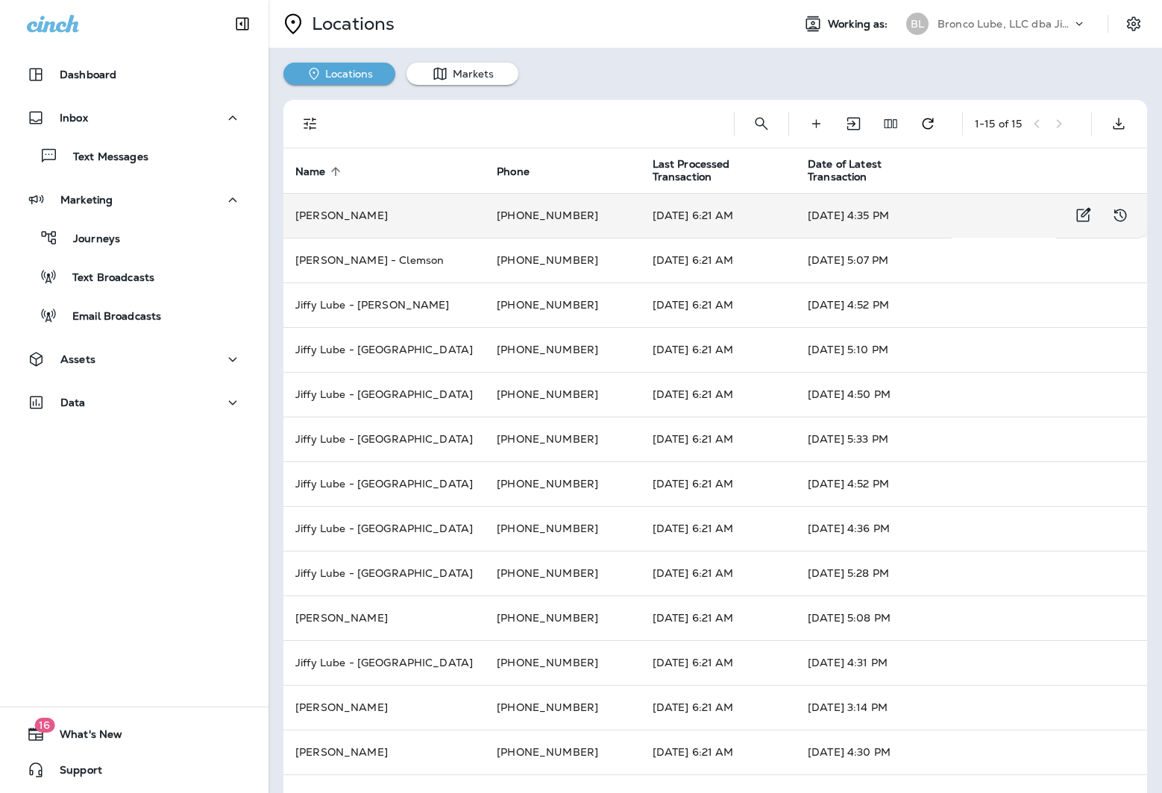
click at [386, 219] on td "[PERSON_NAME]" at bounding box center [383, 215] width 201 height 45
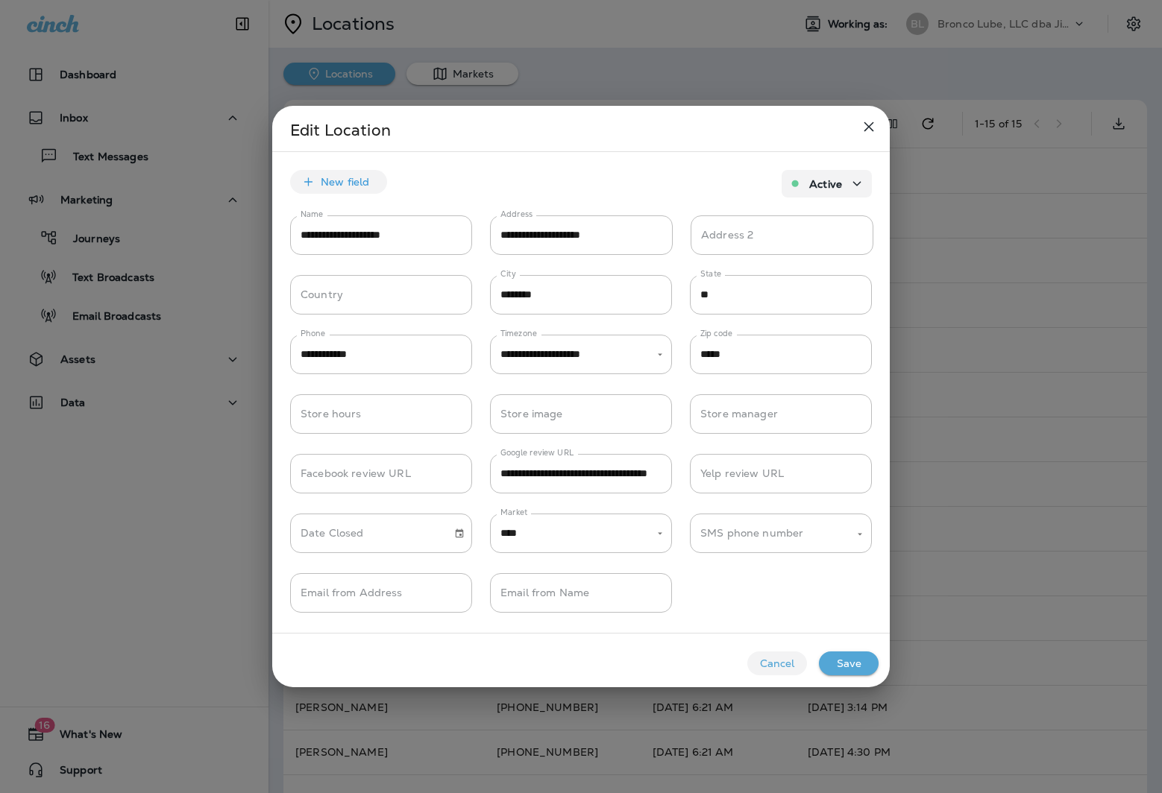
click at [869, 122] on icon "close" at bounding box center [869, 127] width 18 height 18
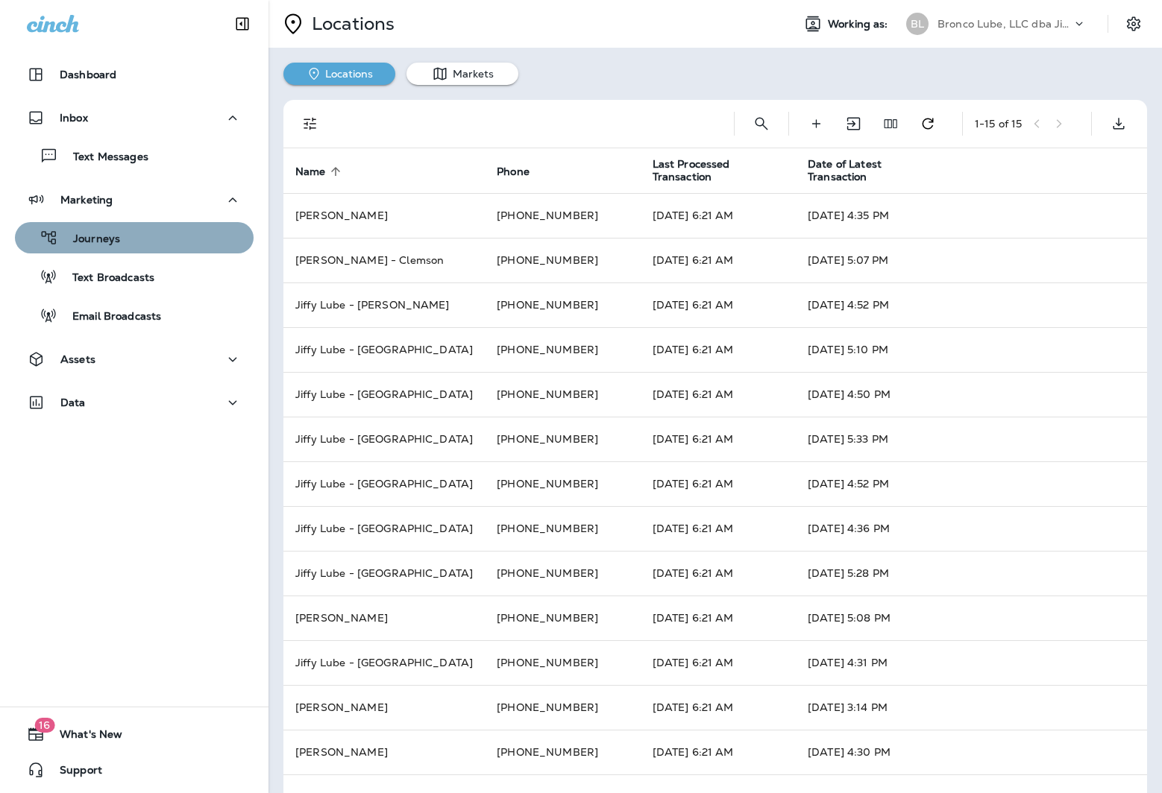
click at [112, 230] on div "Journeys" at bounding box center [70, 238] width 99 height 22
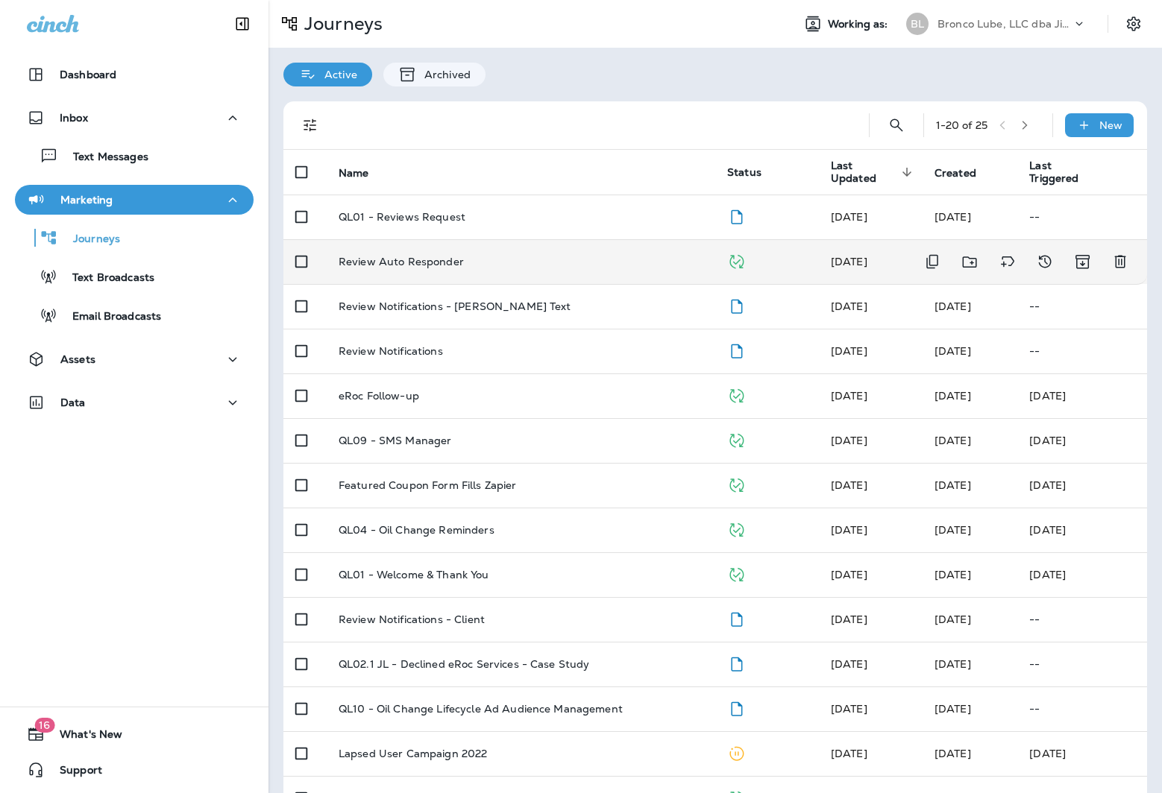
click at [479, 256] on div "Review Auto Responder" at bounding box center [520, 262] width 365 height 12
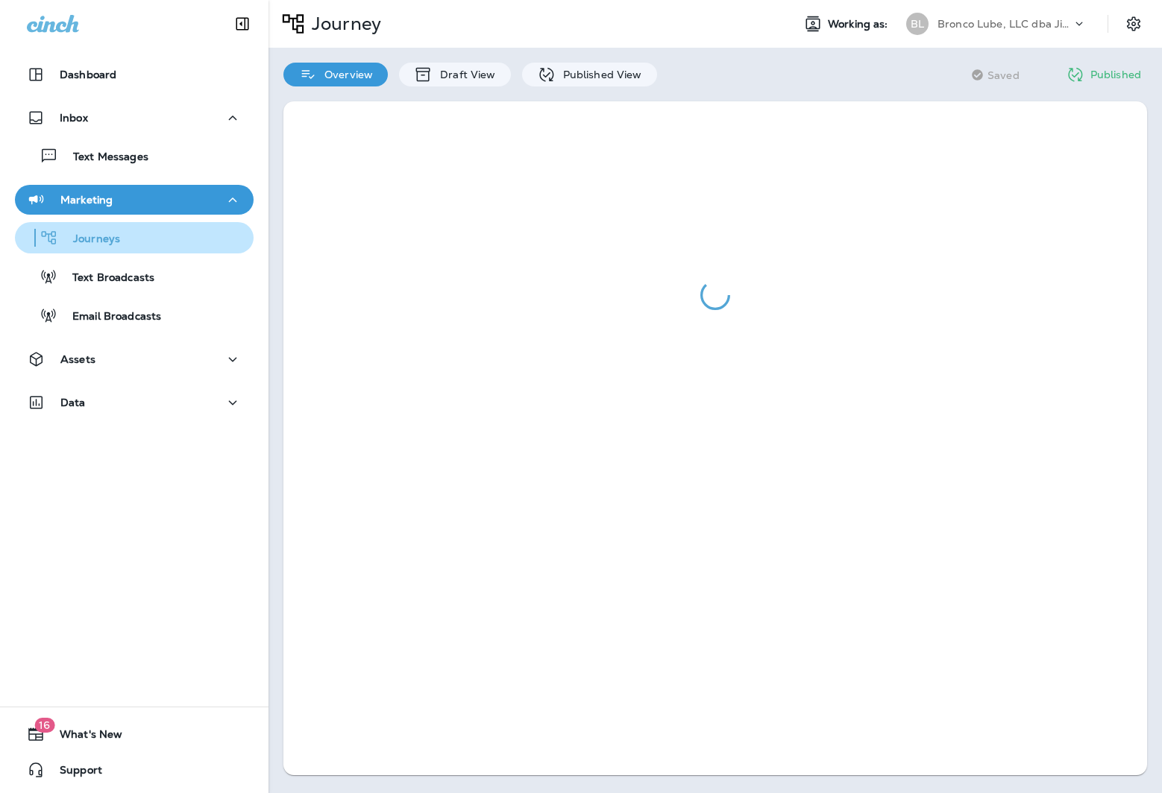
click at [97, 235] on p "Journeys" at bounding box center [89, 240] width 62 height 14
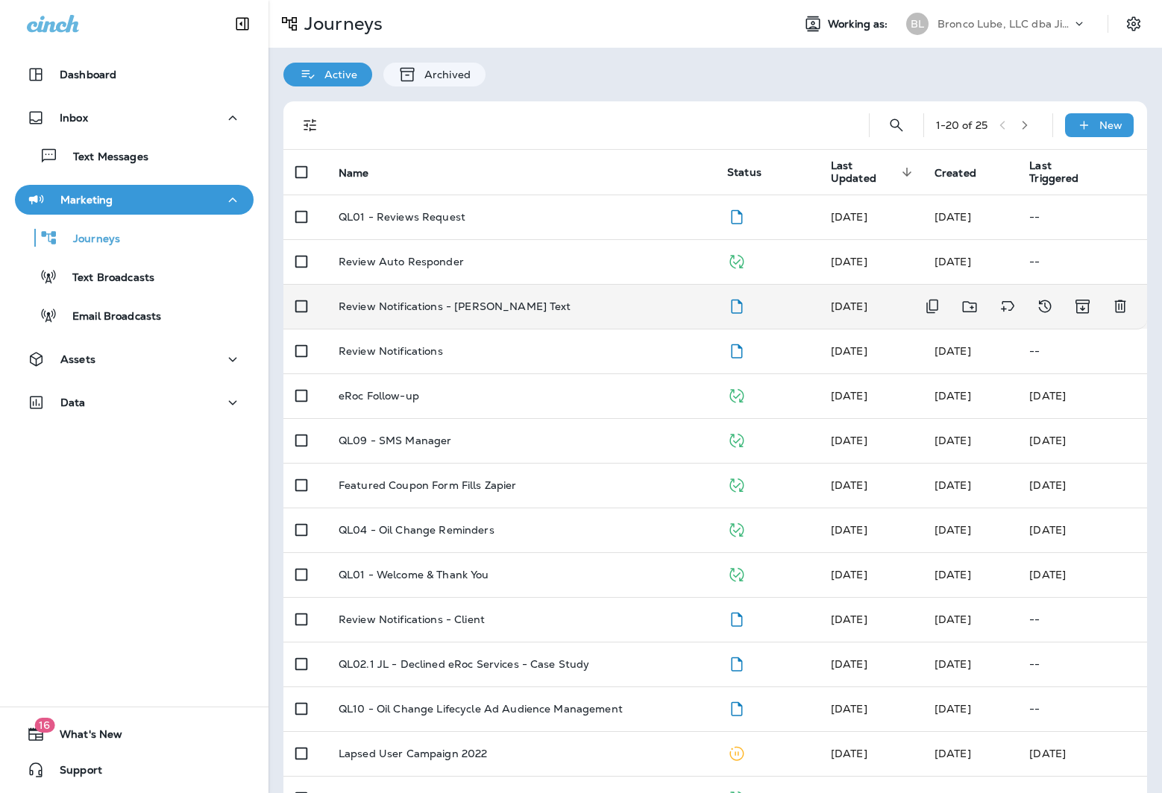
click at [473, 301] on p "Review Notifications - [PERSON_NAME] Text" at bounding box center [454, 306] width 233 height 12
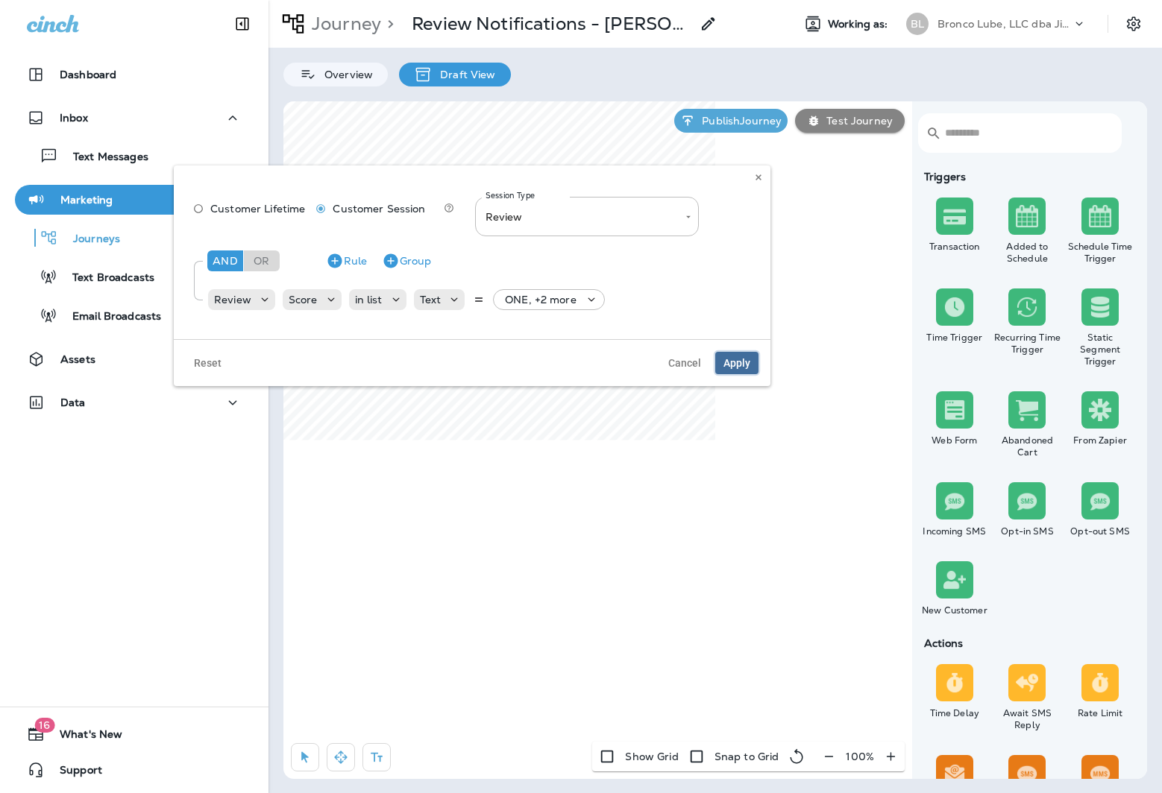
click at [735, 362] on span "Apply" at bounding box center [736, 363] width 27 height 10
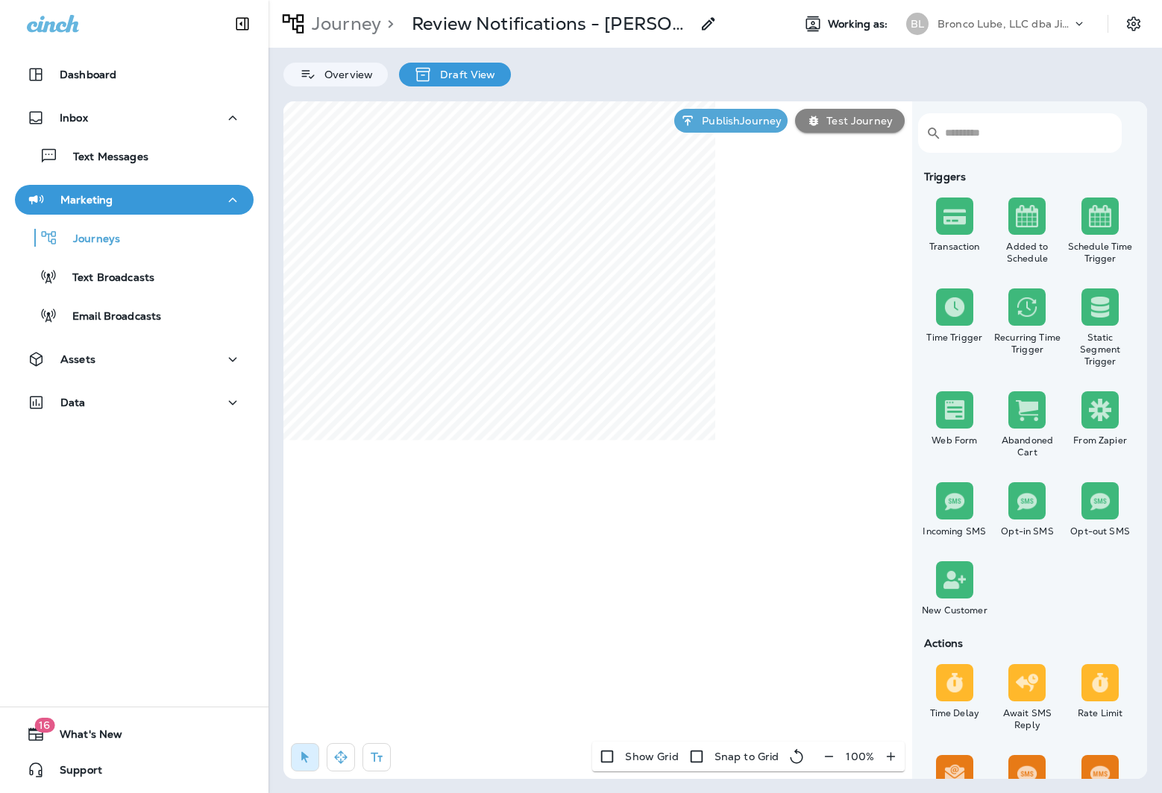
select select "**********"
select select "******"
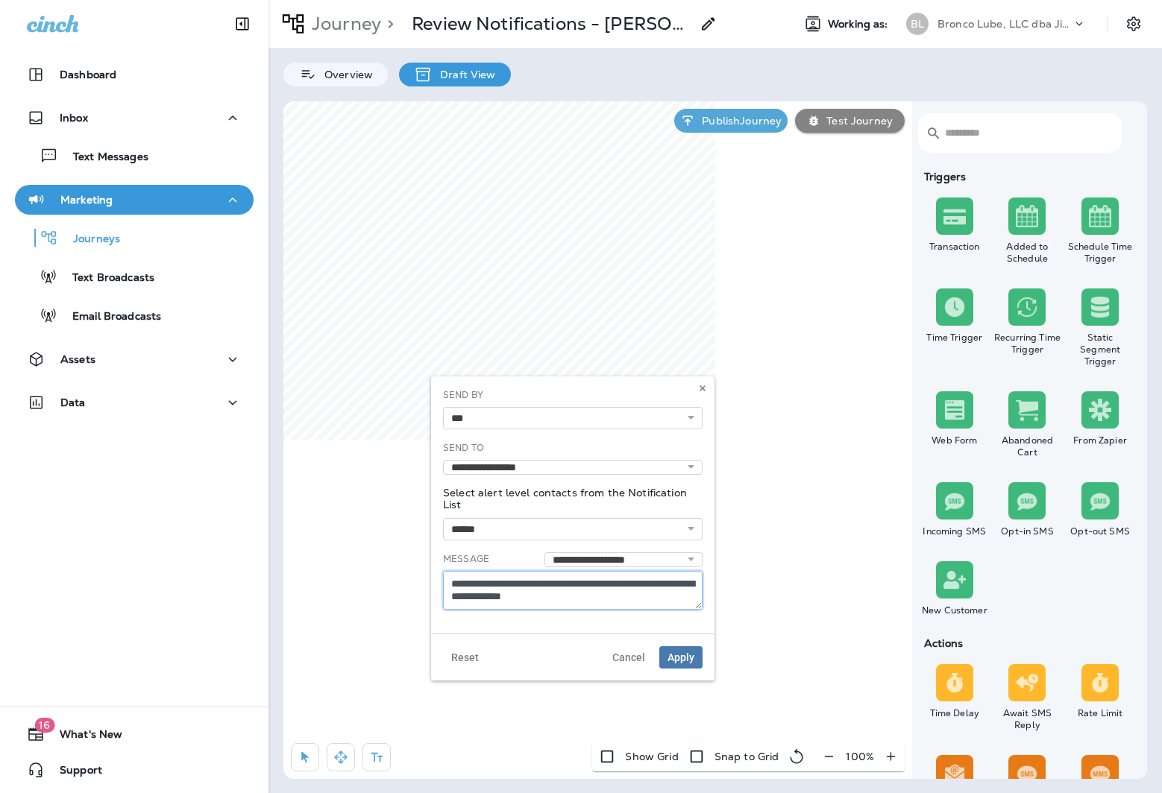
click at [475, 582] on textarea "**********" at bounding box center [572, 590] width 259 height 39
type textarea "**********"
click at [685, 658] on span "Apply" at bounding box center [680, 657] width 27 height 10
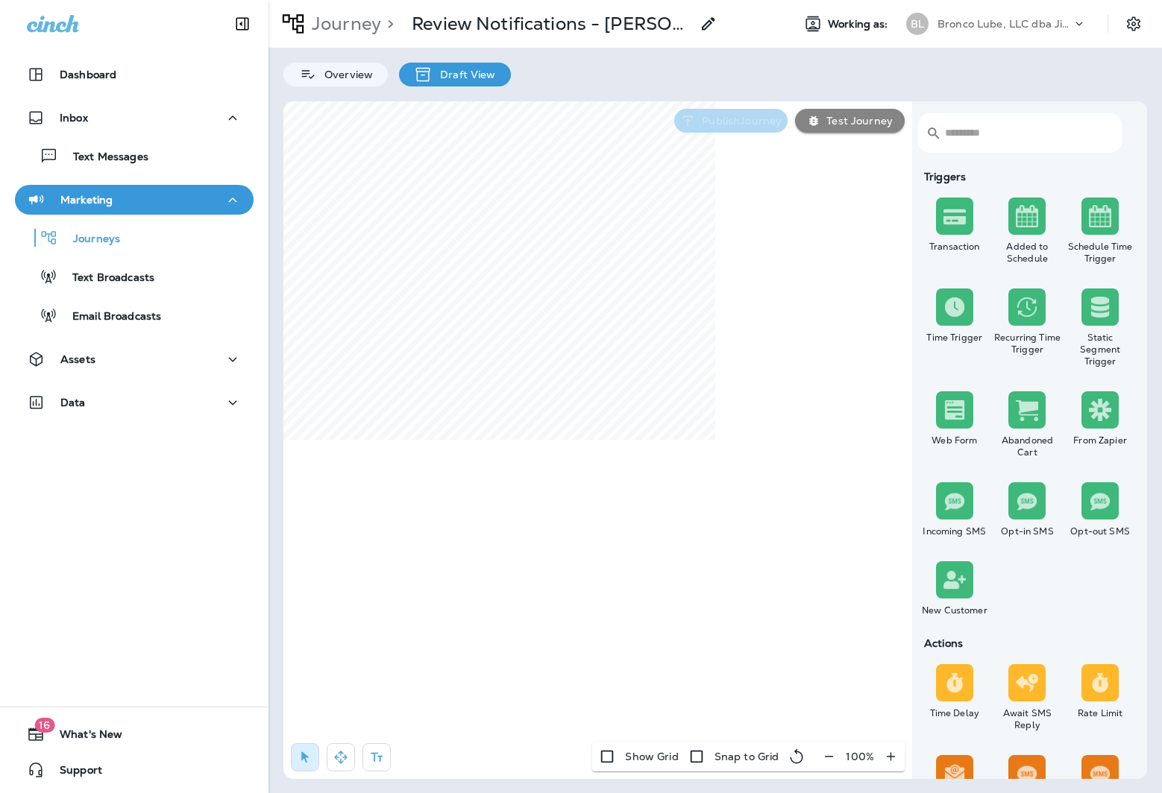
click at [735, 123] on p "Publish Journey" at bounding box center [739, 121] width 86 height 12
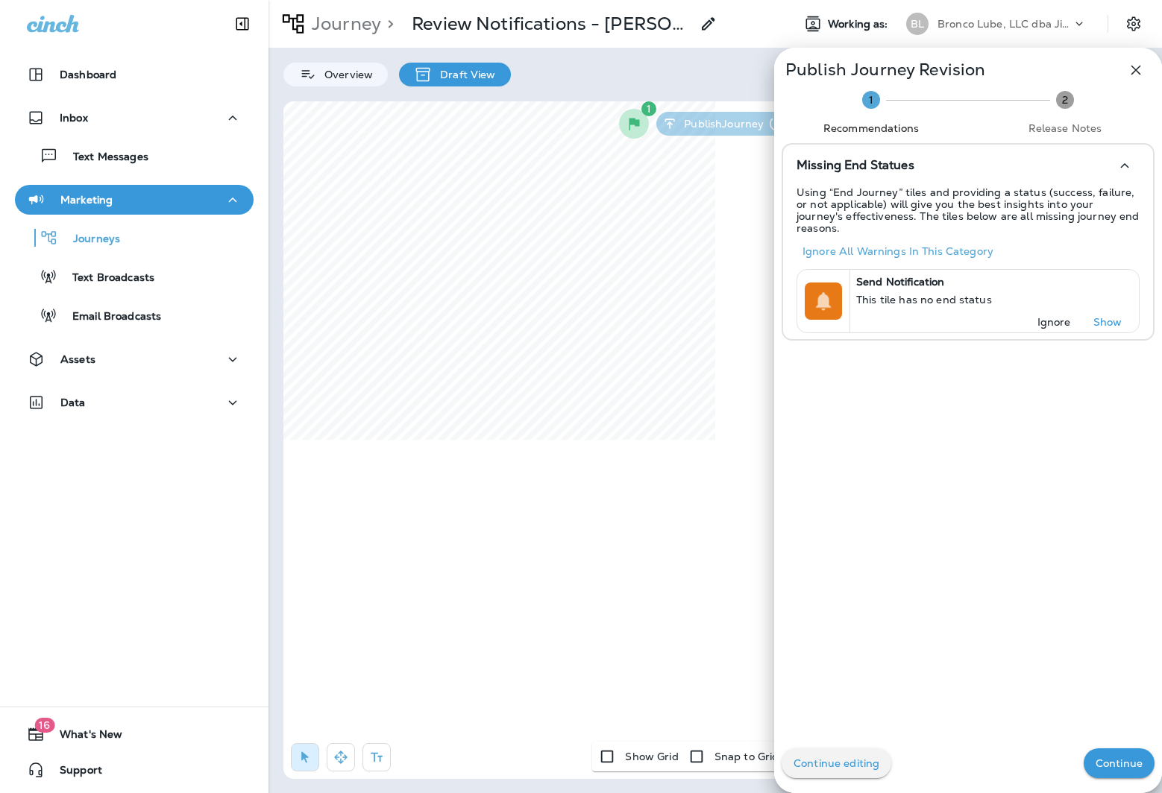
click at [1123, 756] on button "Continue" at bounding box center [1118, 763] width 71 height 30
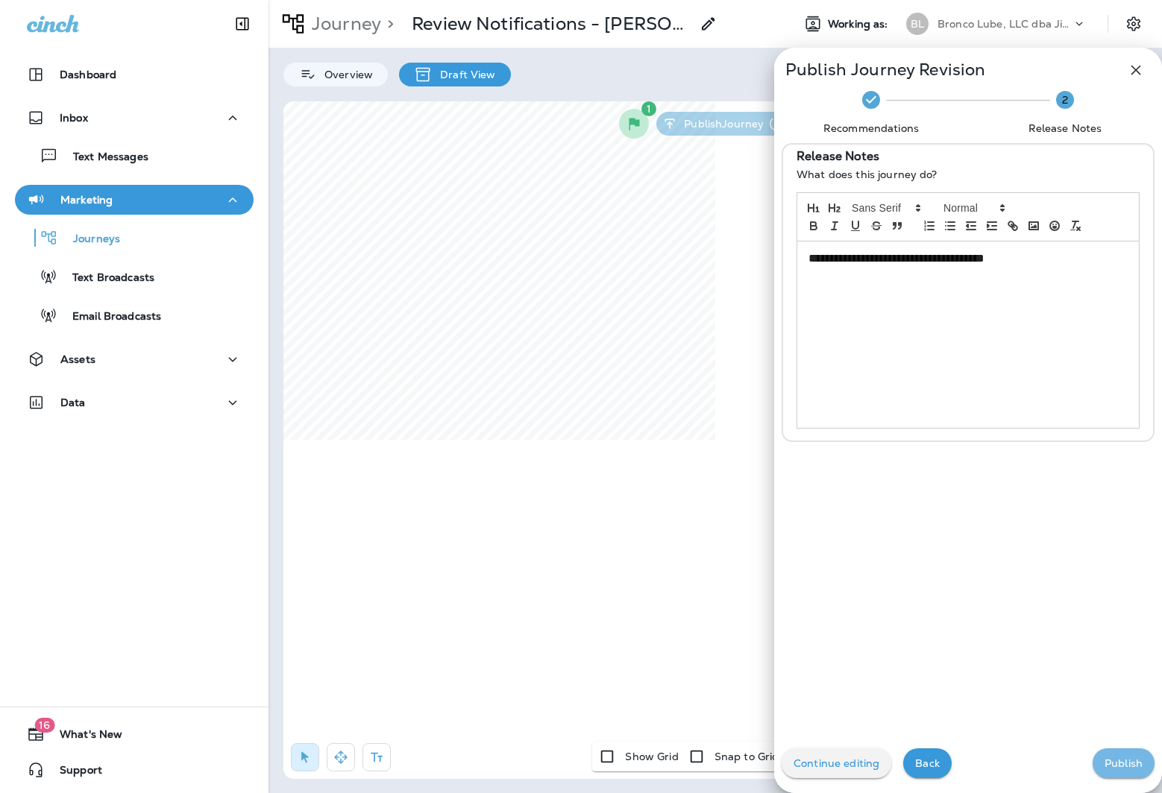
click at [1121, 766] on p "Publish" at bounding box center [1123, 763] width 38 height 12
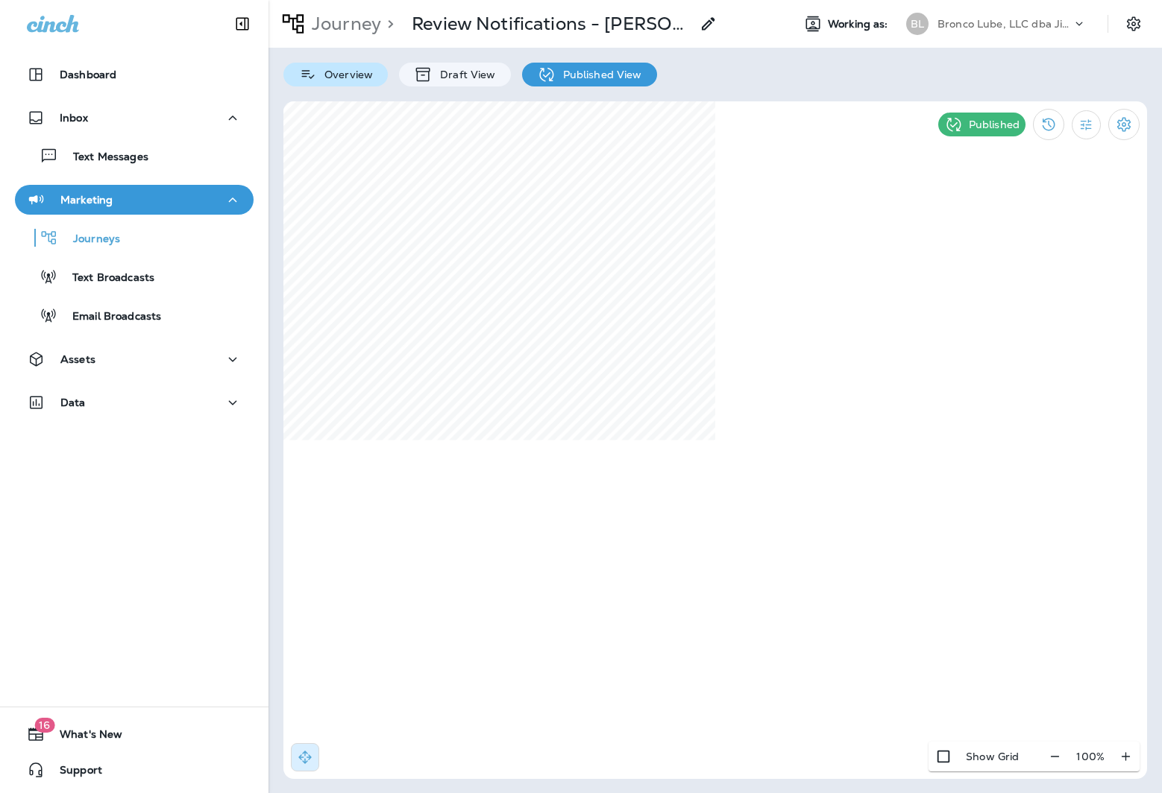
click at [344, 80] on p "Overview" at bounding box center [345, 75] width 56 height 12
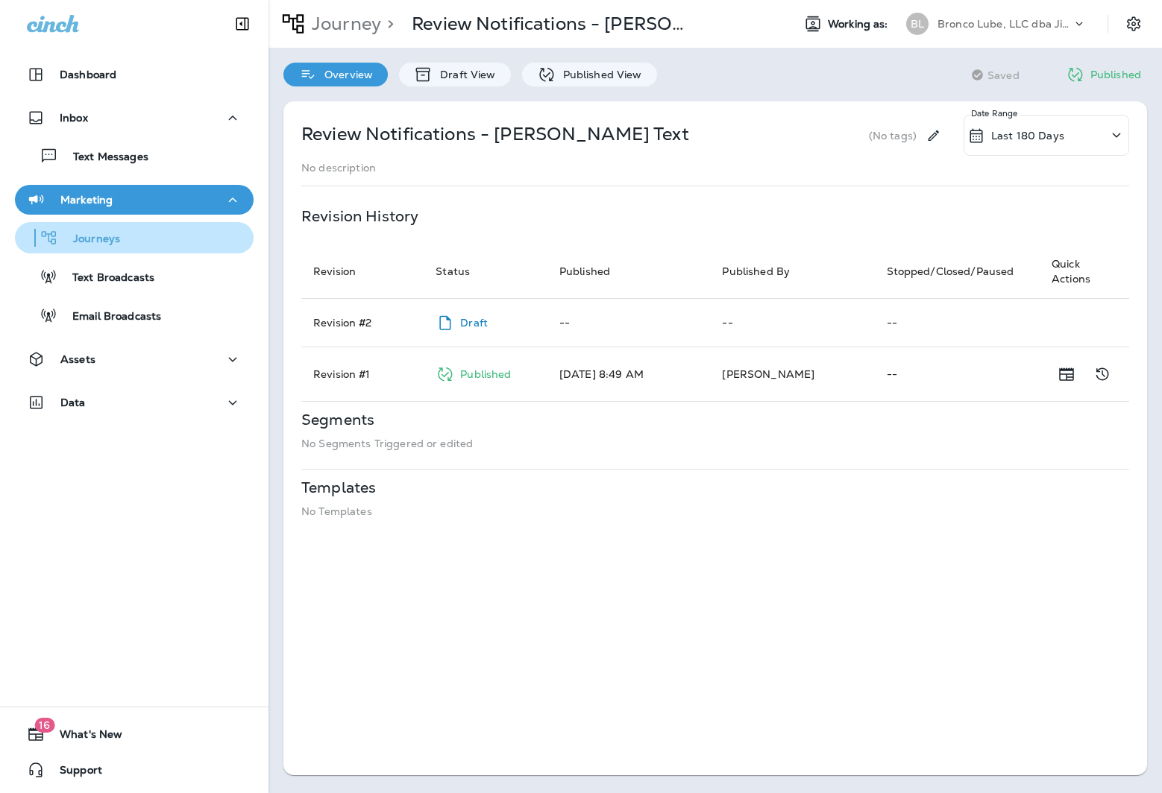
click at [107, 242] on p "Journeys" at bounding box center [89, 240] width 62 height 14
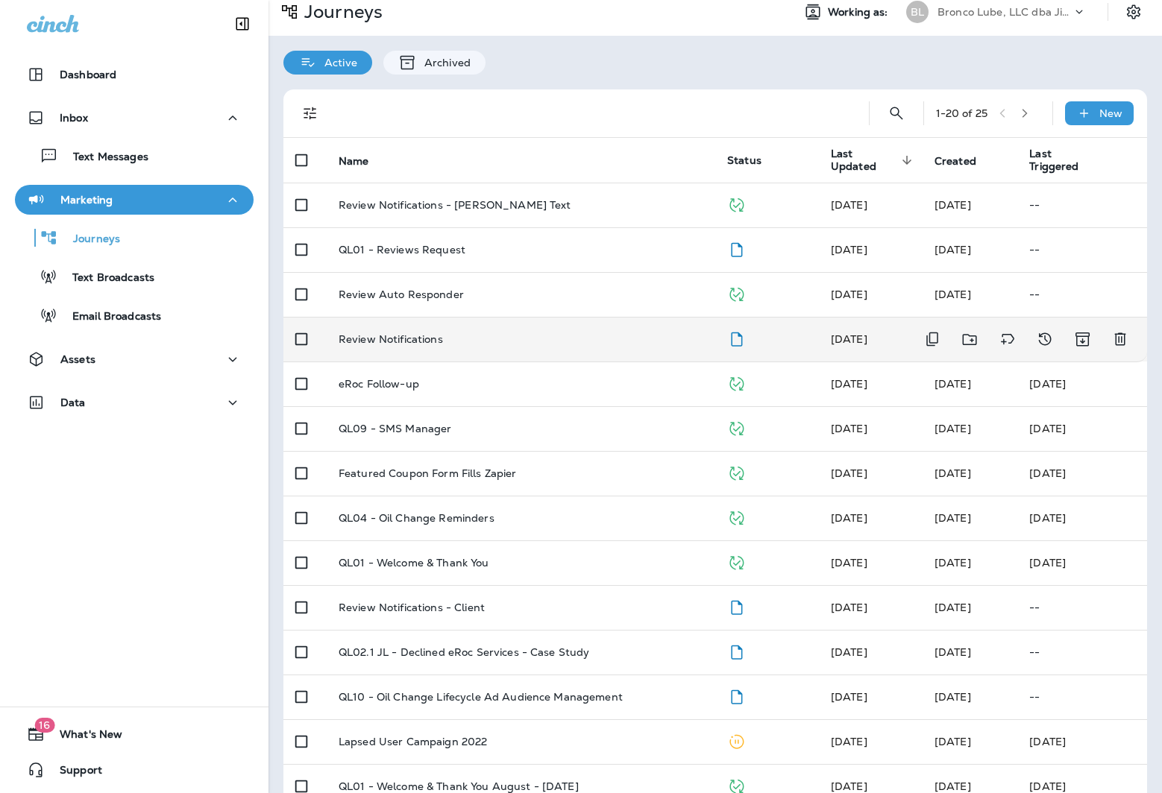
scroll to position [10, 0]
click at [376, 339] on p "Review Notifications" at bounding box center [390, 341] width 104 height 12
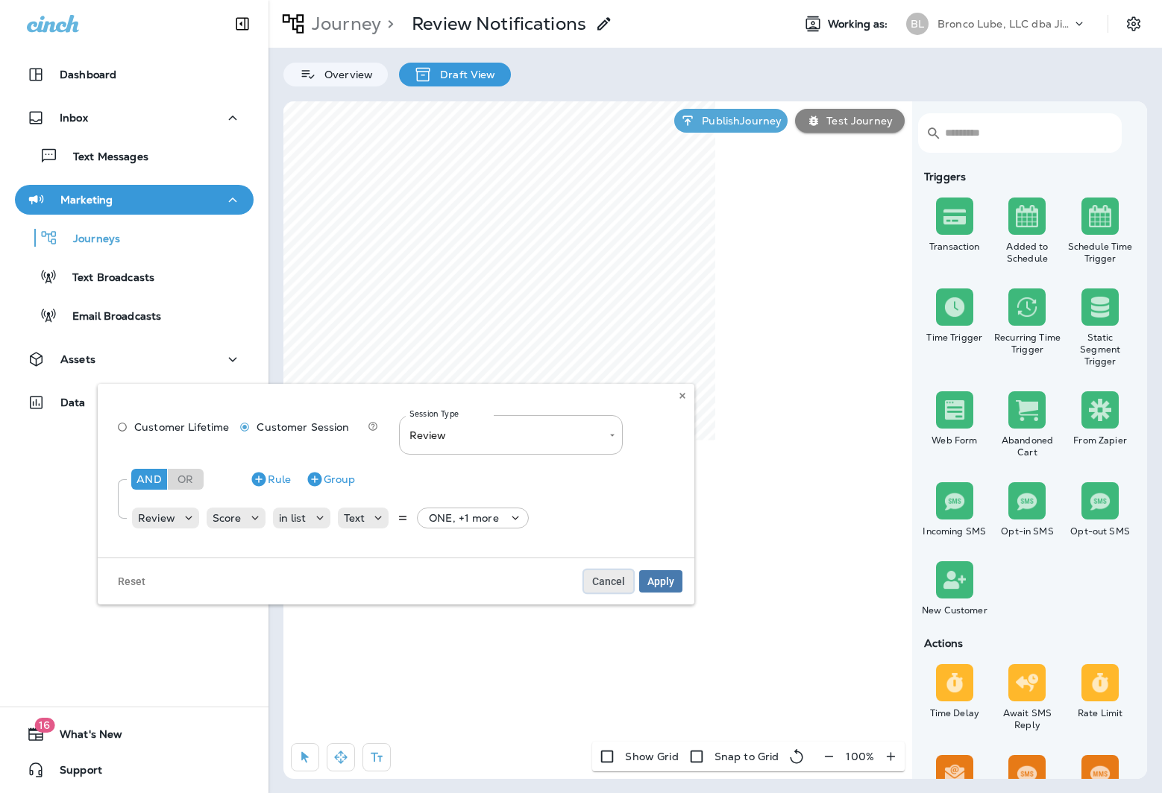
click at [610, 578] on span "Cancel" at bounding box center [608, 581] width 33 height 10
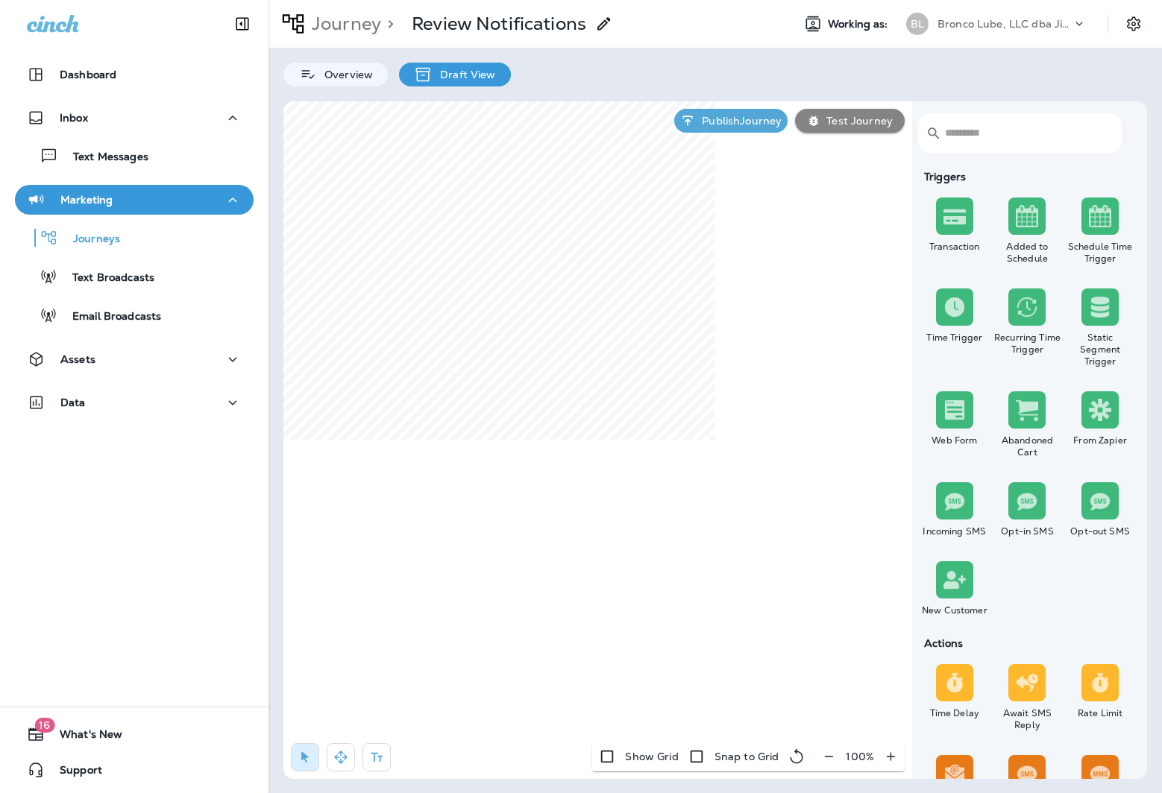
select select "**********"
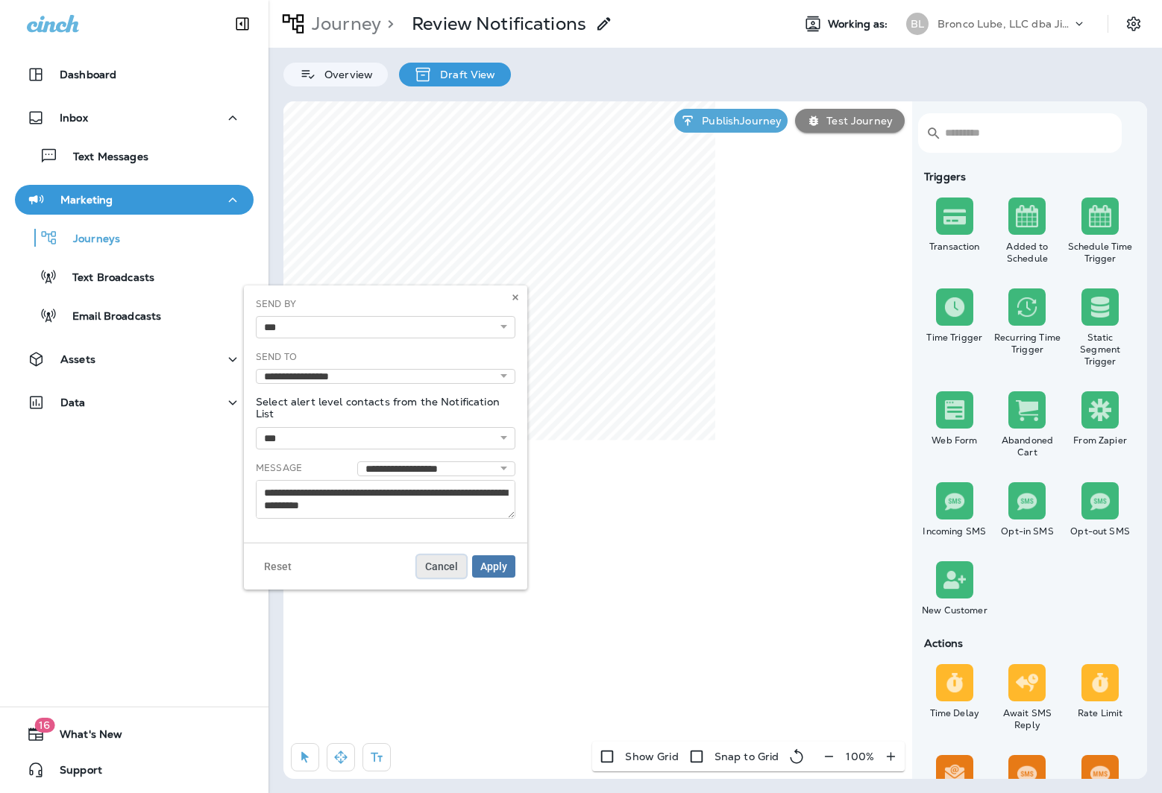
click at [437, 563] on span "Cancel" at bounding box center [441, 566] width 33 height 10
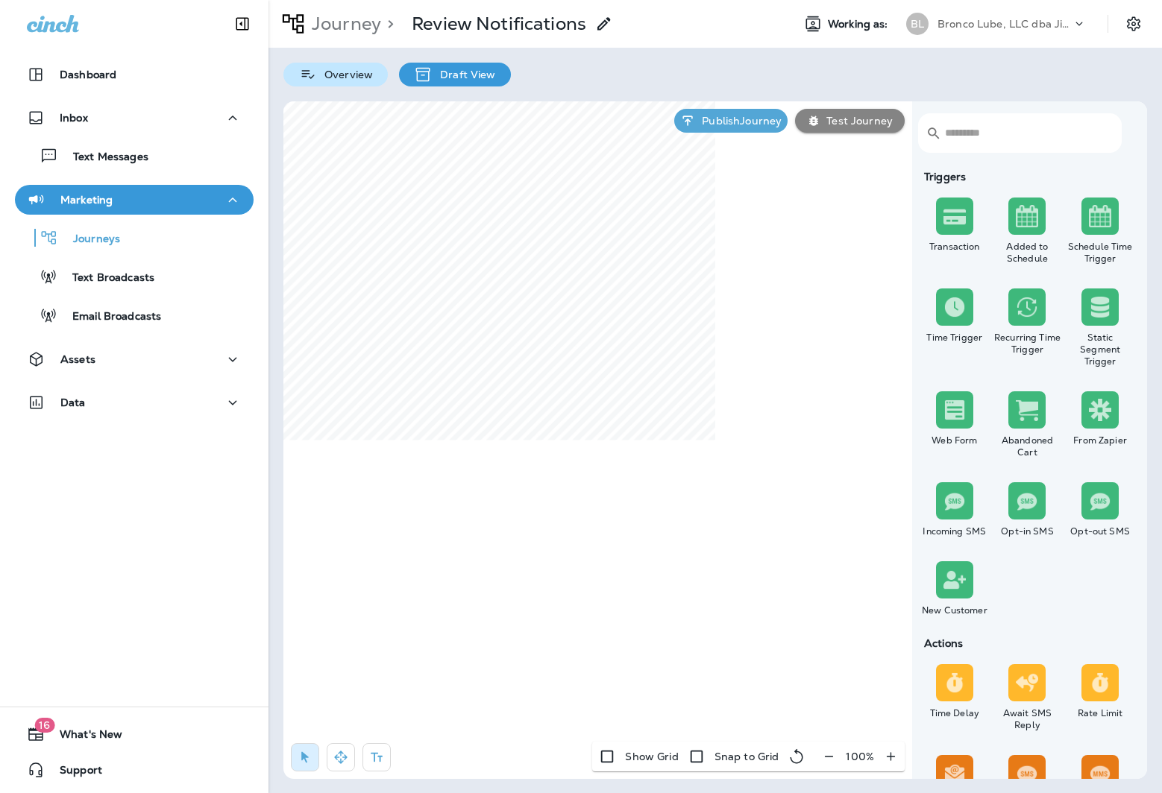
click at [344, 77] on p "Overview" at bounding box center [345, 75] width 56 height 12
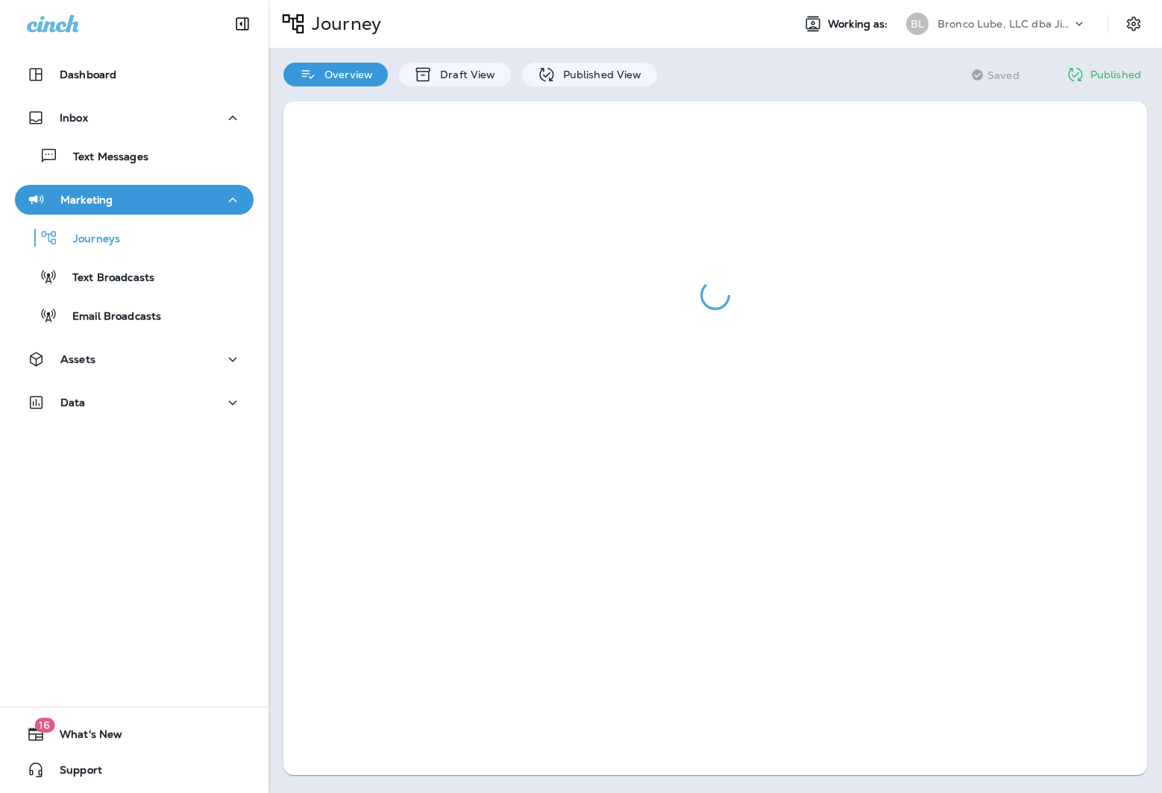
click at [341, 31] on p "Journey" at bounding box center [343, 24] width 75 height 22
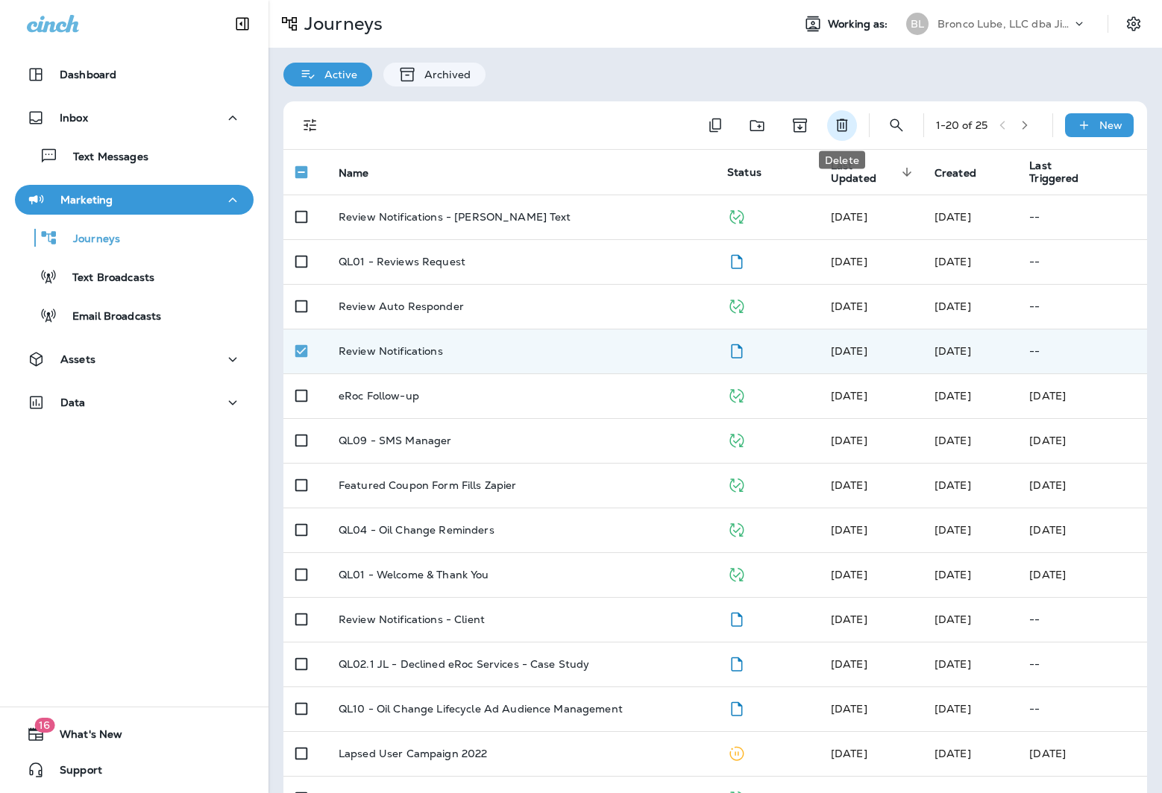
click at [841, 120] on icon "Delete" at bounding box center [841, 125] width 11 height 13
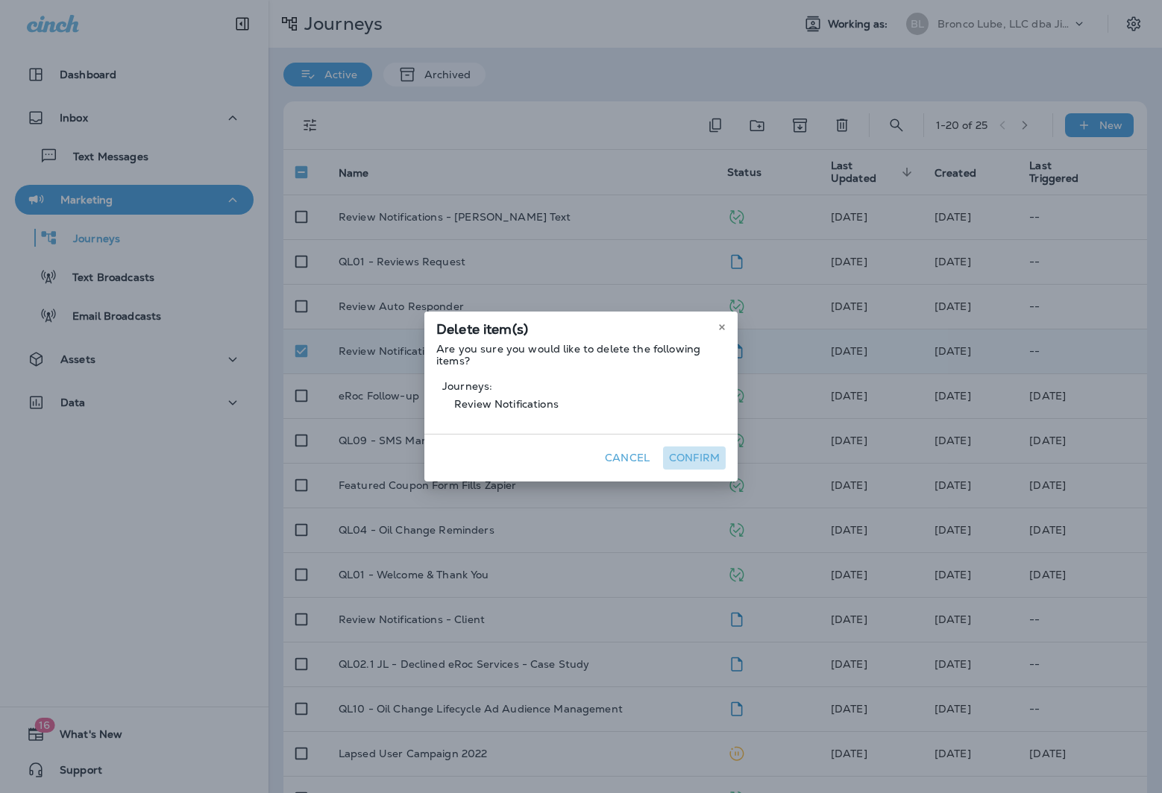
click at [694, 447] on button "Confirm" at bounding box center [694, 458] width 63 height 23
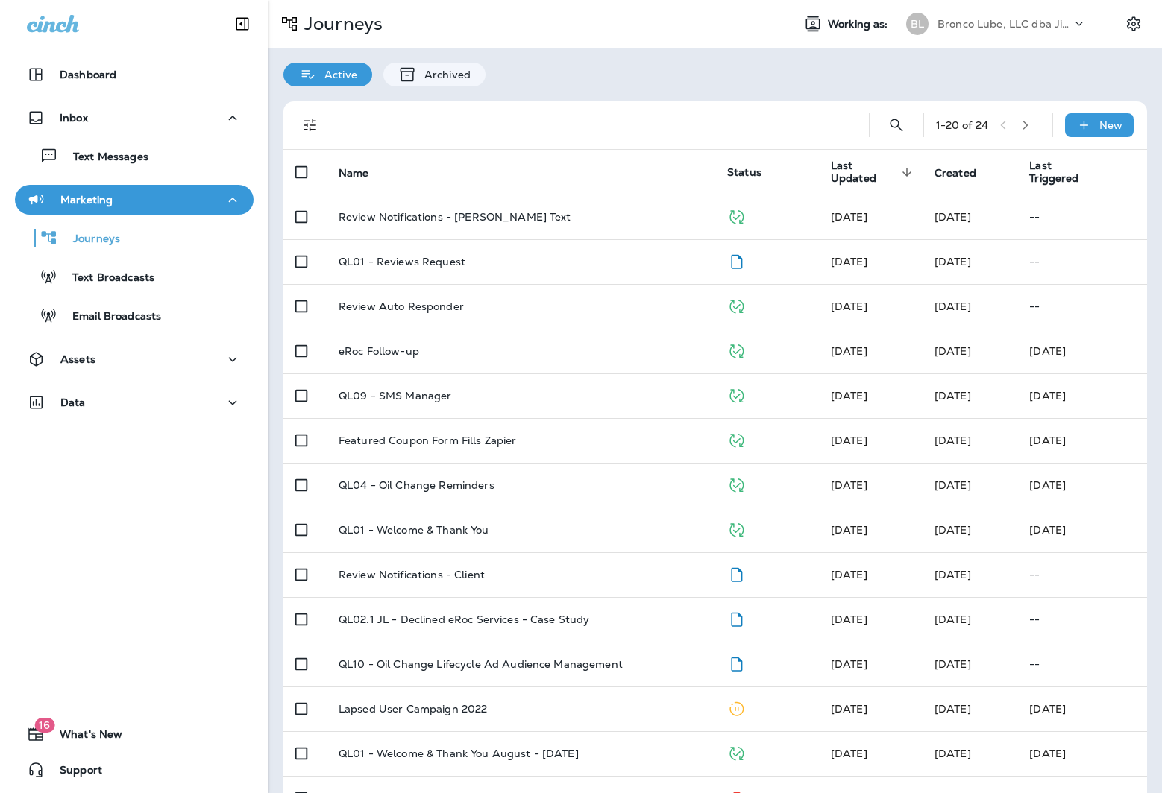
click at [1026, 28] on p "Bronco Lube, LLC dba Jiffy Lube" at bounding box center [1004, 24] width 134 height 12
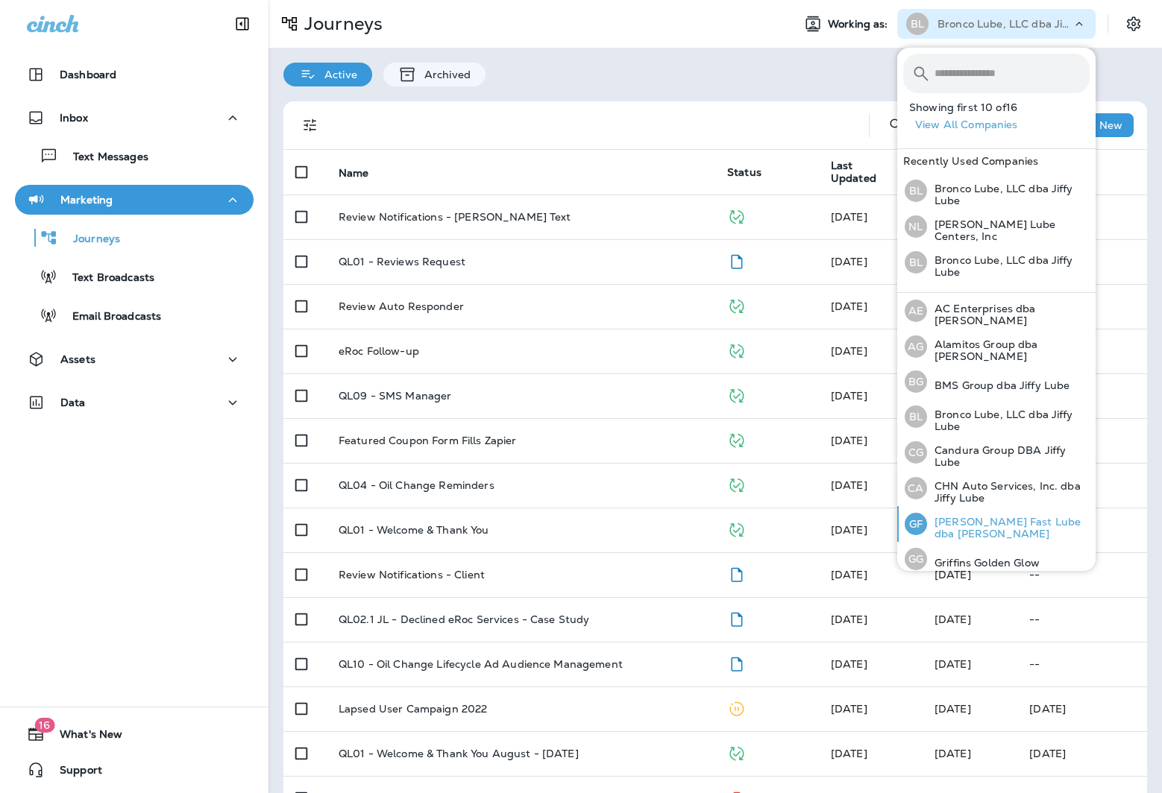
click at [978, 508] on div "GF Griffin Fast Lube dba Jiffy Lube" at bounding box center [996, 524] width 197 height 36
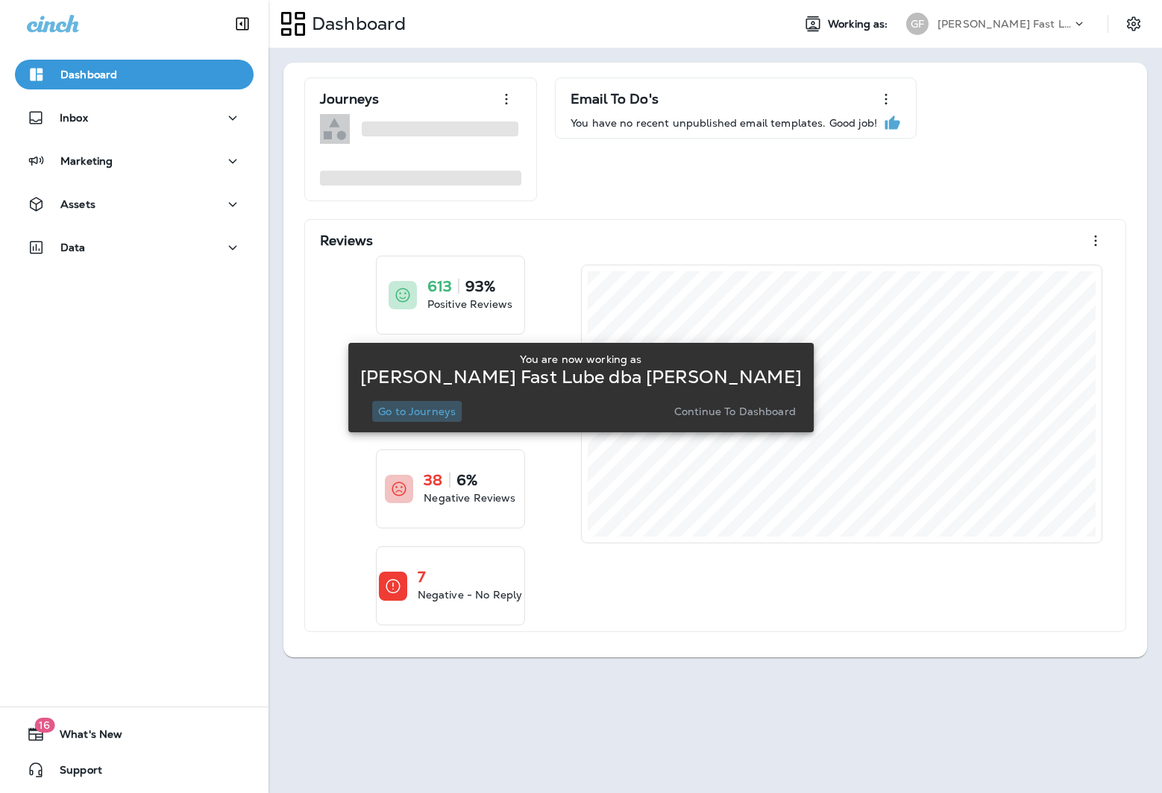
click at [432, 409] on p "Go to Journeys" at bounding box center [417, 412] width 78 height 12
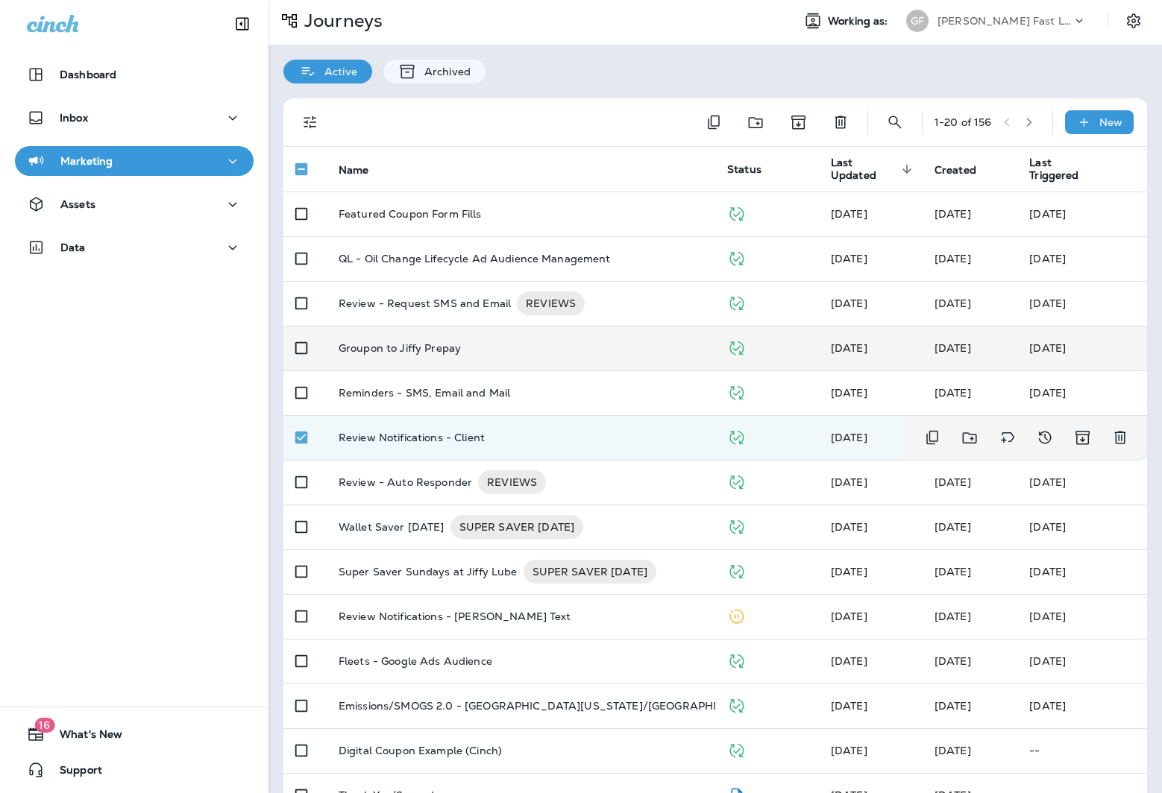
scroll to position [4, 0]
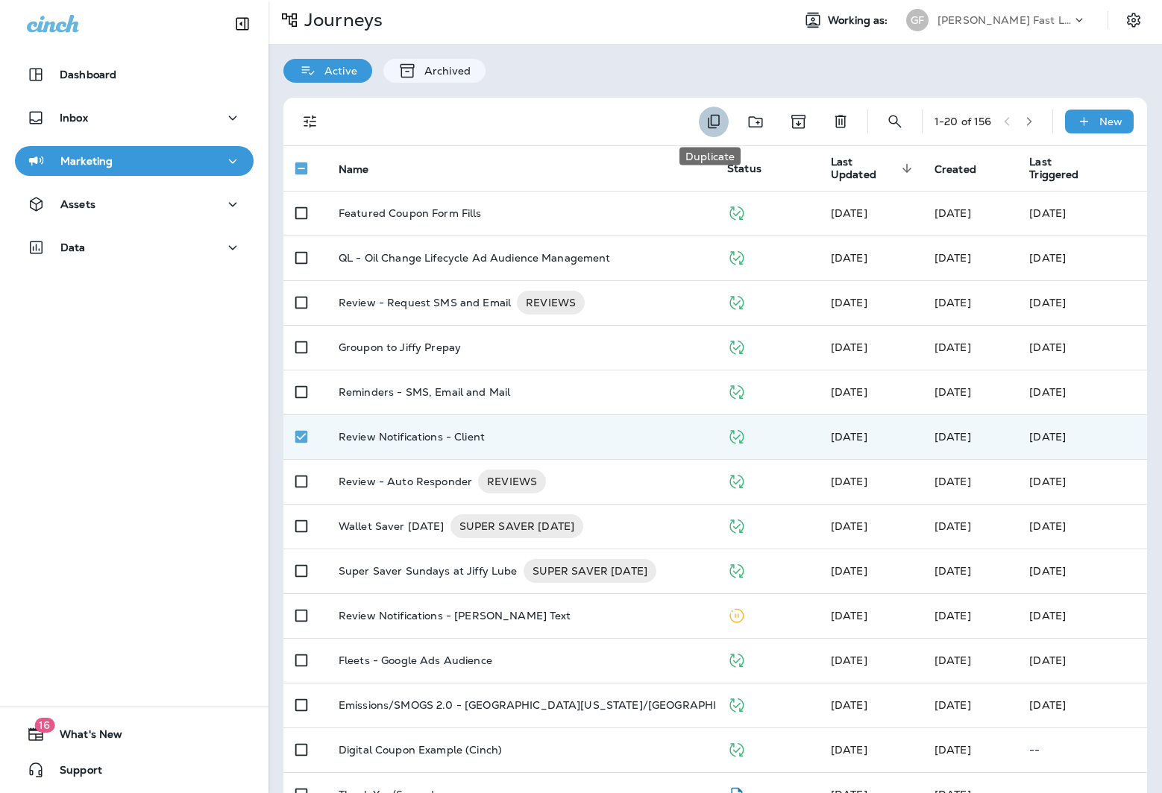
click at [713, 124] on icon "Duplicate" at bounding box center [714, 122] width 18 height 18
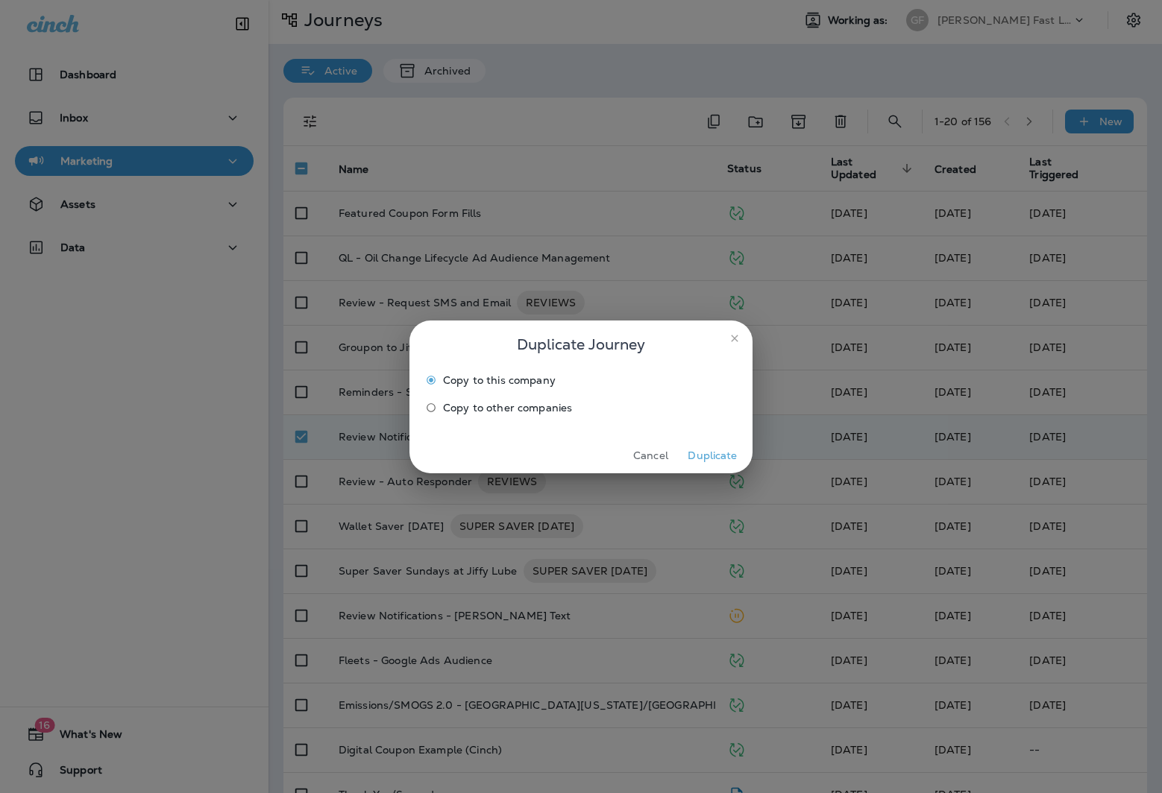
click at [520, 404] on span "Copy to other companies" at bounding box center [507, 408] width 129 height 12
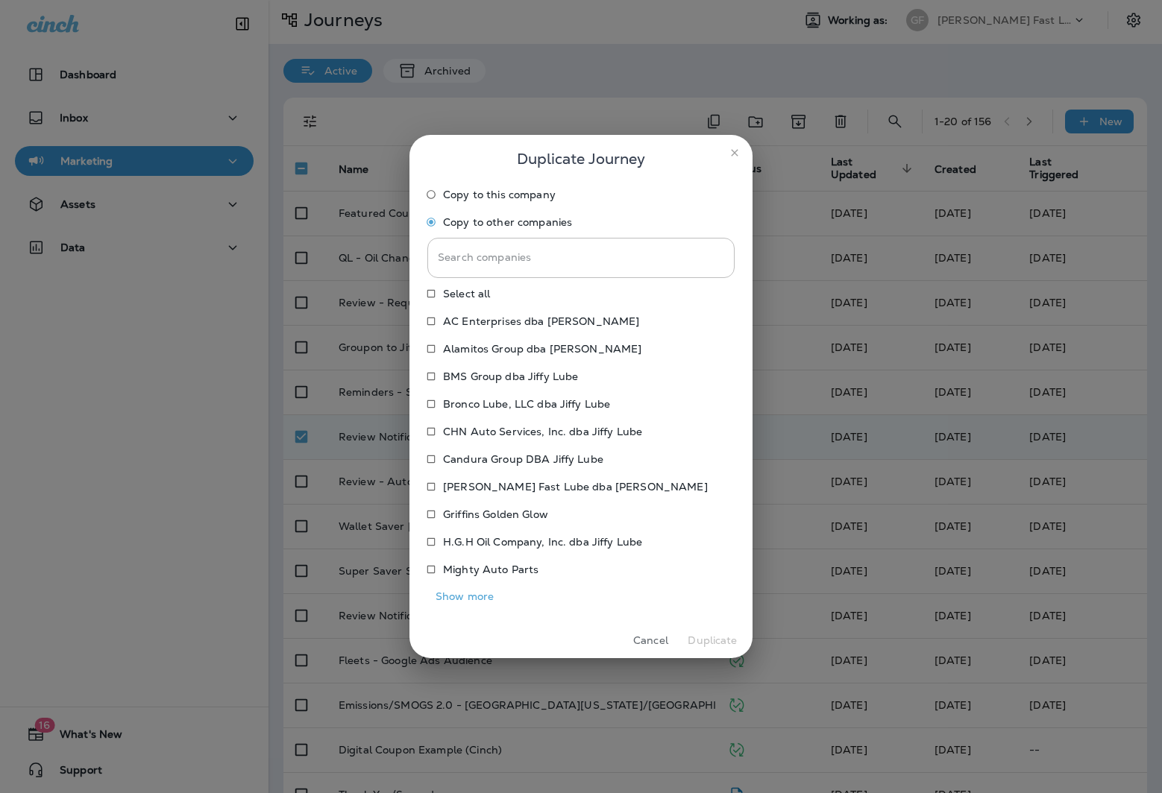
click at [538, 402] on p "Bronco Lube, LLC dba Jiffy Lube" at bounding box center [526, 404] width 167 height 12
click at [713, 644] on button "Duplicate" at bounding box center [712, 640] width 56 height 23
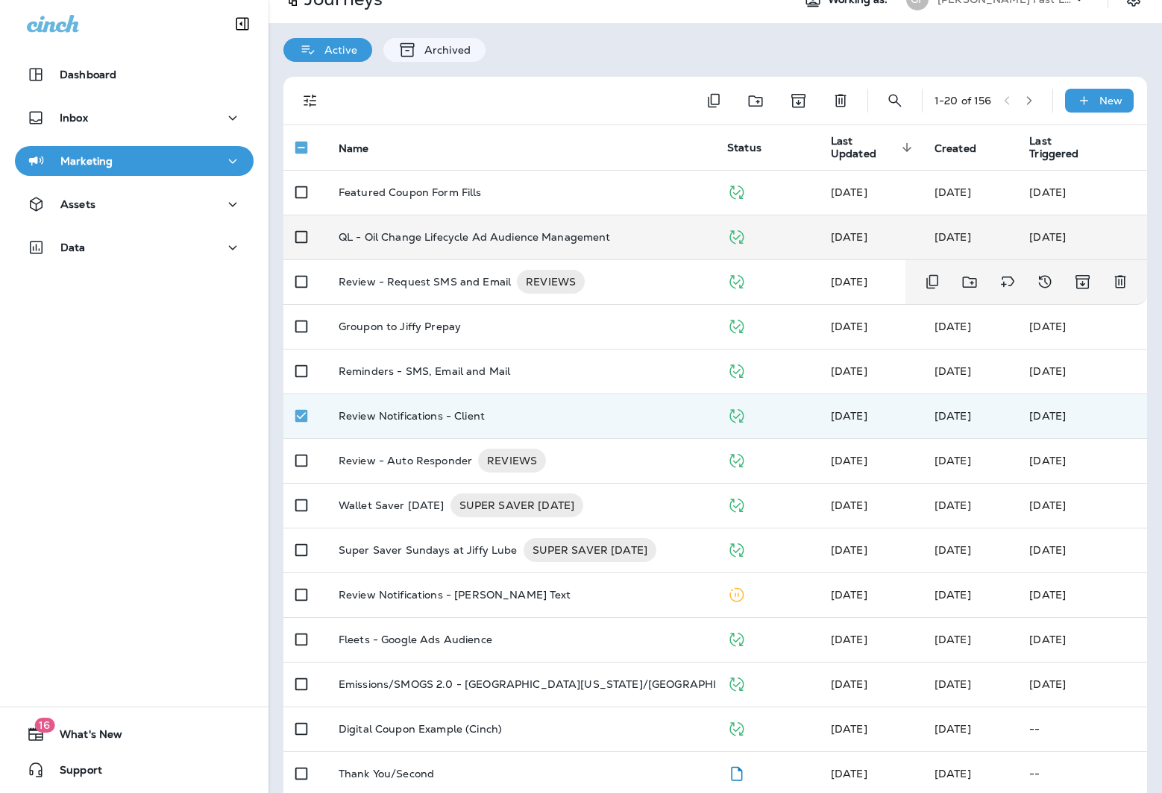
scroll to position [21, 0]
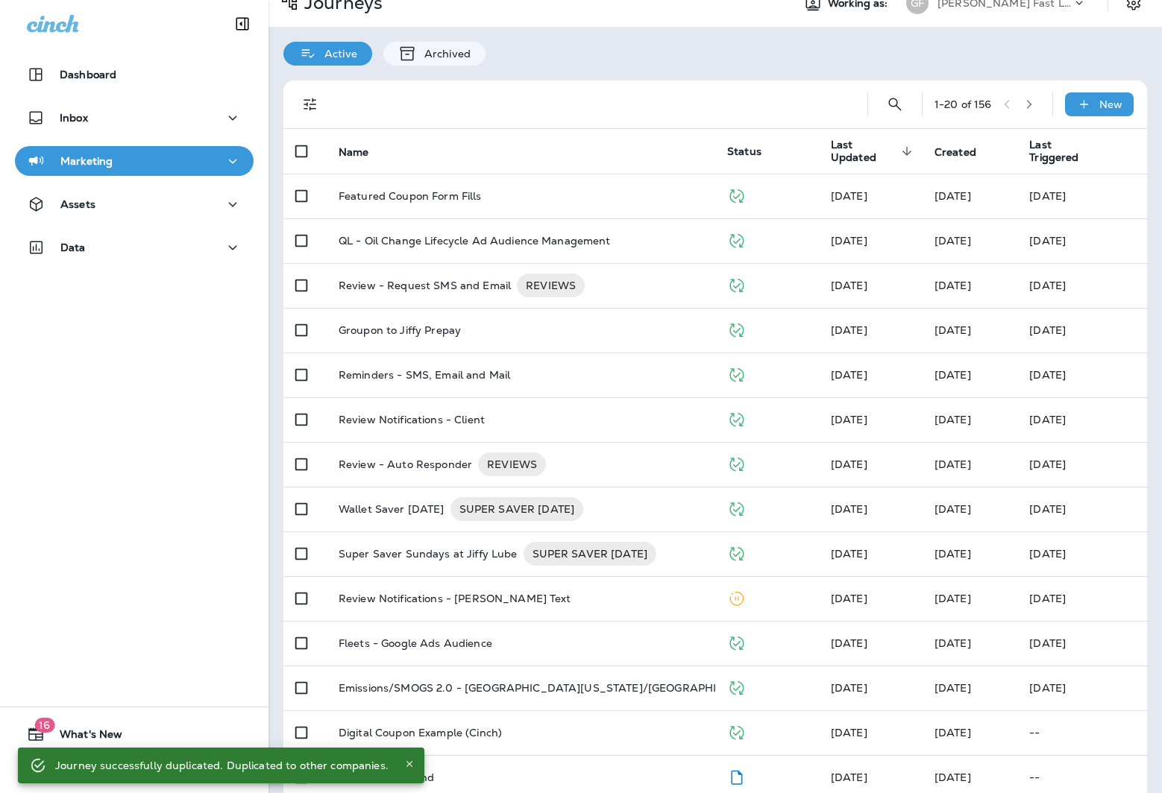
click at [944, 0] on p "[PERSON_NAME] Fast Lube dba [PERSON_NAME]" at bounding box center [1004, 3] width 134 height 12
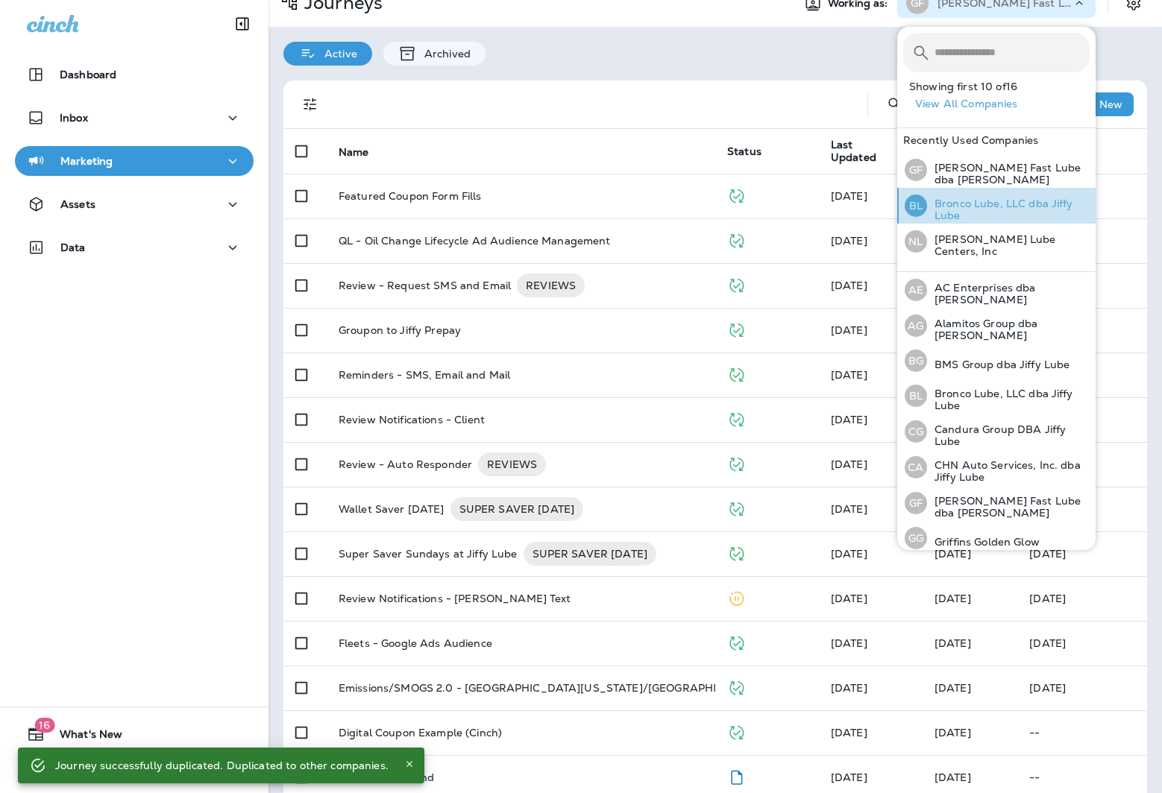
click at [962, 209] on p "Bronco Lube, LLC dba Jiffy Lube" at bounding box center [1008, 210] width 163 height 24
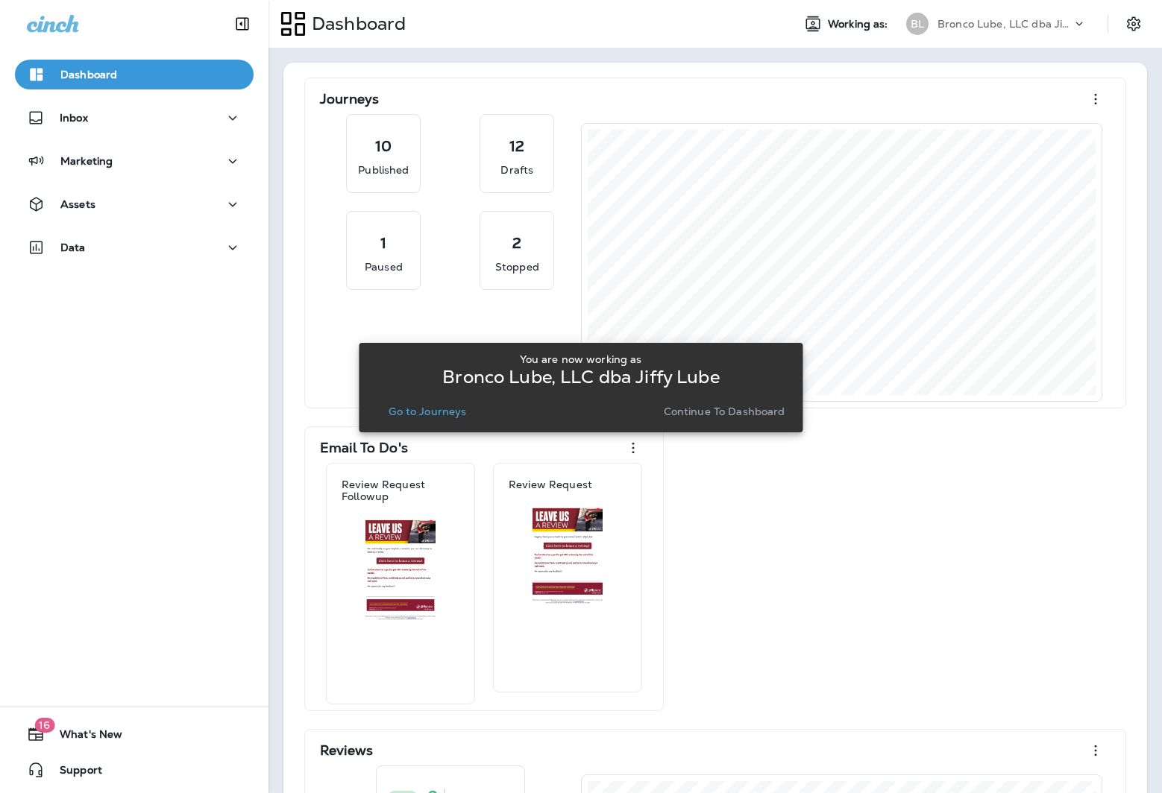
click at [446, 410] on p "Go to Journeys" at bounding box center [427, 412] width 78 height 12
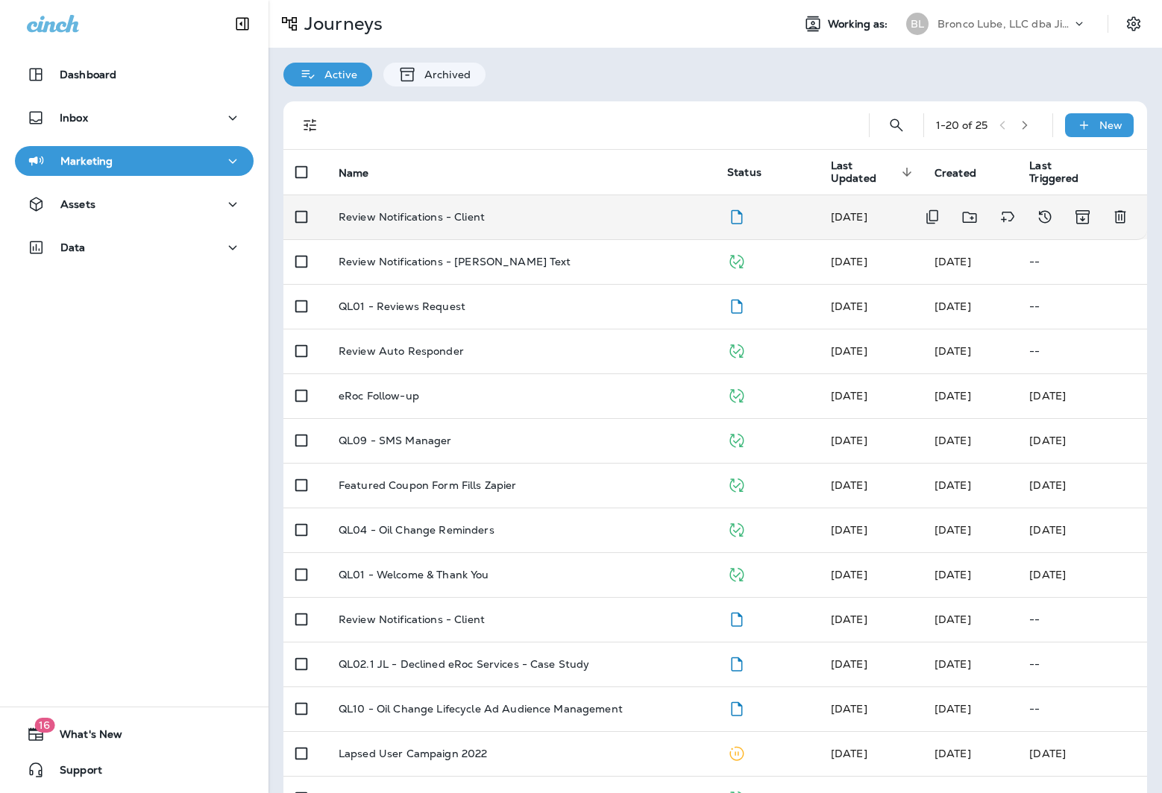
click at [467, 220] on p "Review Notifications - Client" at bounding box center [411, 217] width 146 height 12
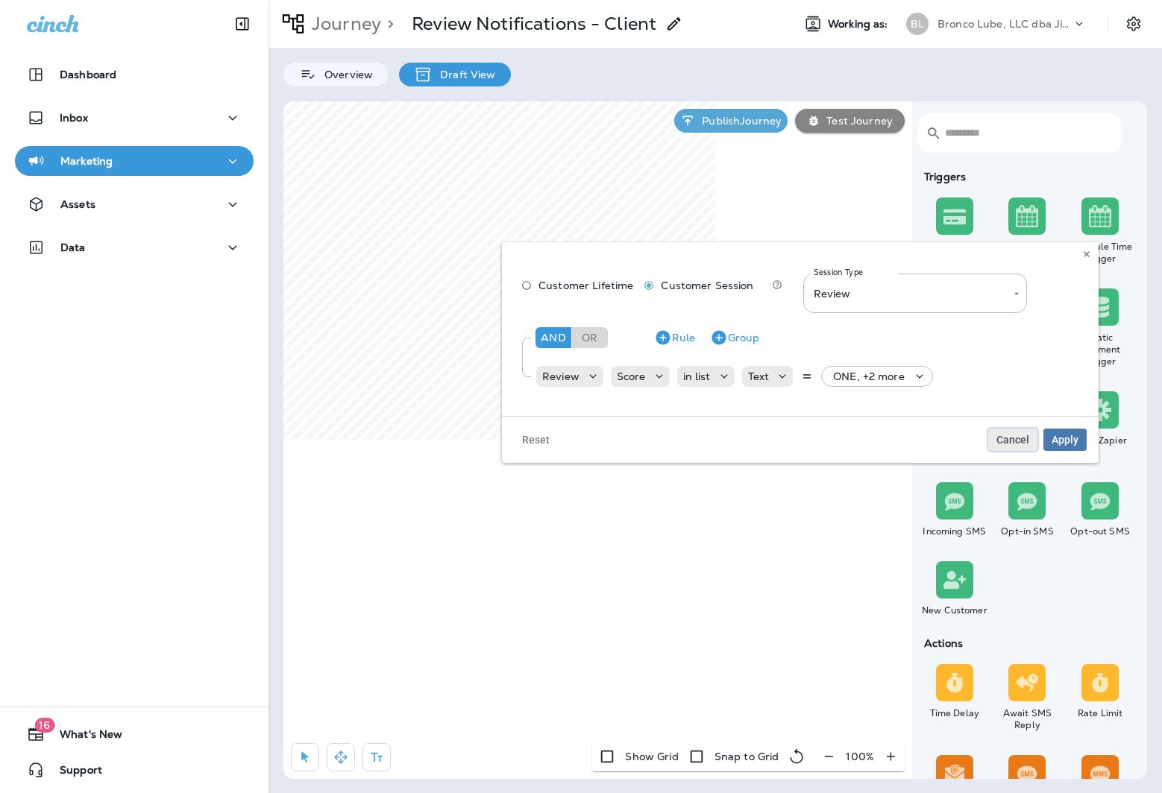
click at [1012, 435] on span "Cancel" at bounding box center [1012, 440] width 33 height 10
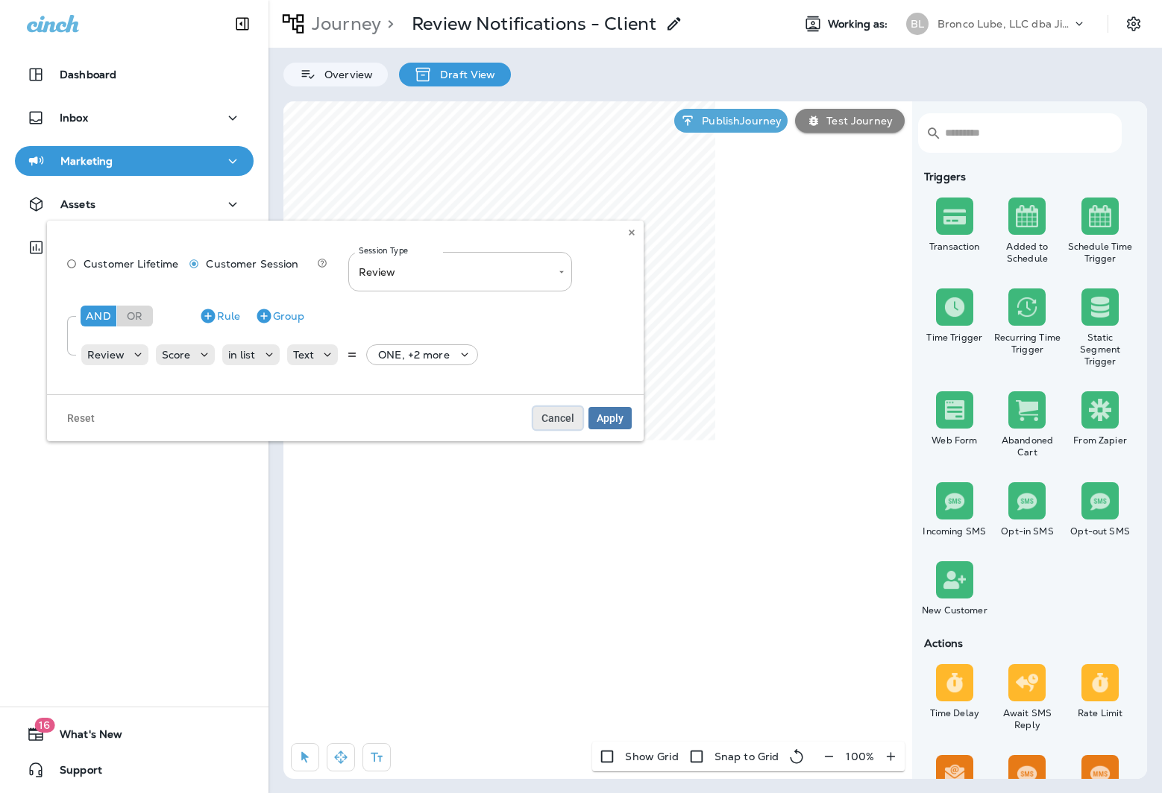
click at [560, 417] on span "Cancel" at bounding box center [557, 418] width 33 height 10
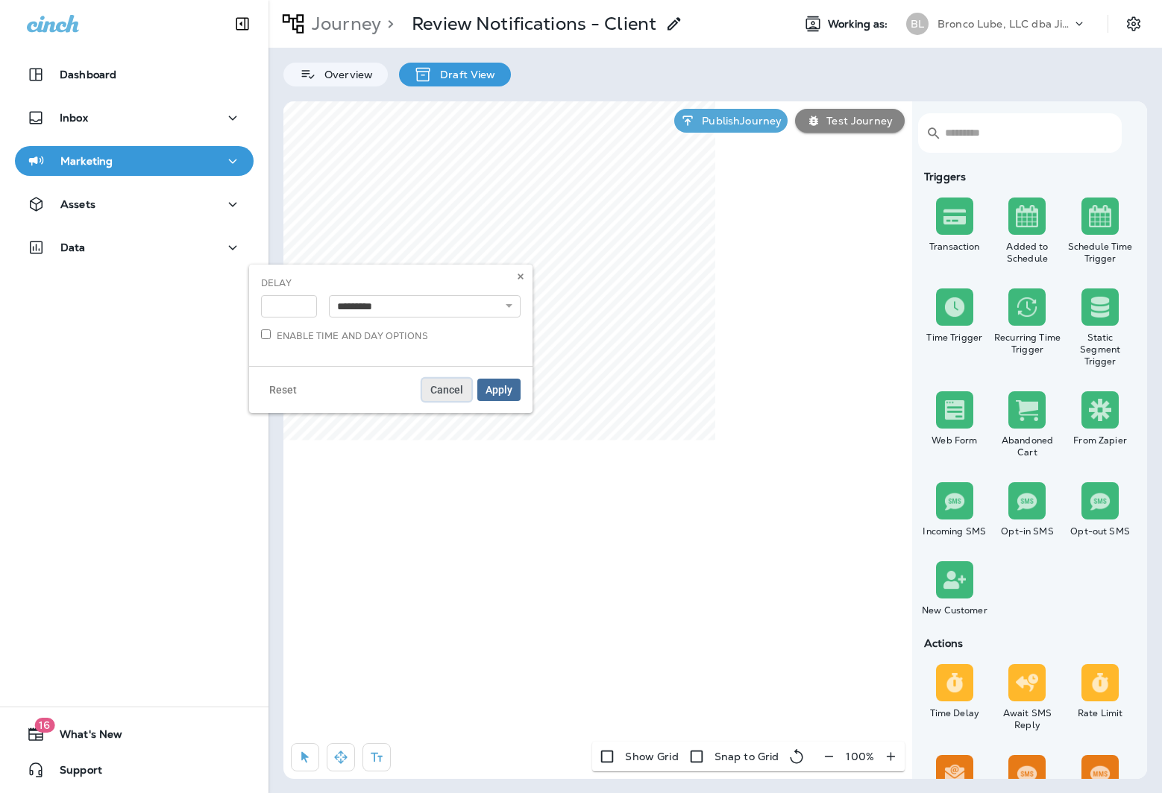
click at [451, 389] on span "Cancel" at bounding box center [446, 390] width 33 height 10
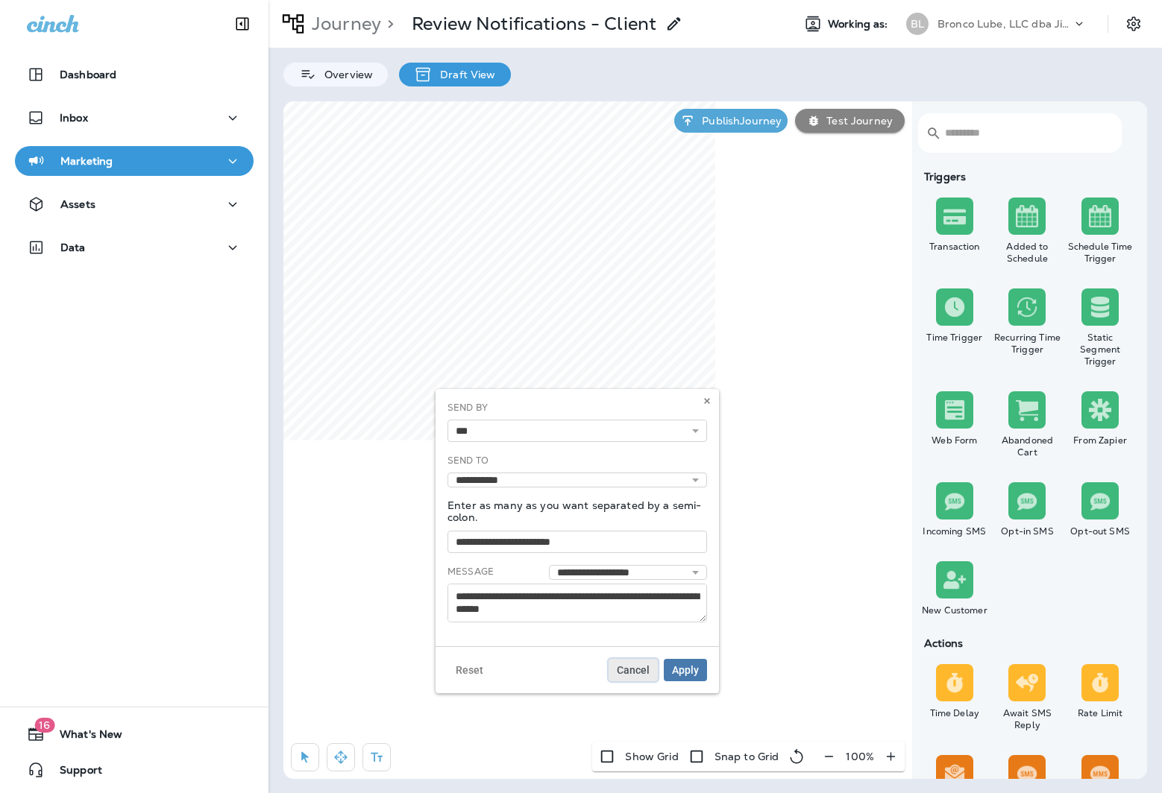
click at [629, 661] on button "Cancel" at bounding box center [632, 670] width 49 height 22
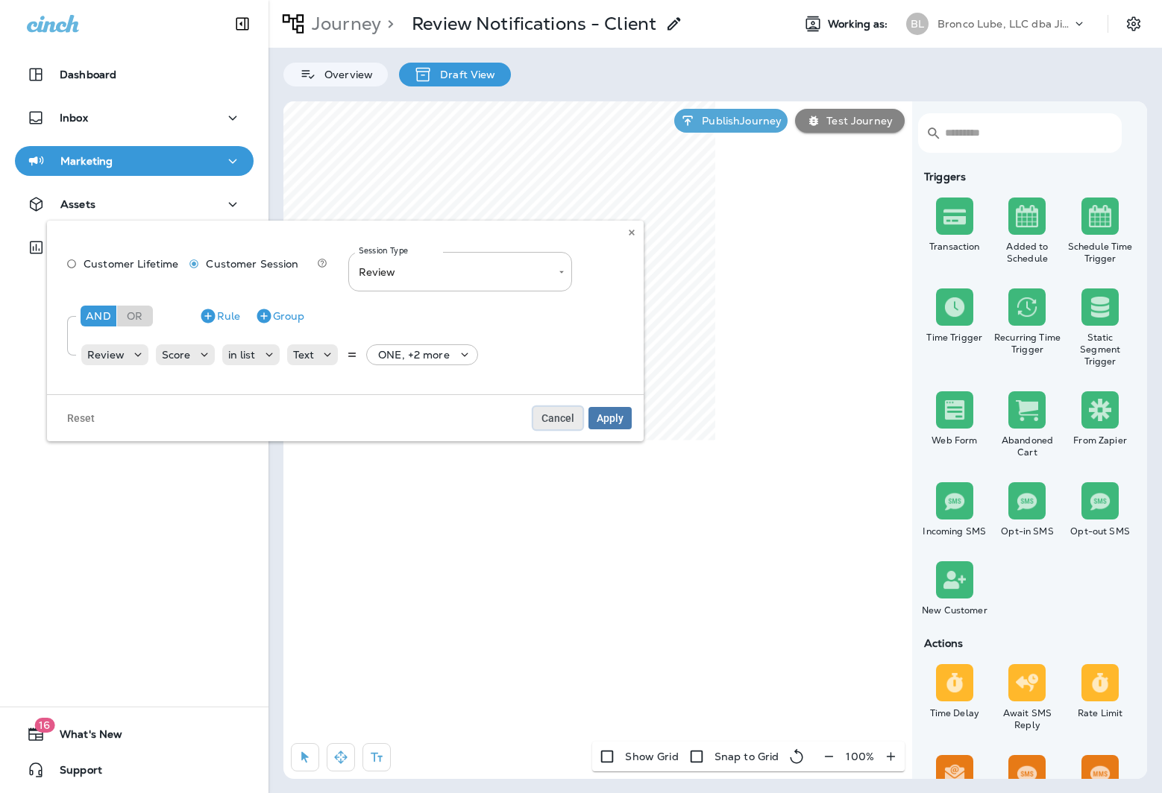
click at [557, 418] on span "Cancel" at bounding box center [557, 418] width 33 height 10
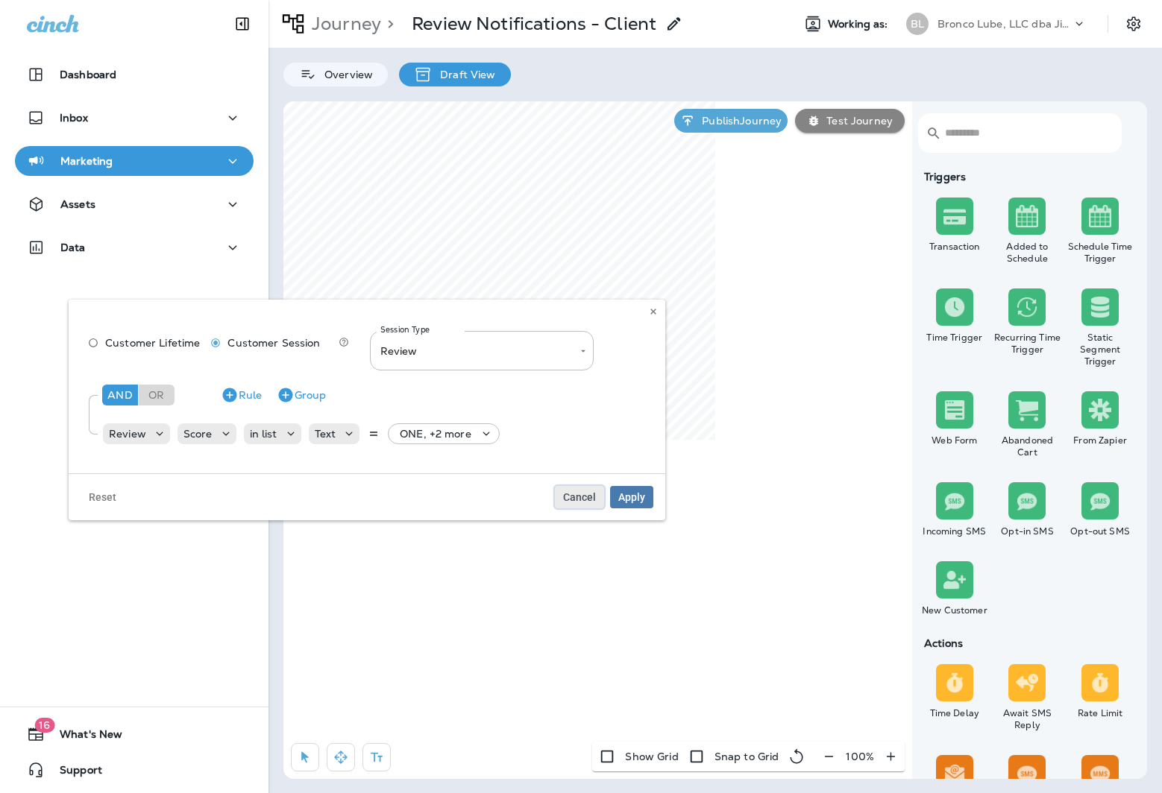
click at [586, 486] on button "Cancel" at bounding box center [579, 497] width 49 height 22
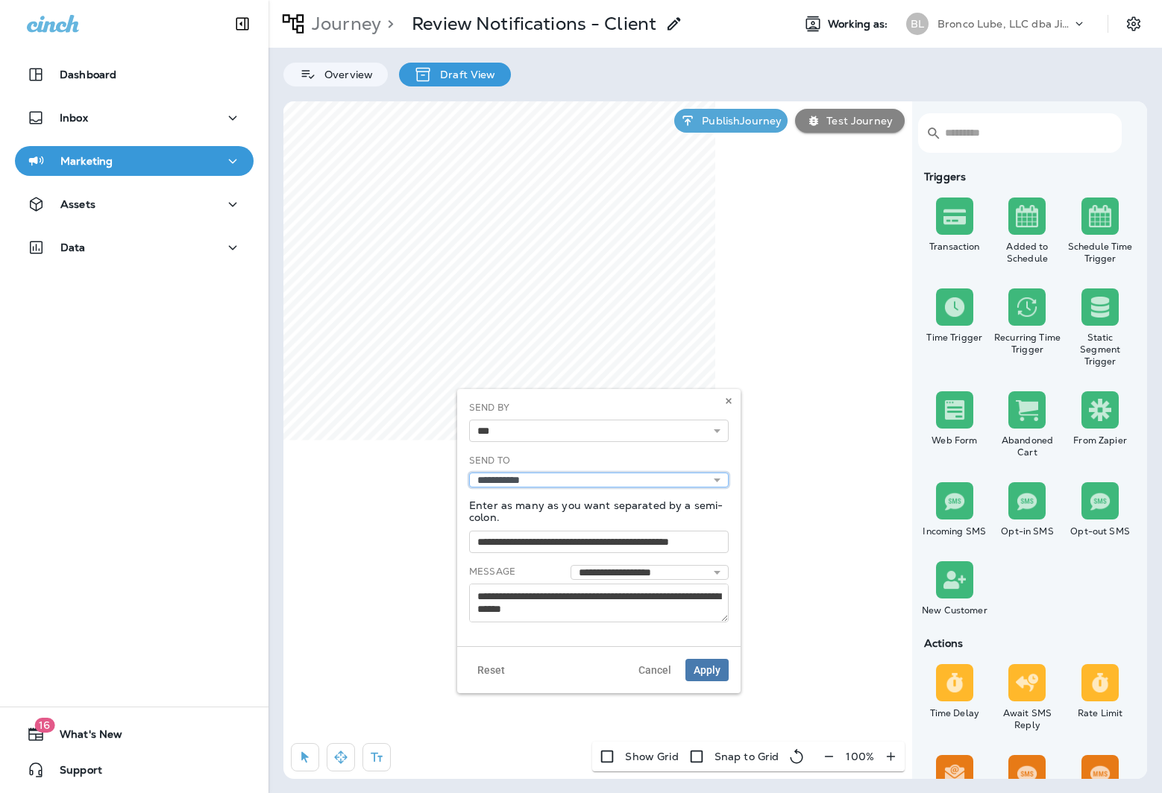
click at [534, 483] on select "**********" at bounding box center [598, 480] width 259 height 15
click at [661, 508] on p "Enter as many as you want separated by a semi-colon." at bounding box center [598, 511] width 259 height 24
click at [663, 669] on span "Cancel" at bounding box center [654, 670] width 33 height 10
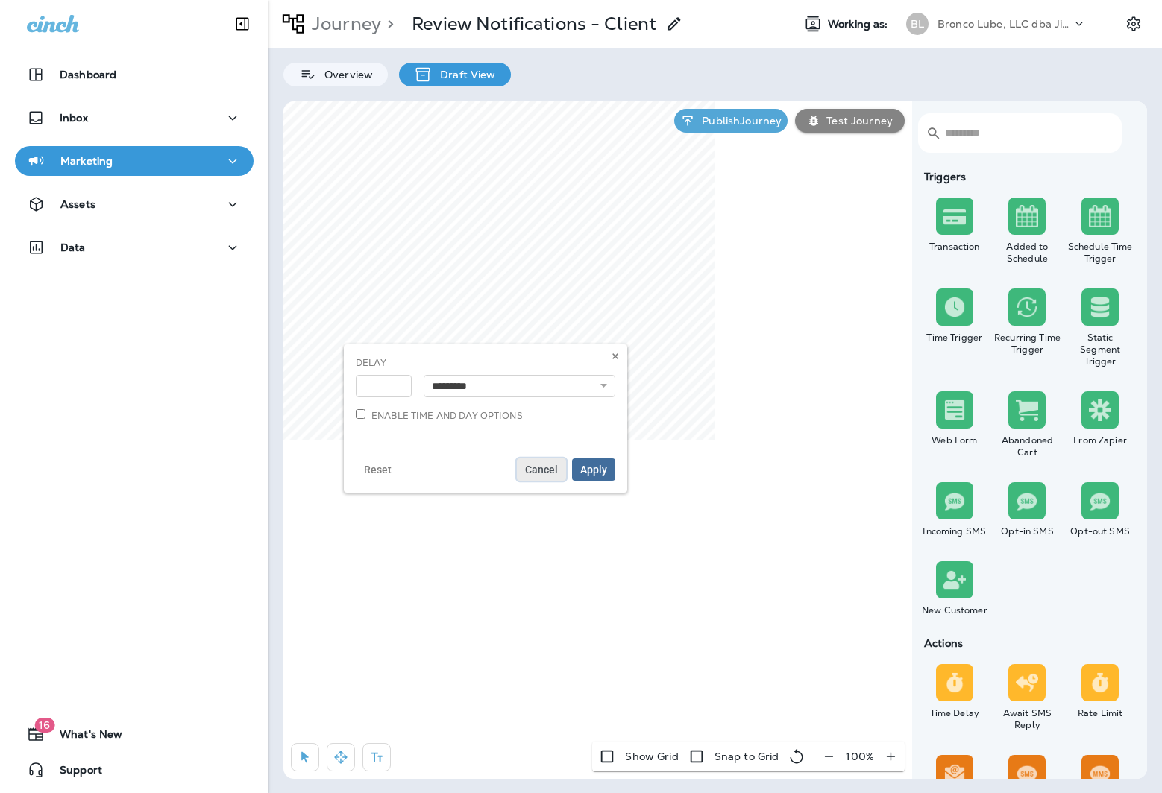
click at [543, 472] on span "Cancel" at bounding box center [541, 469] width 33 height 10
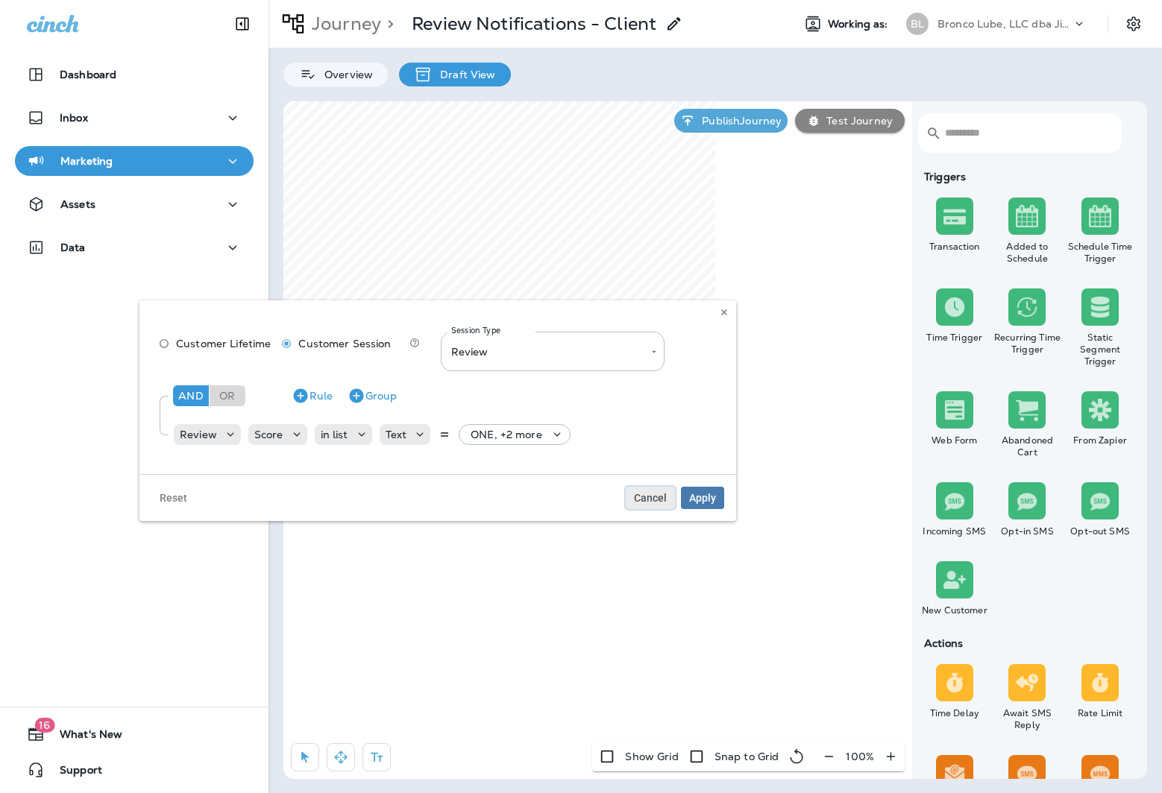
click at [651, 497] on span "Cancel" at bounding box center [650, 498] width 33 height 10
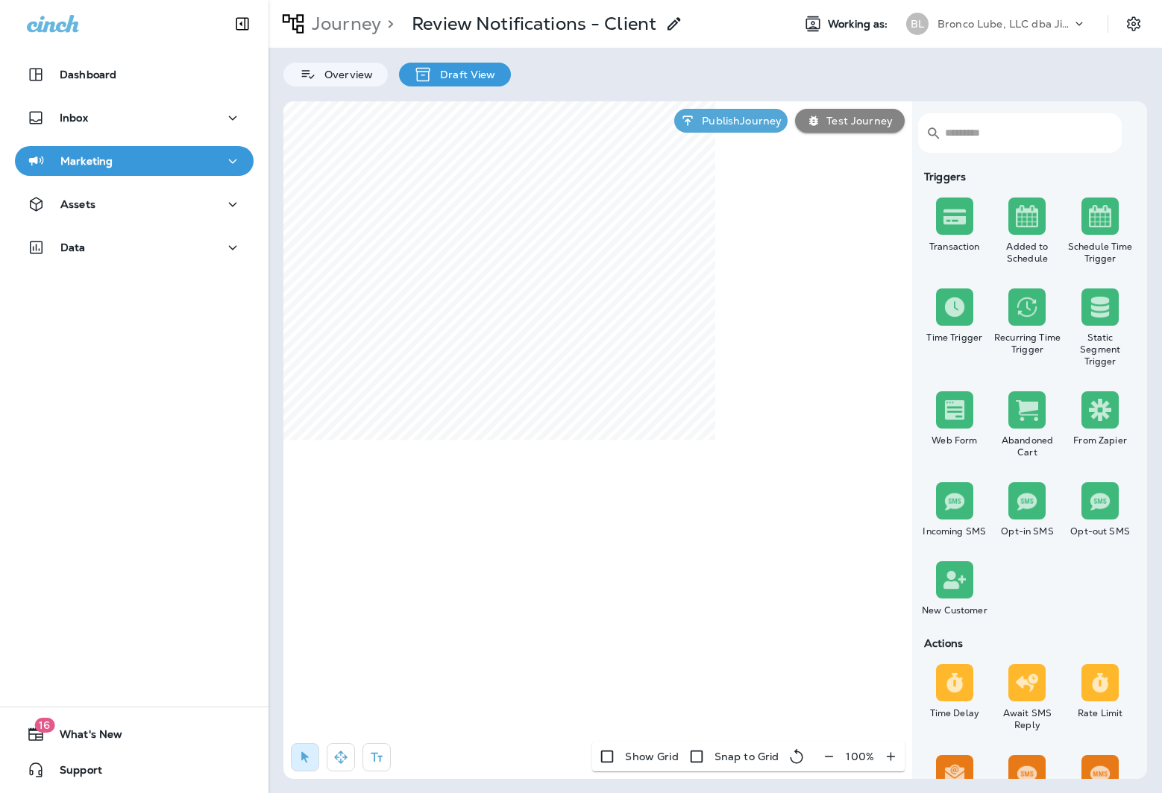
click at [455, 72] on p "Draft View" at bounding box center [463, 75] width 63 height 12
